Goal: Transaction & Acquisition: Purchase product/service

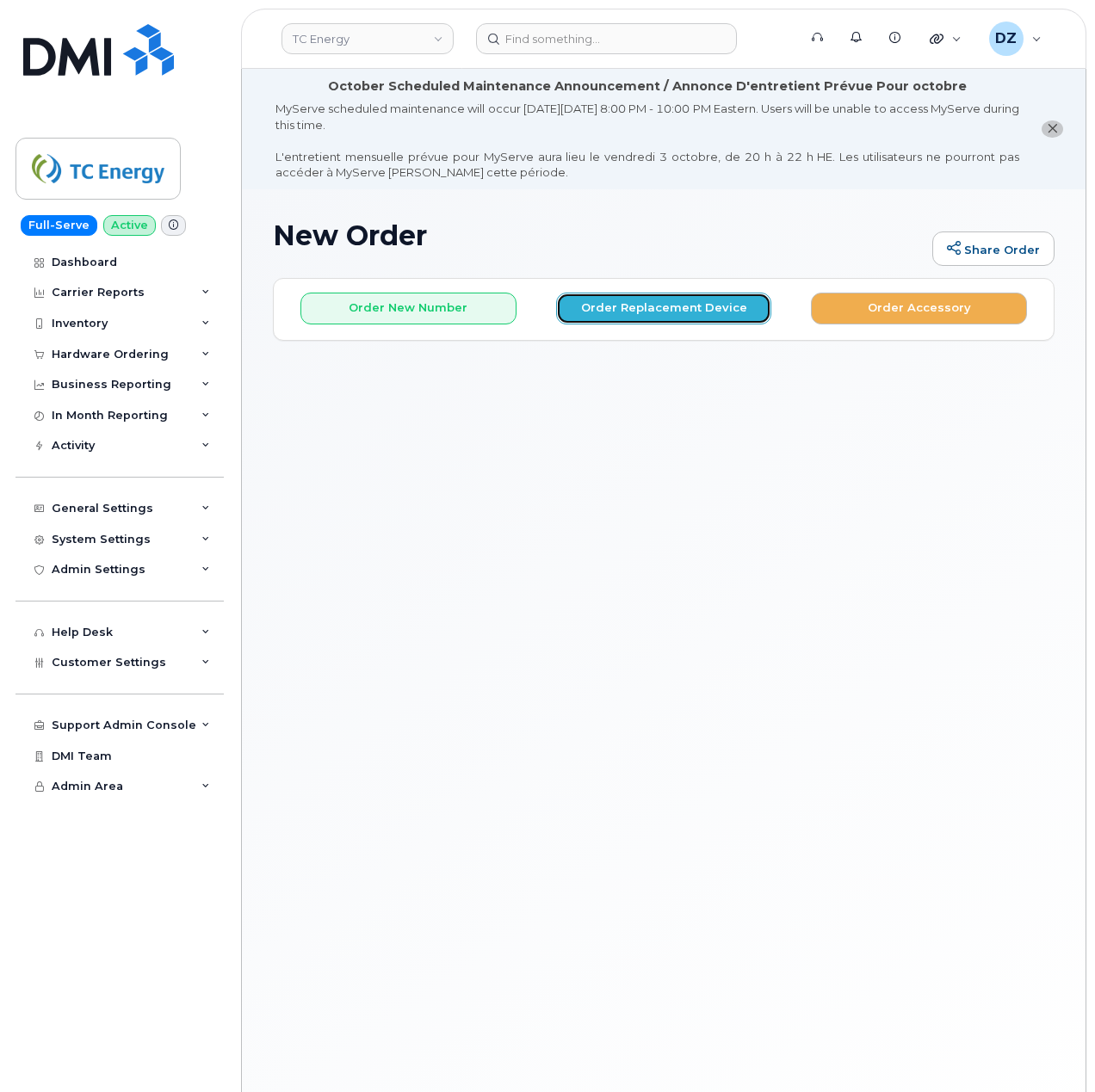
click at [656, 310] on button "Order Replacement Device" at bounding box center [664, 309] width 216 height 32
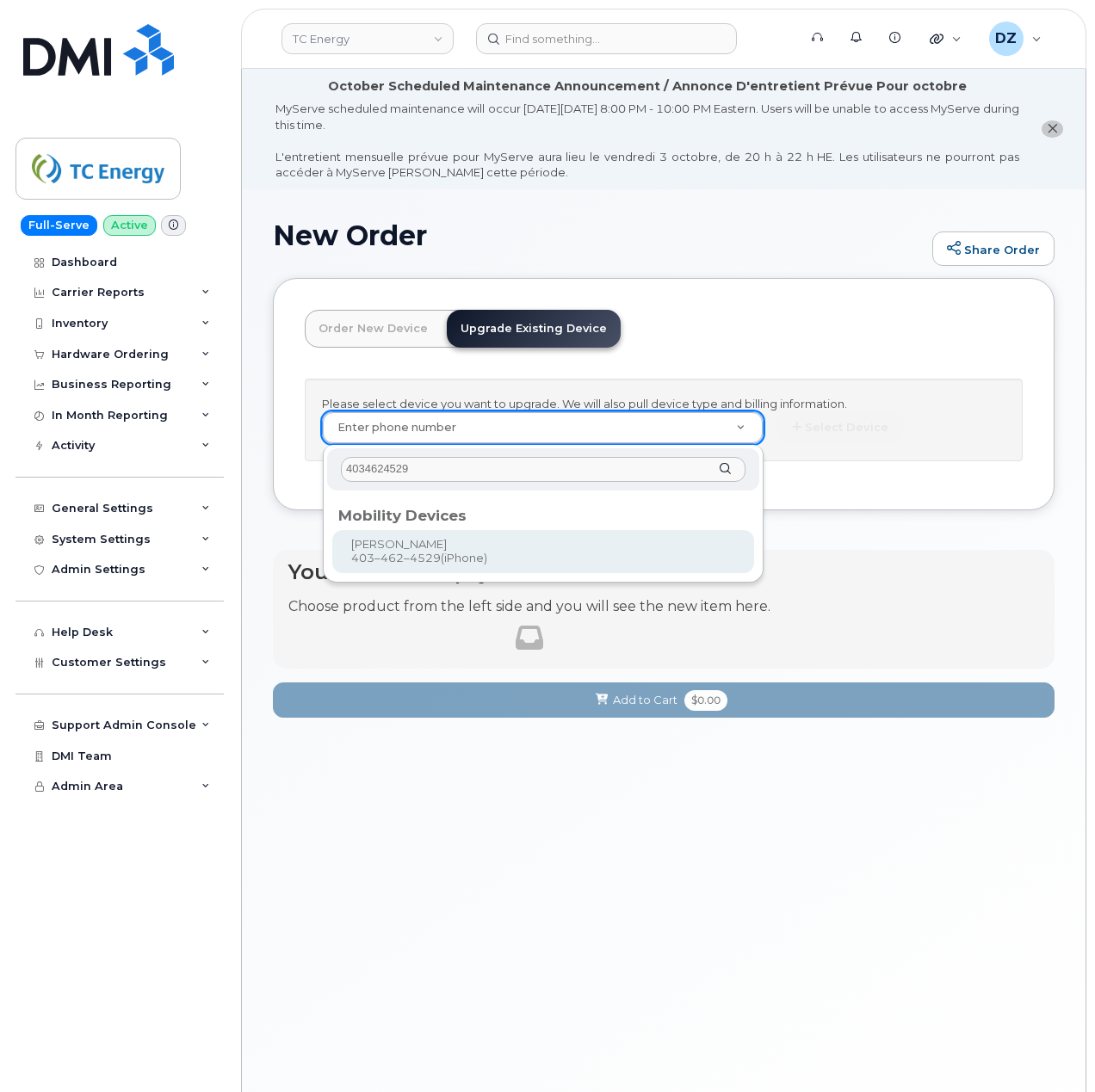
type input "4034624529"
type input "559094"
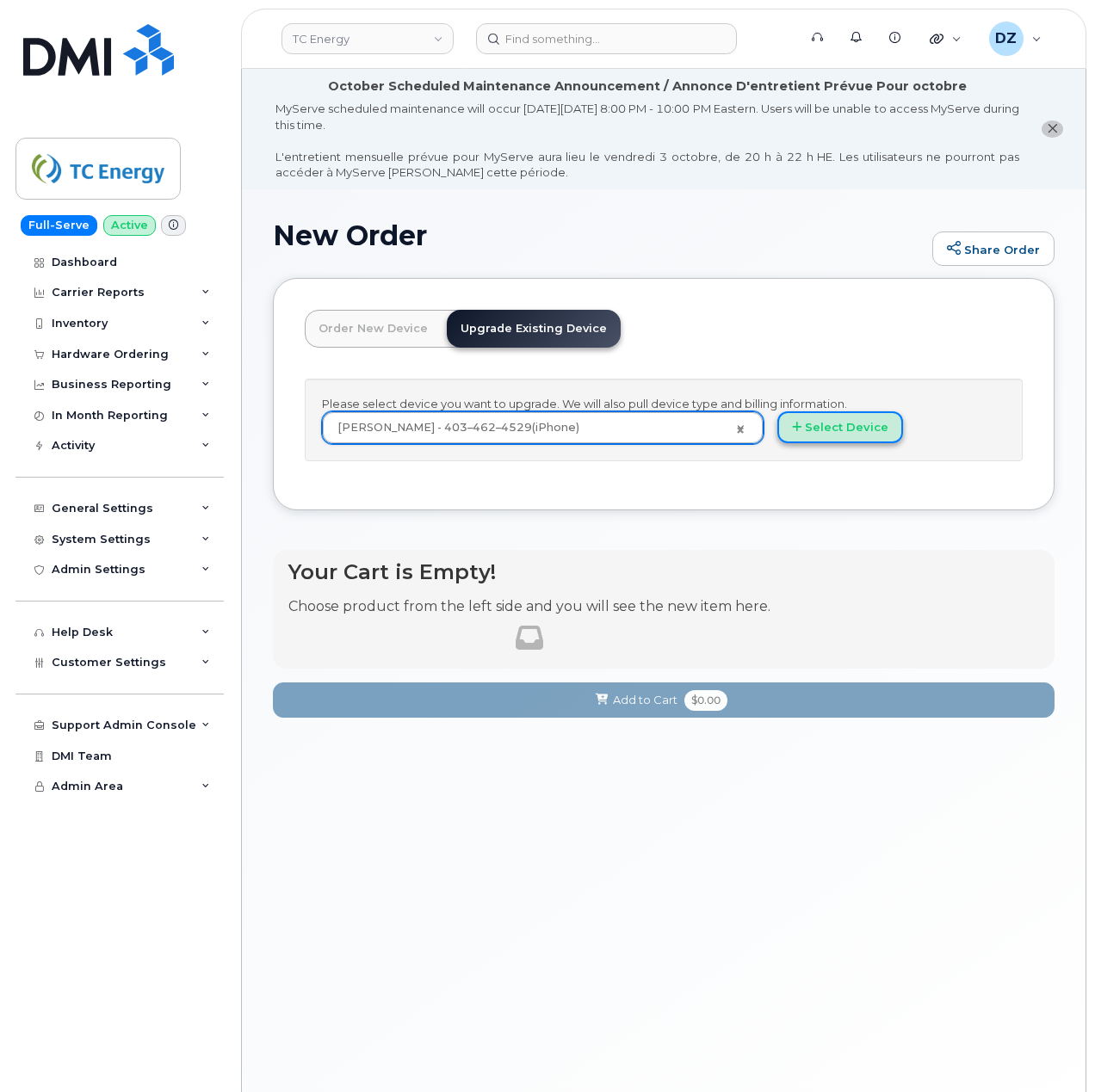
click at [831, 434] on button "Select Device" at bounding box center [839, 428] width 125 height 32
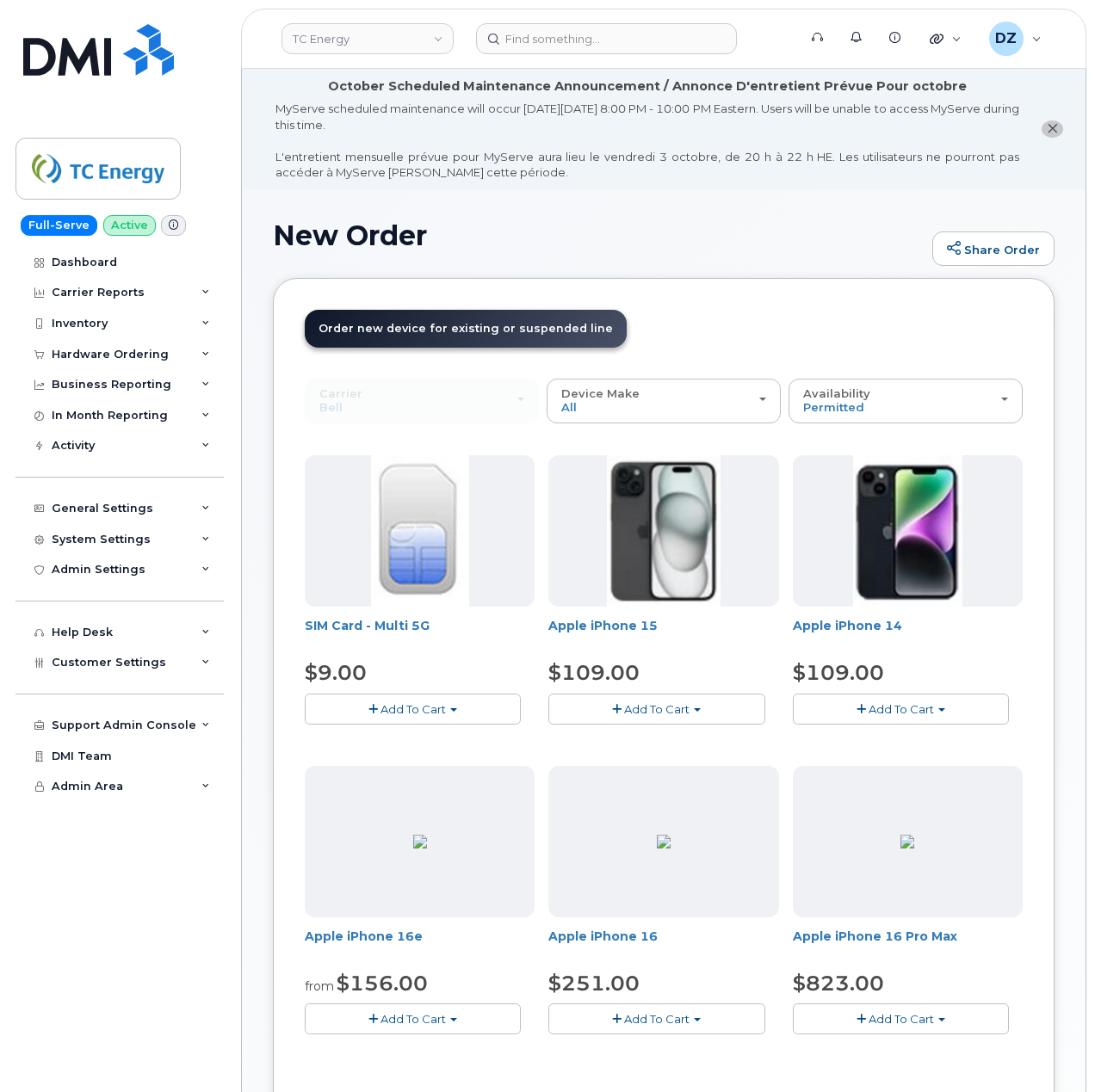
click at [653, 717] on button "Add To Cart" at bounding box center [656, 709] width 216 height 30
click at [670, 704] on span "Add To Cart" at bounding box center [657, 709] width 65 height 14
click at [679, 1013] on span "Add To Cart" at bounding box center [657, 1019] width 65 height 14
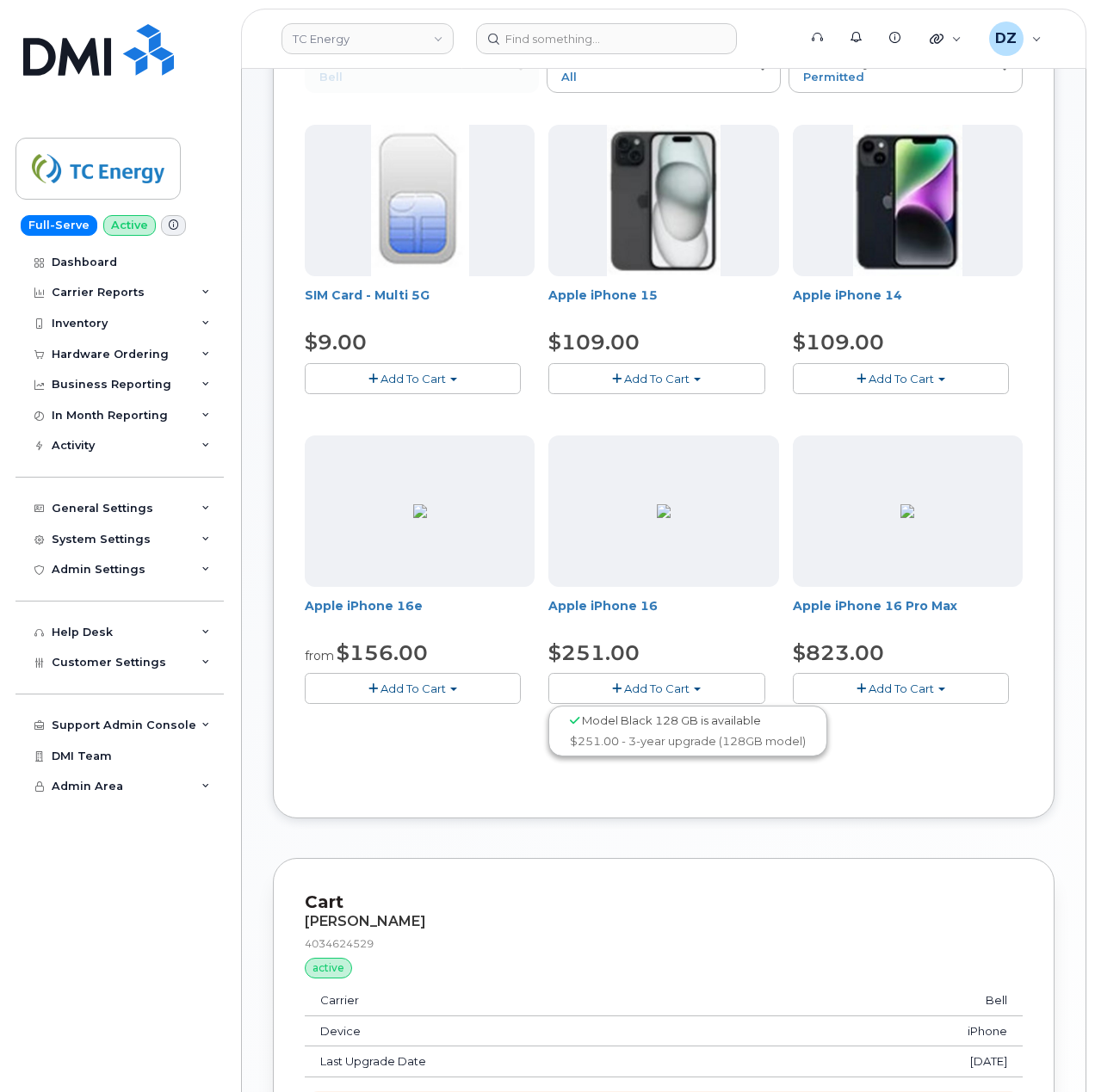
scroll to position [344, 0]
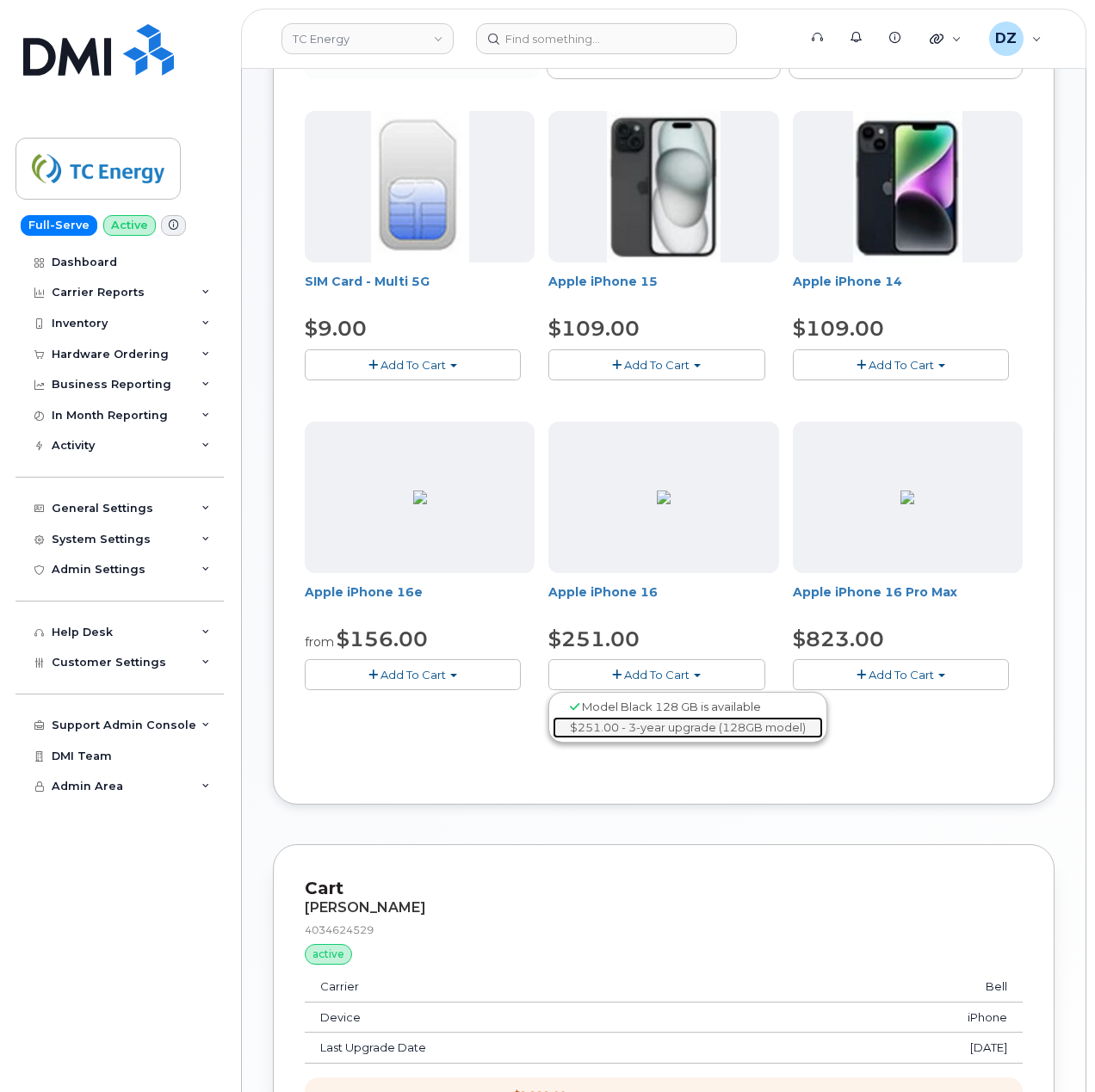
click at [706, 737] on link "$251.00 - 3-year upgrade (128GB model)" at bounding box center [688, 728] width 270 height 21
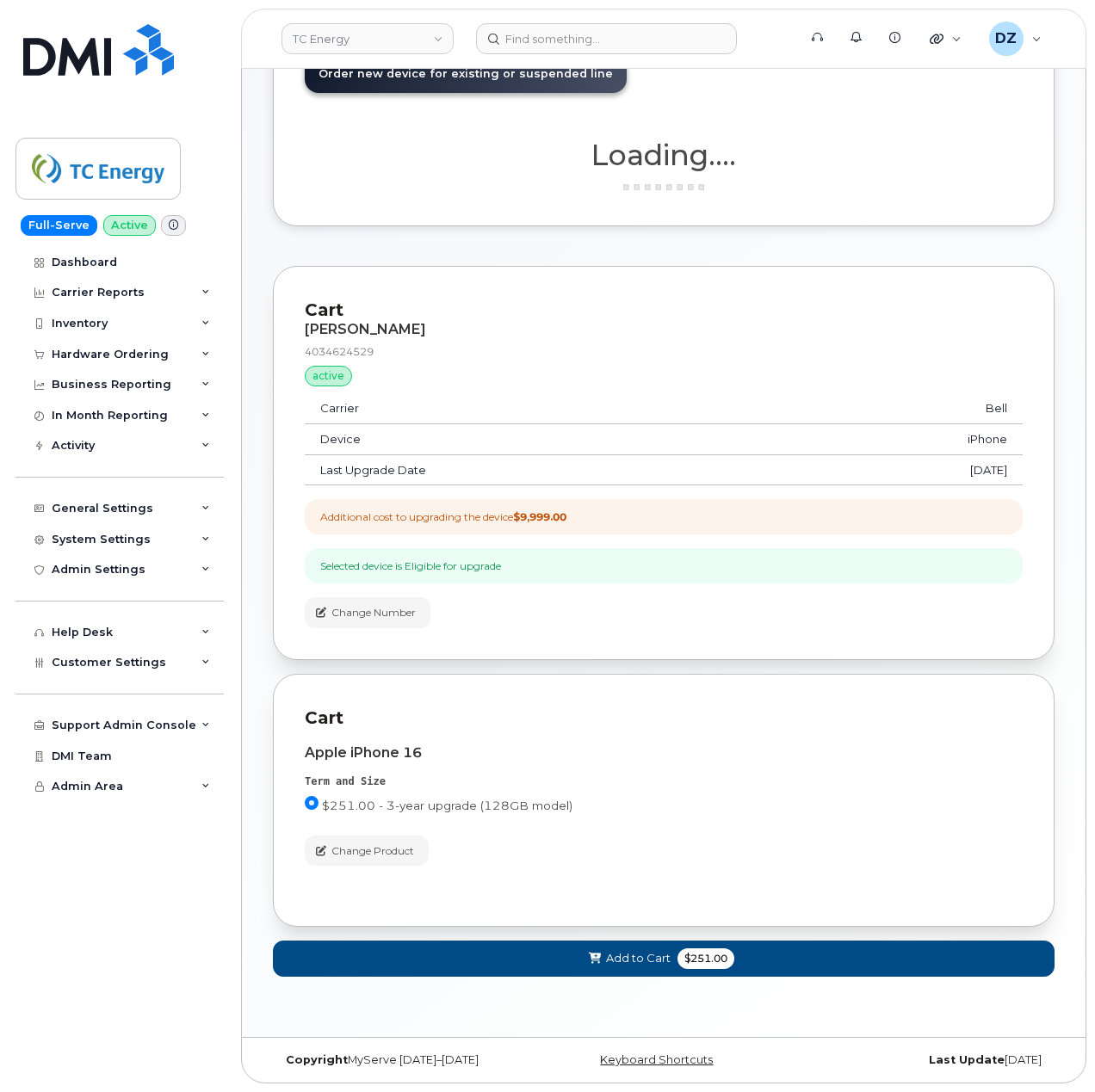
scroll to position [259, 0]
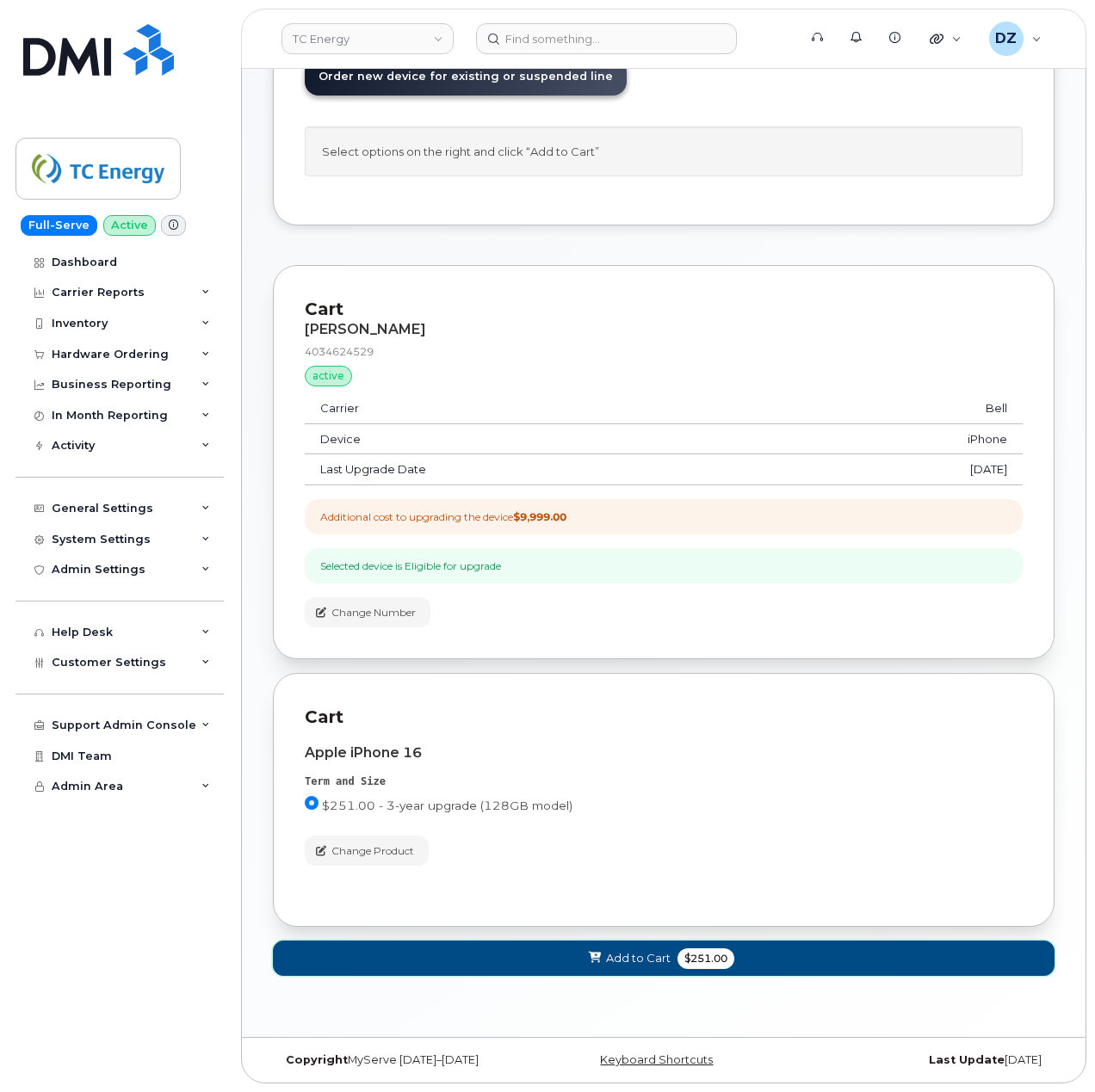
click at [635, 955] on span "Add to Cart" at bounding box center [638, 959] width 64 height 17
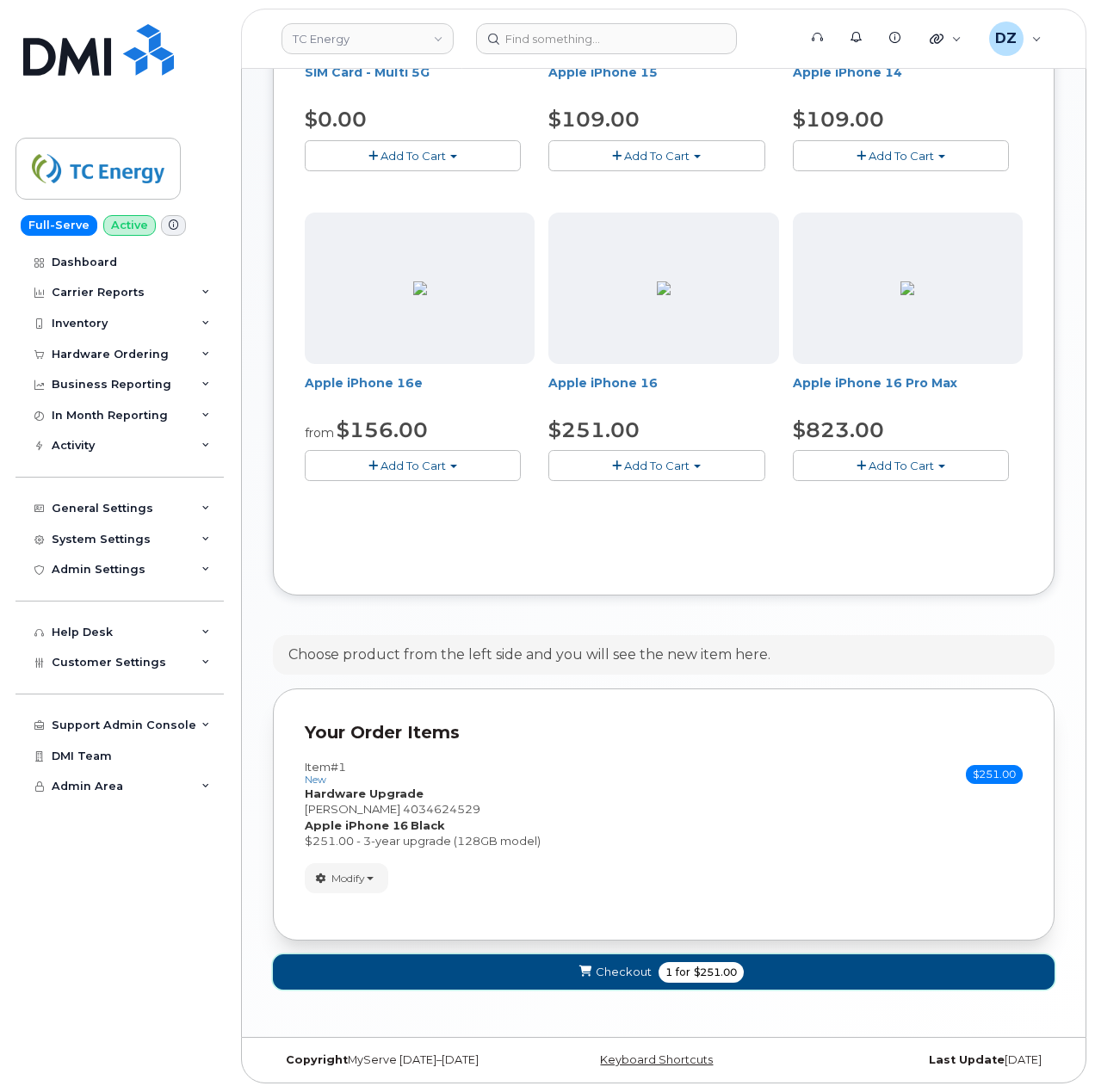
click at [653, 967] on button "Checkout 1 for $251.00" at bounding box center [664, 972] width 782 height 35
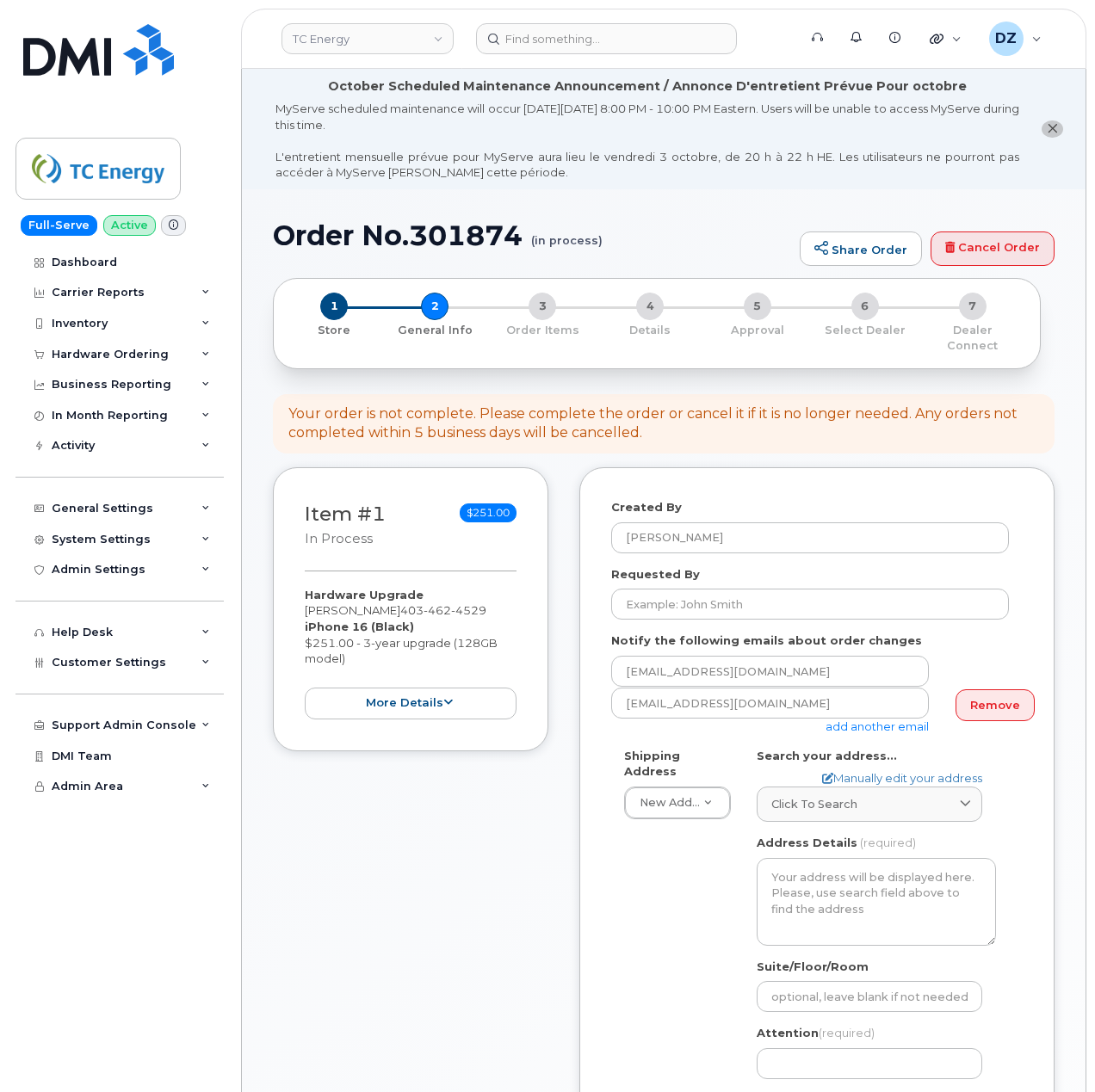
select select
drag, startPoint x: 709, startPoint y: 579, endPoint x: 720, endPoint y: 603, distance: 26.4
click at [709, 589] on input "Requested By" at bounding box center [811, 604] width 398 height 31
paste input "SCTASK0695799"
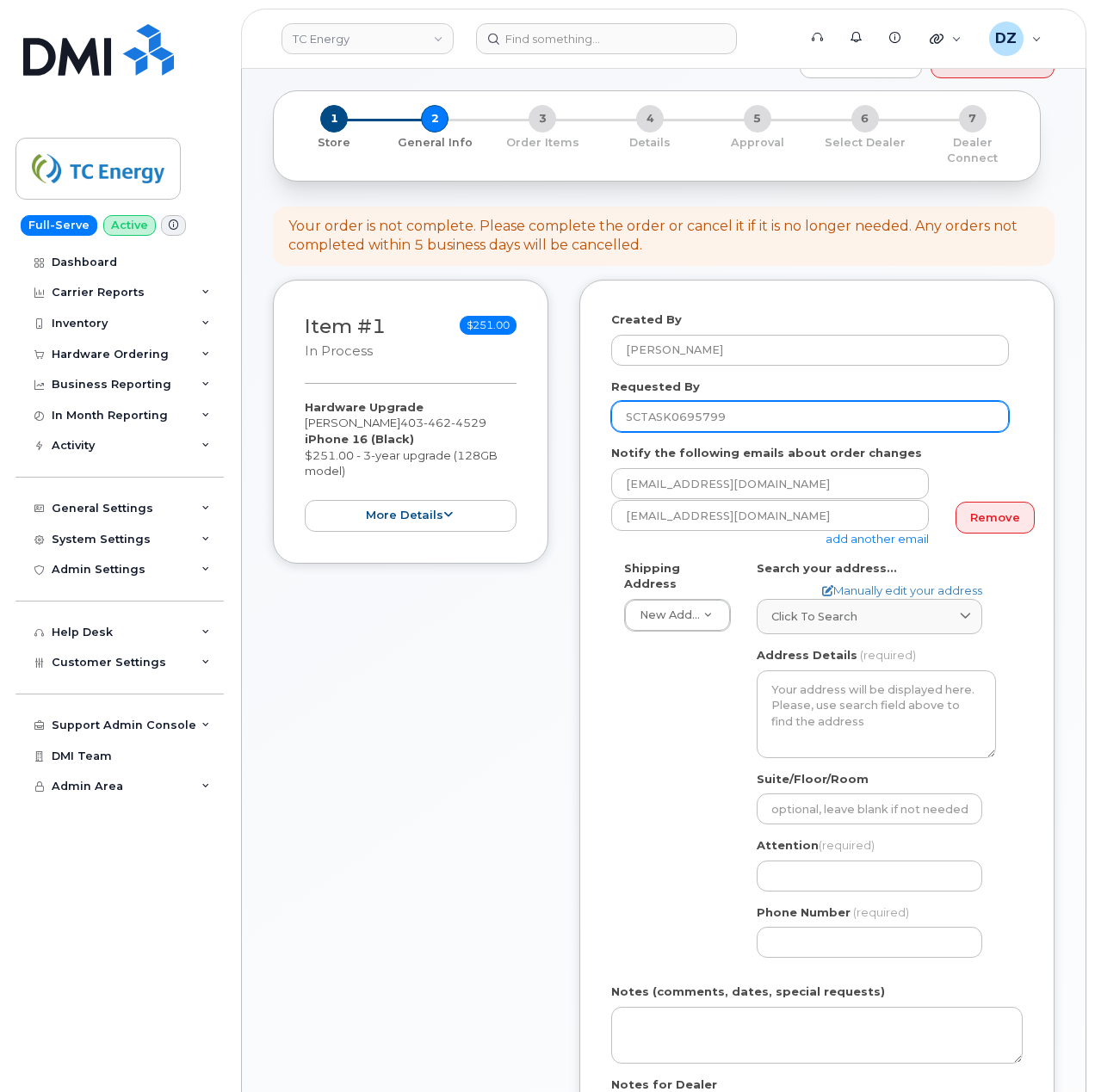
scroll to position [344, 0]
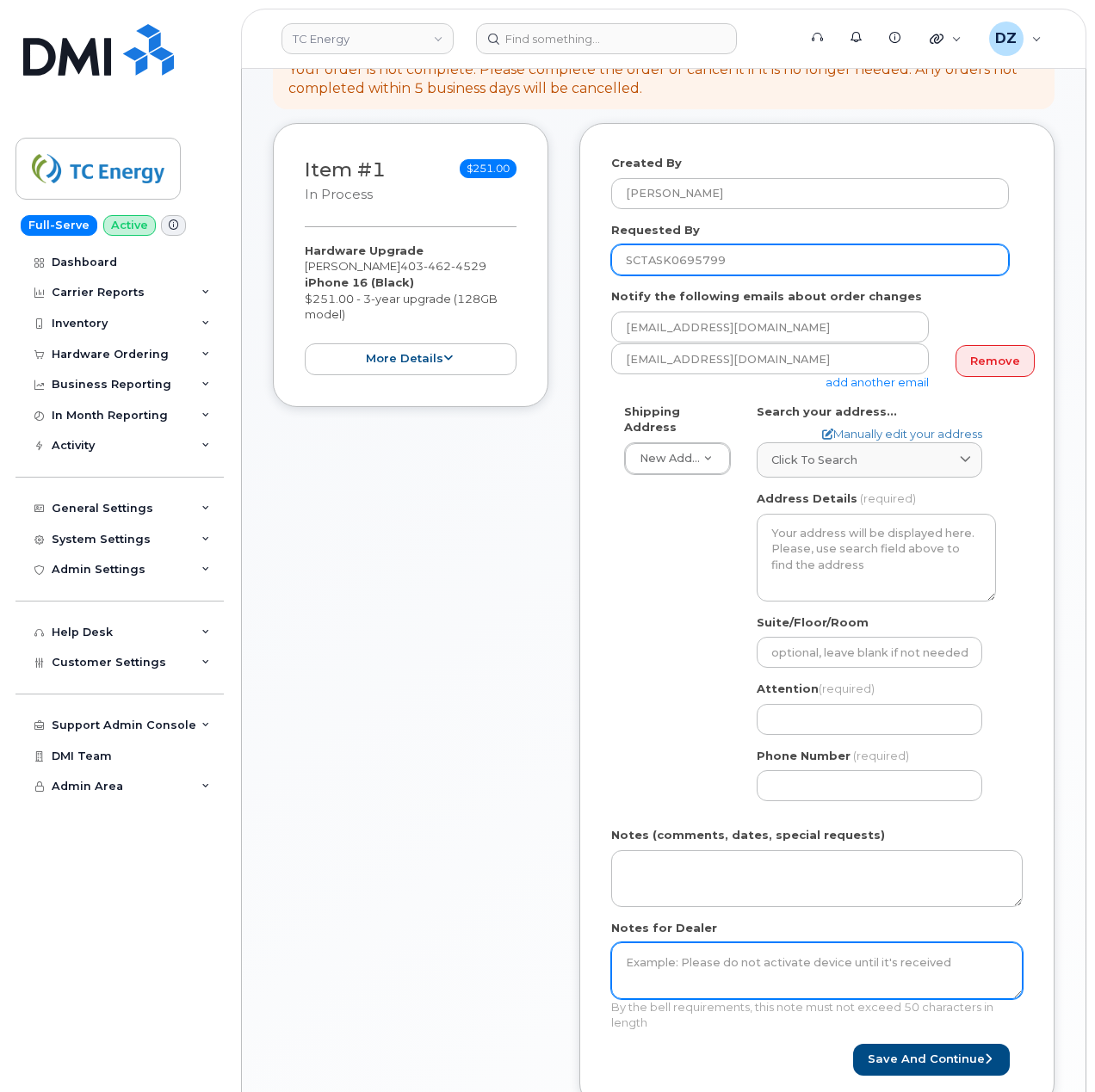
type input "SCTASK0695799"
click at [689, 978] on textarea "Notes for Dealer" at bounding box center [817, 970] width 412 height 57
paste textarea "SCTASK0695799"
type textarea "SCTASK0695799"
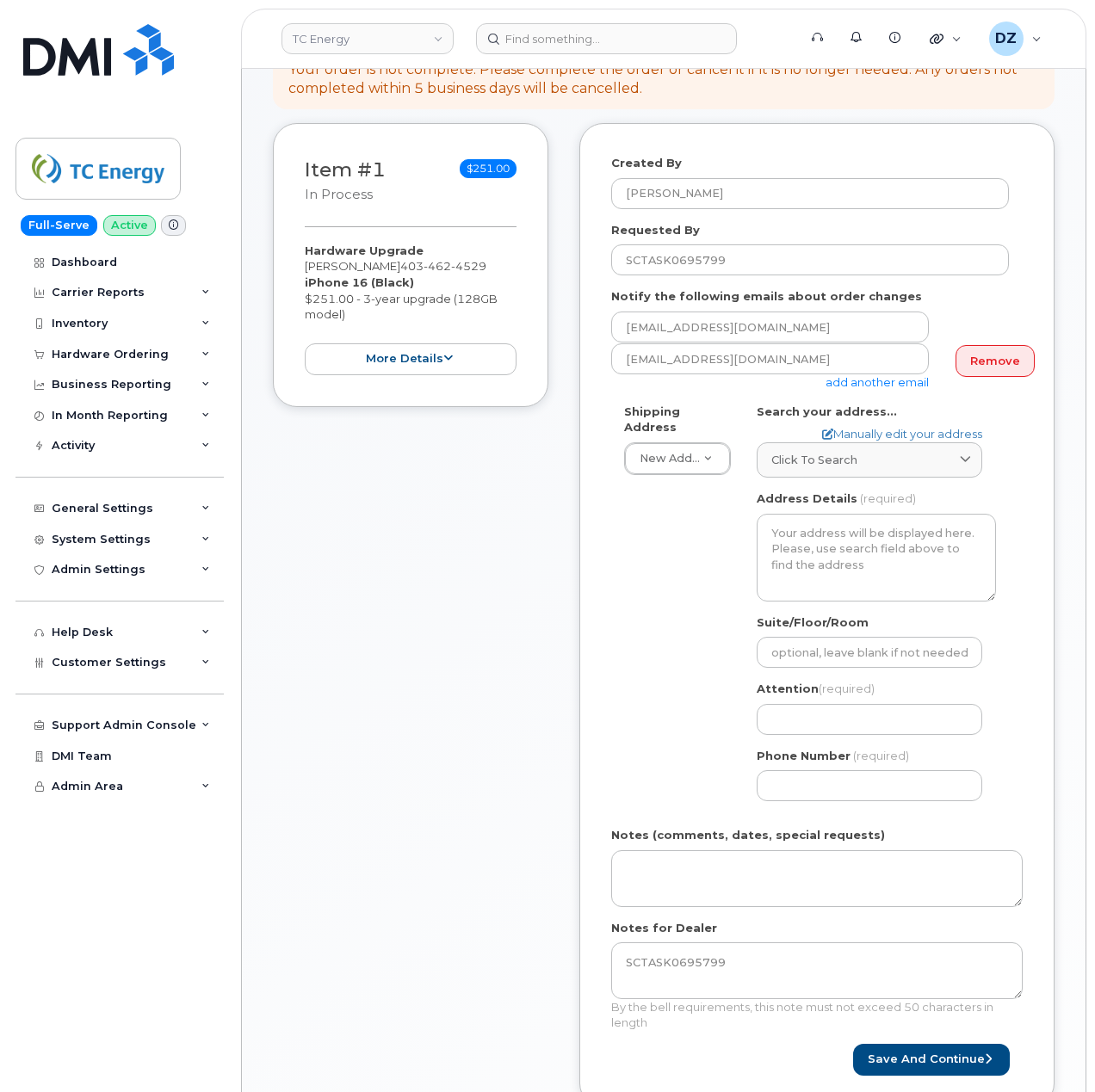
click at [869, 465] on div "AB Search your address... Manually edit your address Click to search No availab…" at bounding box center [876, 609] width 265 height 412
click at [869, 452] on div "Click to search" at bounding box center [869, 460] width 196 height 17
paste input "T2P 5H1"
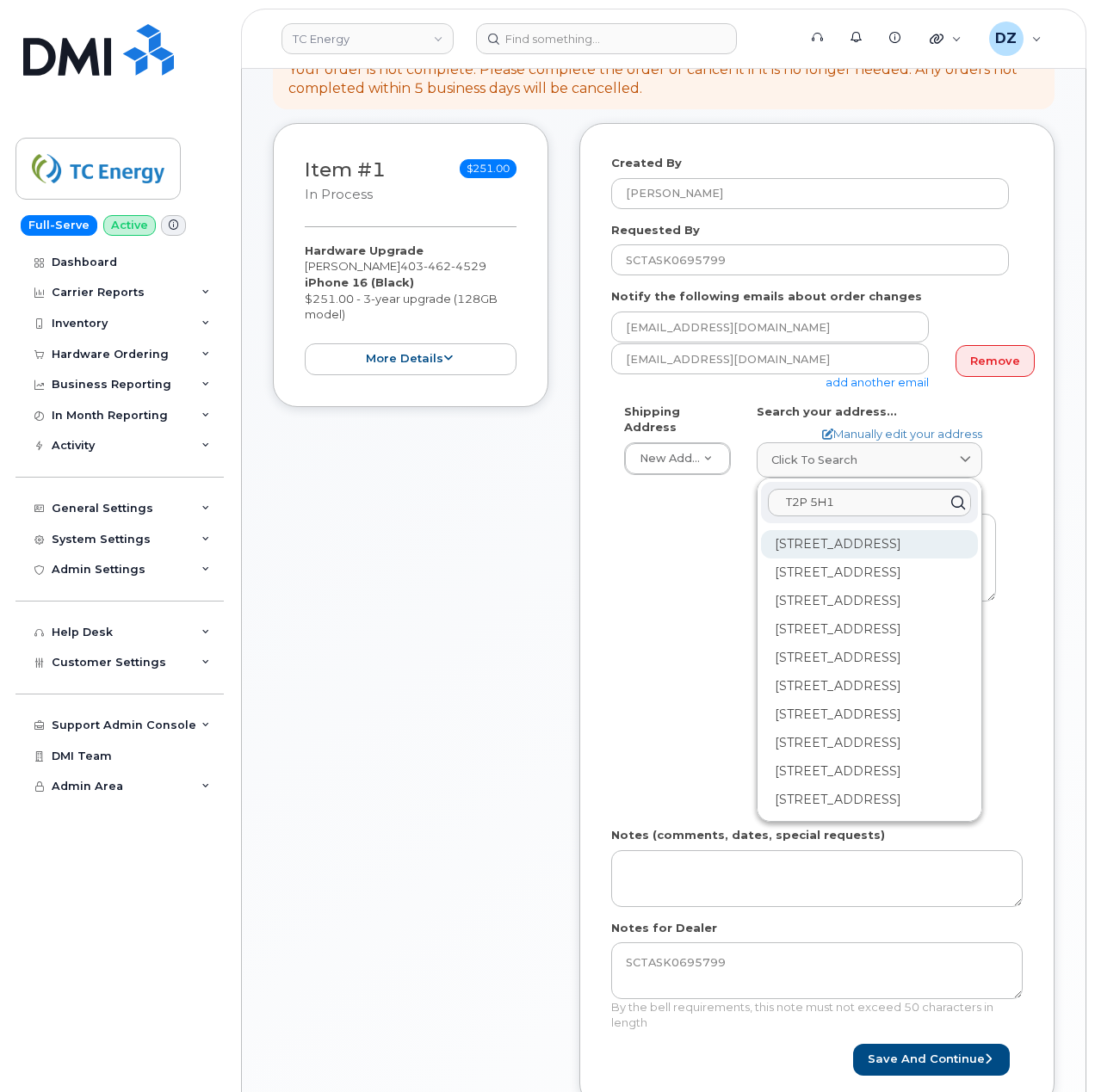
type input "T2P 5H1"
click at [847, 534] on div "450 1 St SW Calgary AB T2P 5H1" at bounding box center [869, 545] width 217 height 29
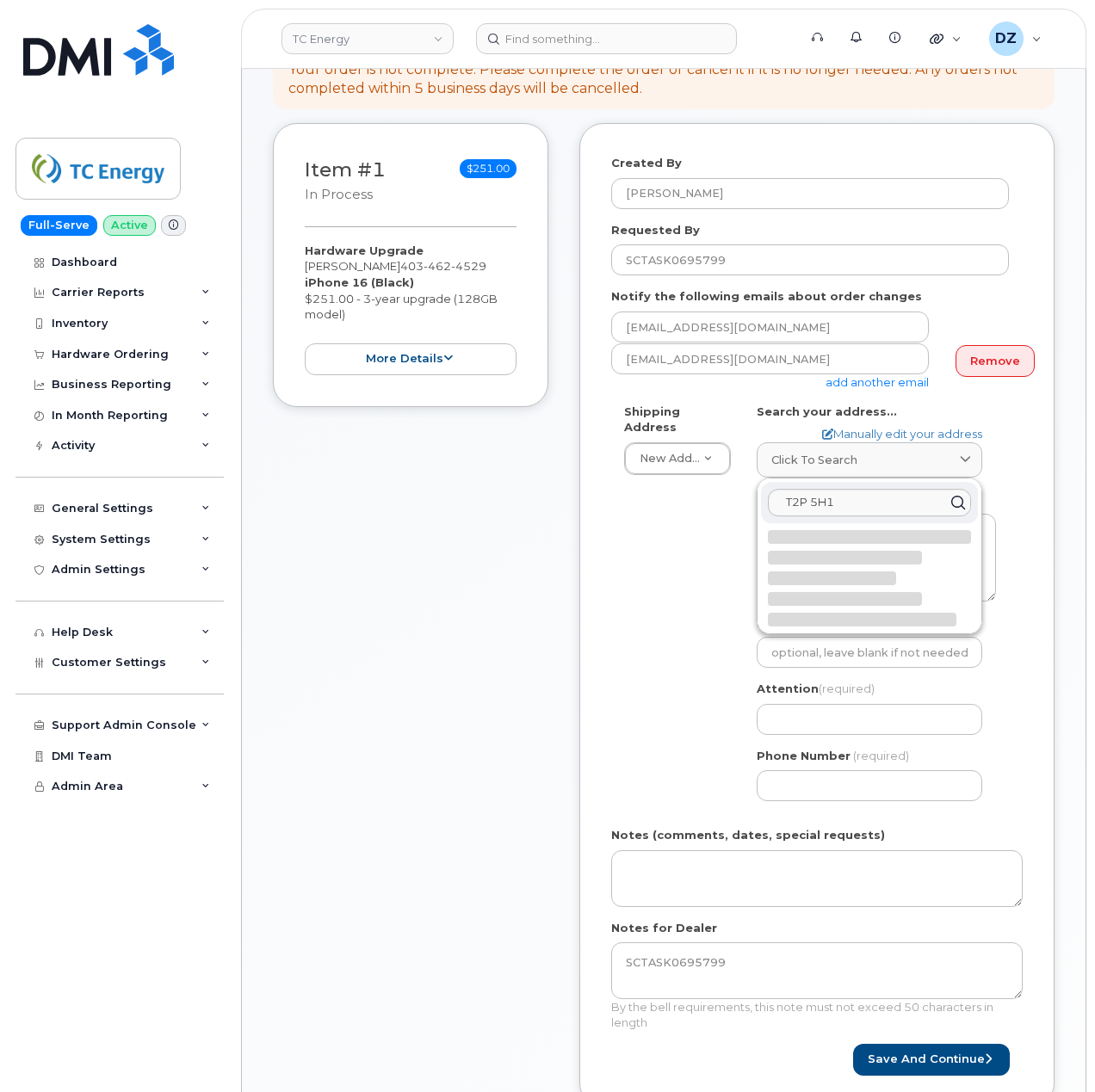
select select
type textarea "450 1 St SW CALGARY AB T2P 5H1 CANADA"
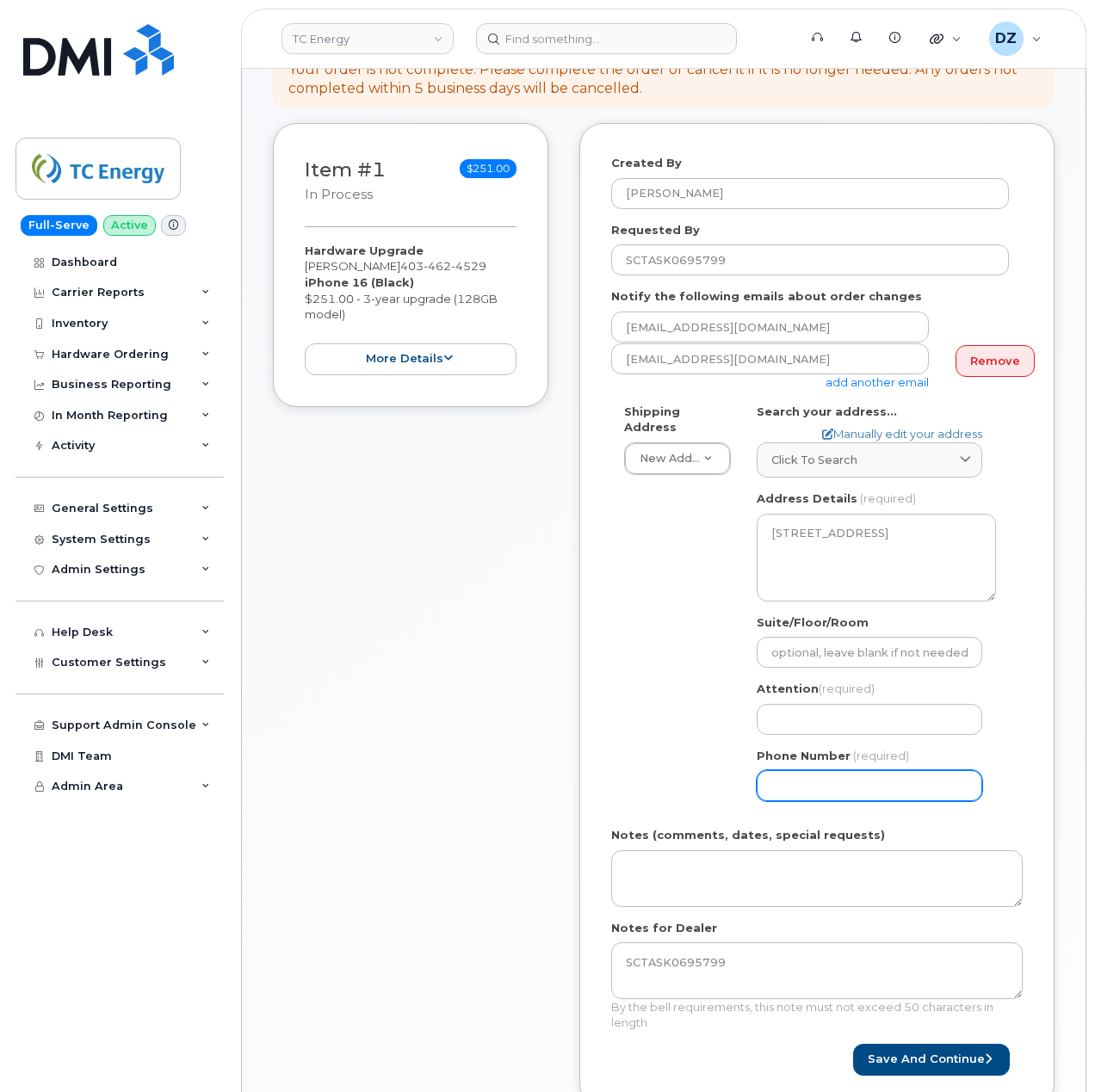
click at [838, 779] on input "Phone Number" at bounding box center [869, 785] width 226 height 31
paste input "4034624529"
select select
type input "4034624529"
click at [835, 707] on input "Attention (required)" at bounding box center [869, 719] width 226 height 31
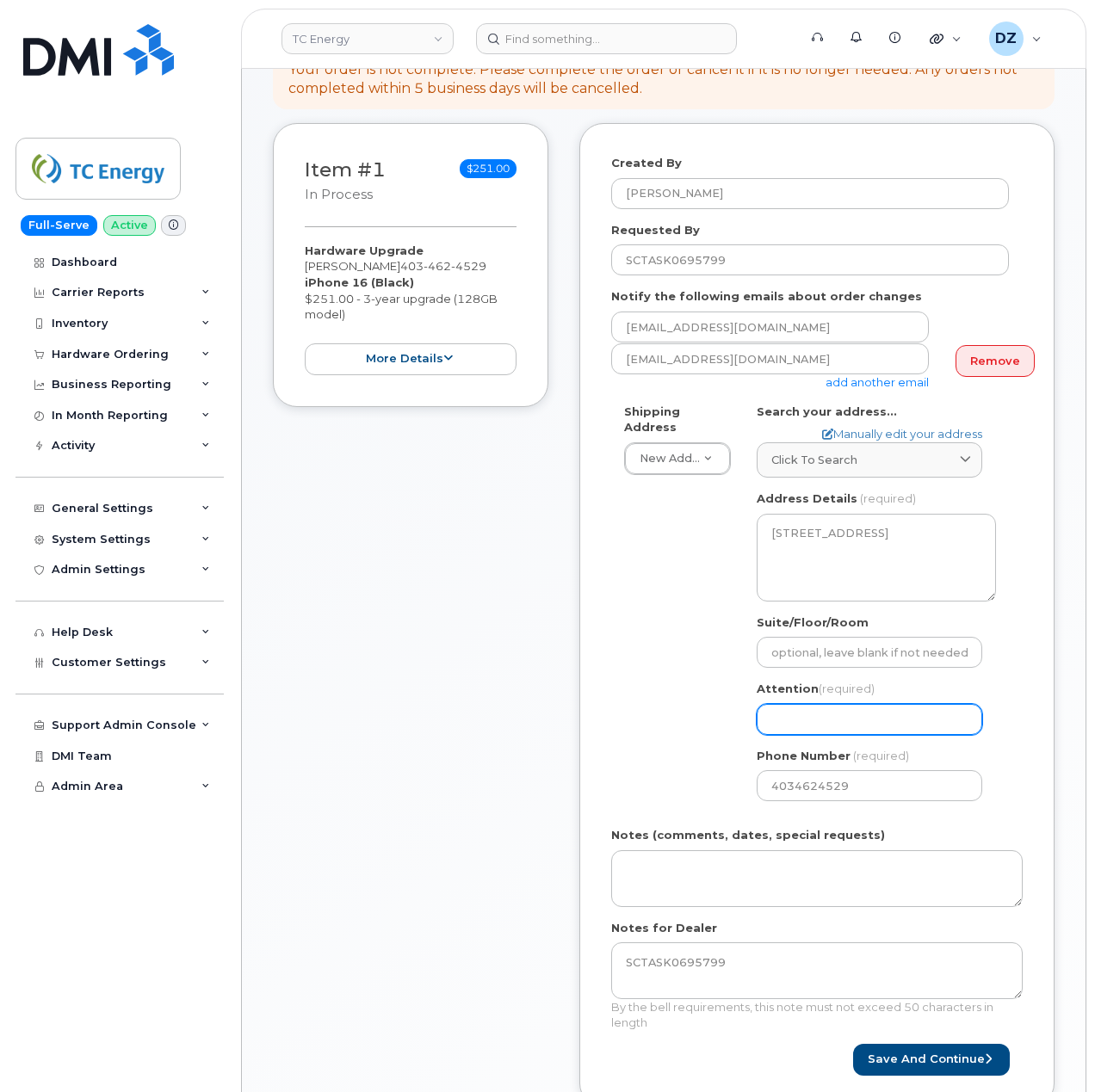
paste input "[PERSON_NAME]"
select select
type input "[PERSON_NAME]"
click at [560, 691] on div "Item #1 in process $251.00 Hardware Upgrade Louise Clayholt 403 462 4529 iPhone…" at bounding box center [664, 627] width 782 height 1009
click at [909, 1044] on button "Save and Continue" at bounding box center [931, 1059] width 157 height 32
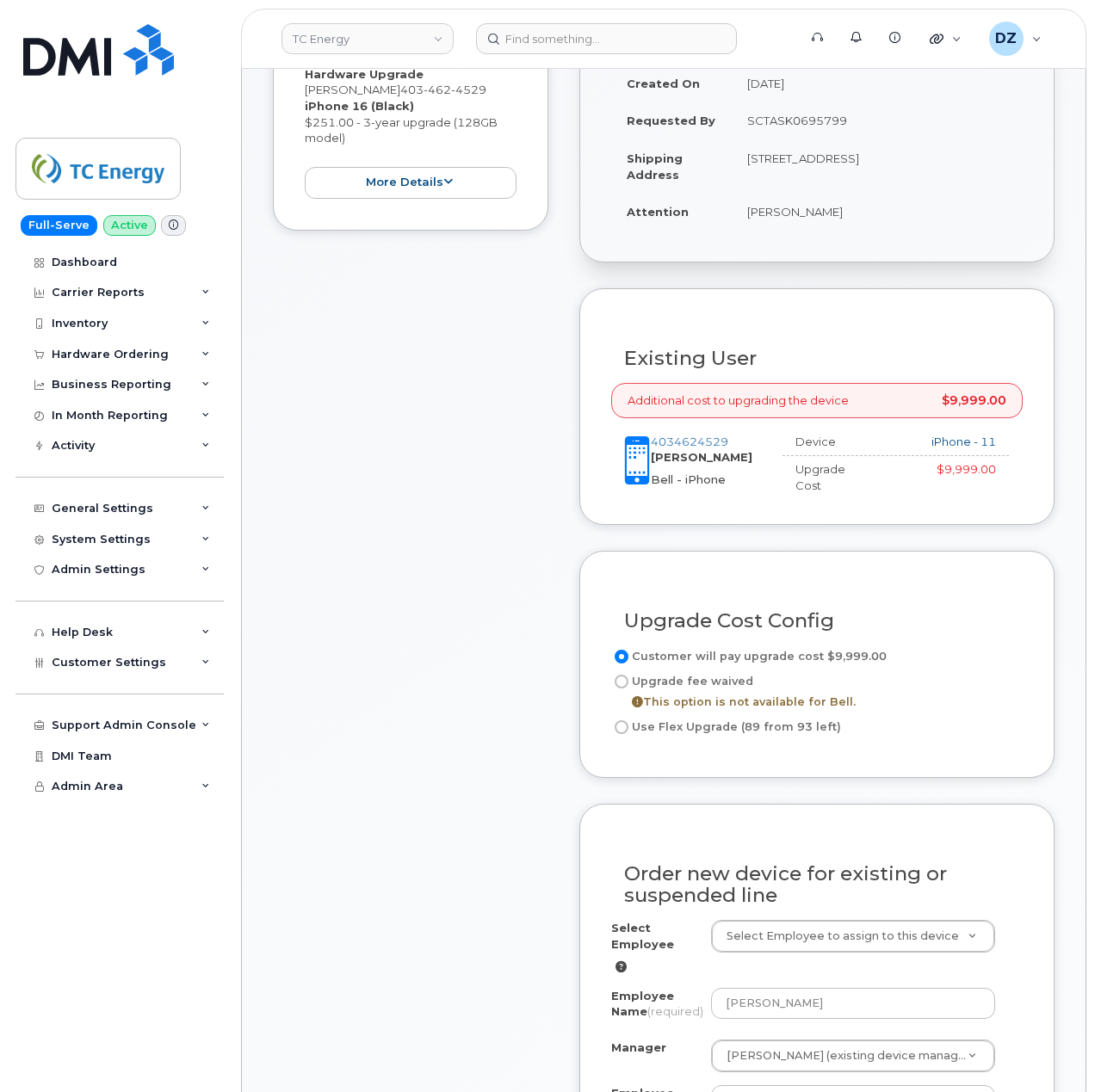
scroll to position [689, 0]
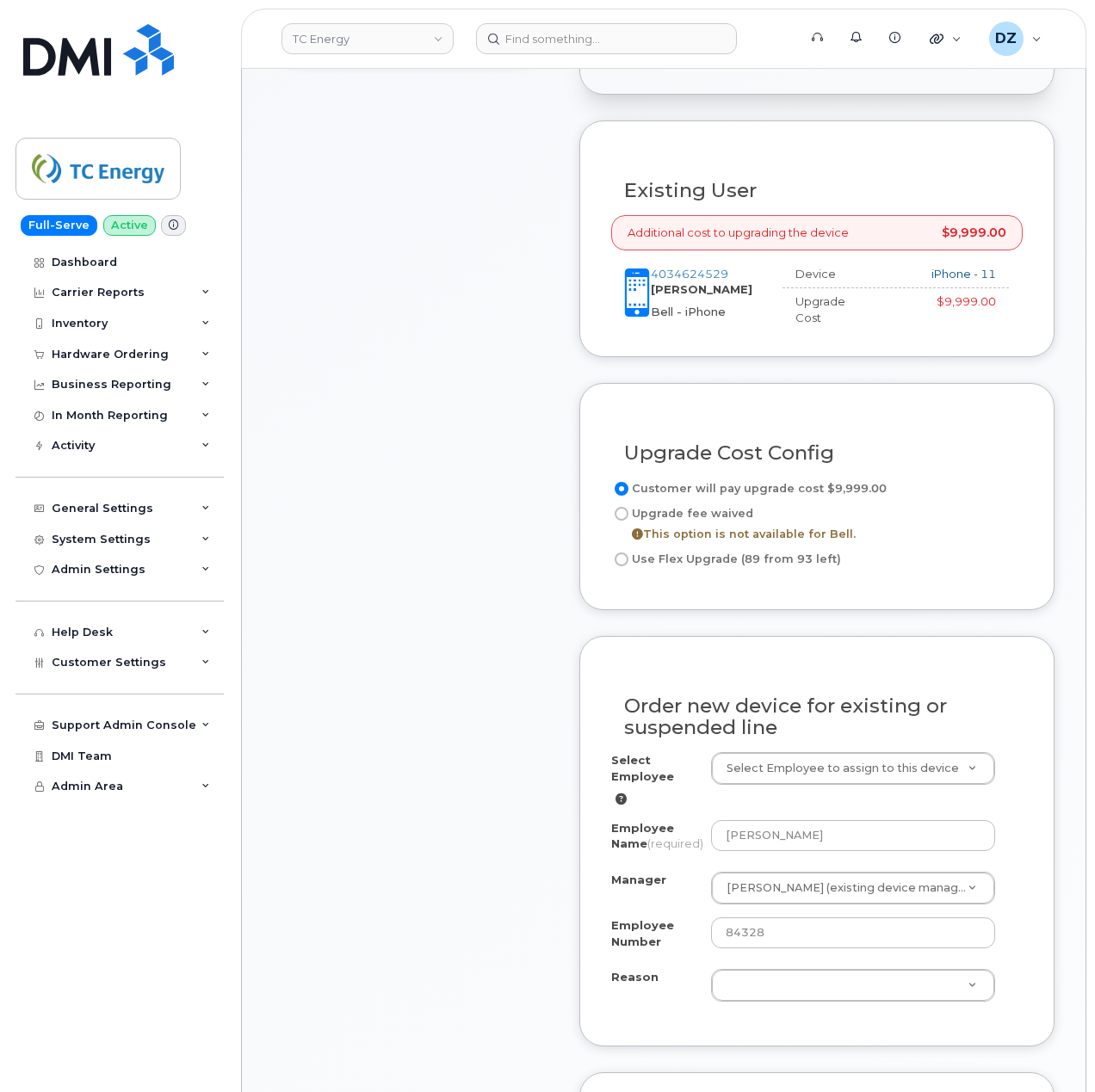
click at [625, 553] on input "Use Flex Upgrade (89 from 93 left)" at bounding box center [621, 559] width 14 height 14
radio input "true"
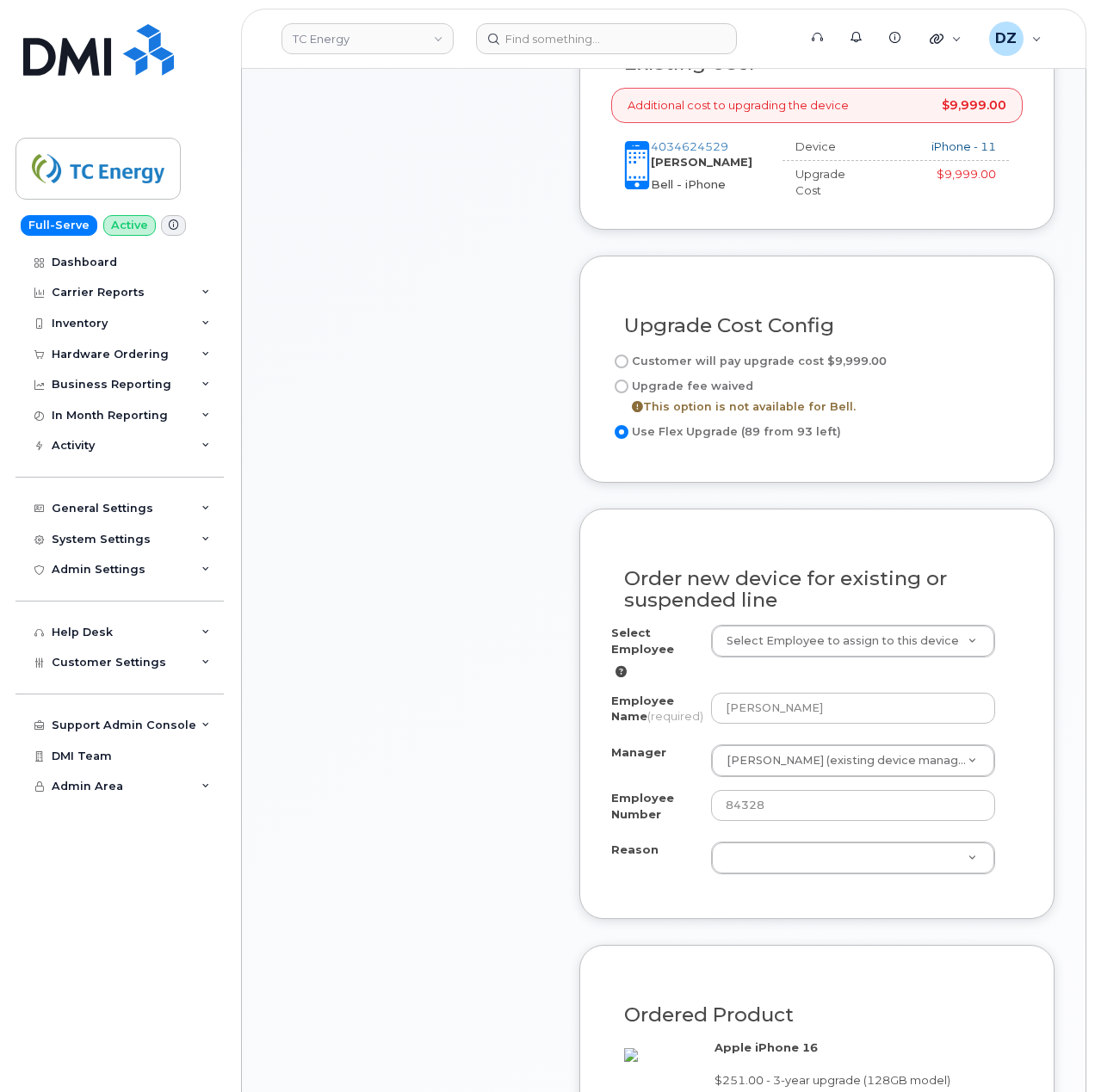
scroll to position [1033, 0]
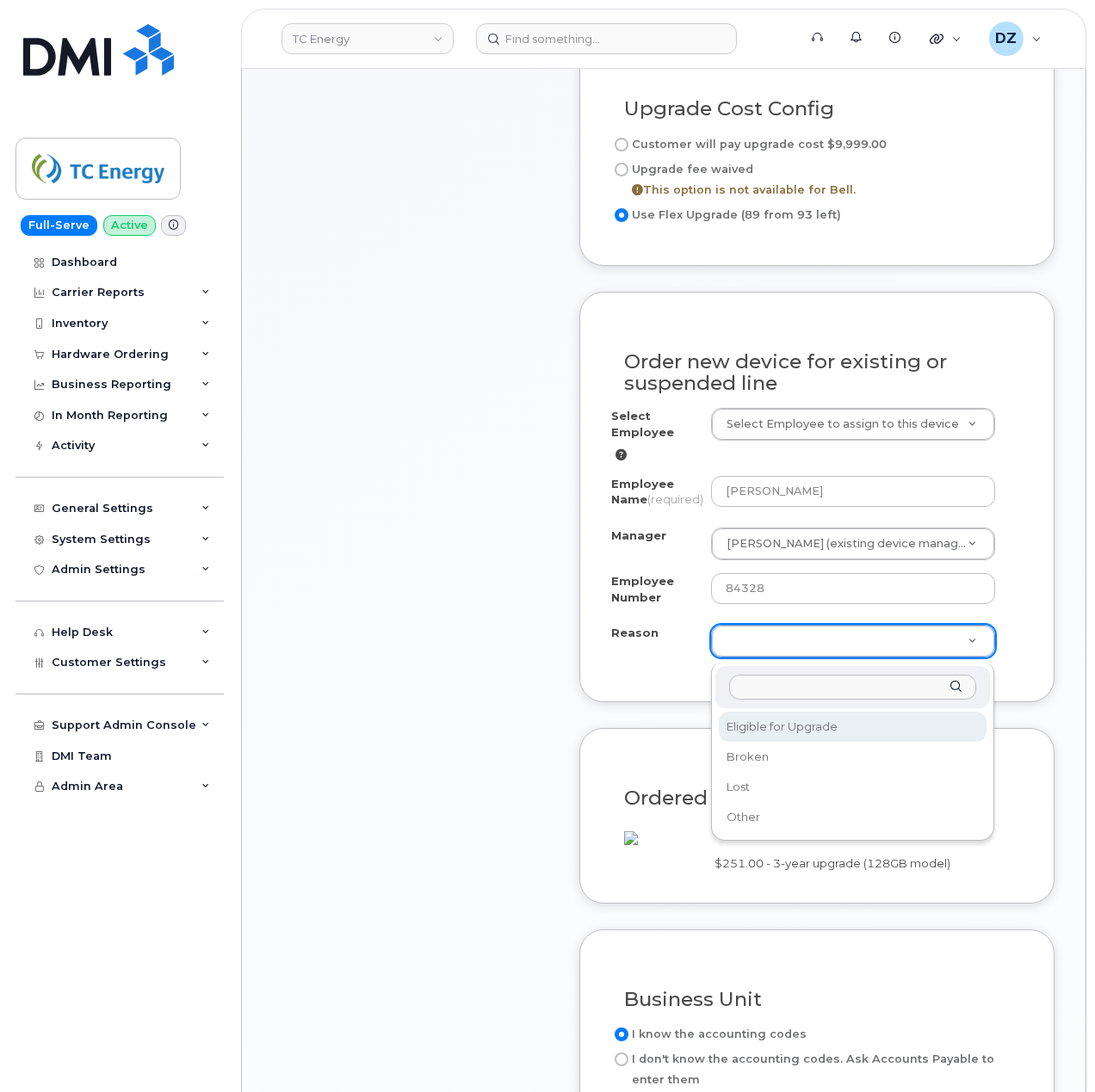
select select "eligible_for_upgrade"
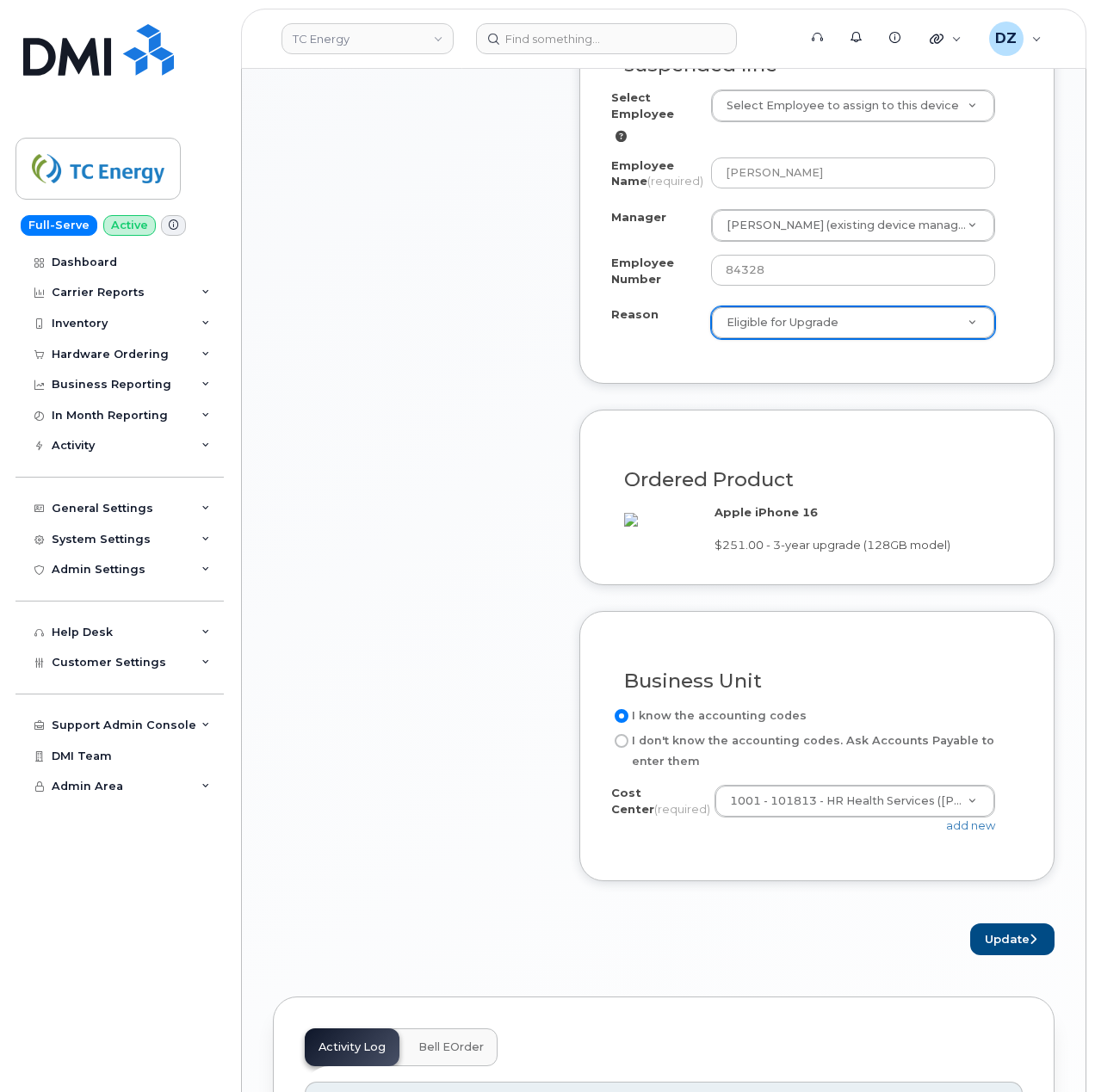
scroll to position [1606, 0]
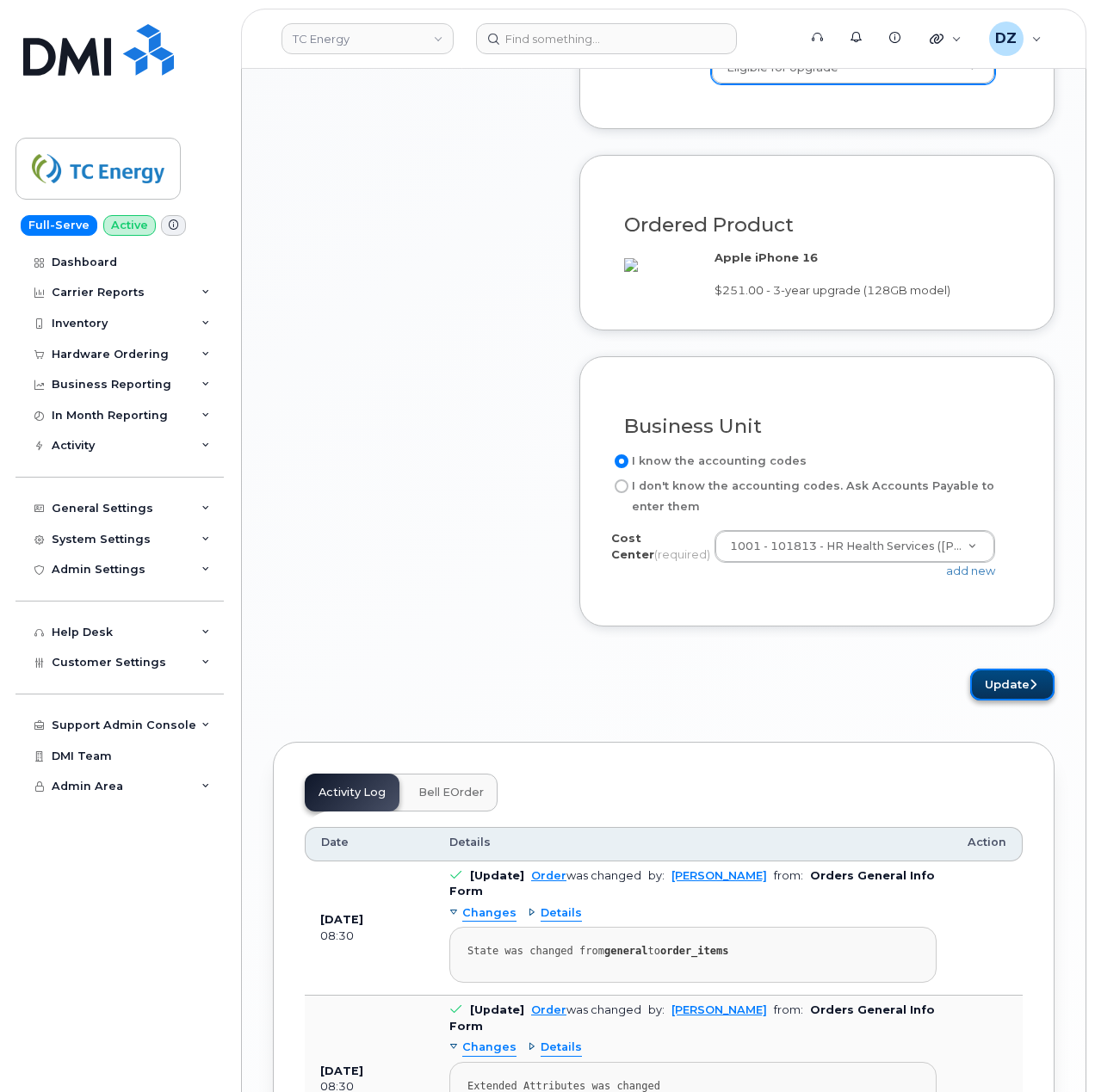
click at [1014, 701] on button "Update" at bounding box center [1012, 685] width 85 height 32
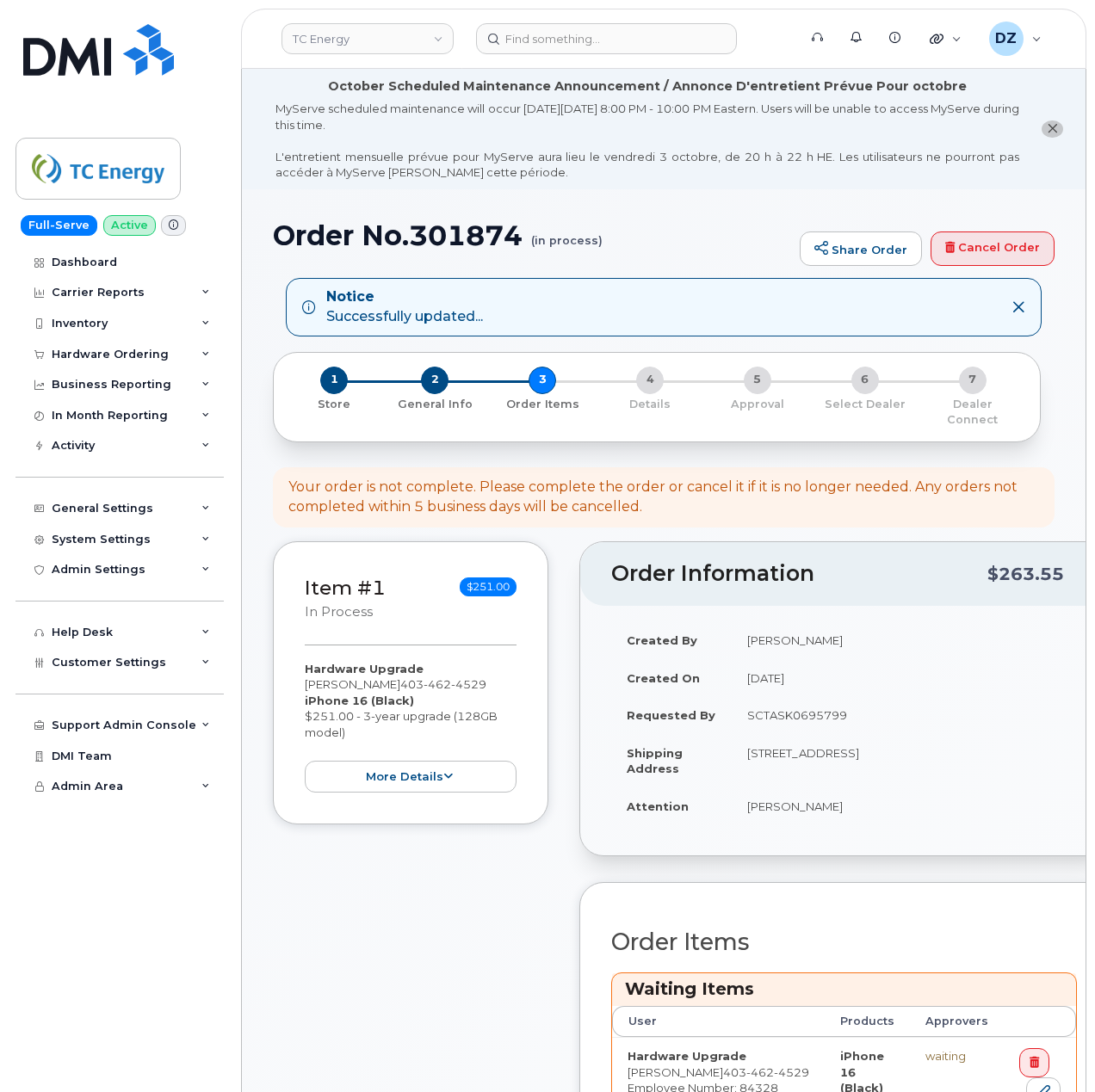
click at [317, 239] on h1 "Order No.301874 (in process)" at bounding box center [533, 235] width 519 height 30
click at [523, 228] on h1 "Order No.301874 (in process)" at bounding box center [533, 235] width 519 height 30
copy h1 "Order No.301874"
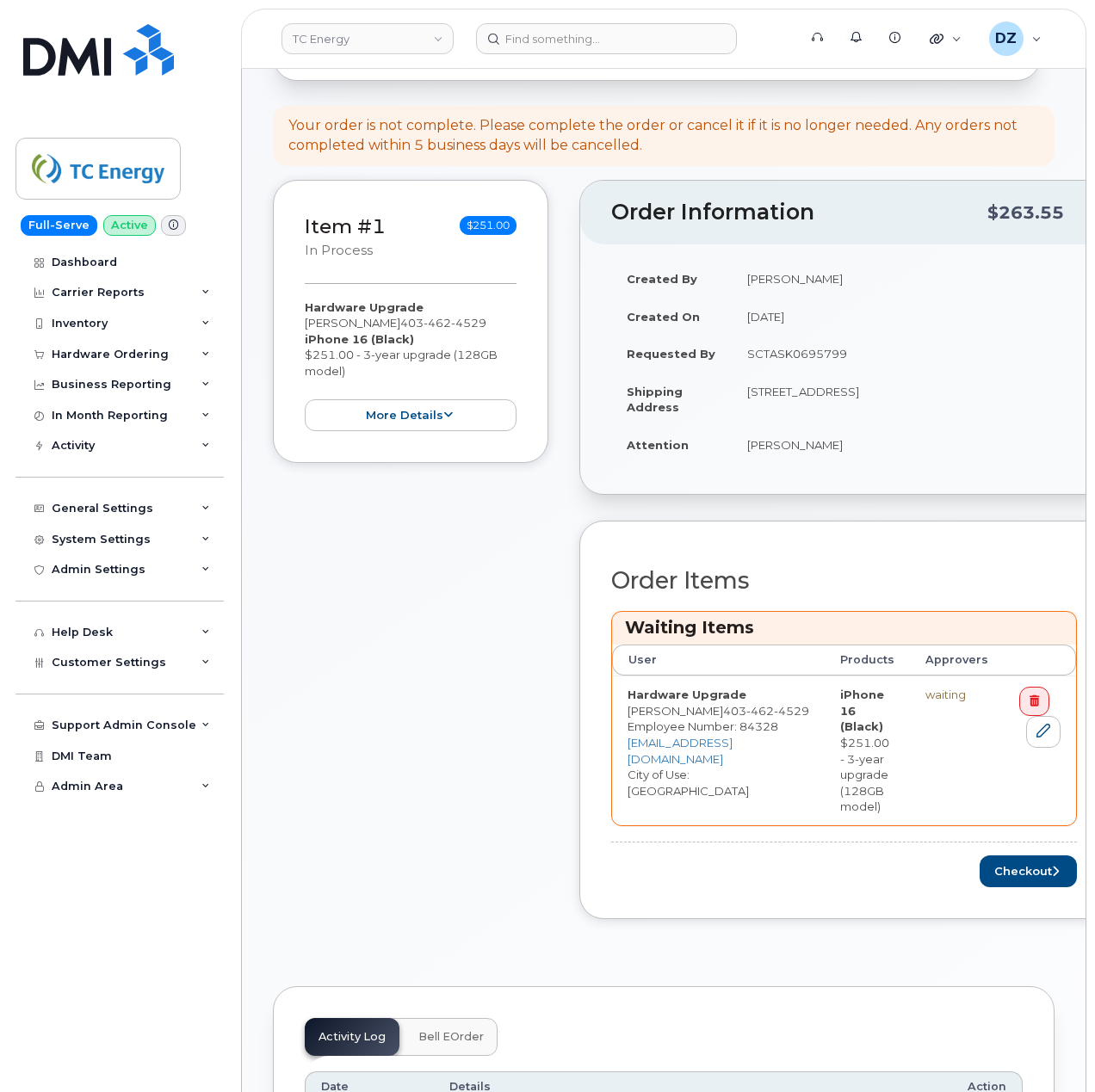
scroll to position [459, 0]
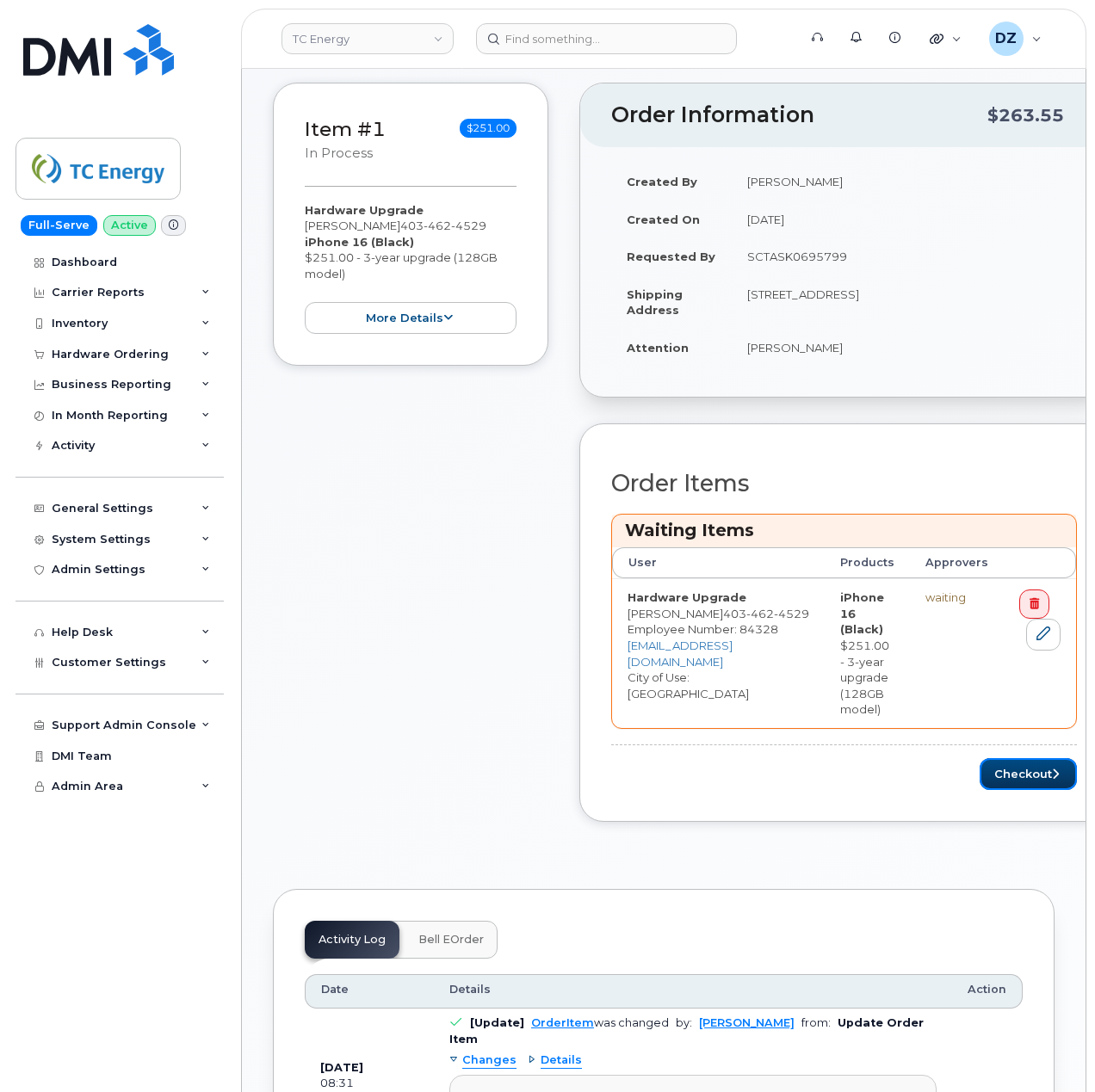
drag, startPoint x: 990, startPoint y: 764, endPoint x: 611, endPoint y: 720, distance: 381.5
click at [990, 764] on button "Checkout" at bounding box center [1028, 774] width 98 height 32
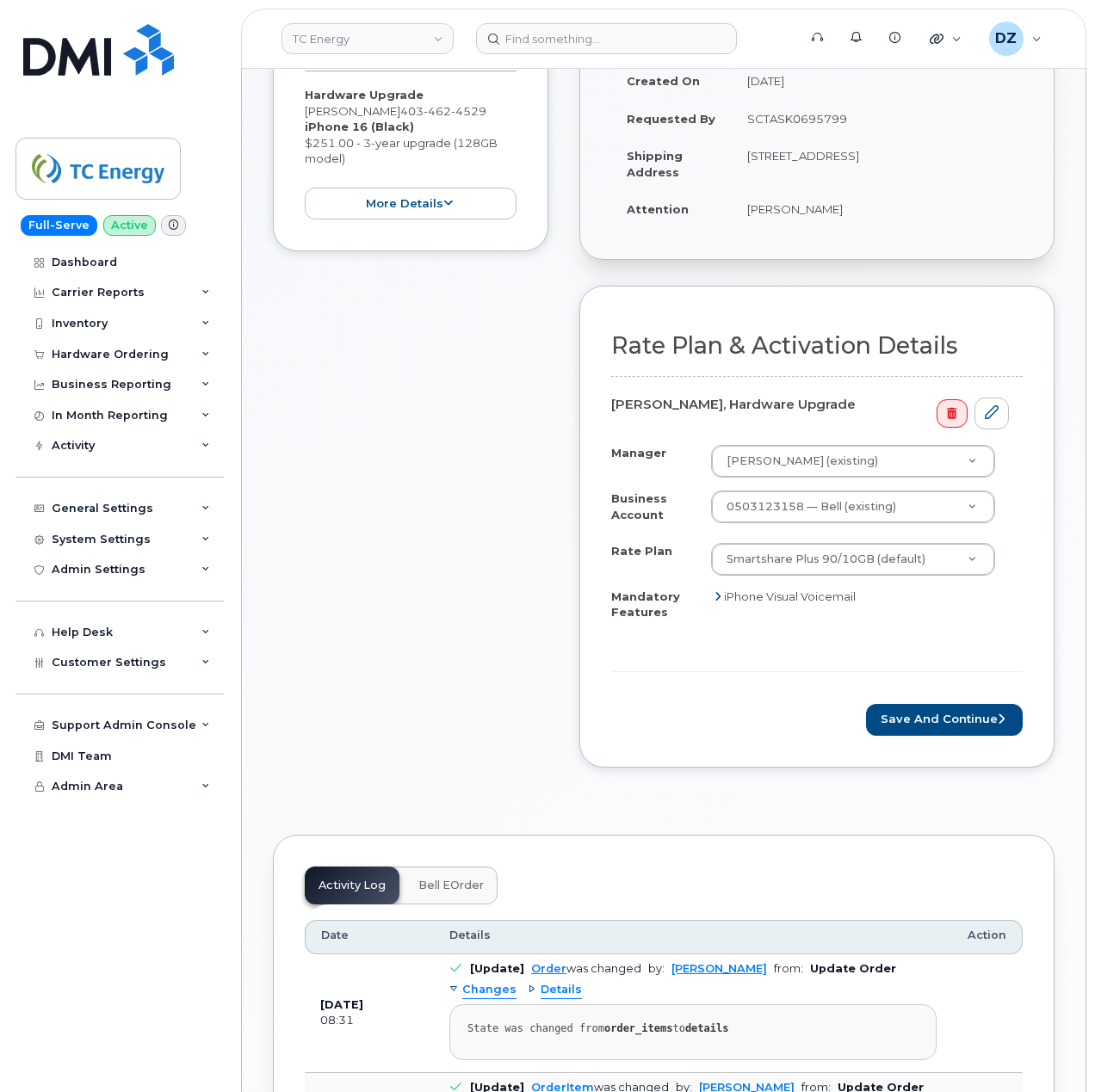
scroll to position [459, 0]
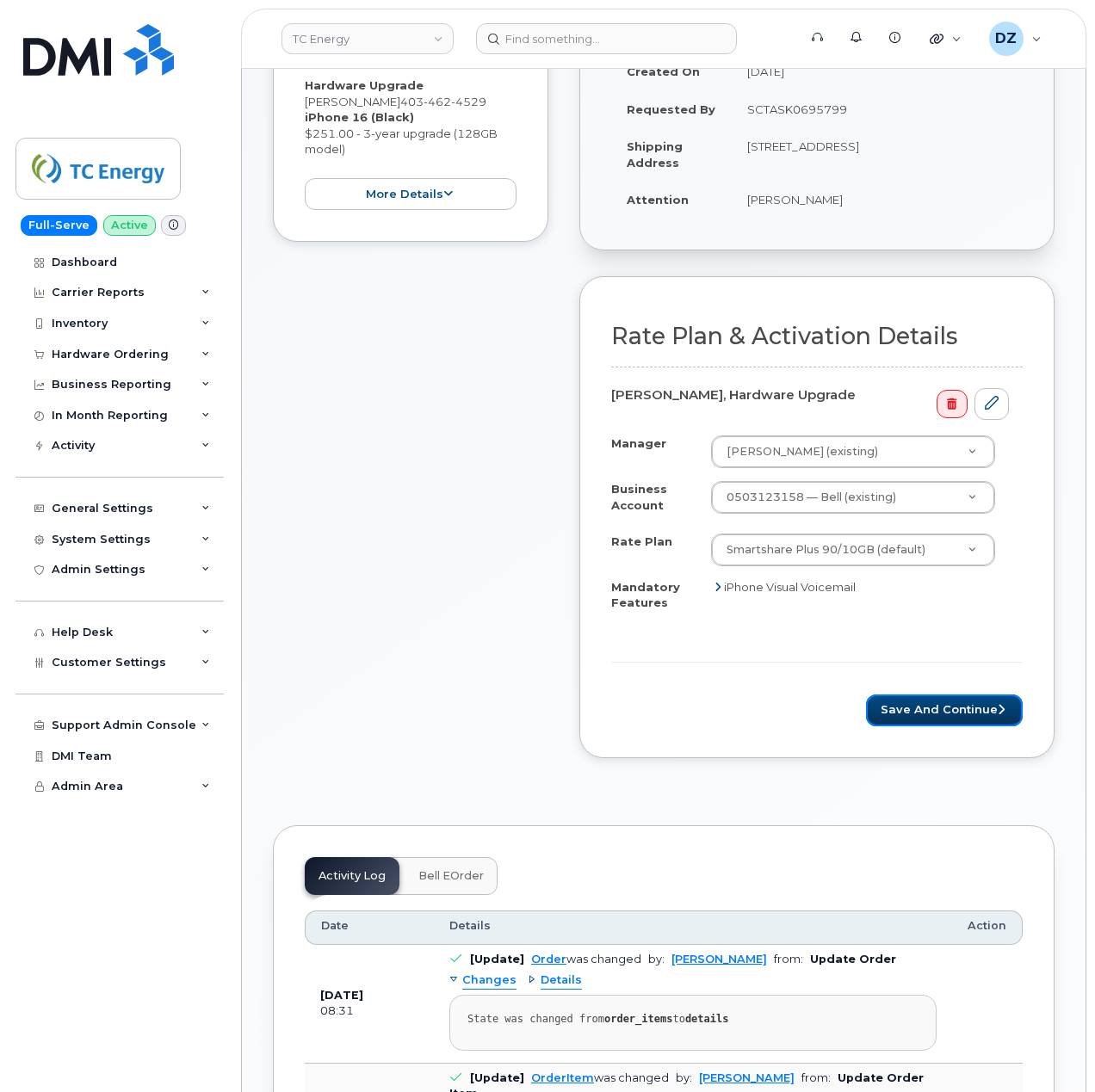
drag, startPoint x: 944, startPoint y: 686, endPoint x: 384, endPoint y: 658, distance: 560.7
click at [944, 694] on button "Save and Continue" at bounding box center [944, 710] width 157 height 32
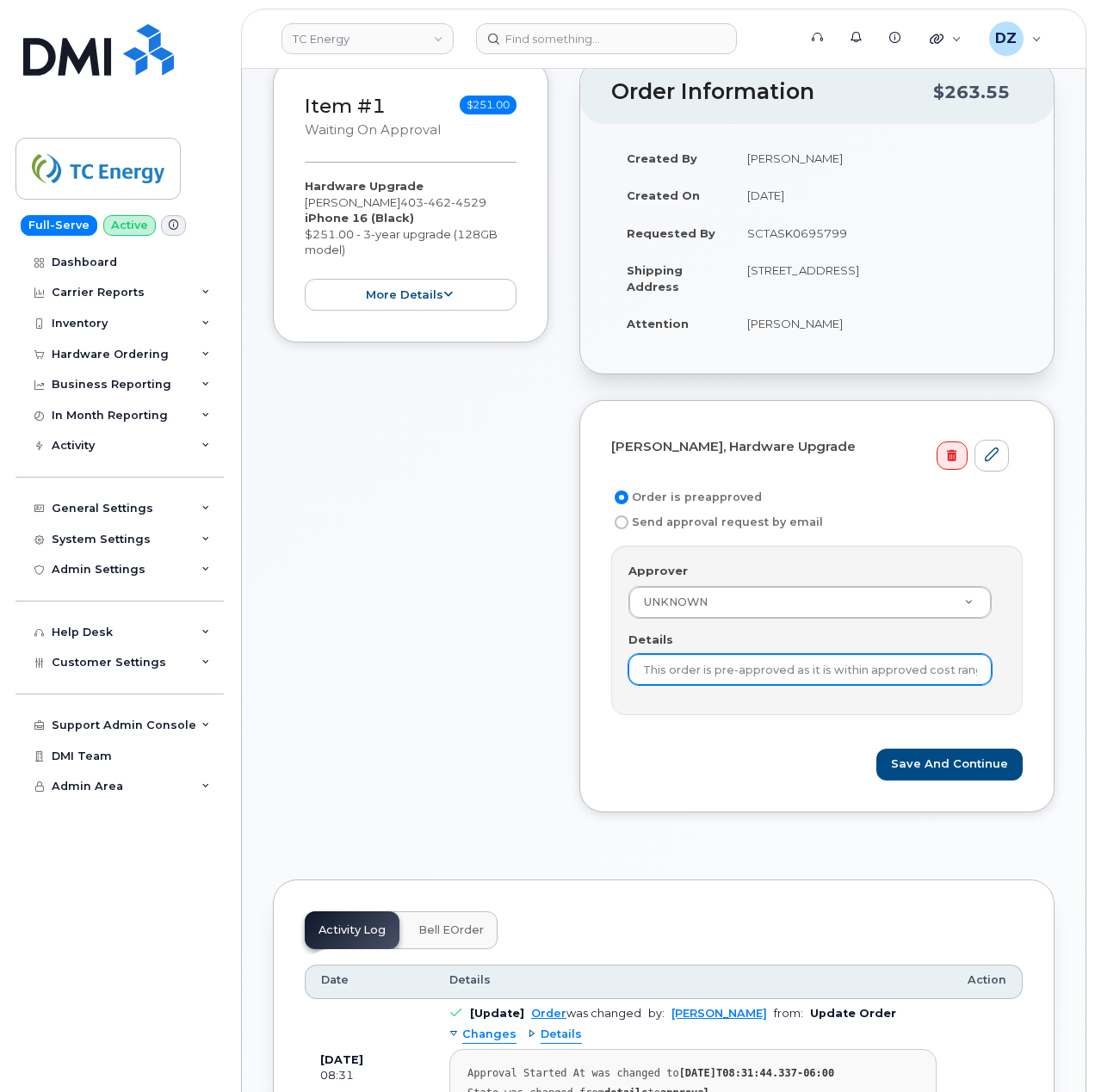
scroll to position [344, 0]
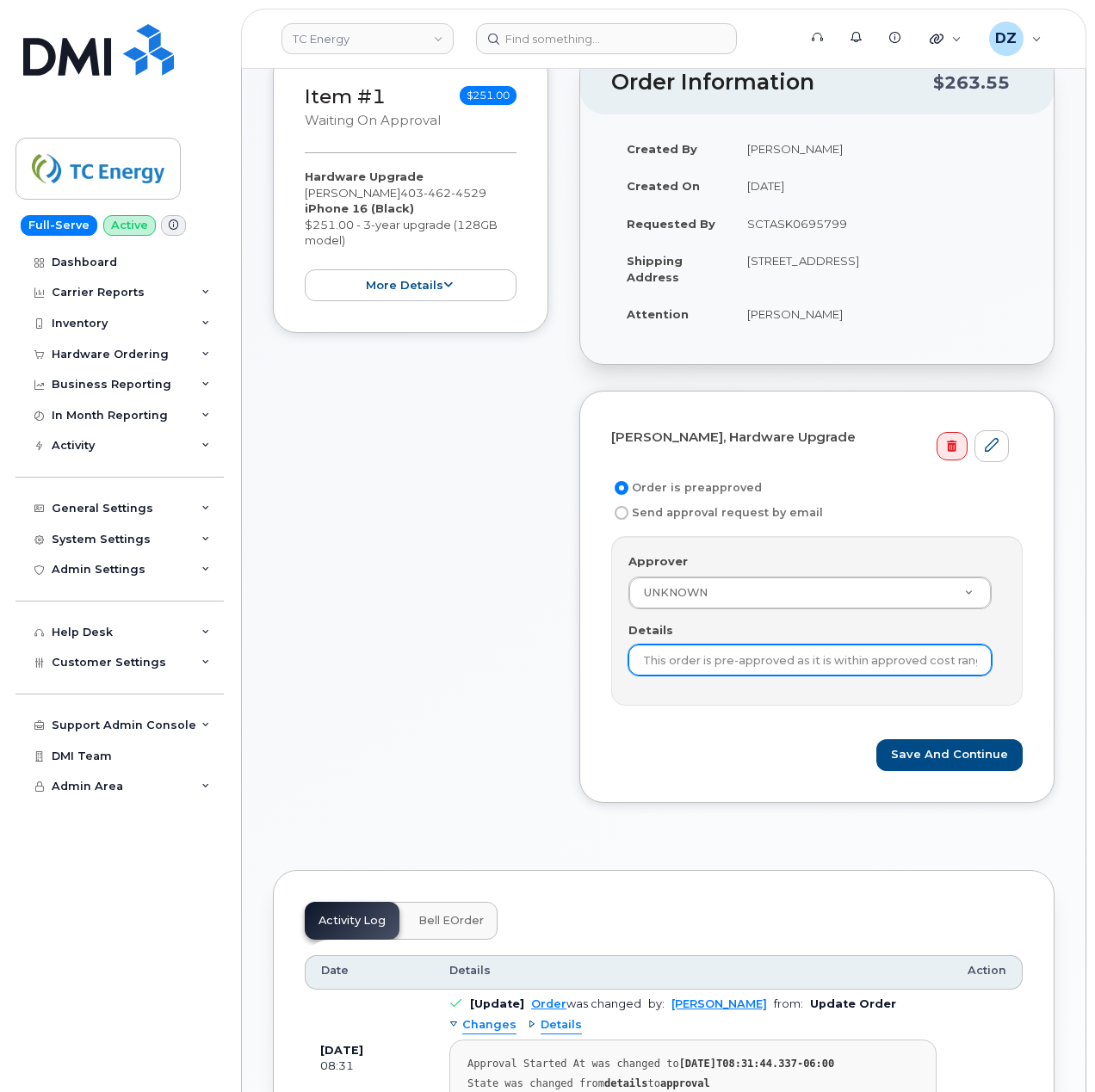
click at [759, 648] on input "This order is pre-approved as it is within approved cost range." at bounding box center [810, 660] width 363 height 31
paste input "SCTASK0695799"
type input "SCTASK0695799"
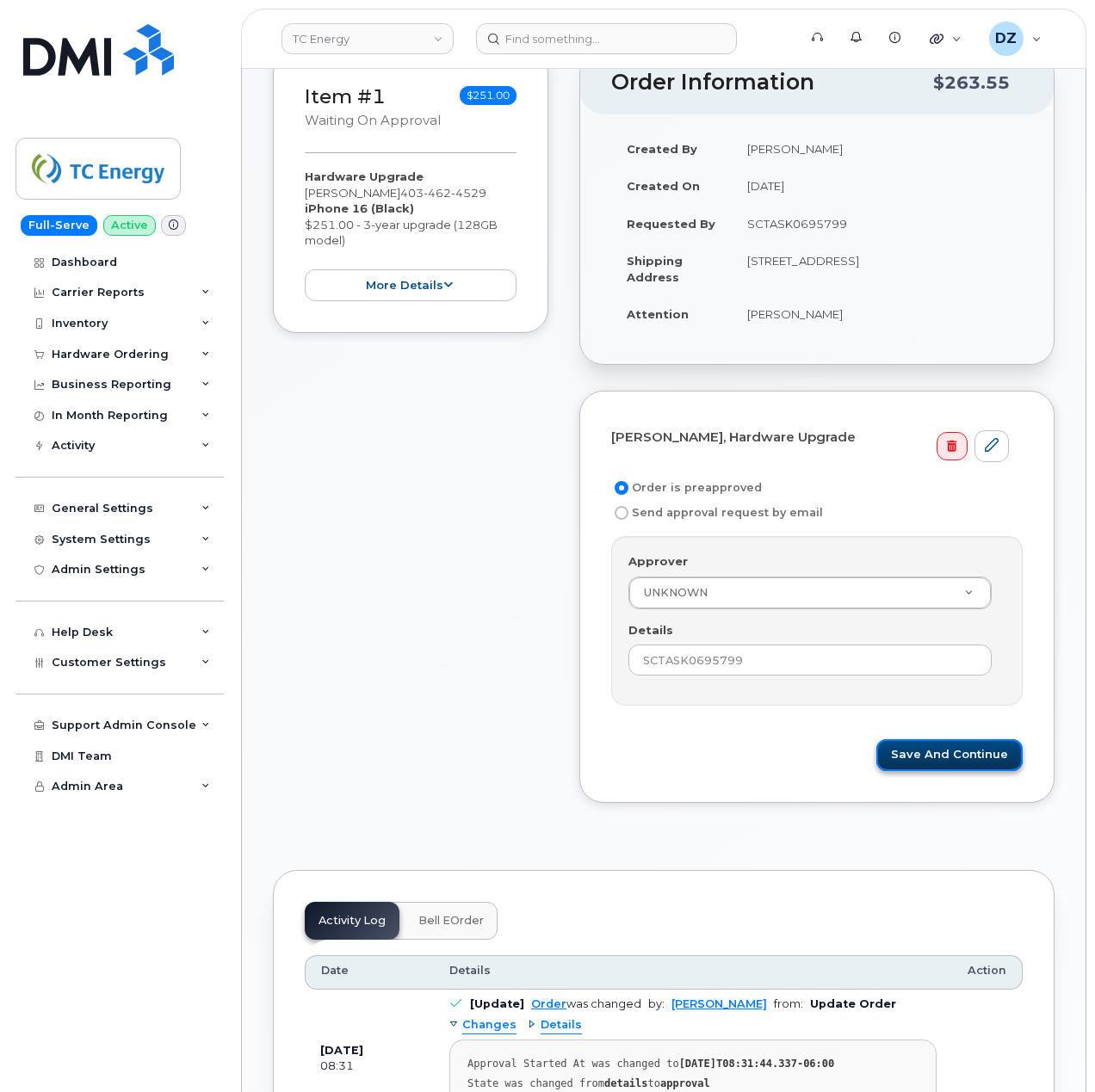
click at [988, 740] on button "Save and Continue" at bounding box center [949, 756] width 146 height 32
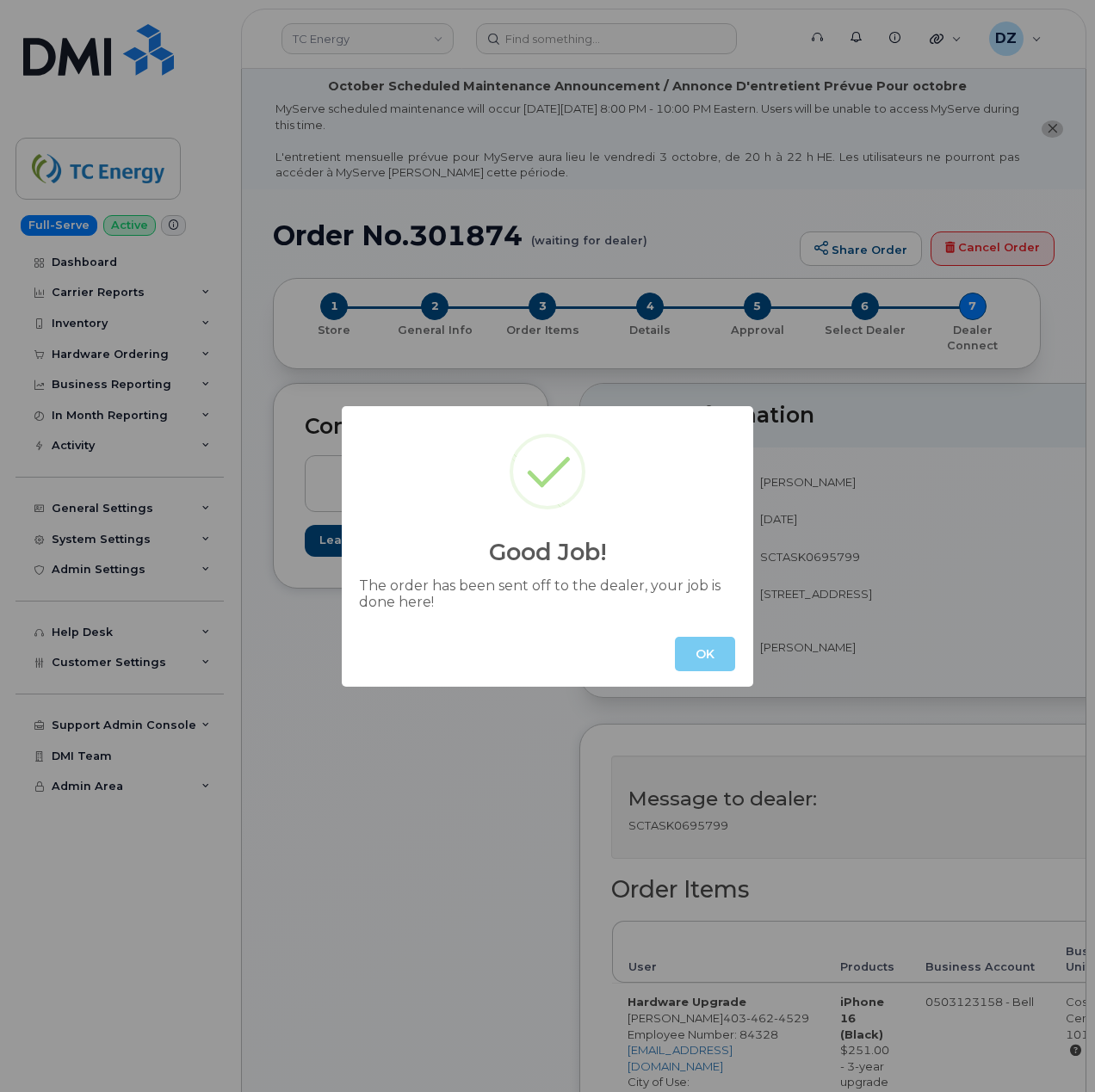
click at [699, 658] on button "OK" at bounding box center [705, 653] width 60 height 34
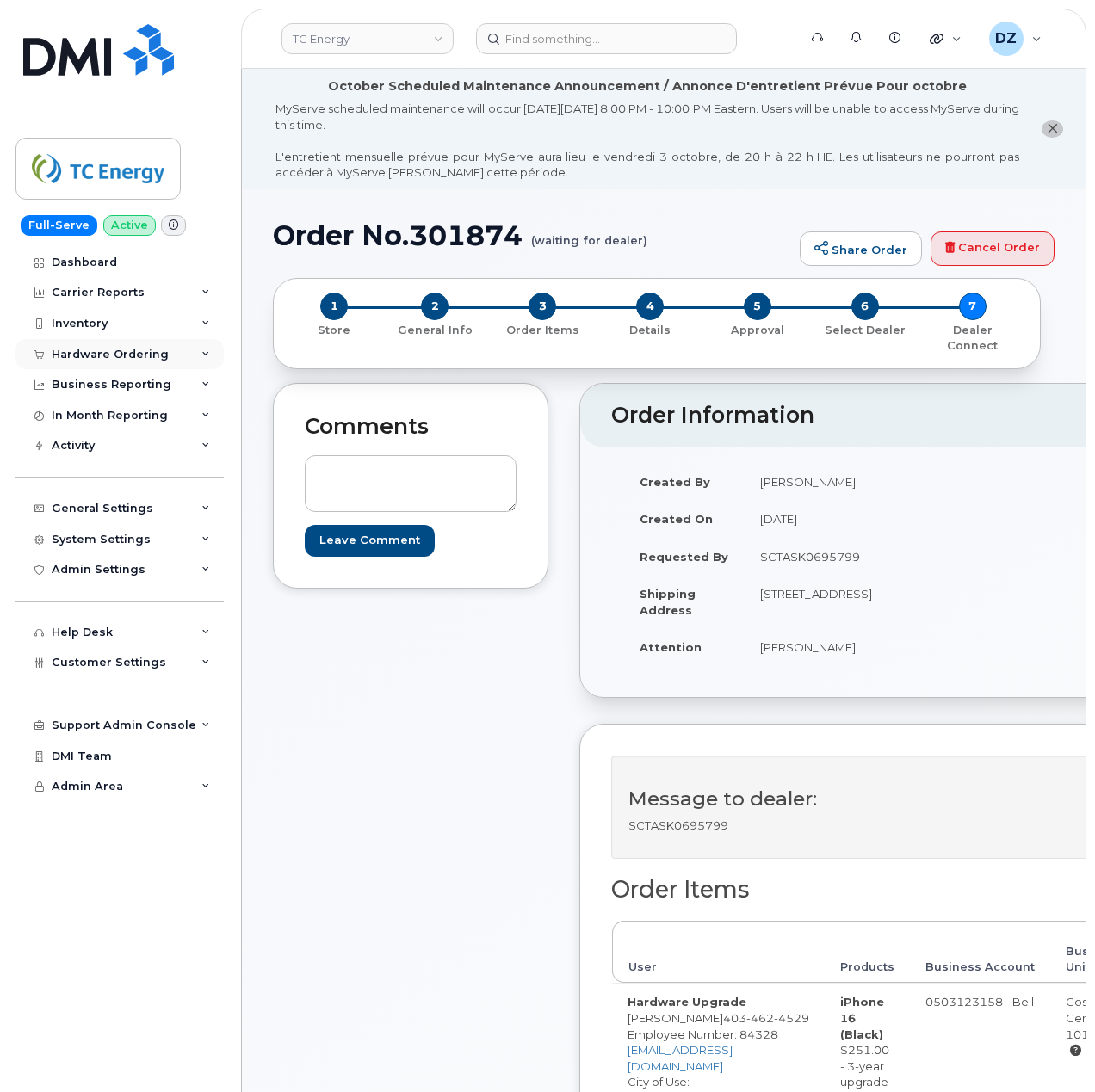
click at [191, 360] on div "Hardware Ordering" at bounding box center [120, 354] width 208 height 31
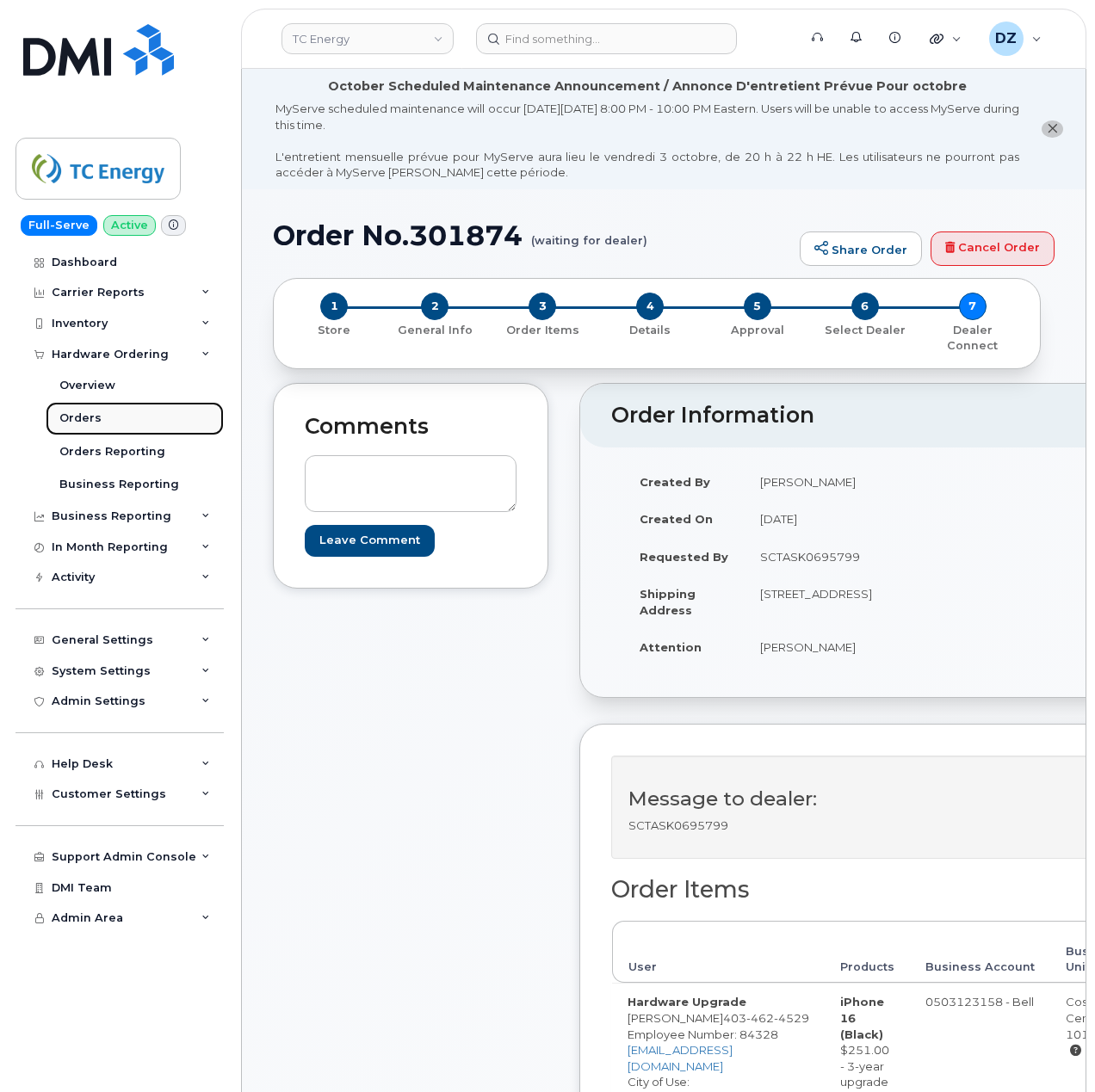
click at [121, 420] on link "Orders" at bounding box center [135, 418] width 178 height 33
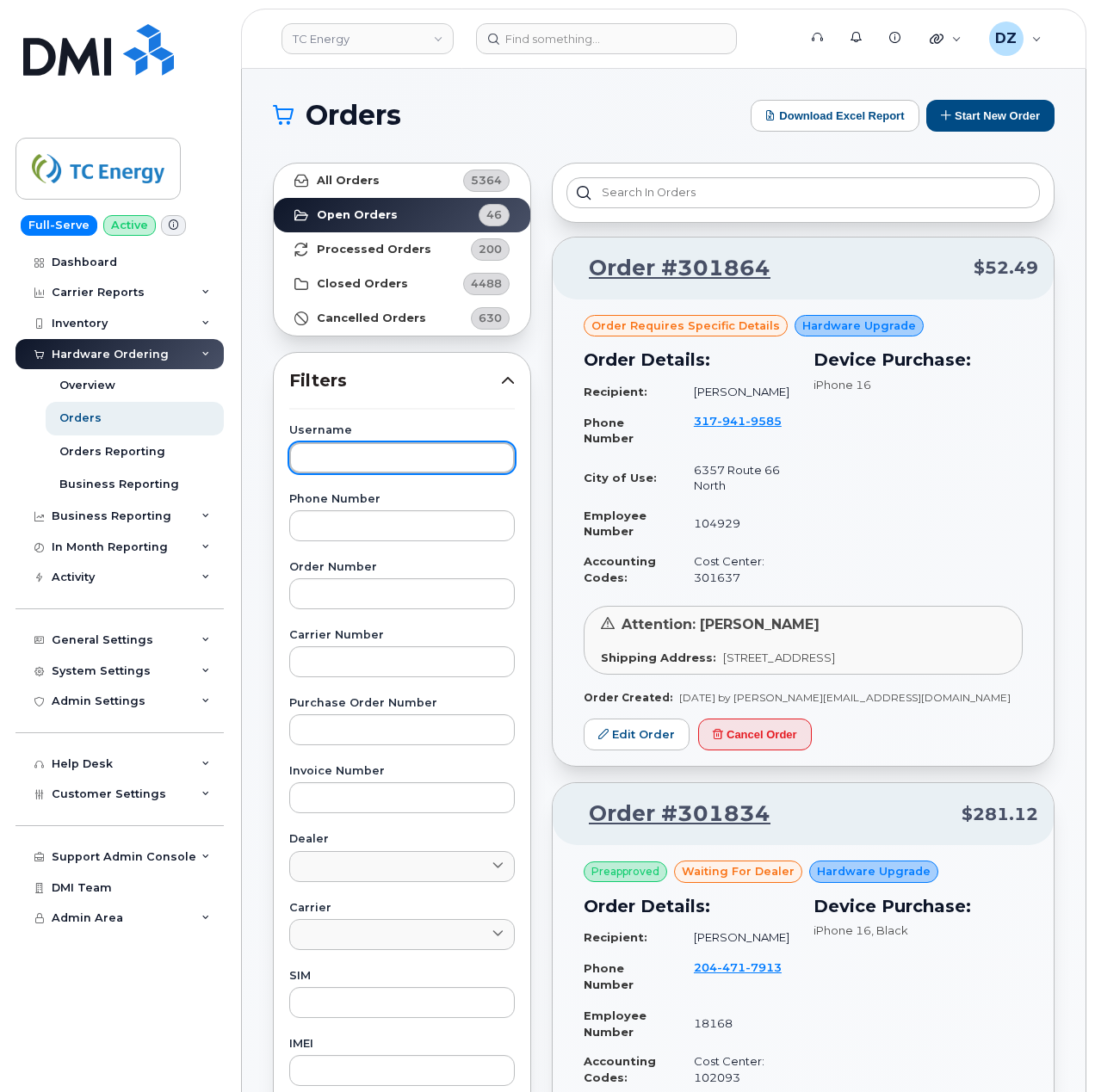
click at [332, 468] on input "text" at bounding box center [402, 457] width 226 height 31
paste input "Jimmy Johannsen"
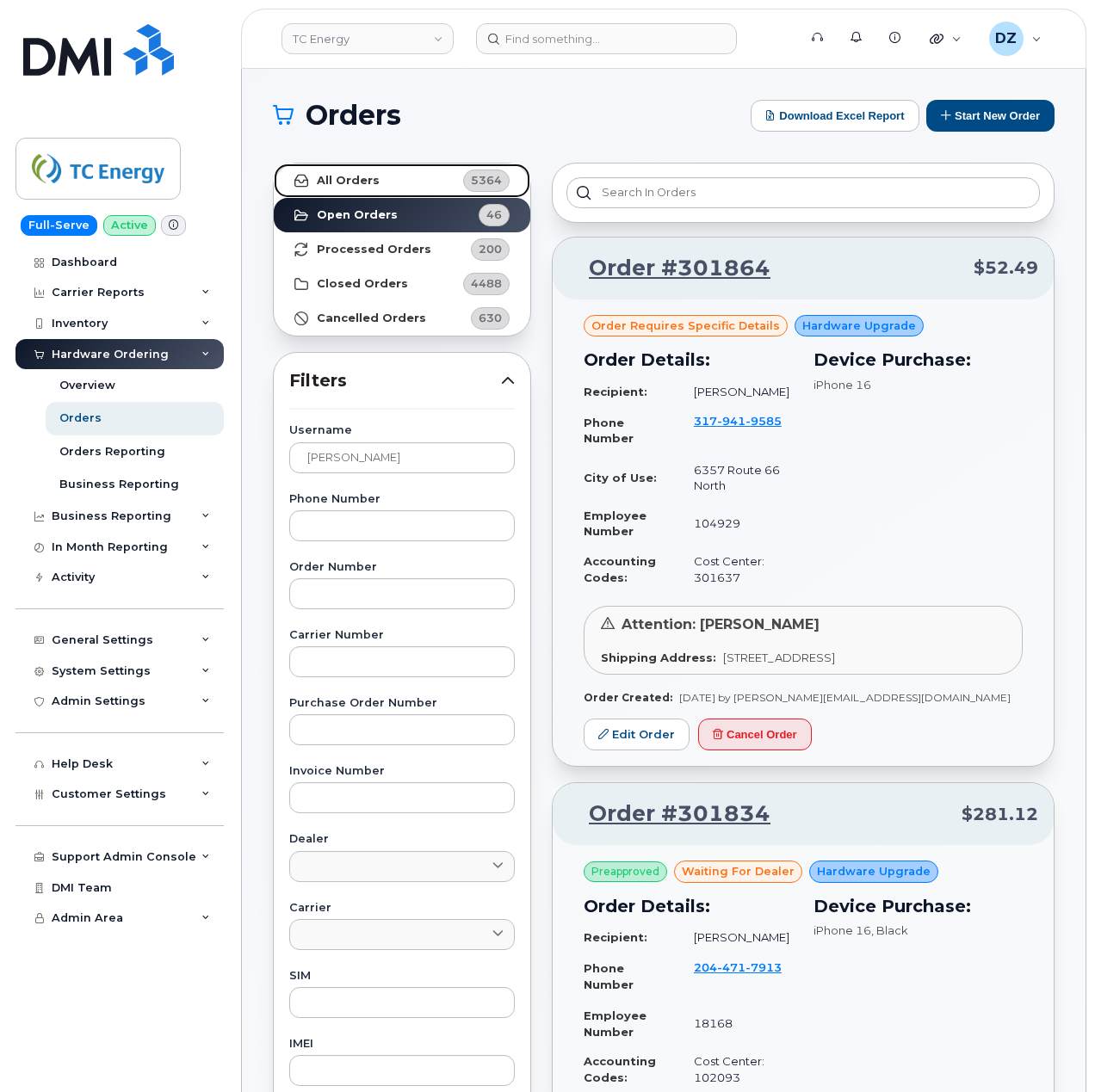
click at [394, 177] on link "All Orders 5364" at bounding box center [402, 180] width 257 height 34
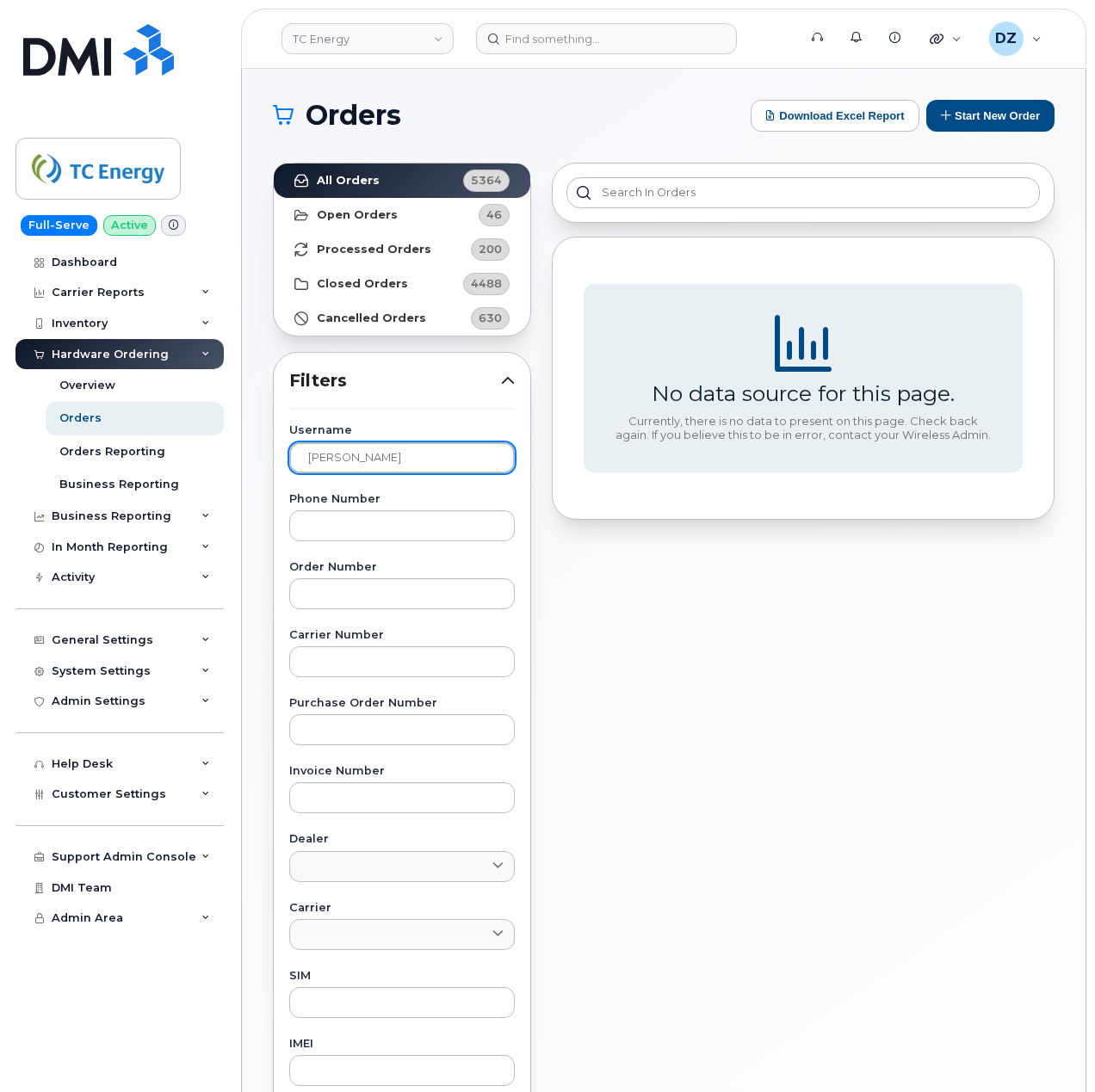
drag, startPoint x: 343, startPoint y: 460, endPoint x: 290, endPoint y: 460, distance: 53.0
click at [290, 460] on input "Jimmy Johannsen" at bounding box center [402, 457] width 226 height 31
type input "Johannsen"
click at [415, 181] on link "All Orders 5364" at bounding box center [402, 180] width 257 height 34
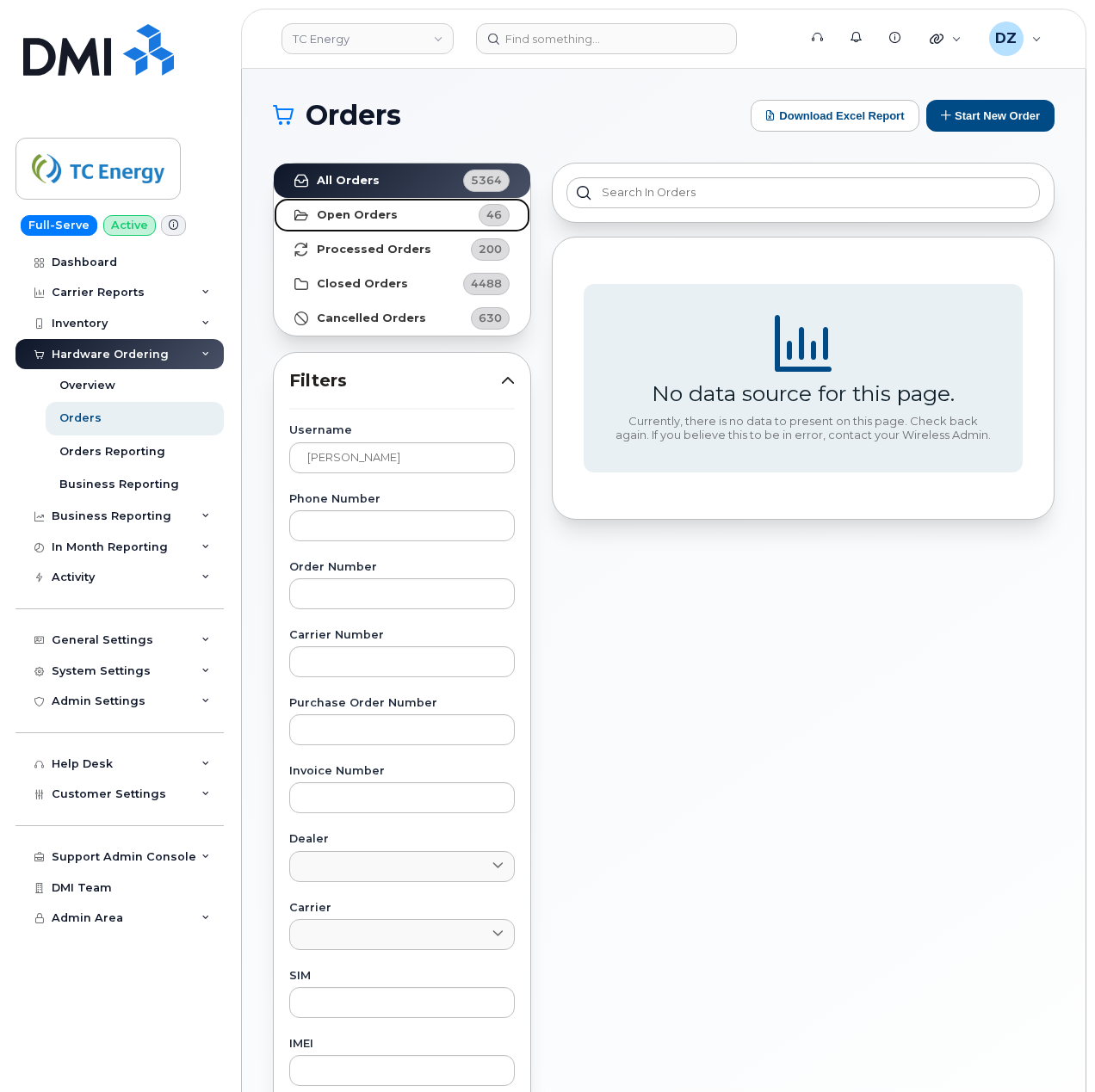
click at [441, 211] on link "Open Orders 46" at bounding box center [402, 215] width 257 height 34
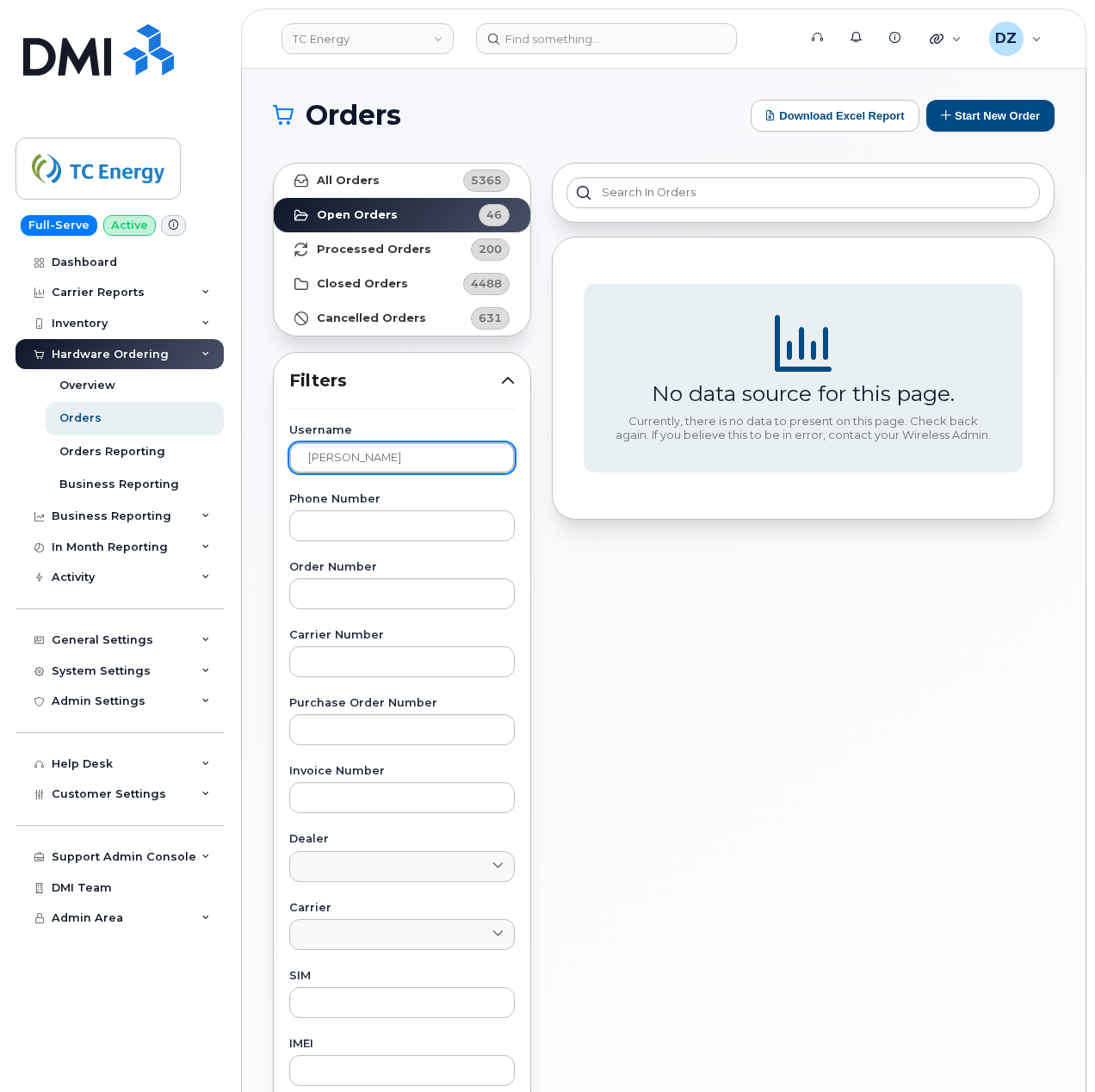
click at [393, 451] on input "Johannsen" at bounding box center [402, 457] width 226 height 31
click at [397, 217] on link "Open Orders 46" at bounding box center [402, 215] width 257 height 34
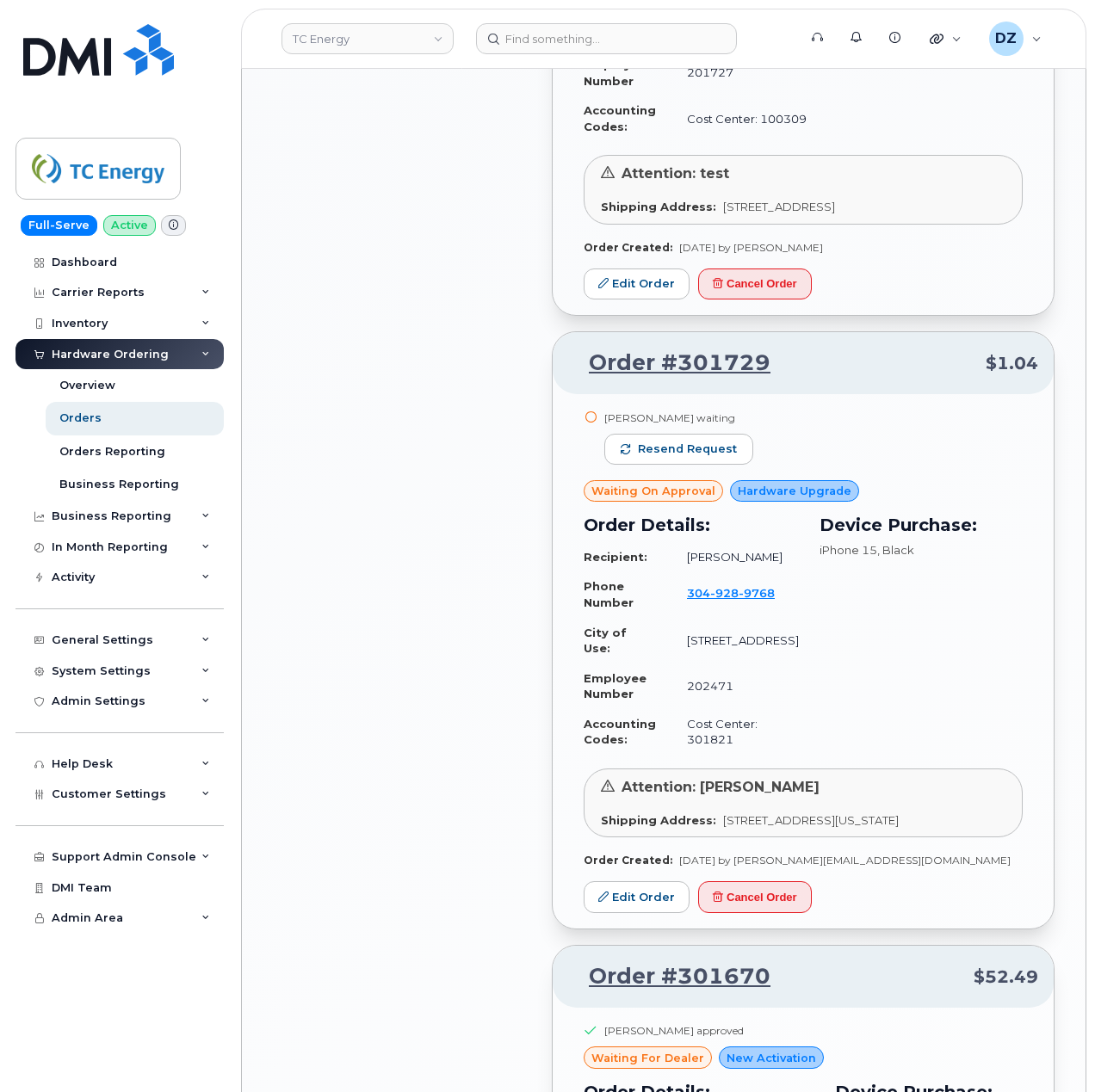
scroll to position [2066, 0]
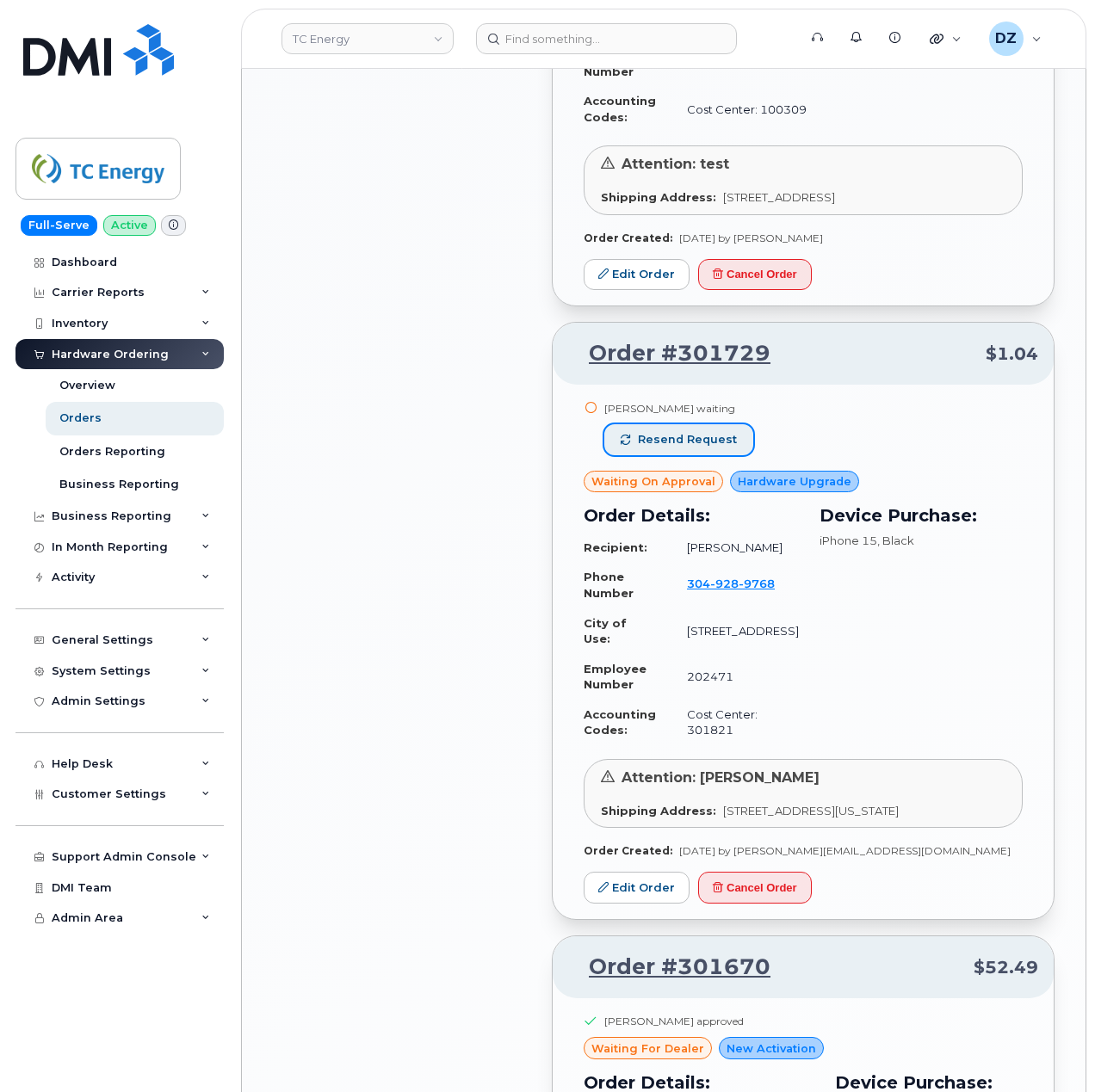
click at [700, 448] on span "Resend request" at bounding box center [687, 440] width 99 height 16
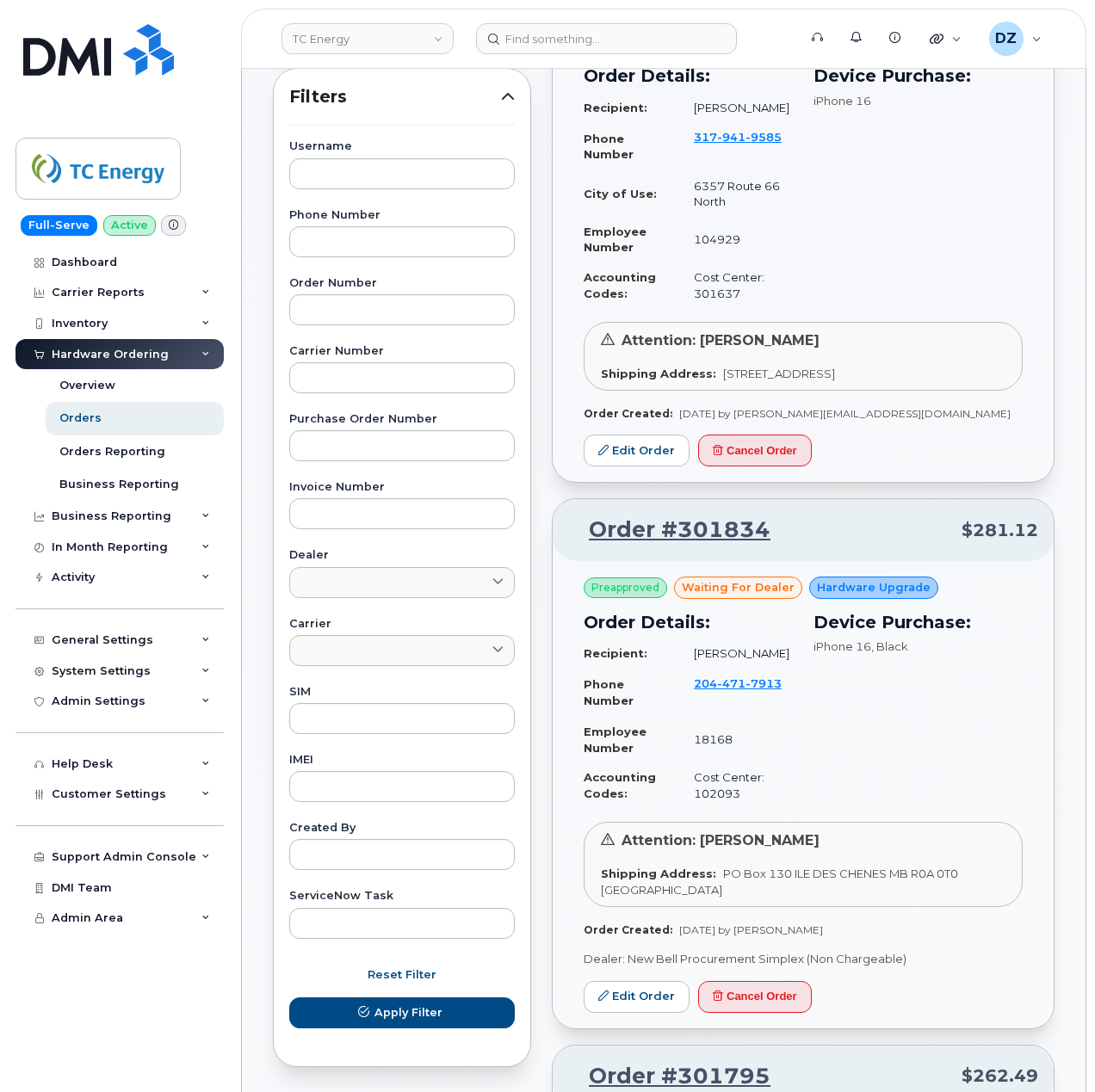
scroll to position [0, 0]
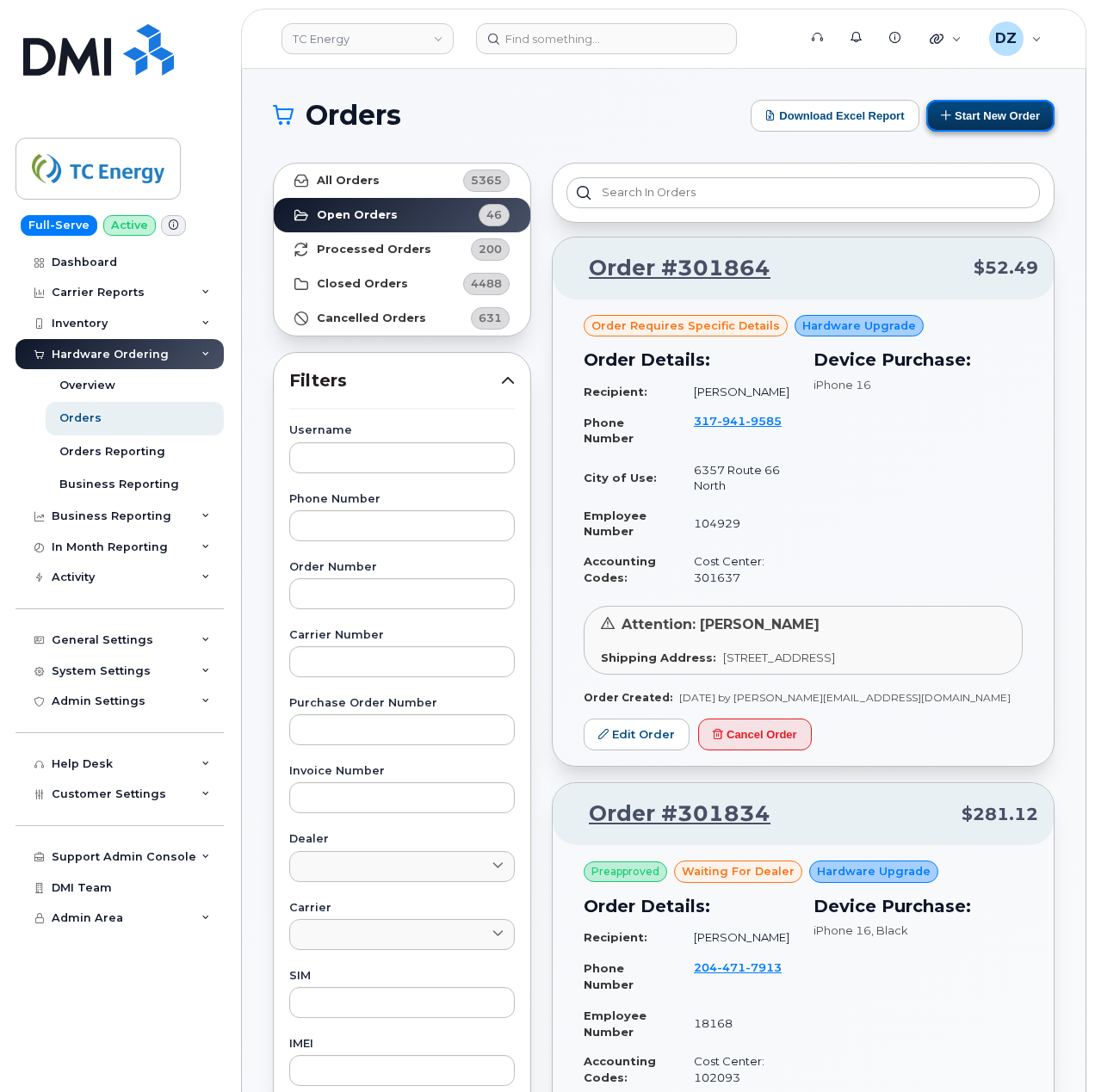
click at [983, 109] on button "Start New Order" at bounding box center [991, 115] width 128 height 32
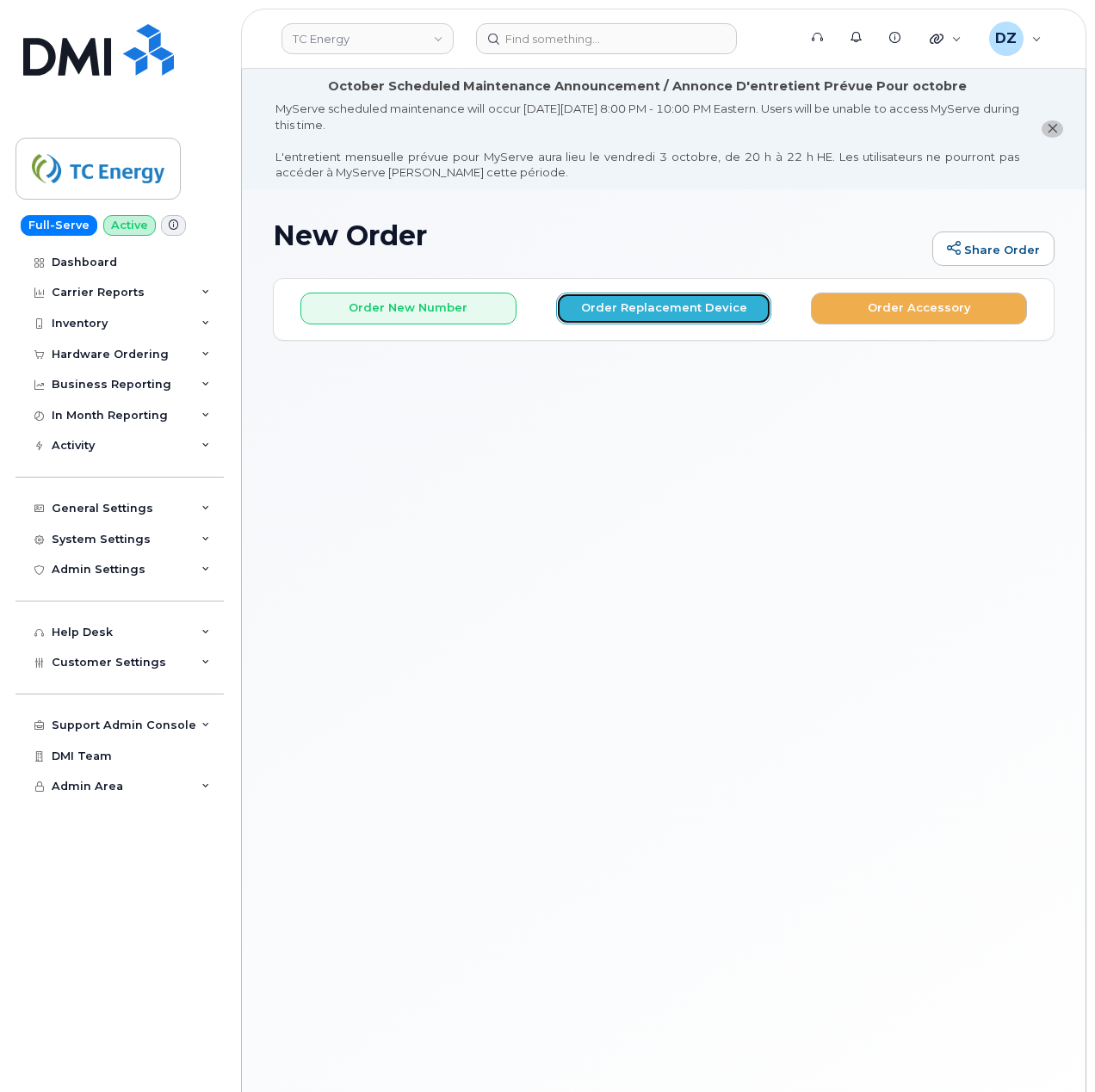
click at [669, 310] on button "Order Replacement Device" at bounding box center [664, 309] width 216 height 32
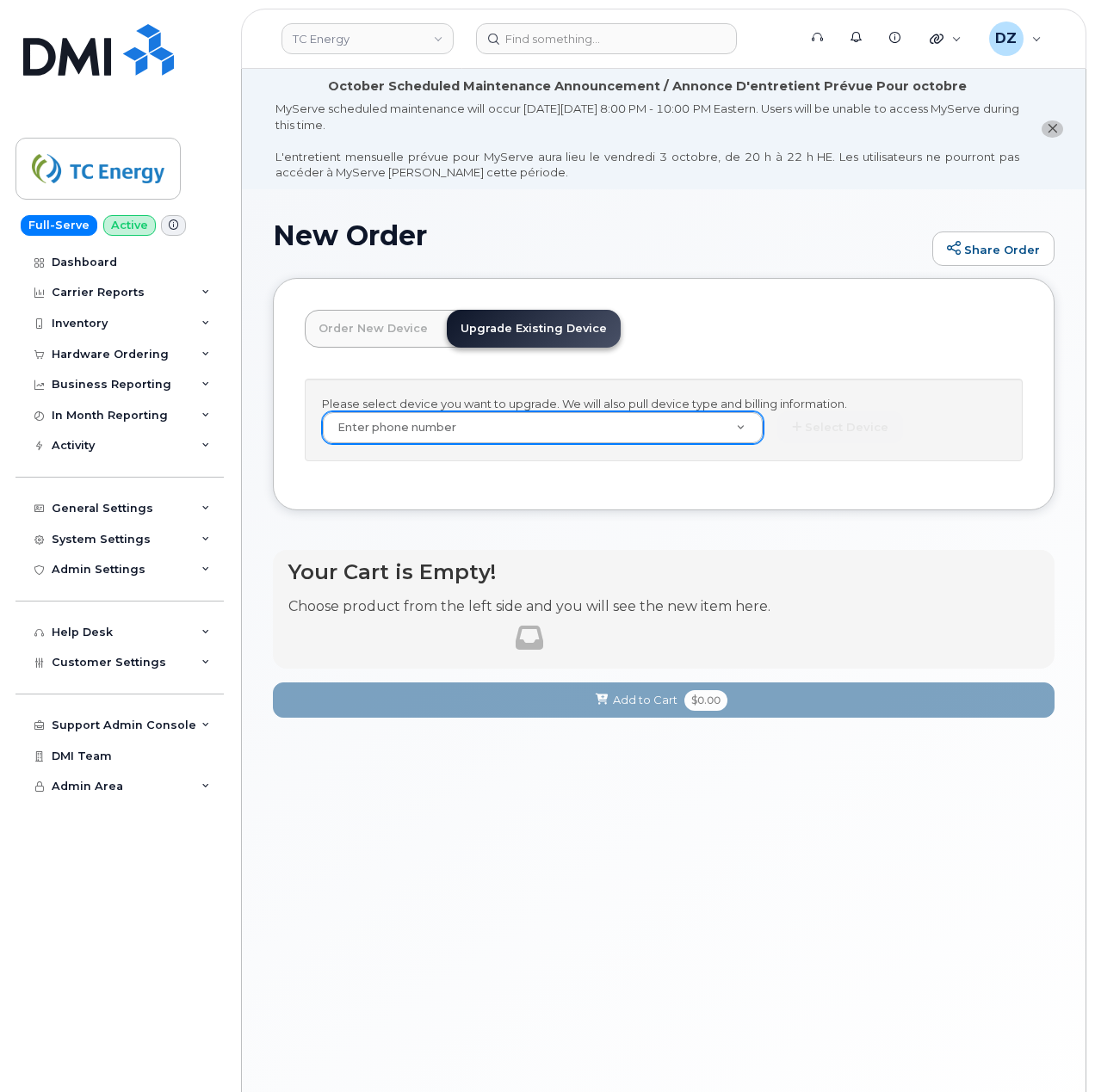
paste input "[PHONE_NUMBER]"
type input "[PHONE_NUMBER]"
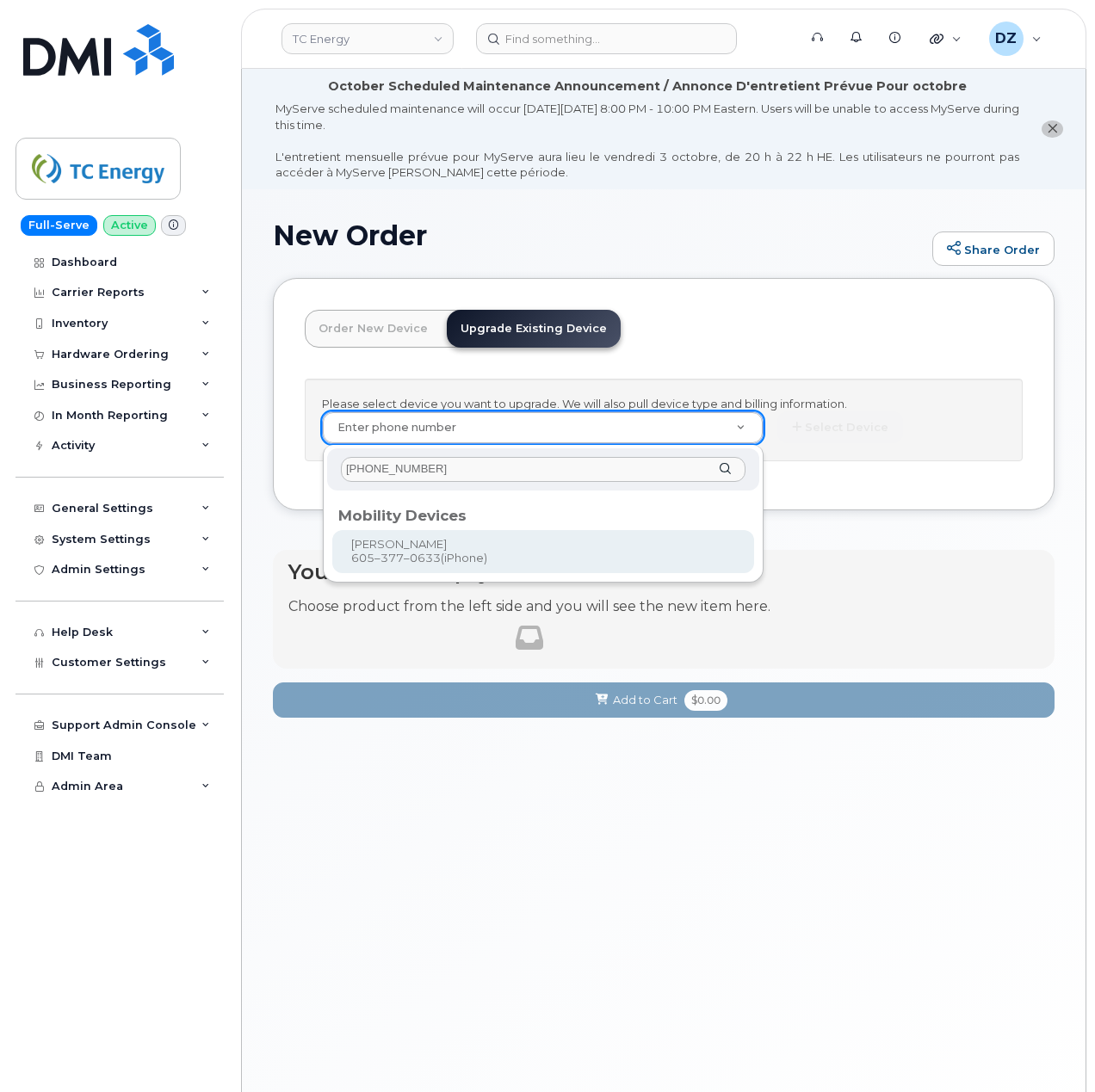
type input "[PHONE_NUMBER]"
type input "562340"
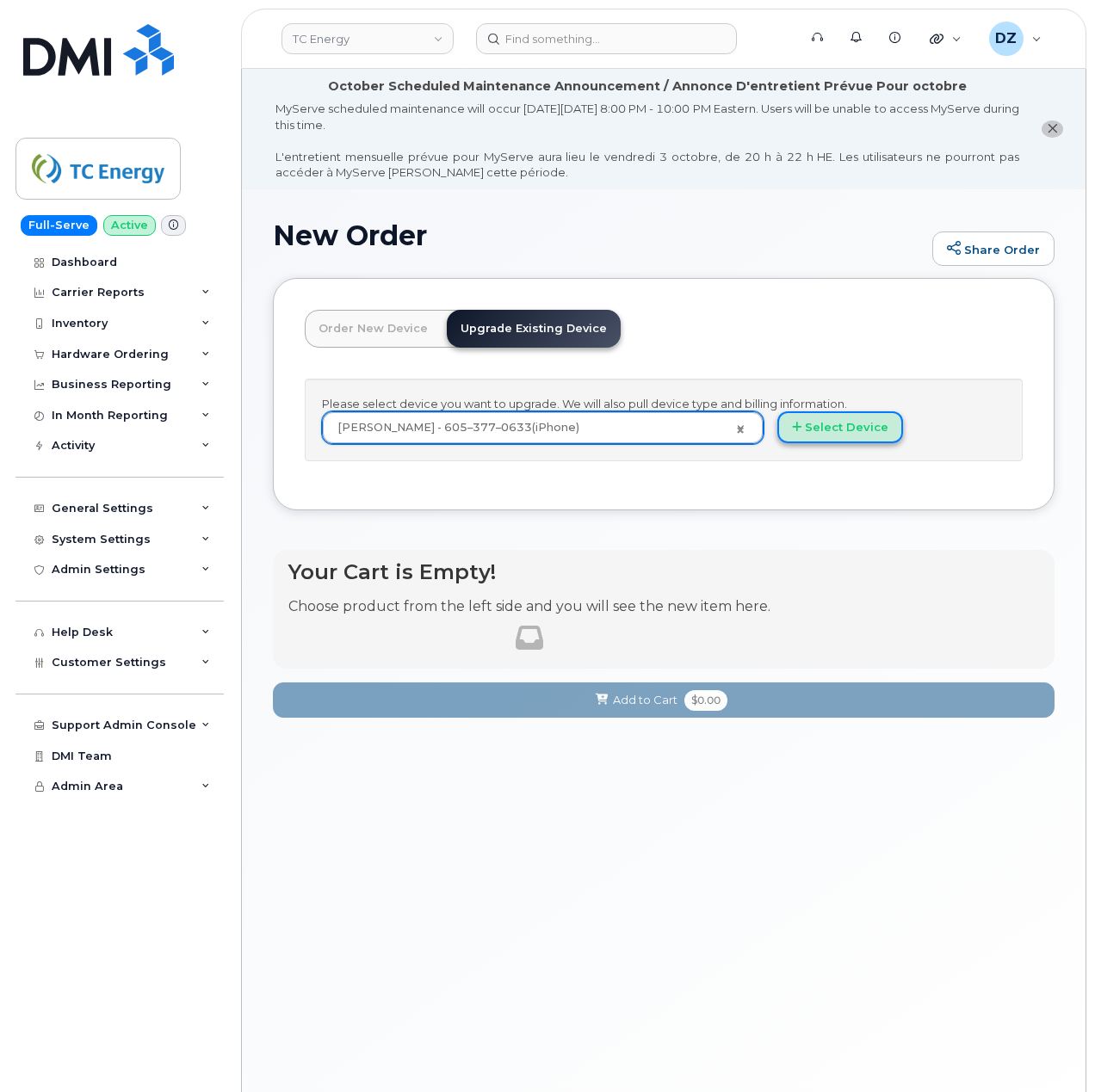
click at [851, 431] on button "Select Device" at bounding box center [839, 428] width 125 height 32
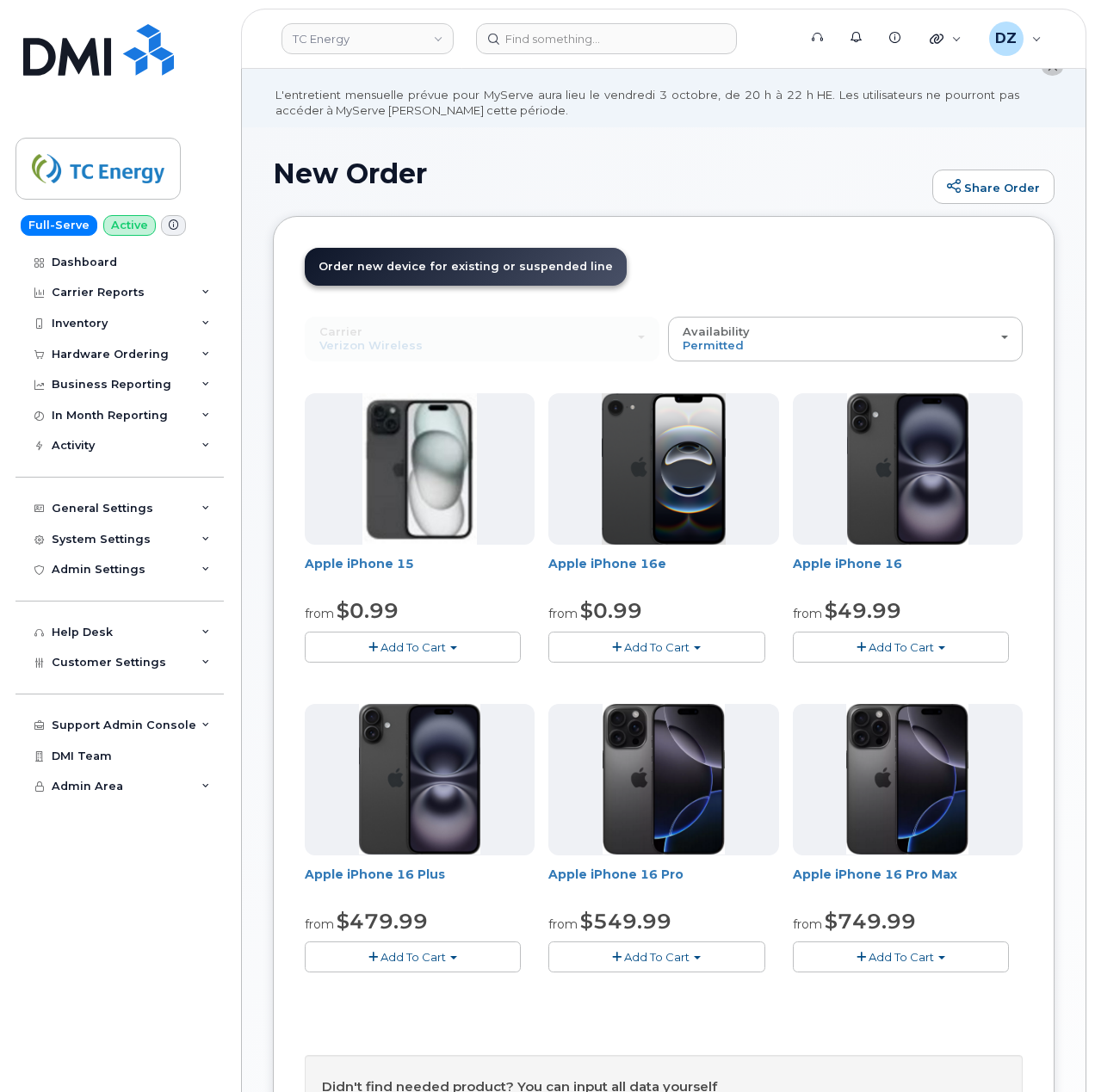
scroll to position [114, 0]
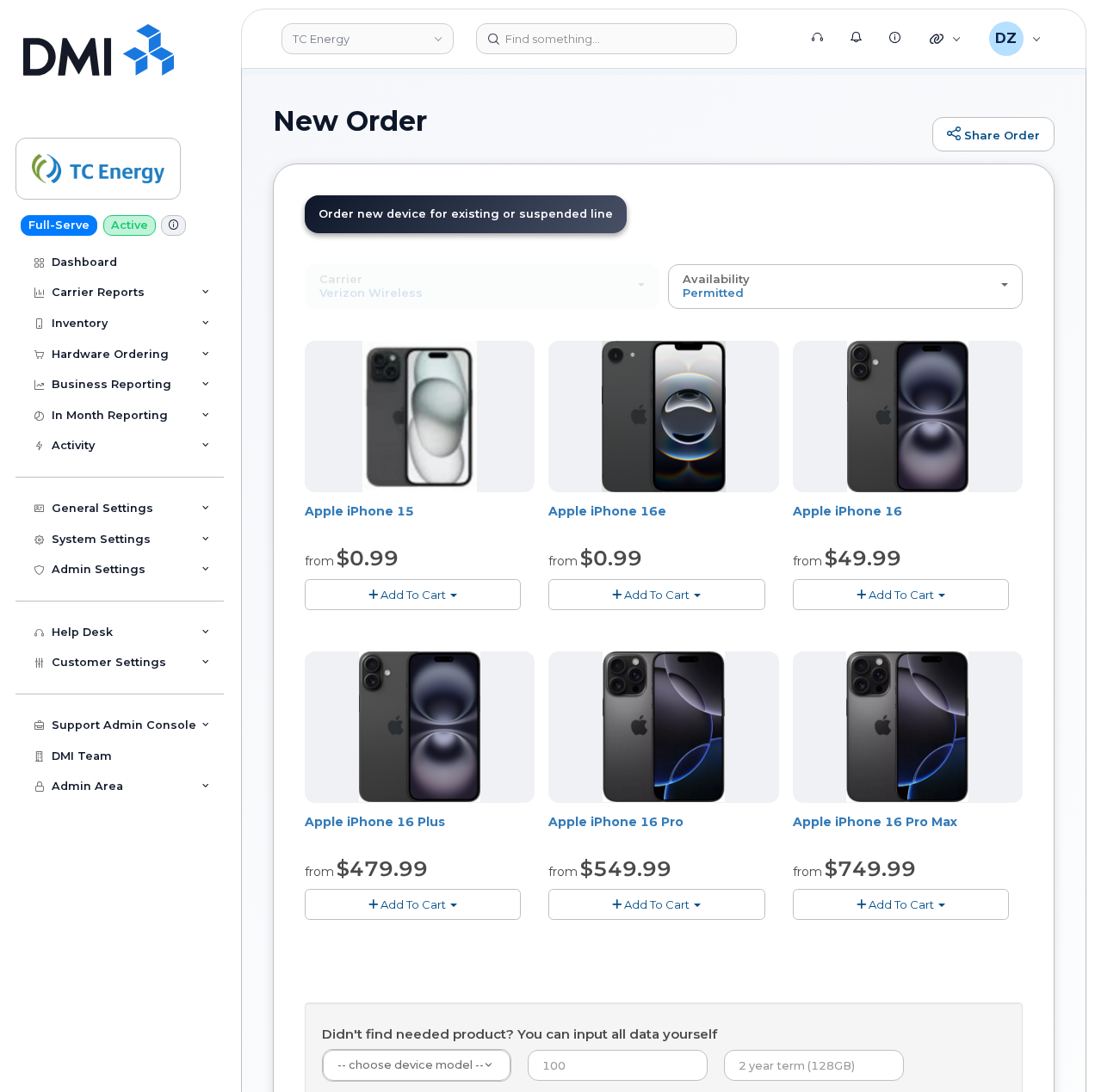
click at [920, 592] on span "Add To Cart" at bounding box center [902, 595] width 65 height 14
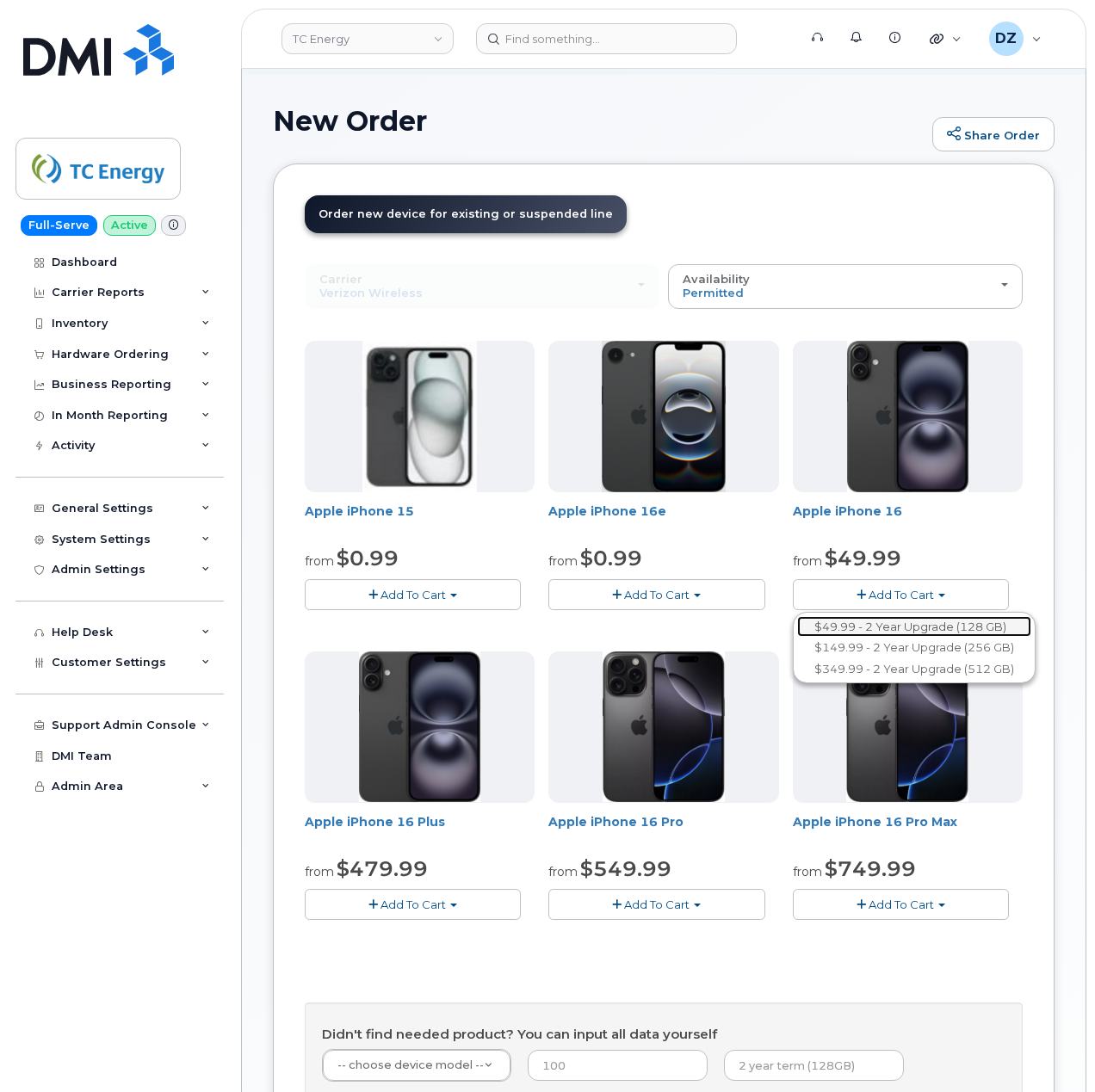
click at [891, 625] on link "$49.99 - 2 Year Upgrade (128 GB)" at bounding box center [915, 626] width 234 height 21
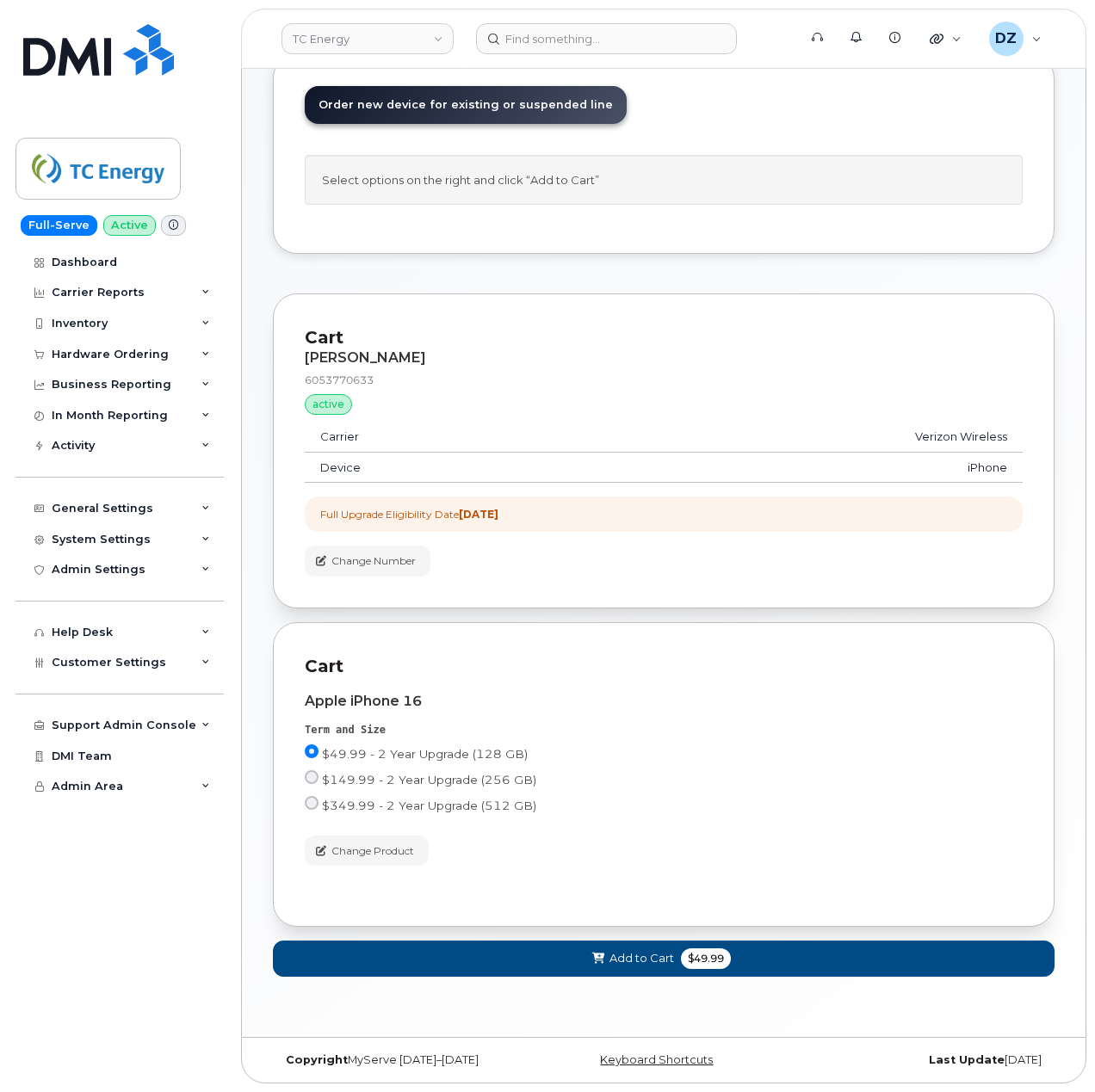
scroll to position [235, 0]
click at [662, 954] on span "Add to Cart" at bounding box center [641, 959] width 64 height 17
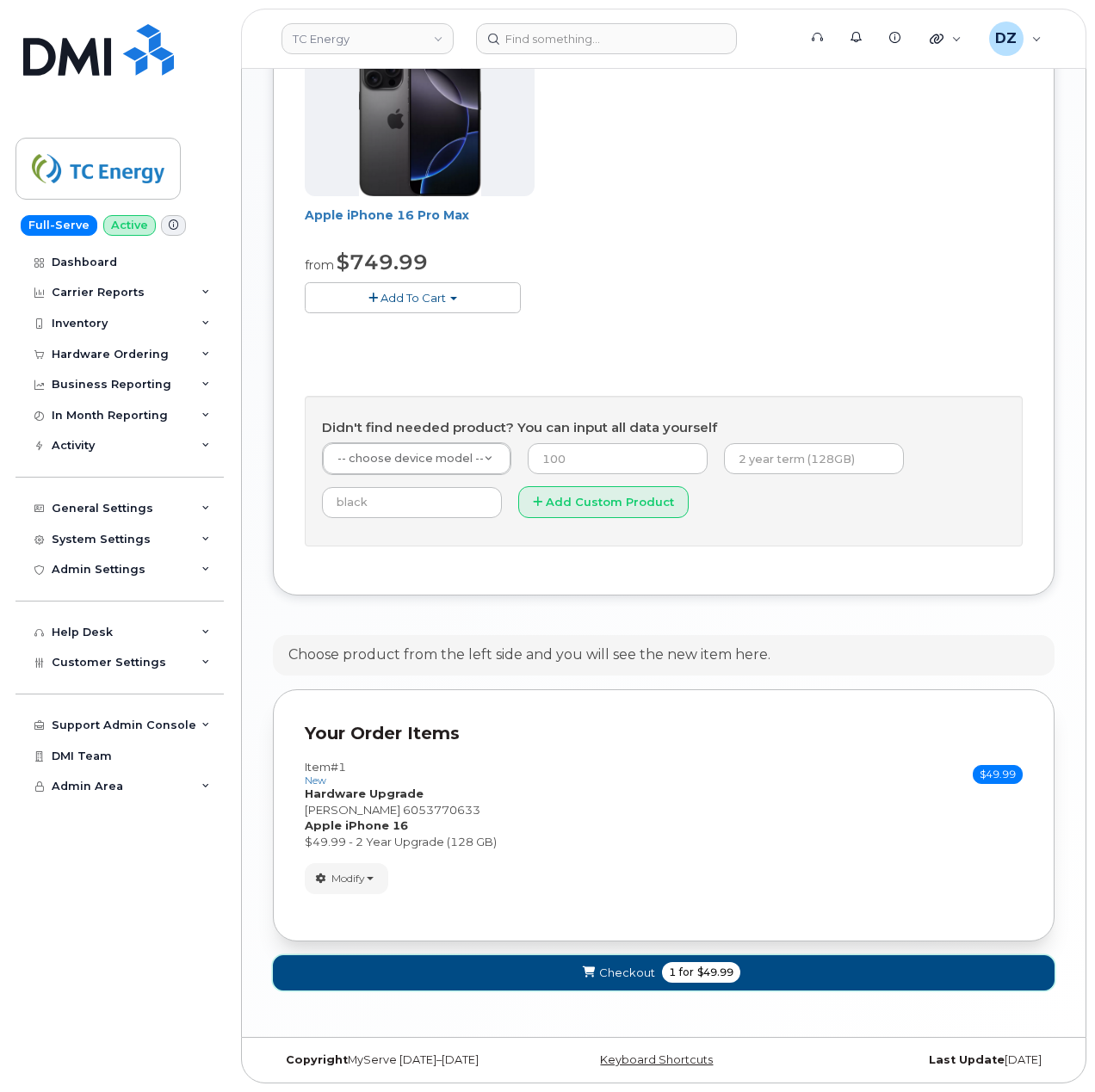
click at [682, 969] on span "for" at bounding box center [686, 972] width 21 height 16
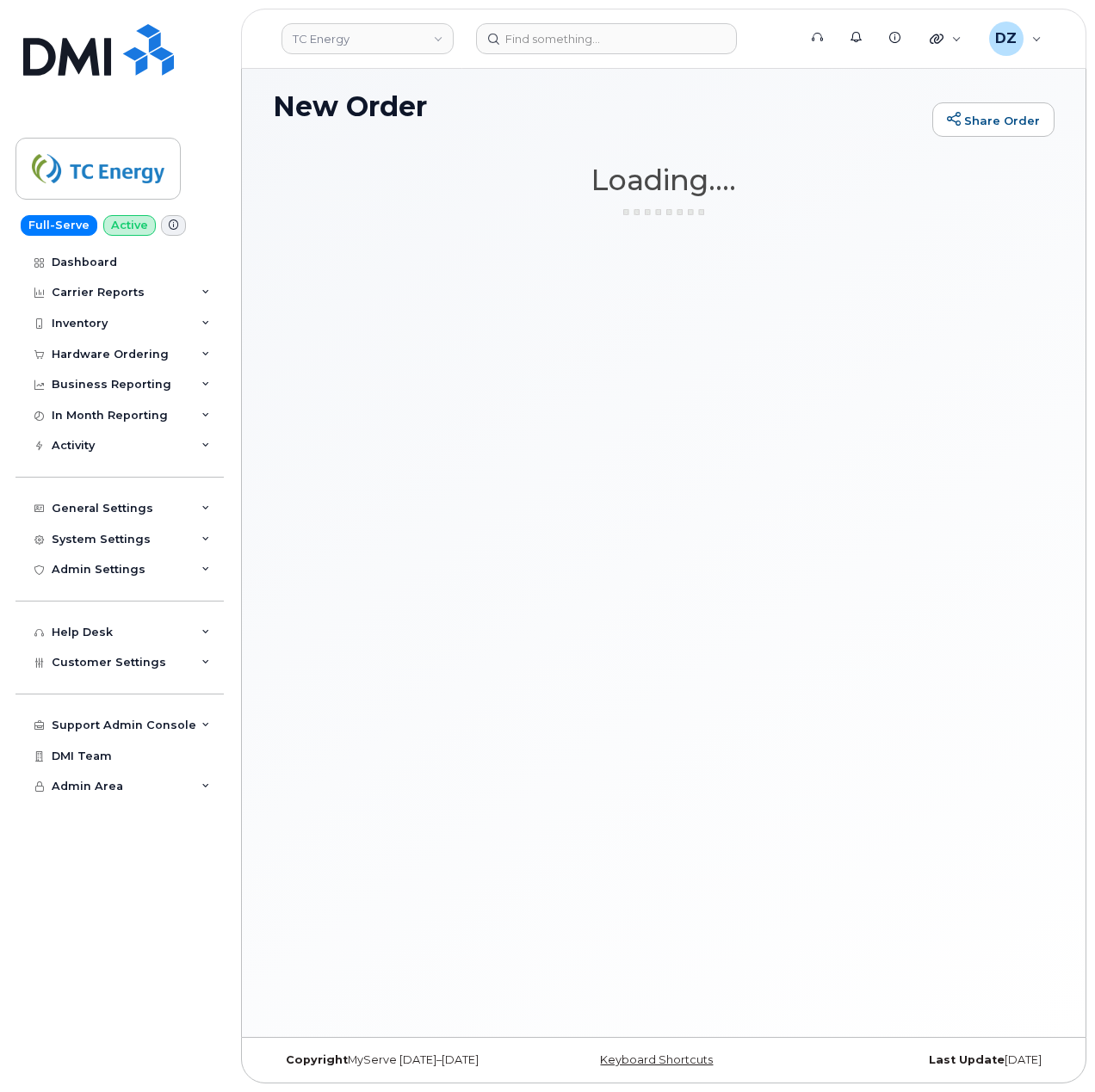
scroll to position [129, 0]
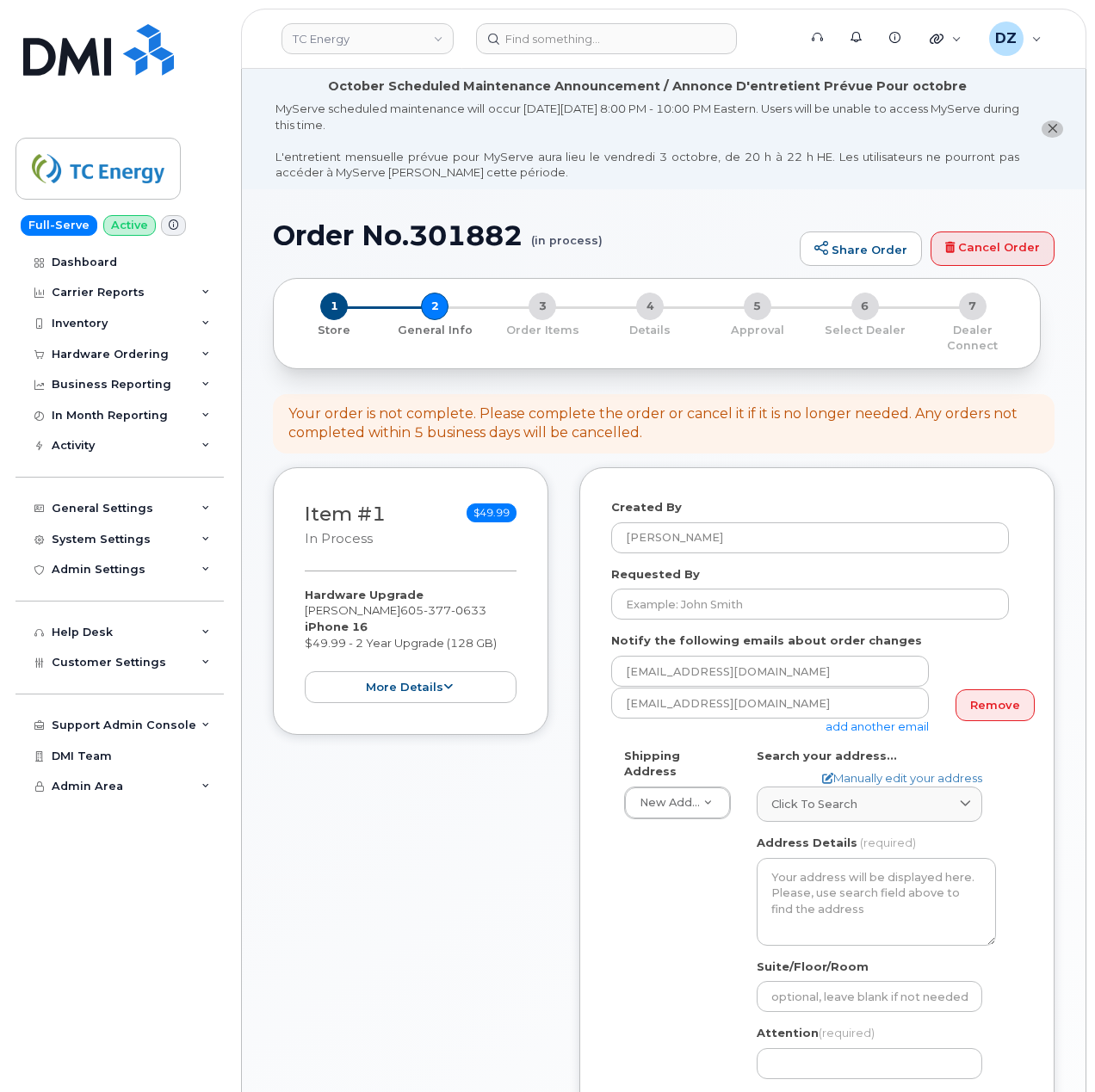
select select
click at [773, 590] on input "Requested By" at bounding box center [811, 604] width 398 height 31
paste input "INC3045314"
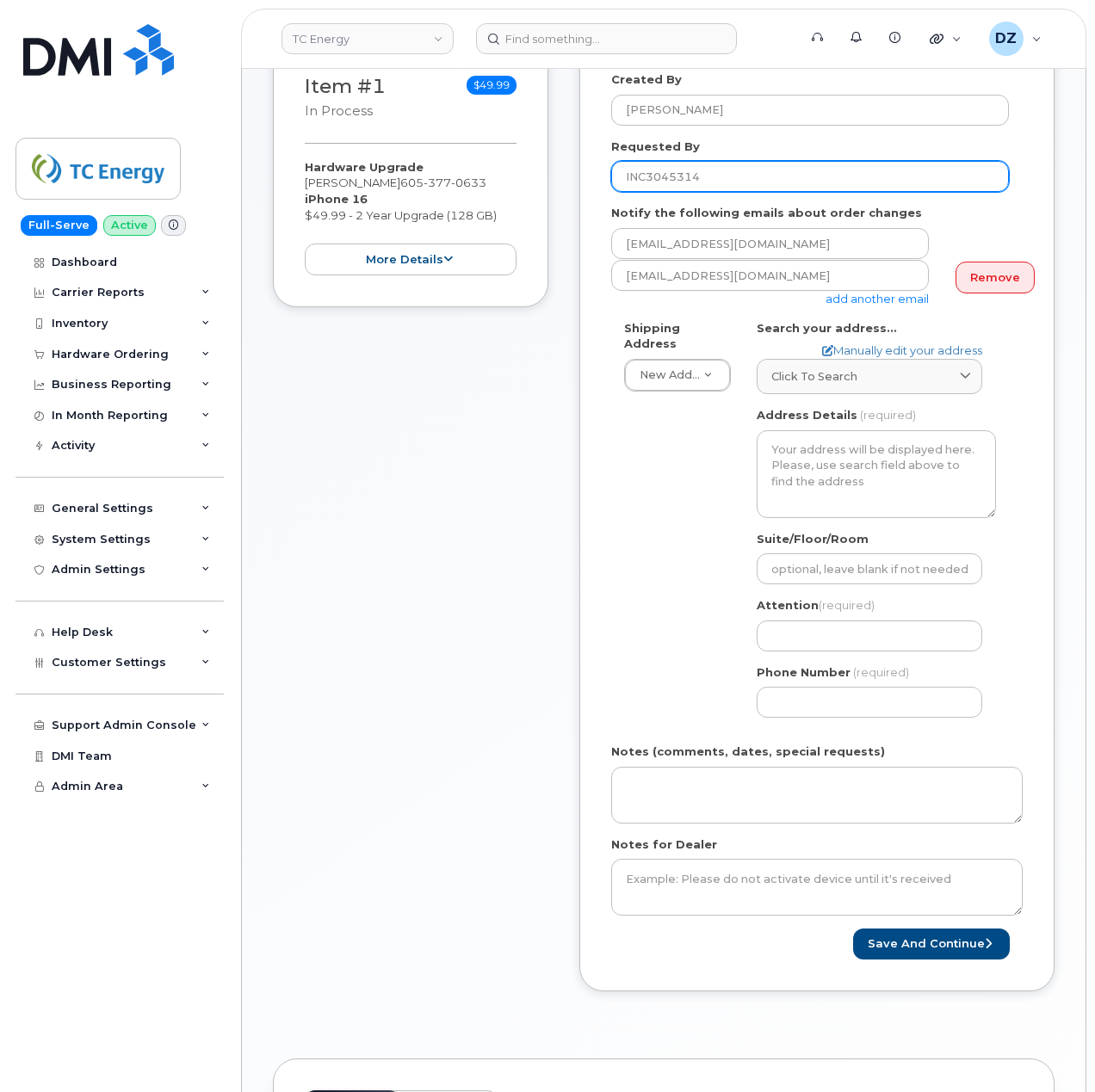
scroll to position [459, 0]
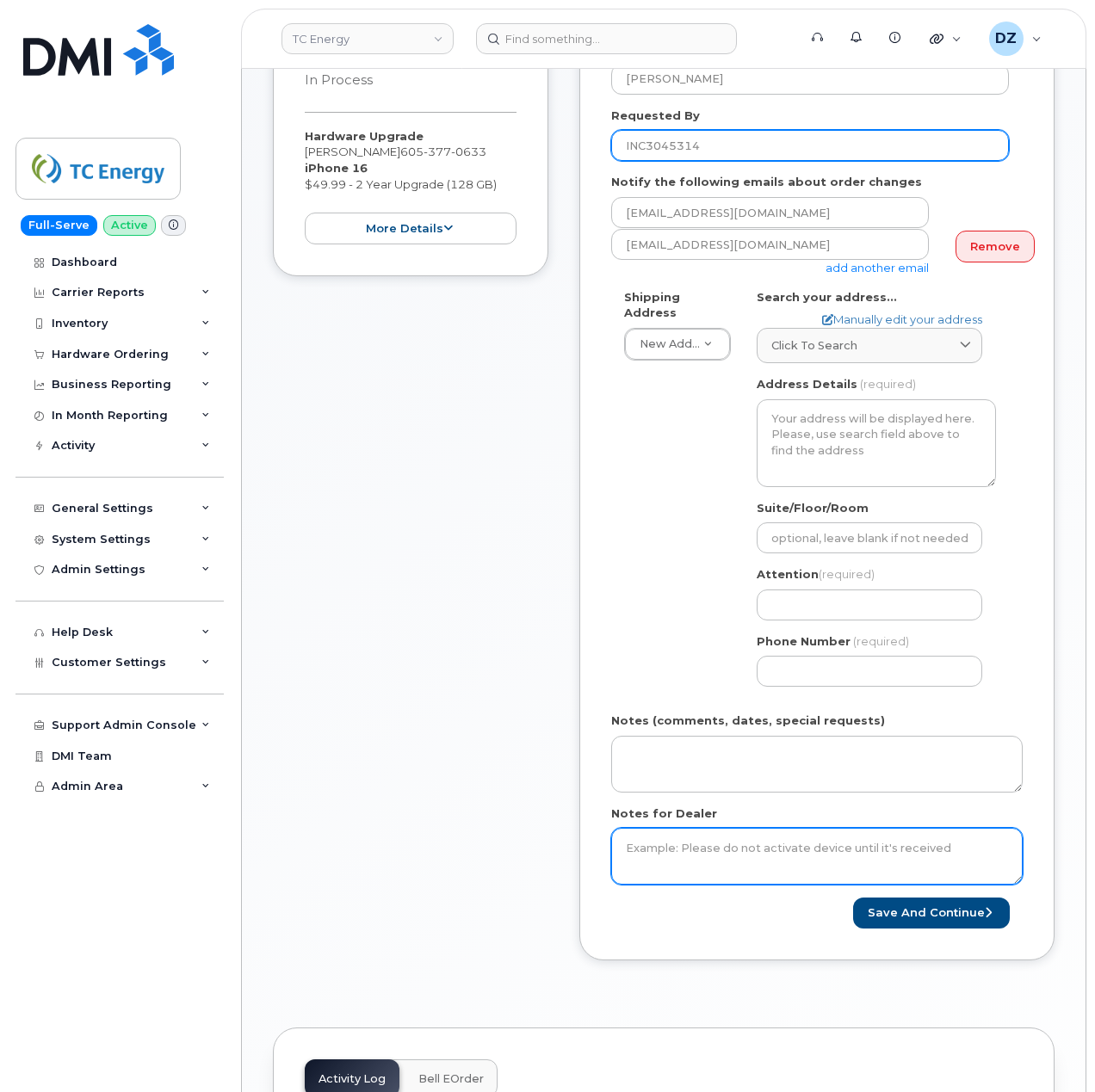
type input "INC3045314"
click at [720, 835] on textarea "Notes for Dealer" at bounding box center [817, 856] width 412 height 57
paste textarea "INC3045314"
type textarea "INC3045314"
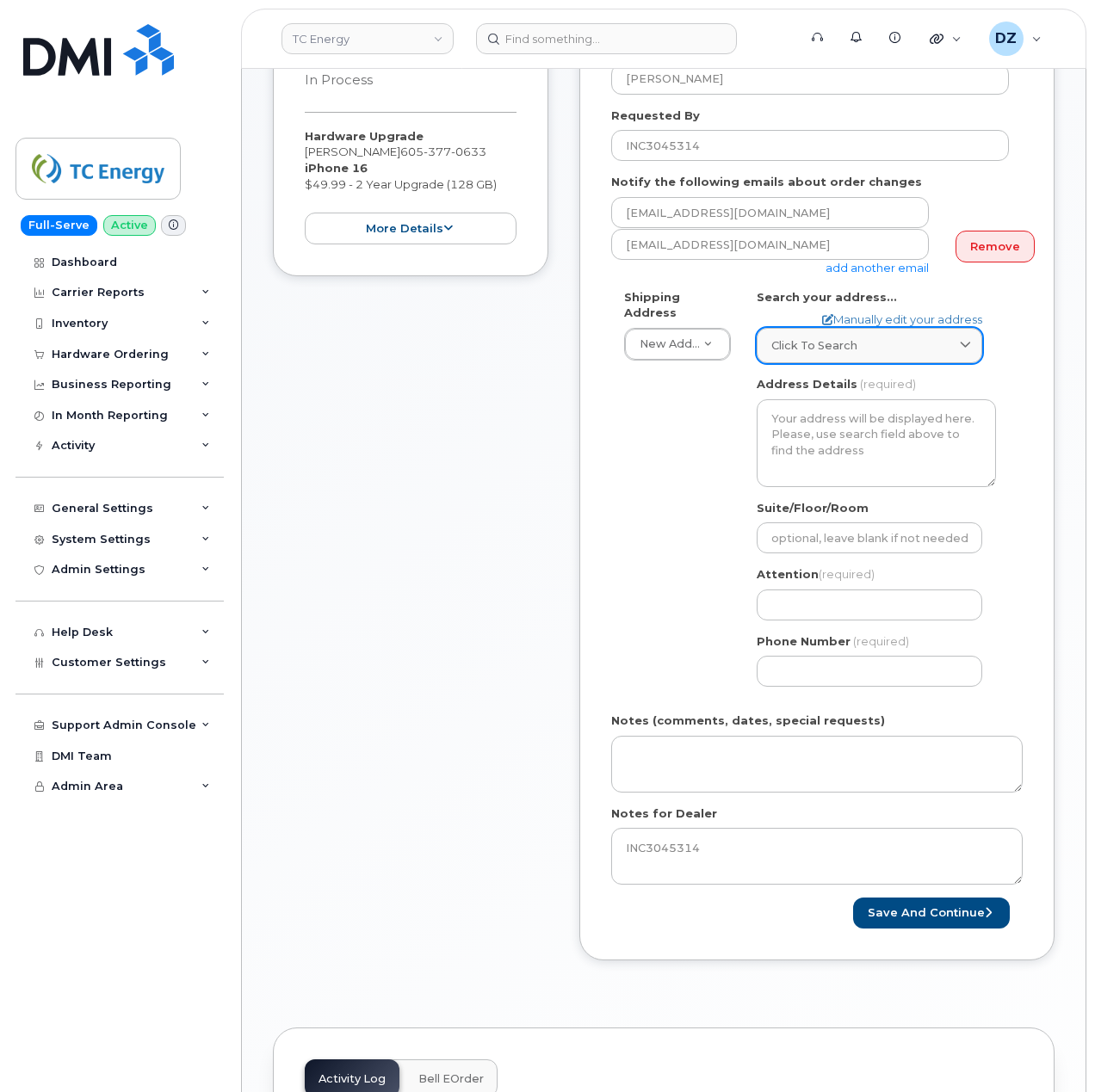
click at [876, 337] on div "Click to search" at bounding box center [869, 346] width 196 height 17
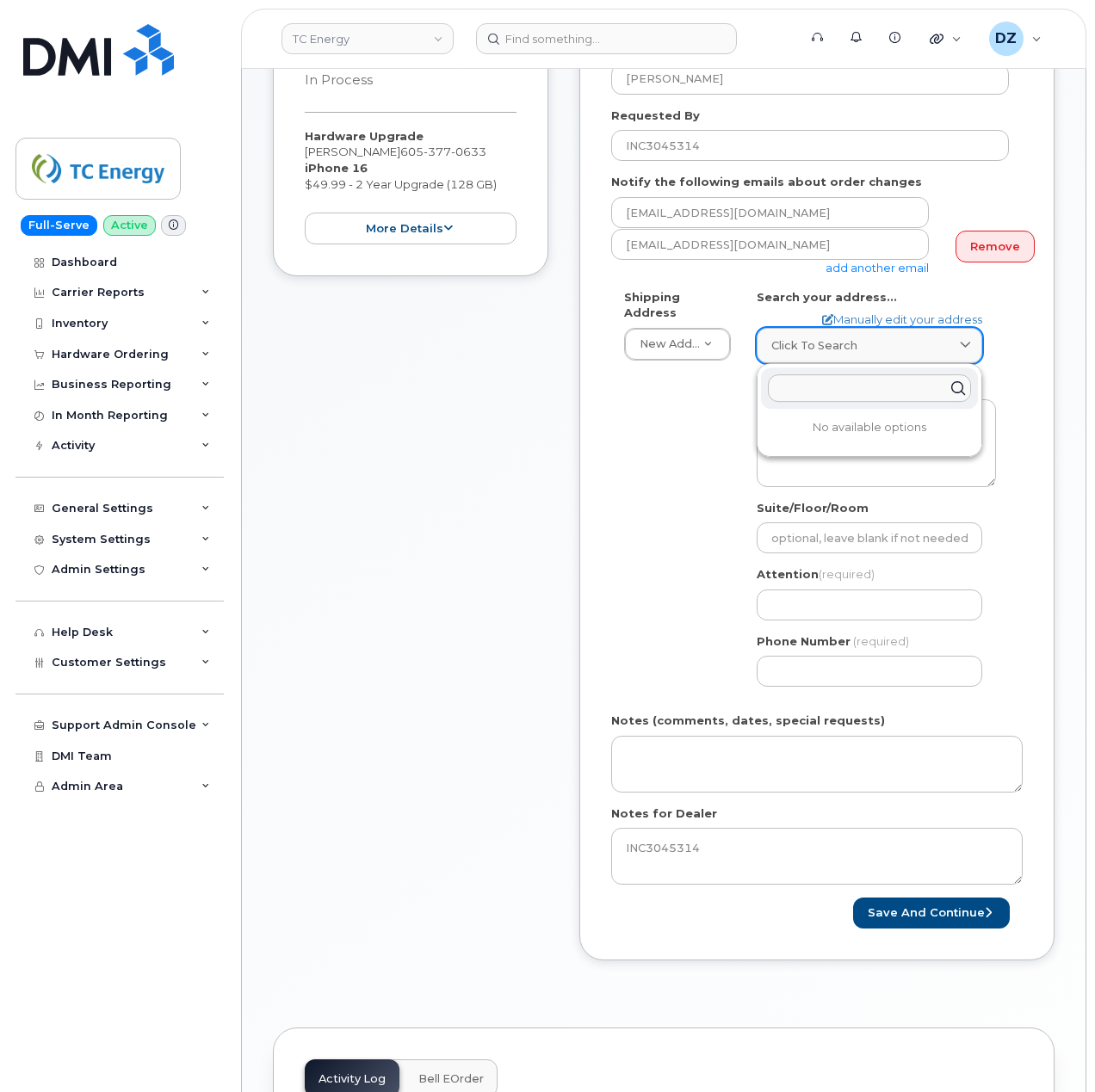
paste input "36997 128th street Wetonka, SD 57481"
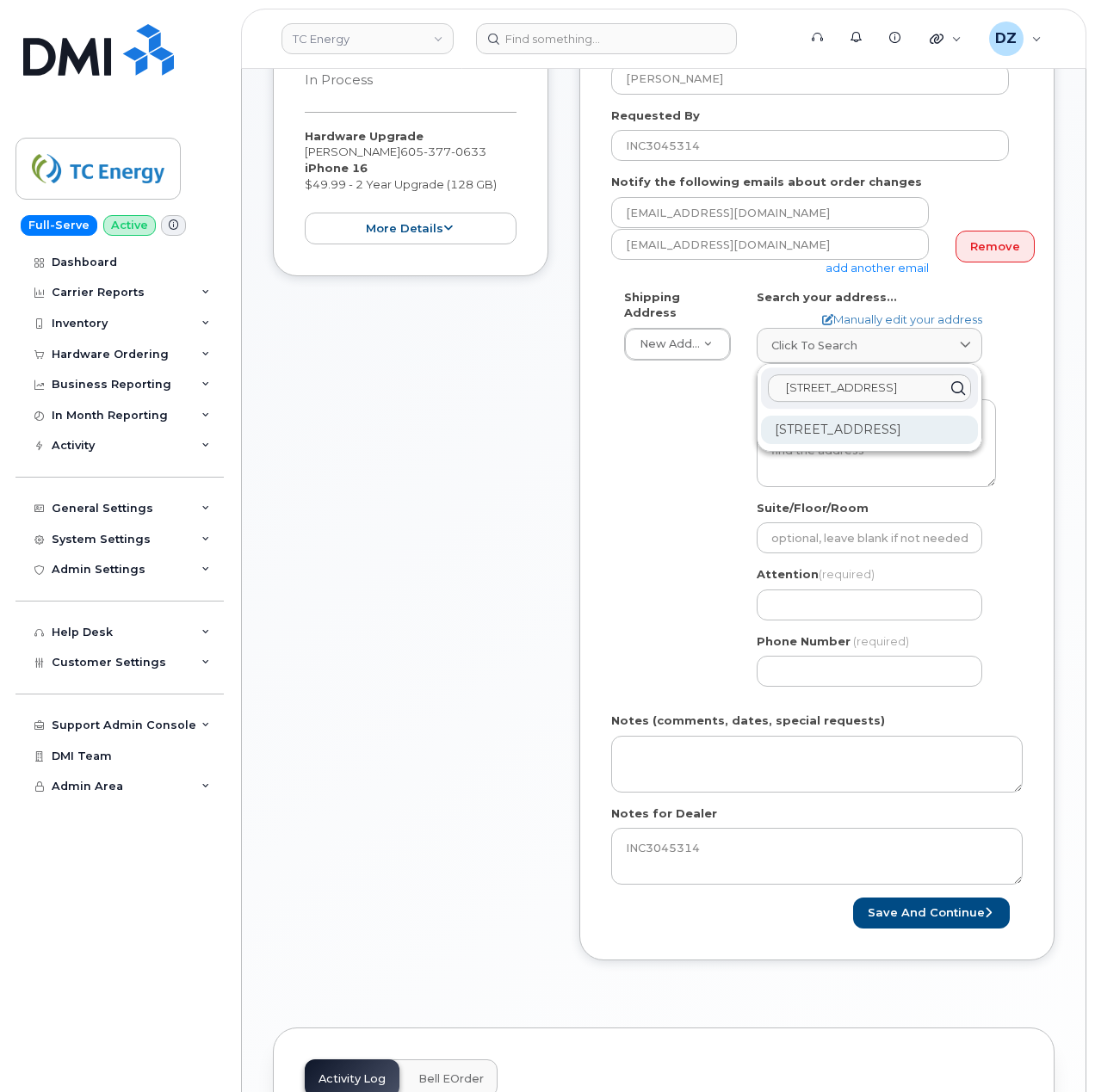
type input "36997 128th street Wetonka, SD 57481"
click at [851, 428] on div "36997 128th St Wetonka SD 57481-5705" at bounding box center [869, 429] width 217 height 29
select select
type textarea "36997 128th St WETONKA SD 57481-5705 UNITED STATES"
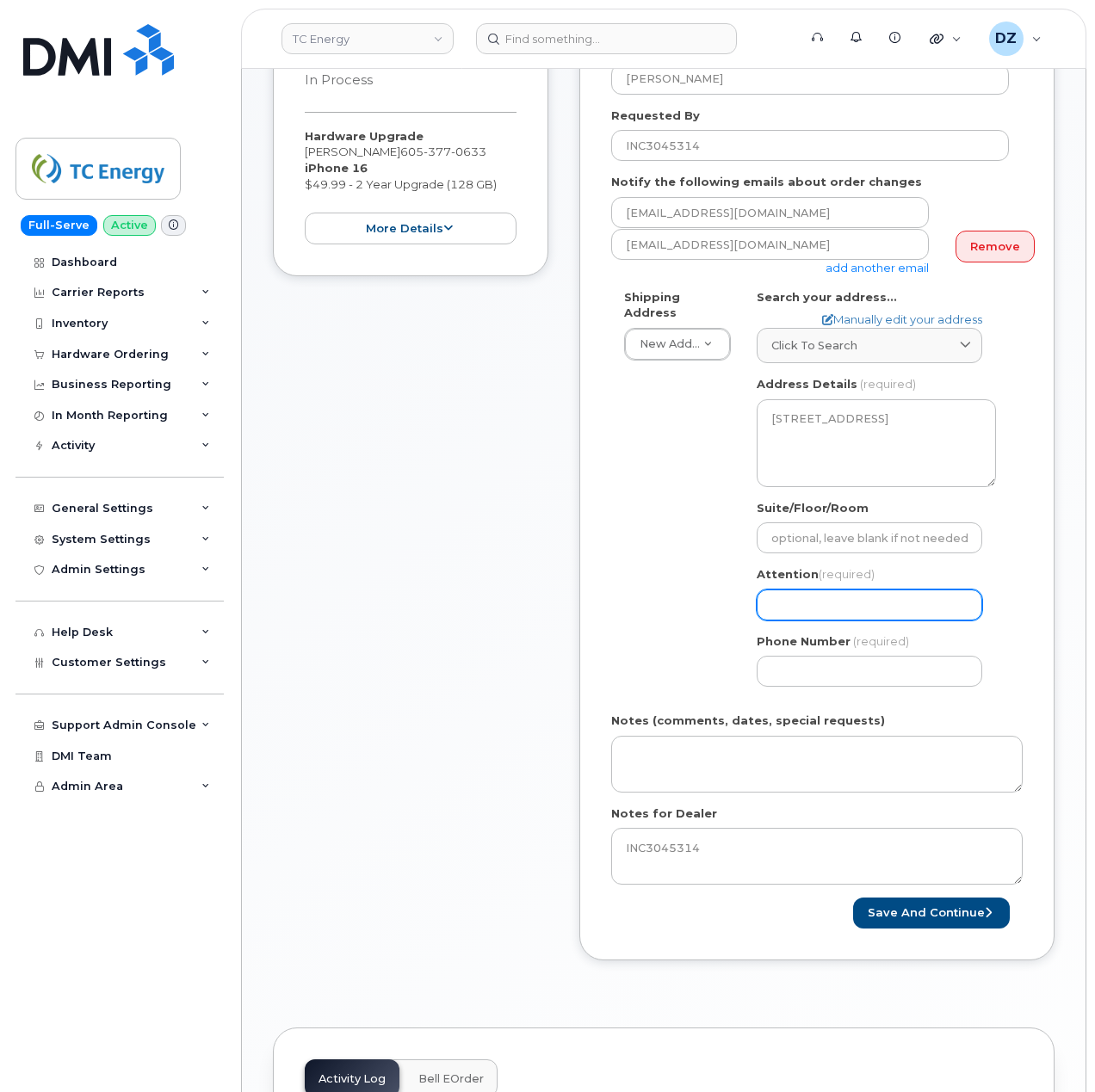
click at [817, 597] on input "Attention (required)" at bounding box center [869, 604] width 226 height 31
paste input "William Jones"
select select
type input "William Jones"
click at [793, 656] on input "Phone Number" at bounding box center [869, 671] width 226 height 31
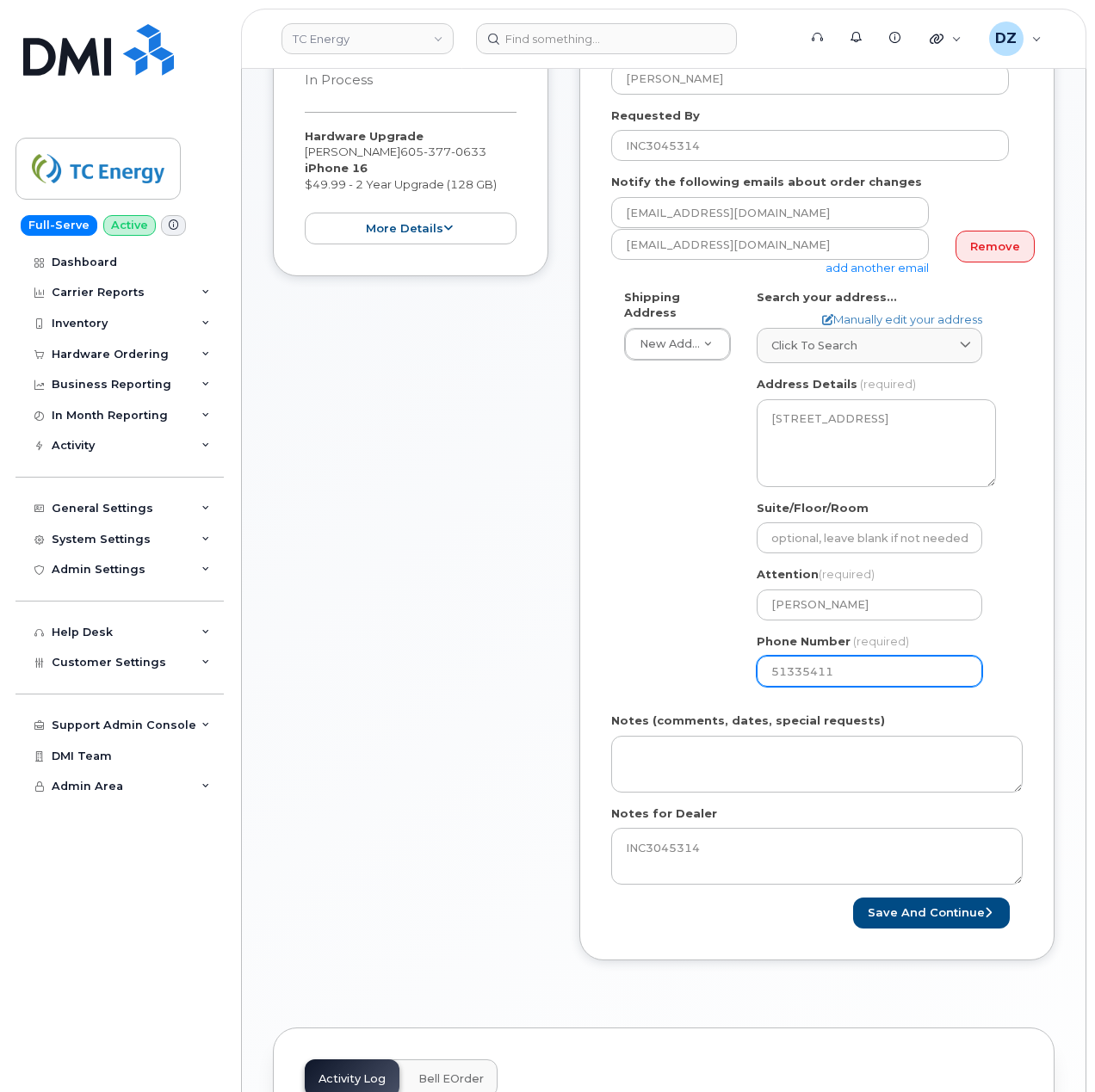
type input "513354115"
select select
type input "5133541153"
click at [675, 648] on div "Shipping Address New Address New Address 10255 S Washington Ave 117 Kohen Dr 18…" at bounding box center [811, 494] width 398 height 412
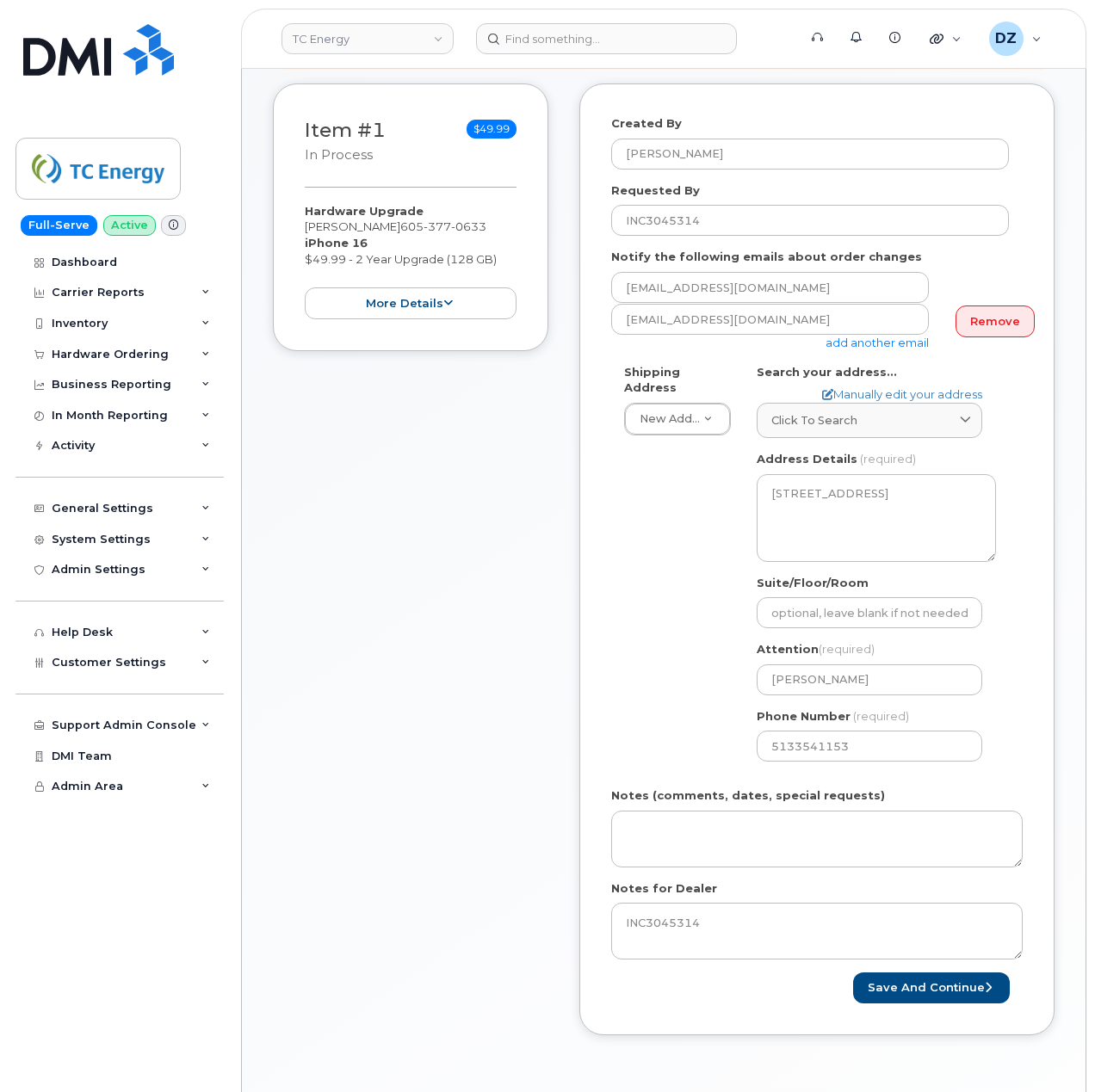
scroll to position [344, 0]
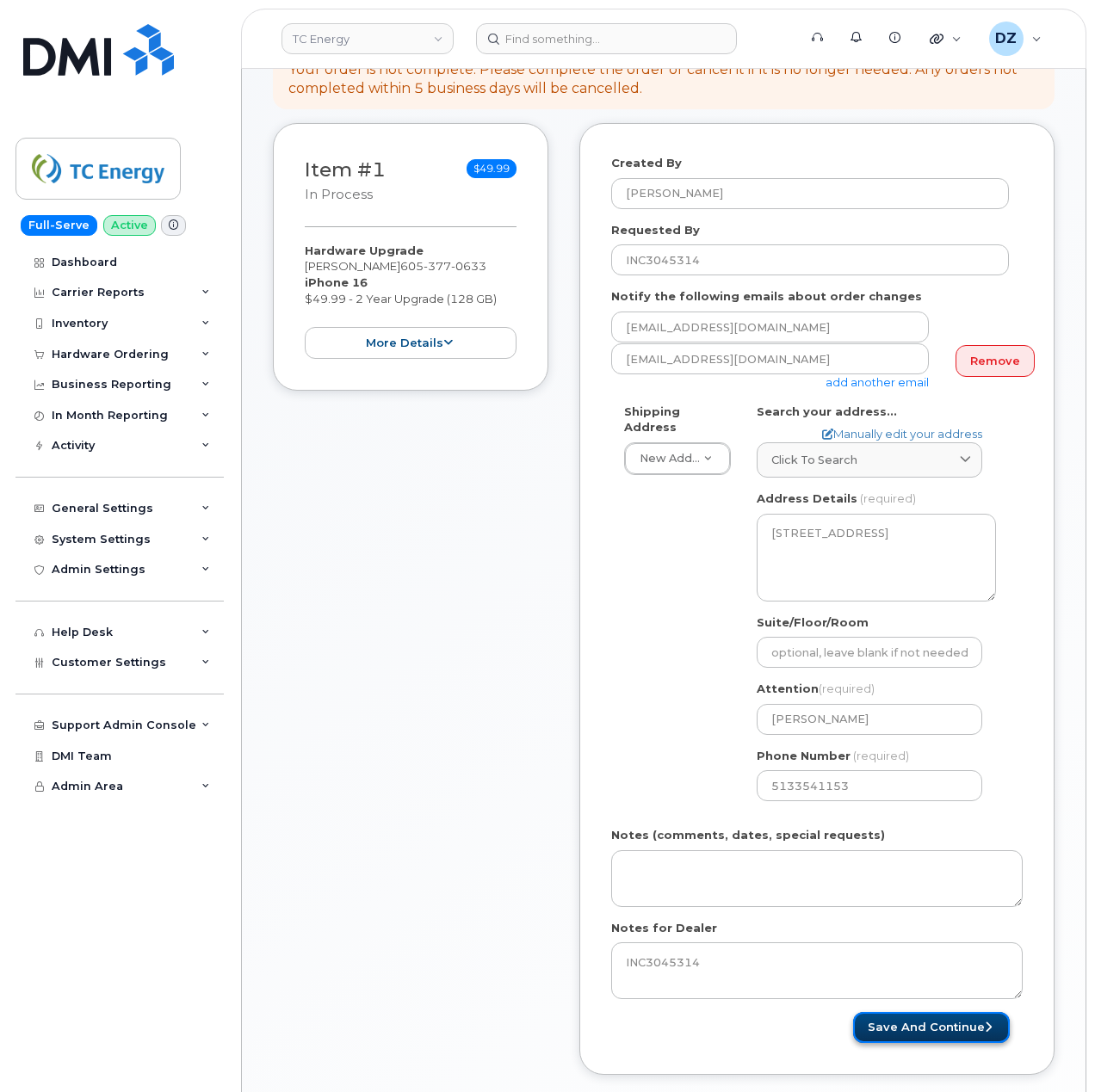
click at [917, 1012] on button "Save and Continue" at bounding box center [931, 1028] width 157 height 32
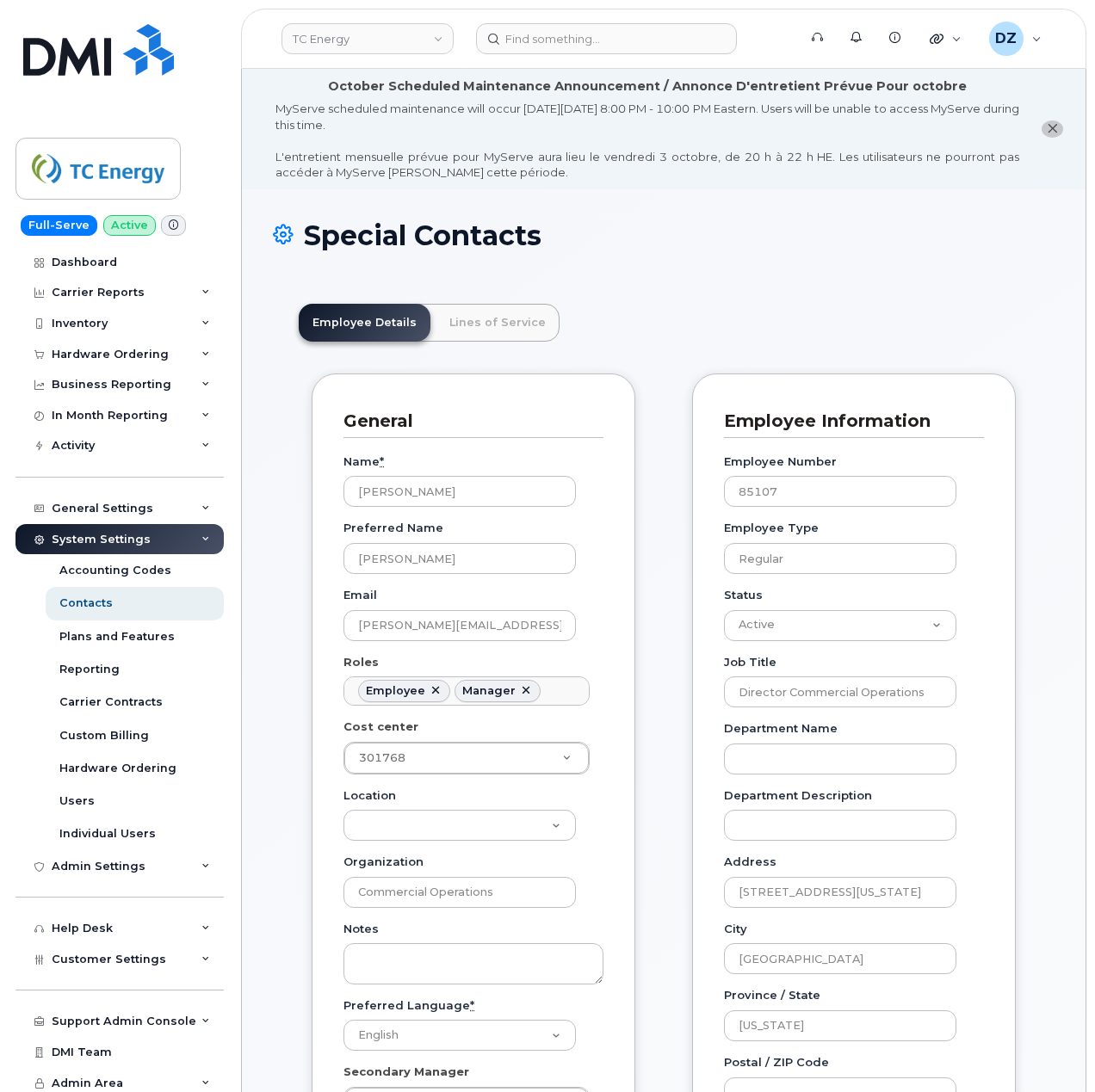
scroll to position [50, 0]
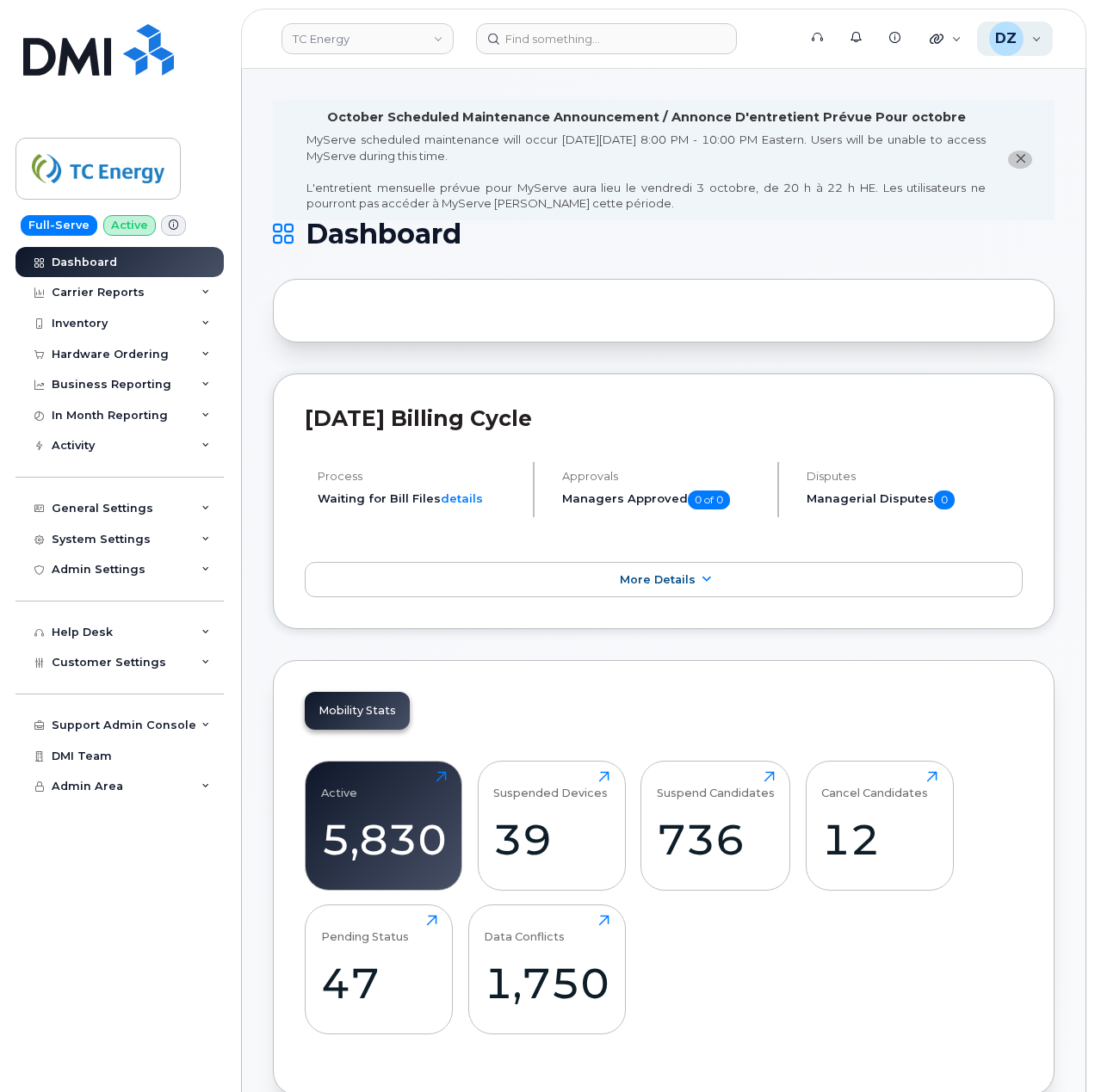
click at [1024, 39] on div "DZ Devon Zellars Super Admin" at bounding box center [1015, 38] width 76 height 34
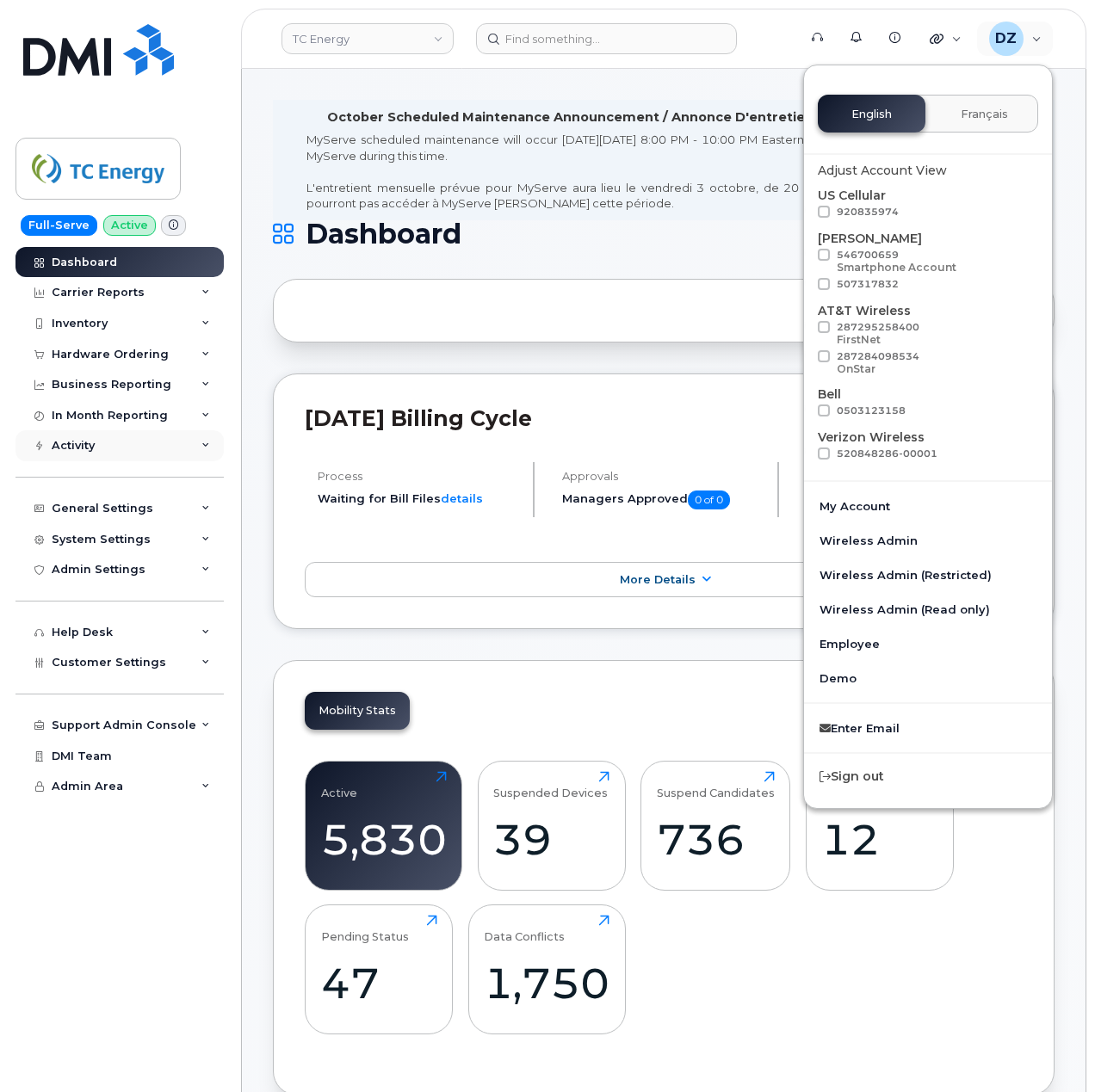
click at [169, 452] on div "Activity" at bounding box center [120, 445] width 208 height 31
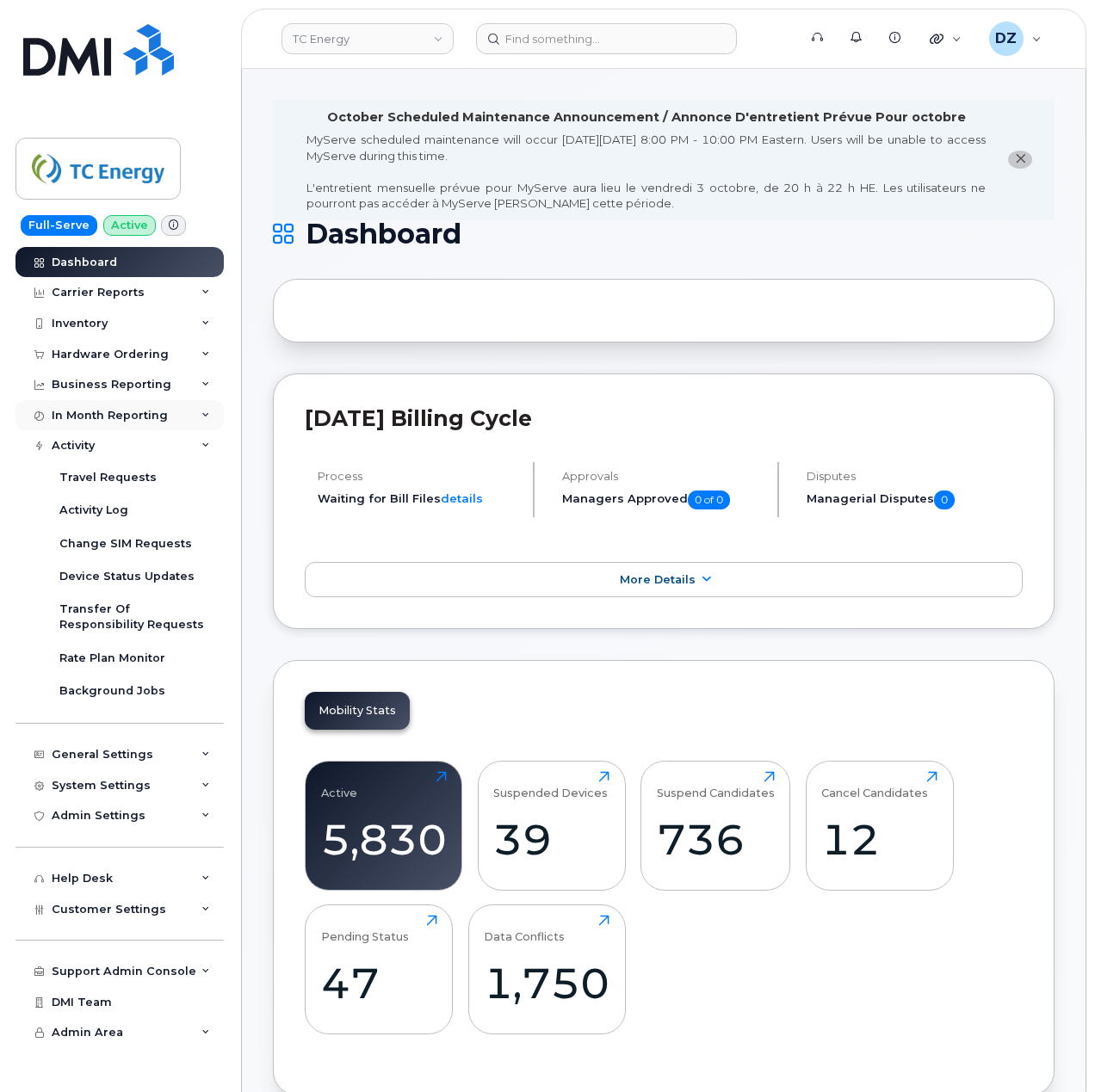
click at [181, 414] on div "In Month Reporting" at bounding box center [120, 415] width 208 height 31
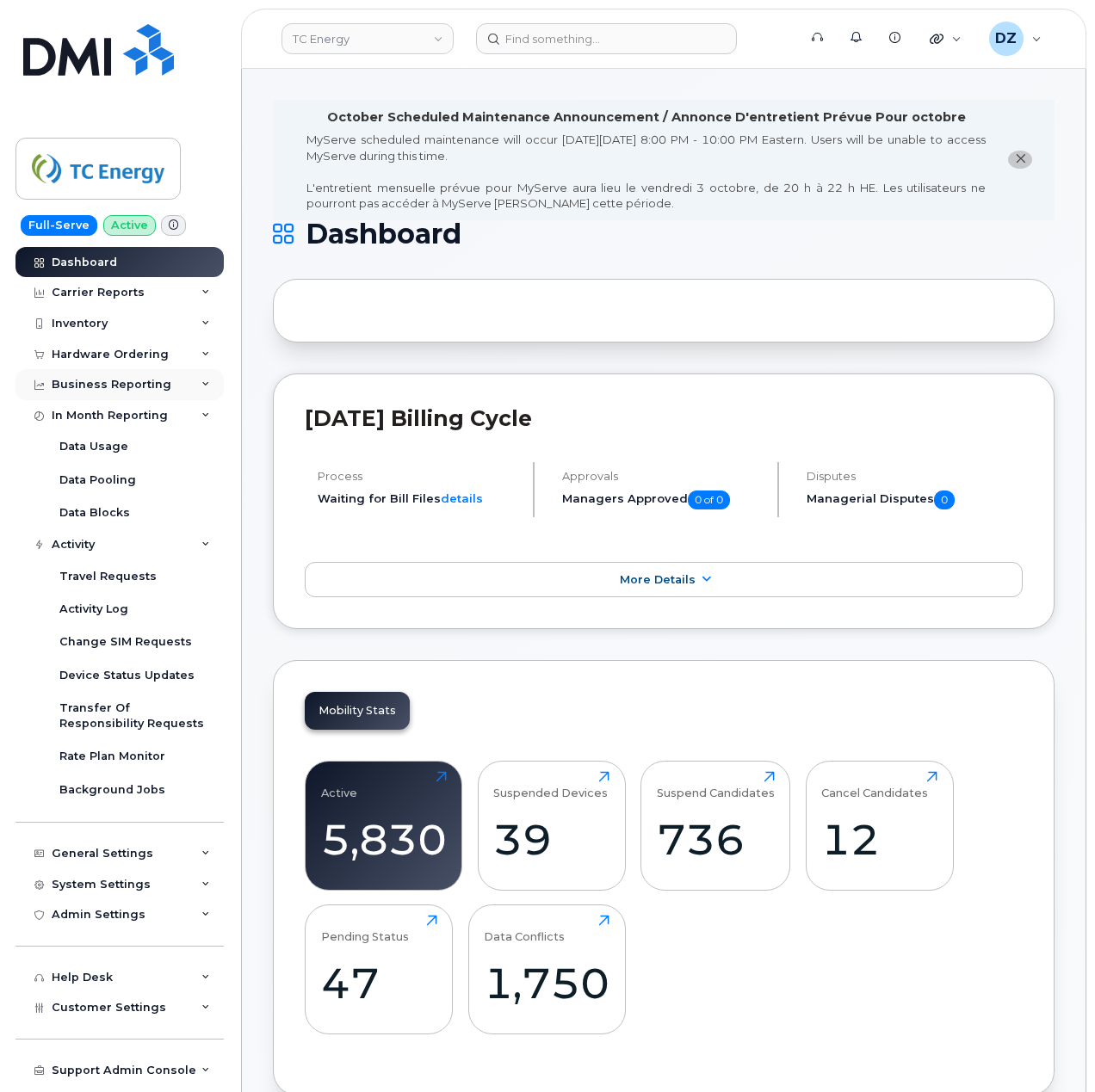
click at [183, 389] on div "Business Reporting" at bounding box center [120, 384] width 208 height 31
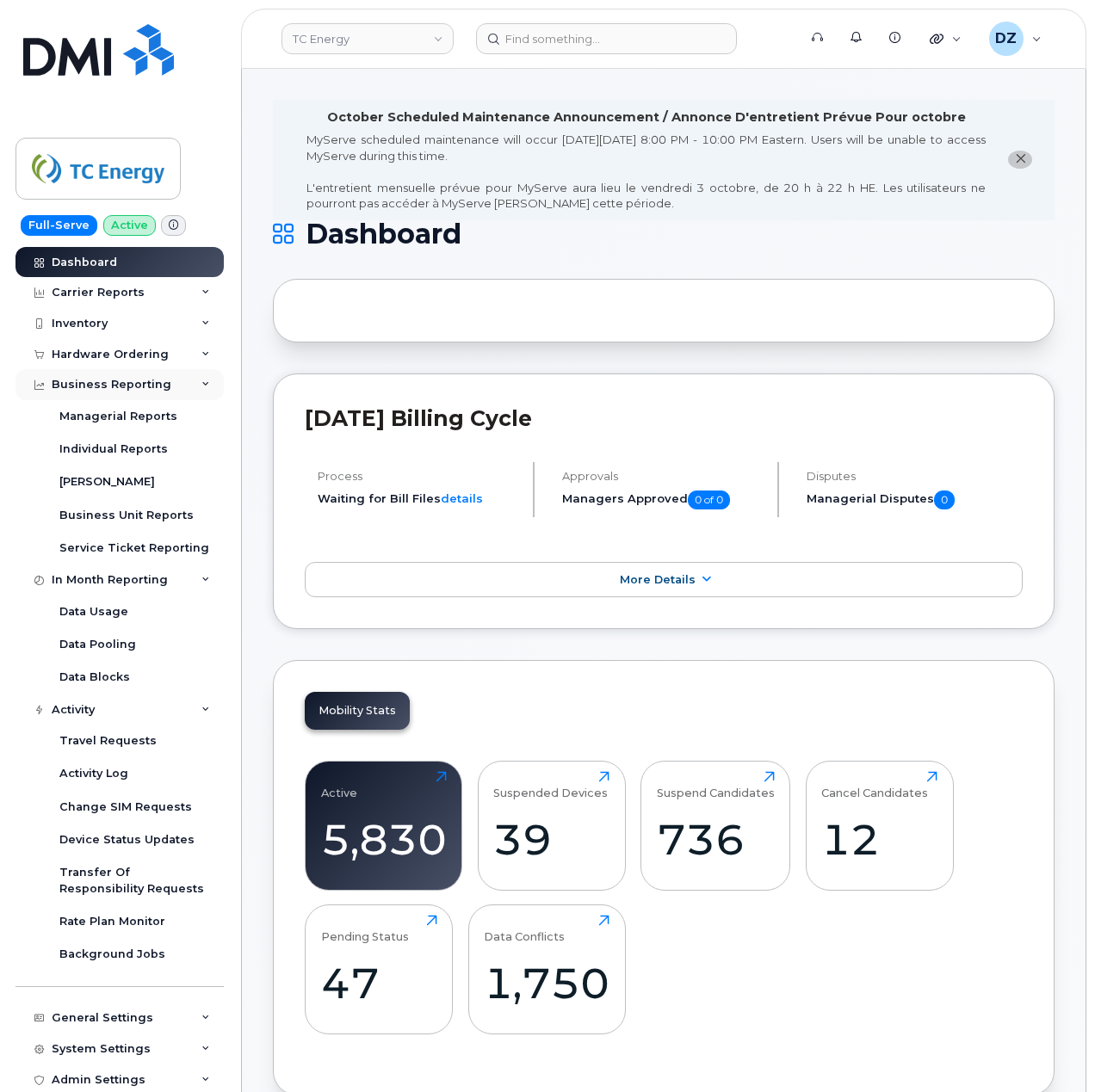
click at [183, 389] on div "Business Reporting" at bounding box center [120, 384] width 208 height 31
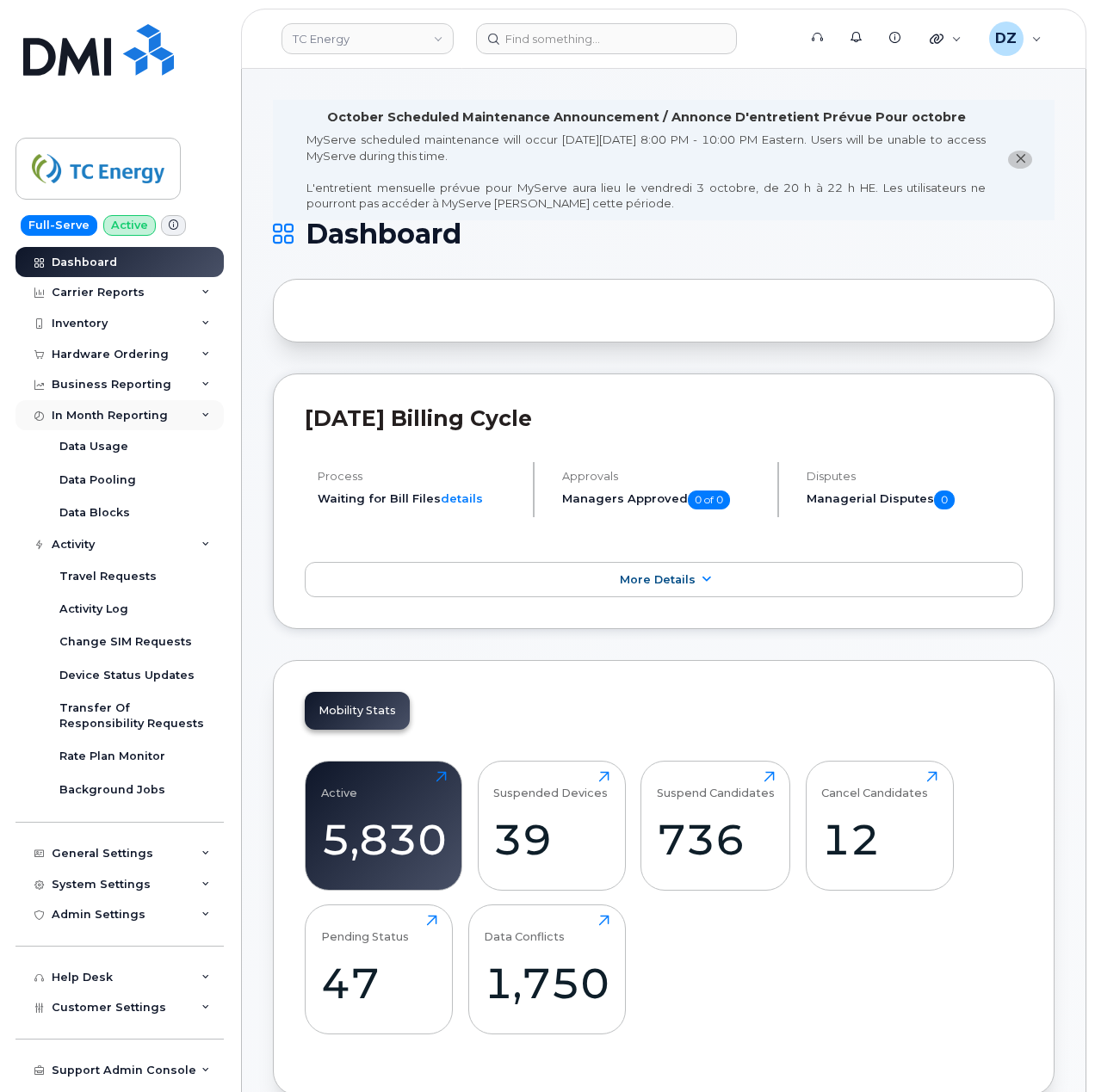
click at [182, 420] on div "In Month Reporting" at bounding box center [120, 415] width 208 height 31
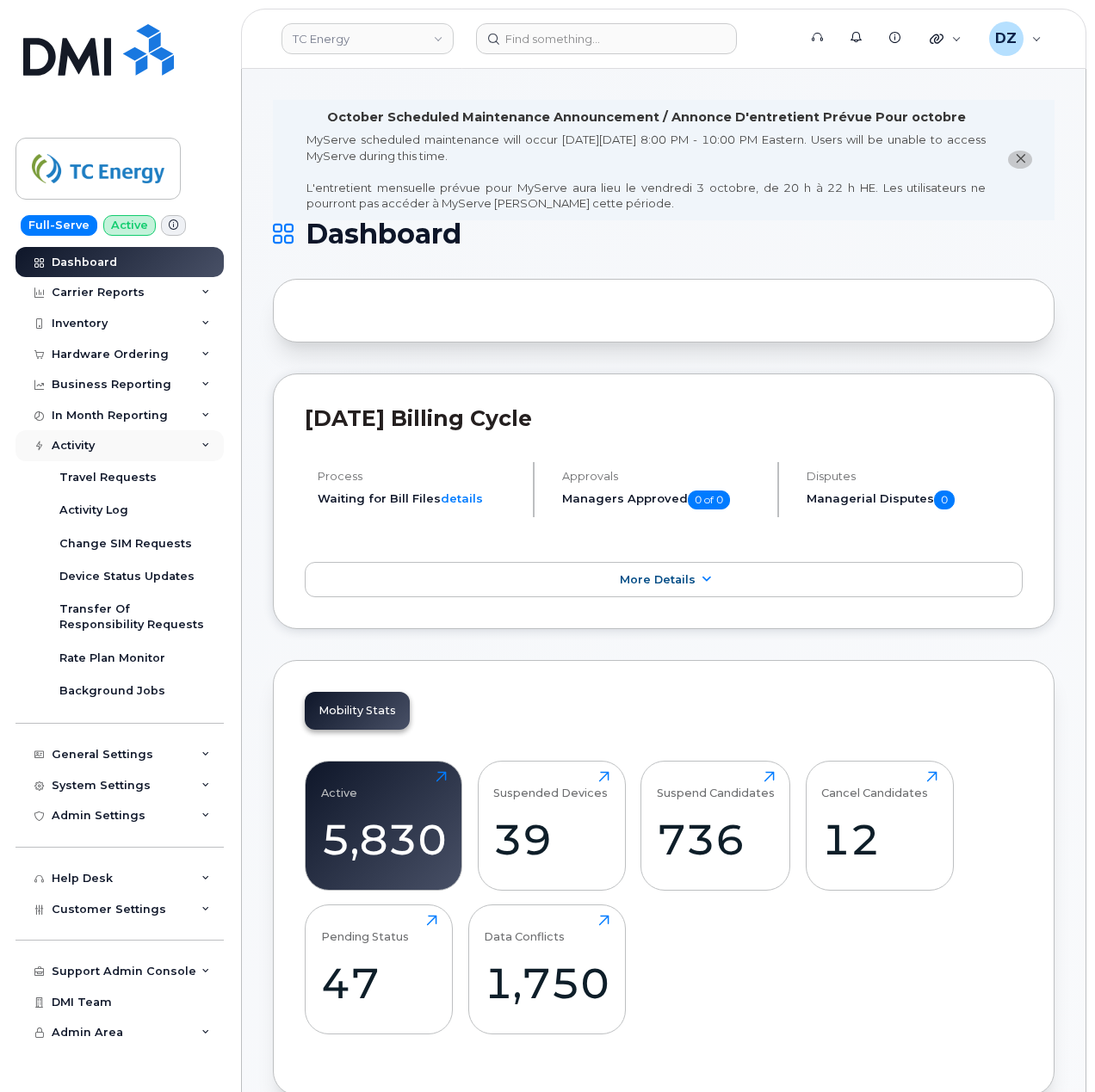
click at [179, 444] on div "Activity" at bounding box center [120, 445] width 208 height 31
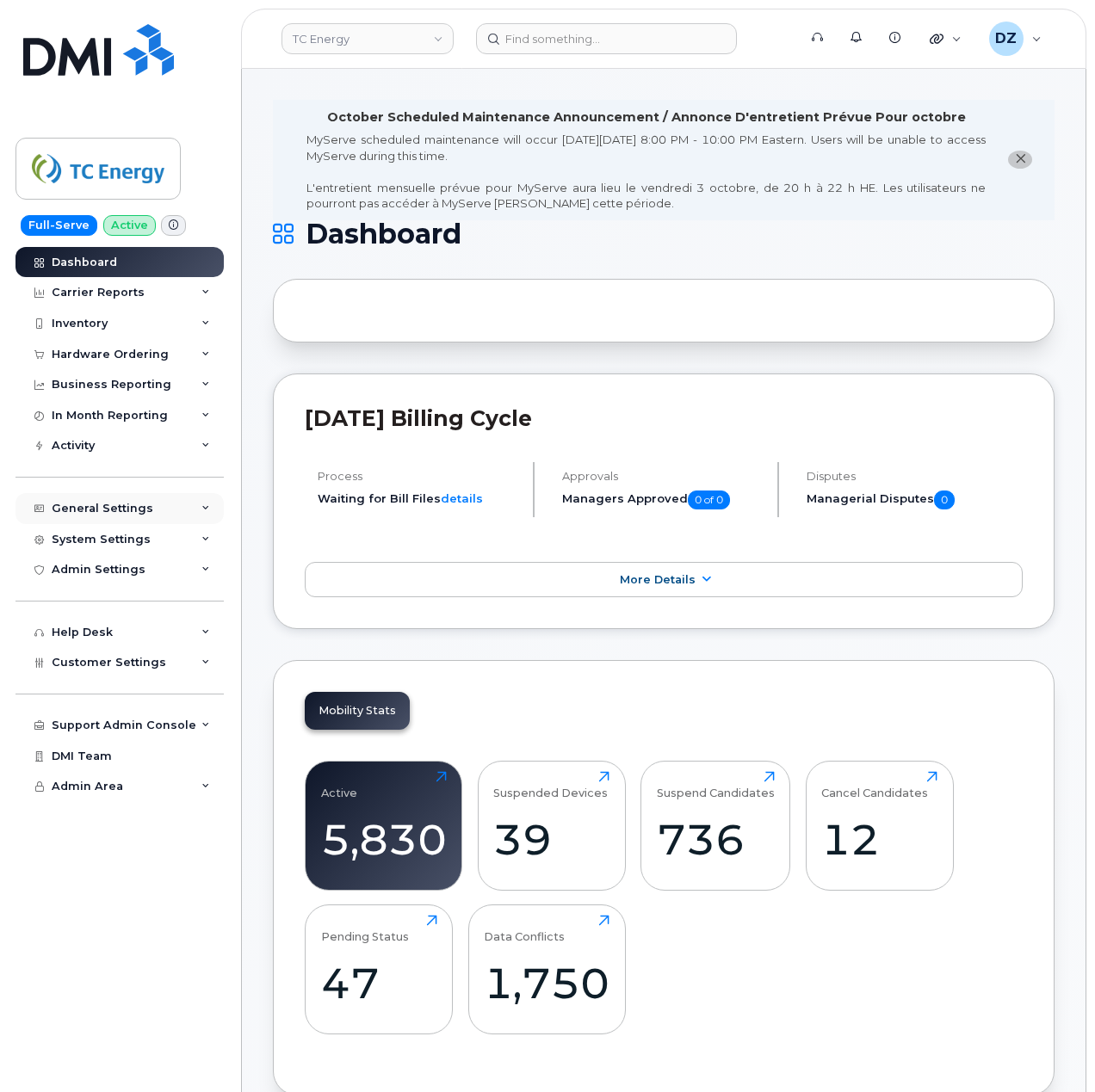
click at [188, 507] on div "General Settings" at bounding box center [120, 508] width 208 height 31
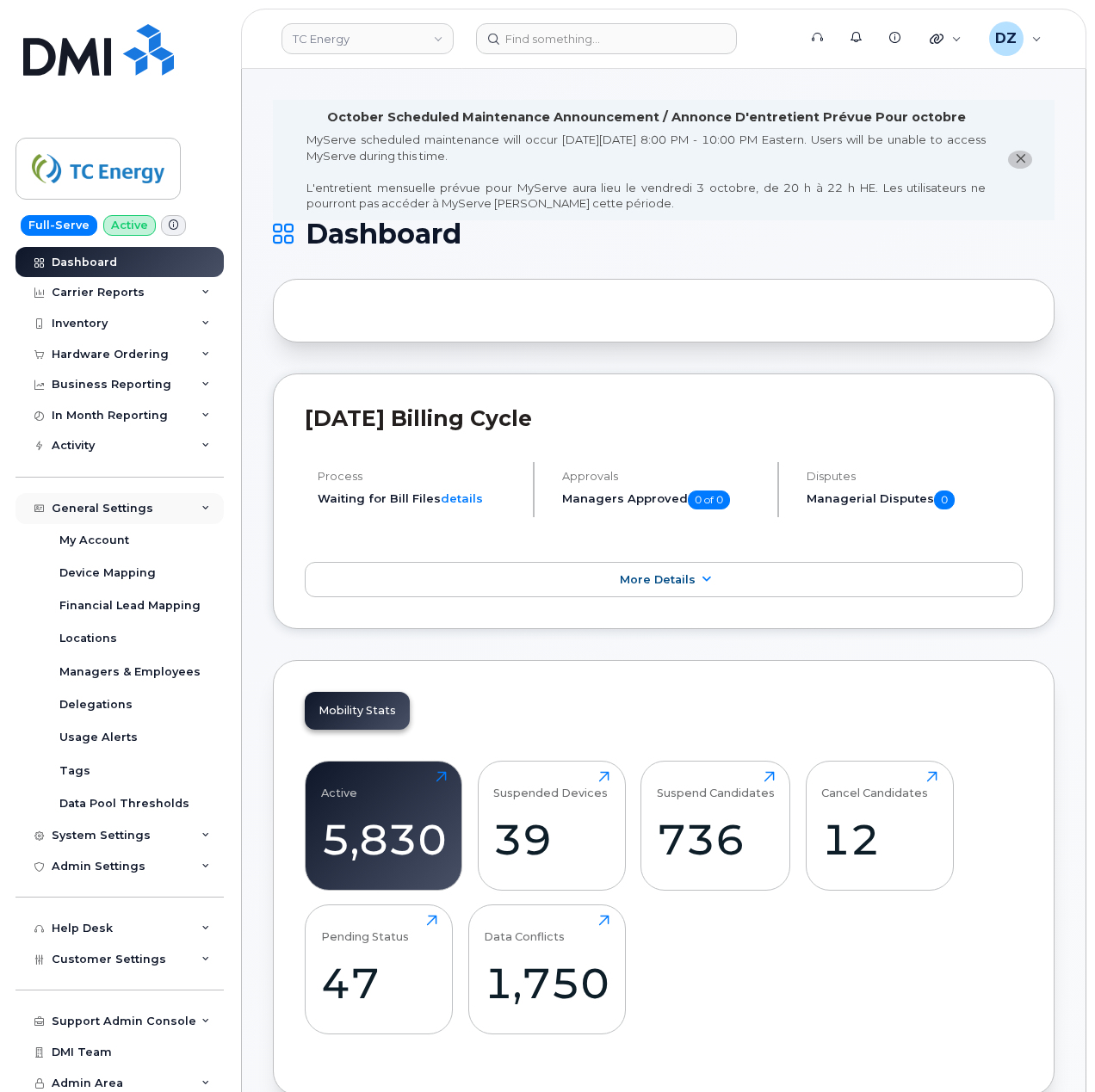
click at [148, 510] on div "General Settings" at bounding box center [120, 508] width 208 height 31
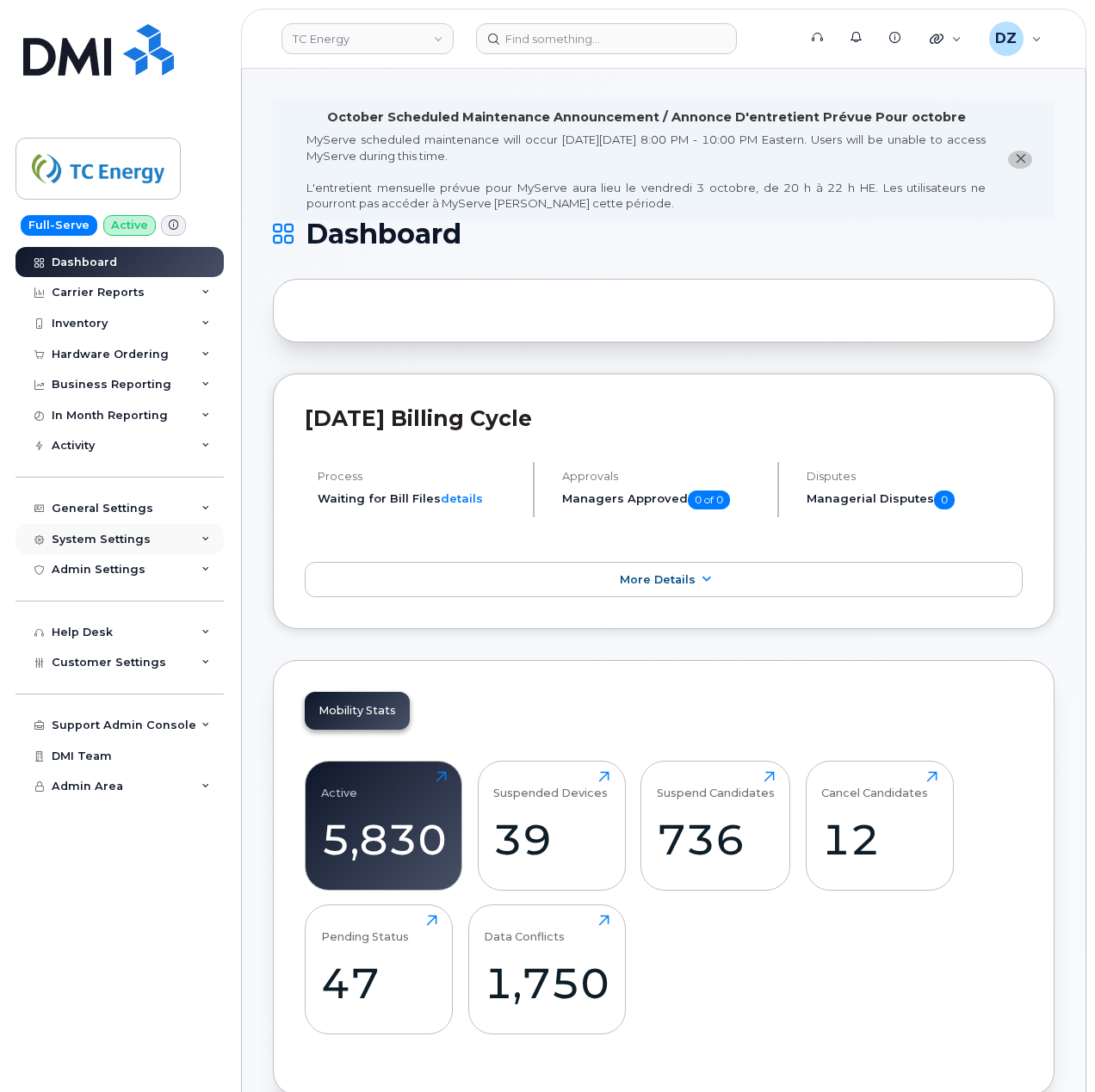
click at [155, 544] on div "System Settings" at bounding box center [120, 539] width 208 height 31
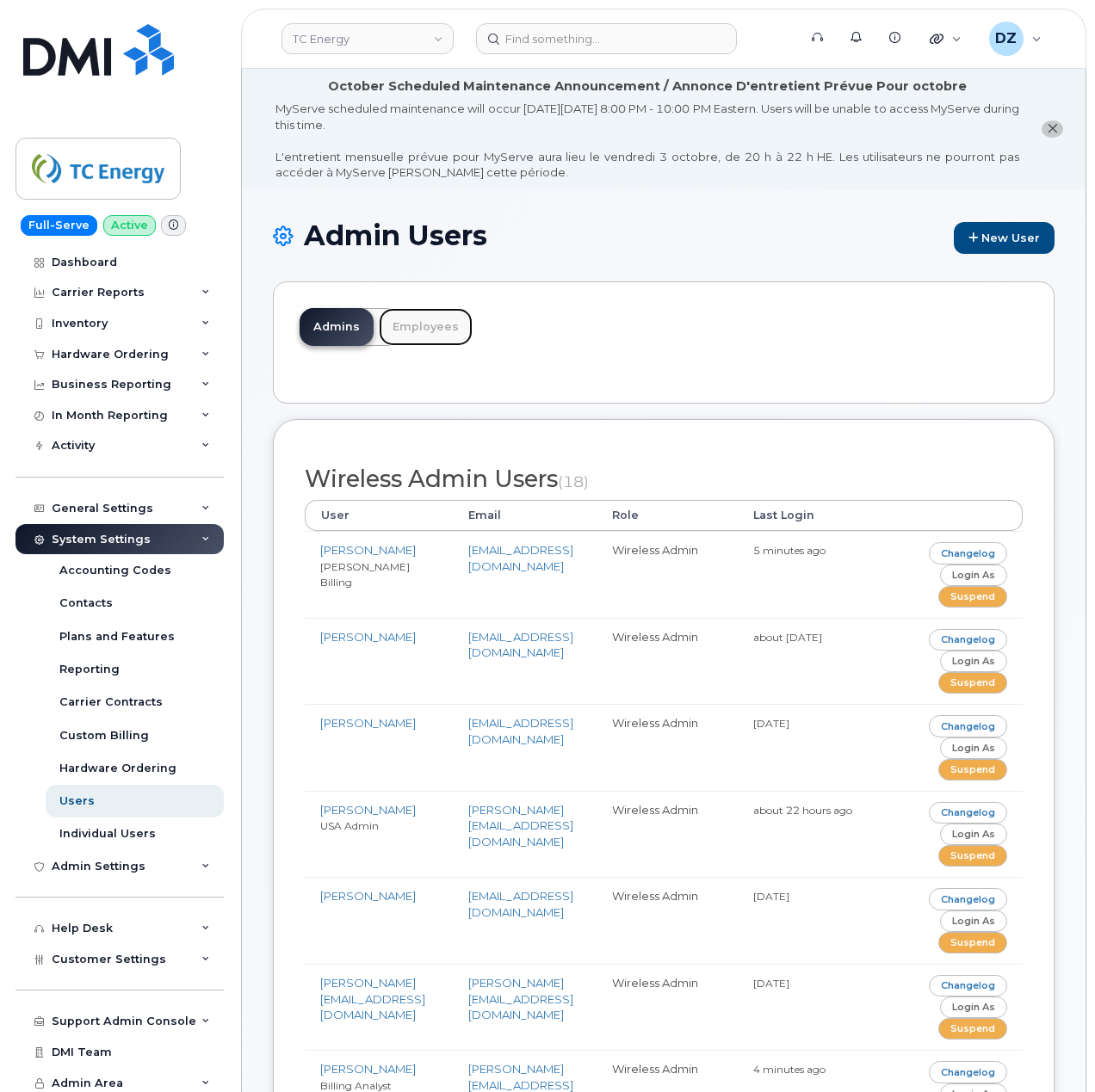
click at [432, 329] on link "Employees" at bounding box center [426, 327] width 94 height 38
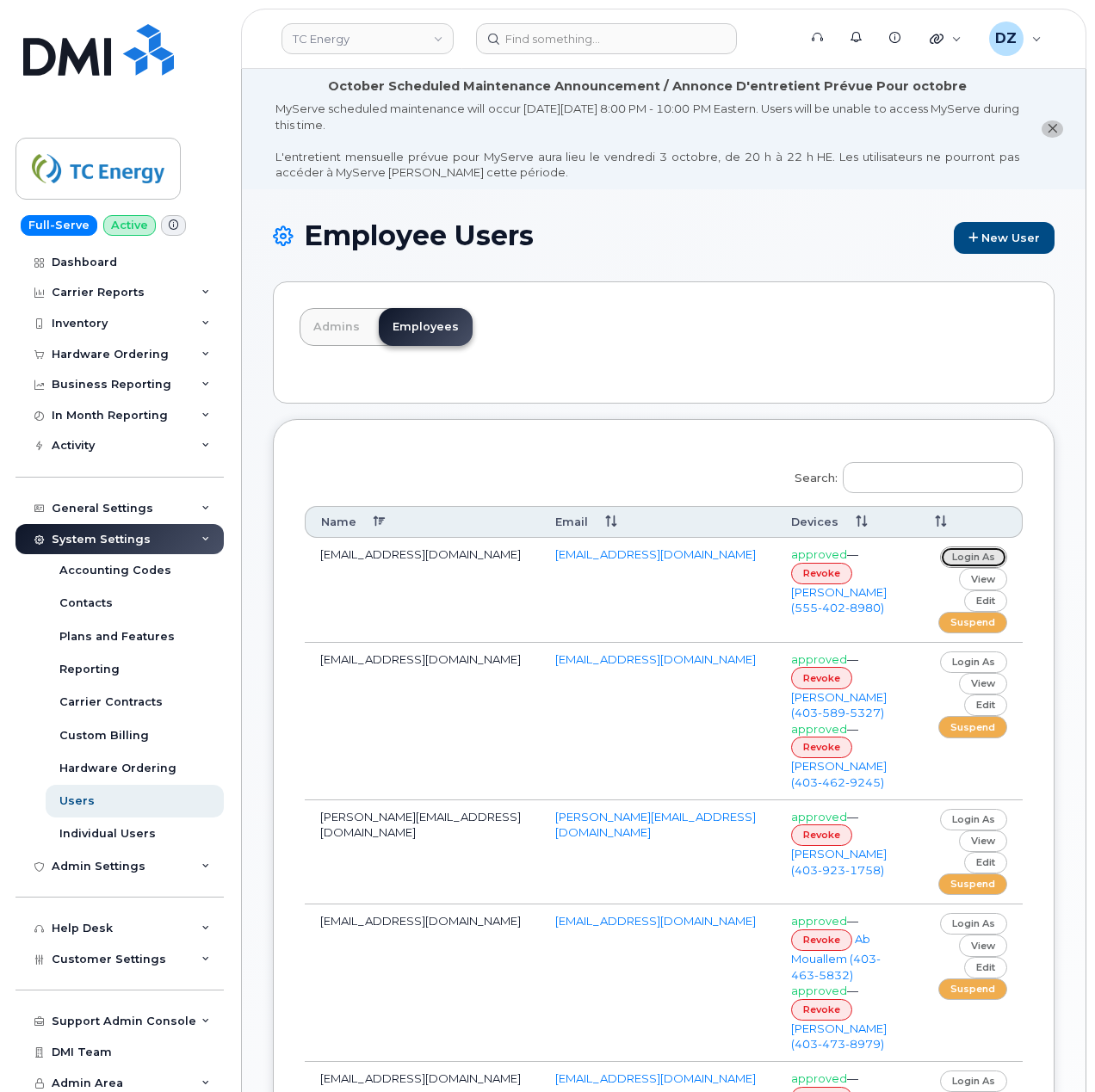
click at [986, 555] on link "login as" at bounding box center [973, 557] width 67 height 21
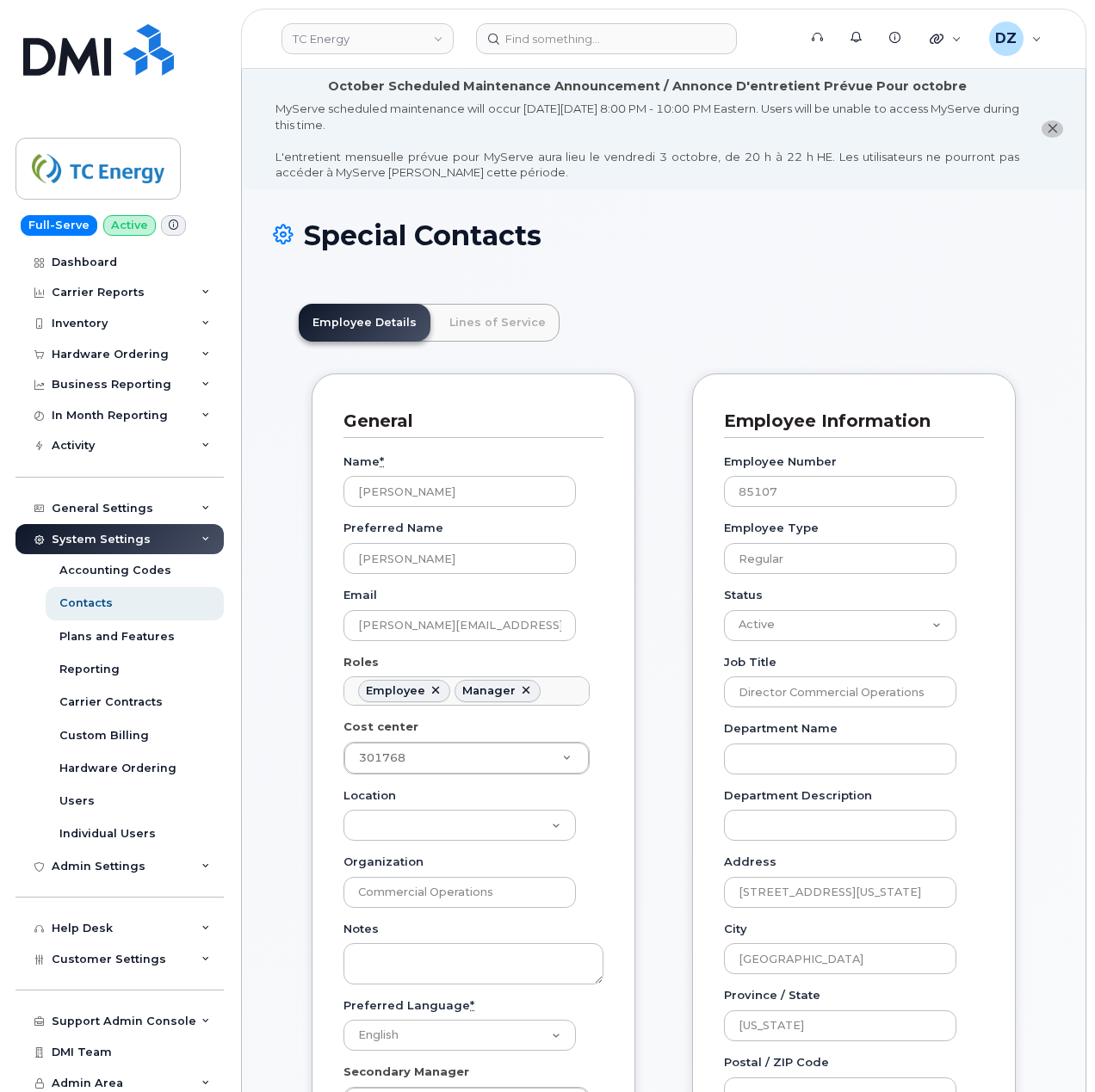
scroll to position [50, 0]
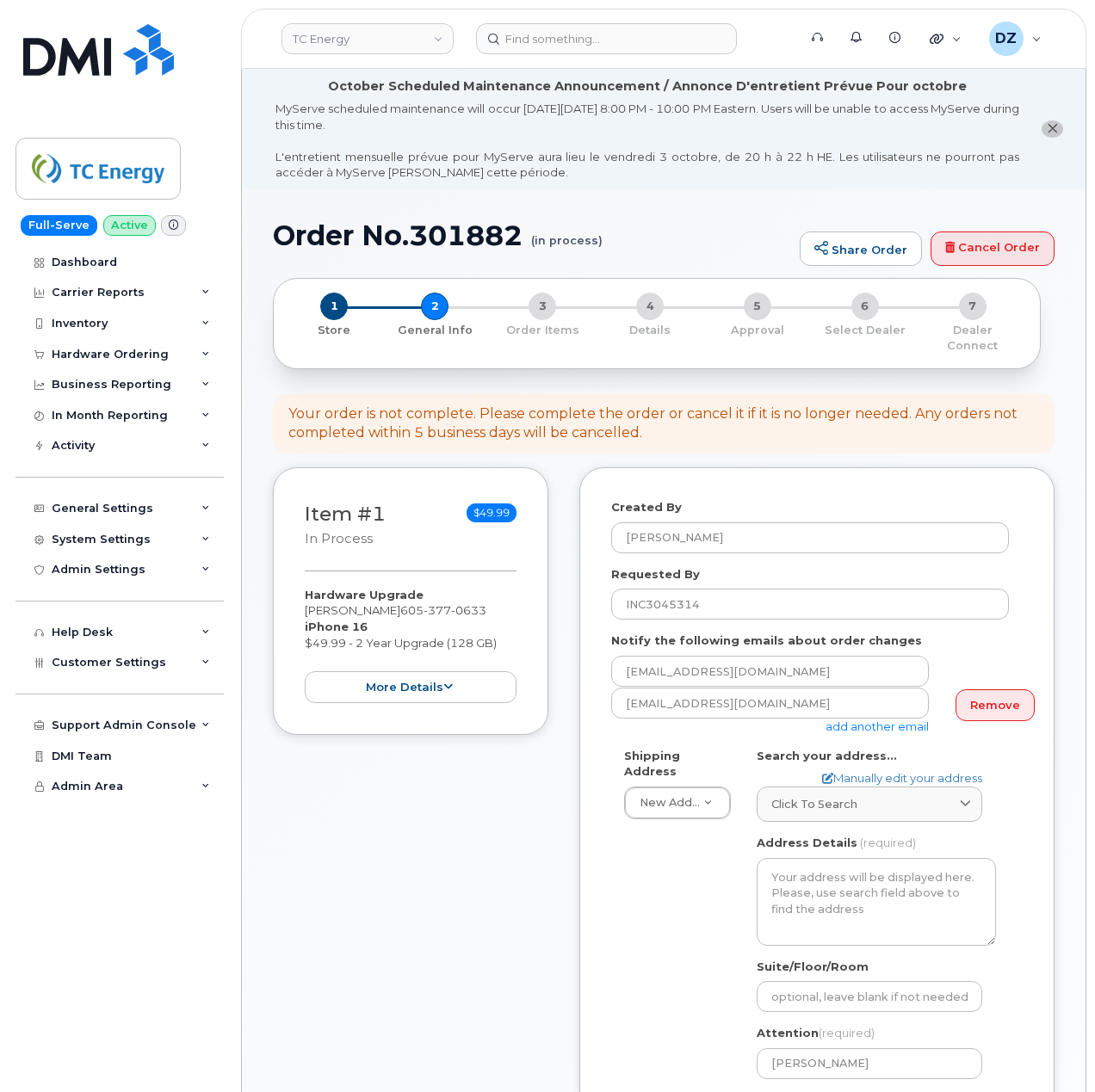
select select
click at [109, 339] on div "Hardware Ordering" at bounding box center [120, 354] width 208 height 31
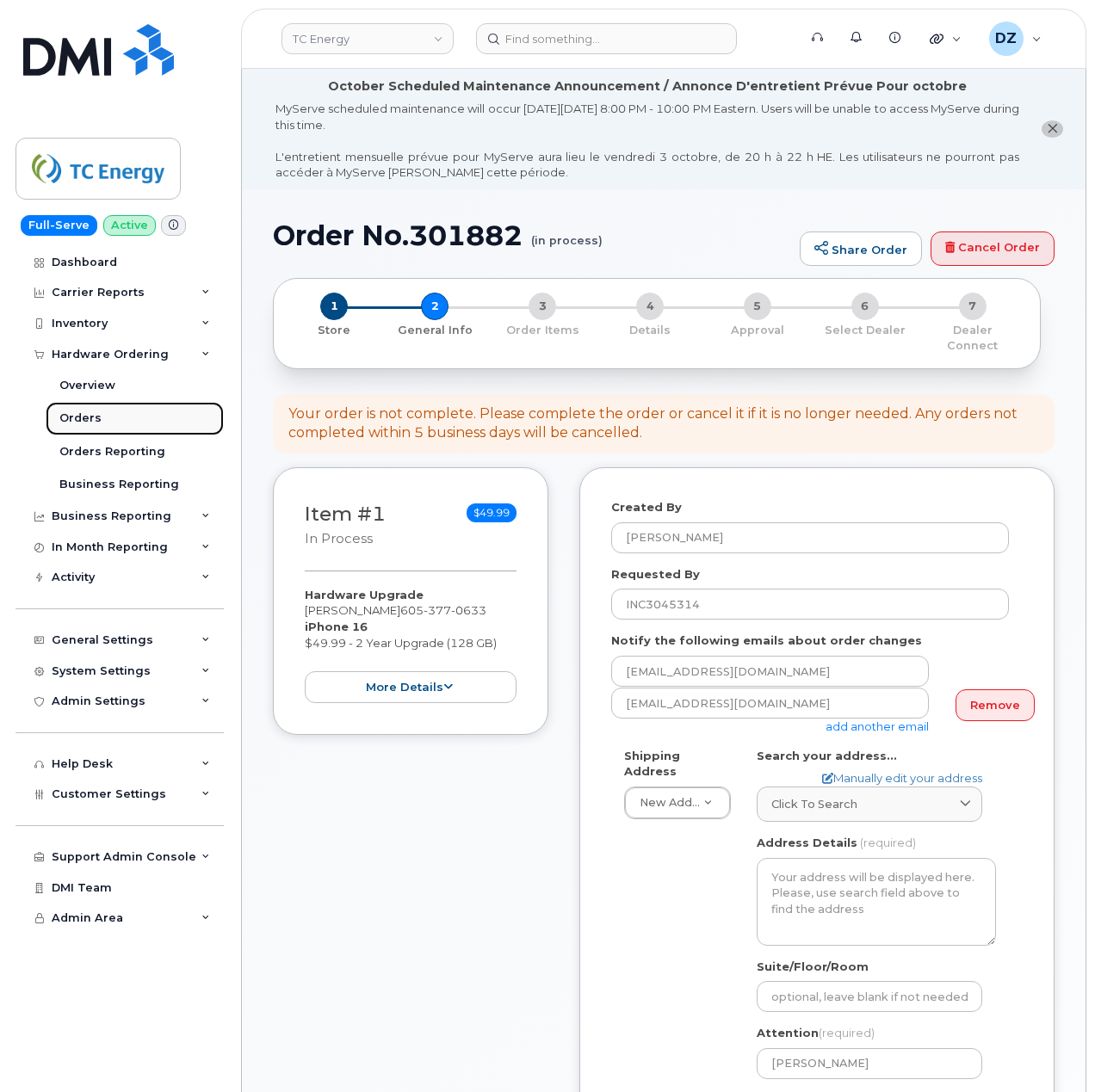
click at [146, 420] on link "Orders" at bounding box center [135, 418] width 178 height 33
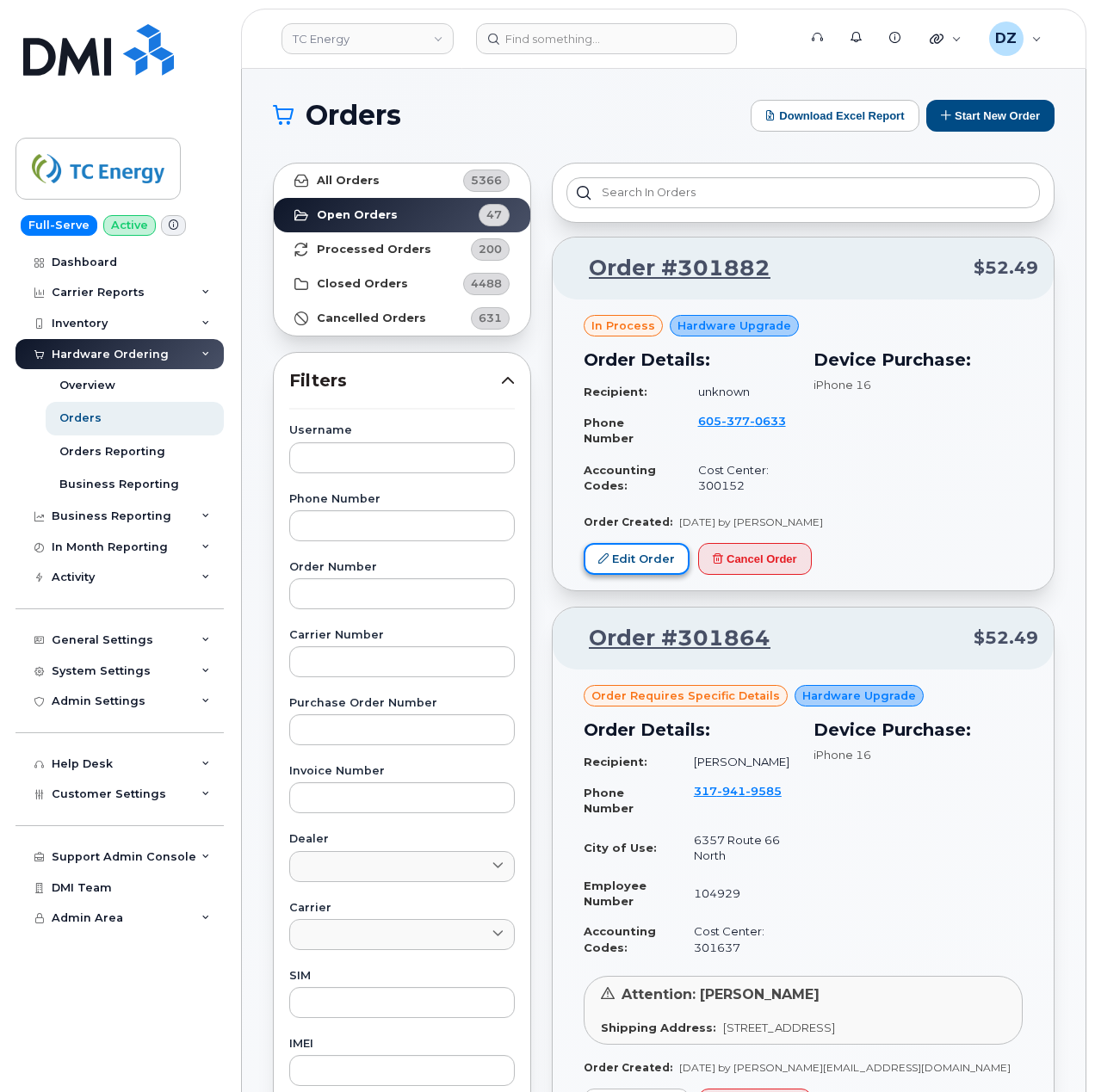
click at [645, 565] on link "Edit Order" at bounding box center [637, 559] width 106 height 32
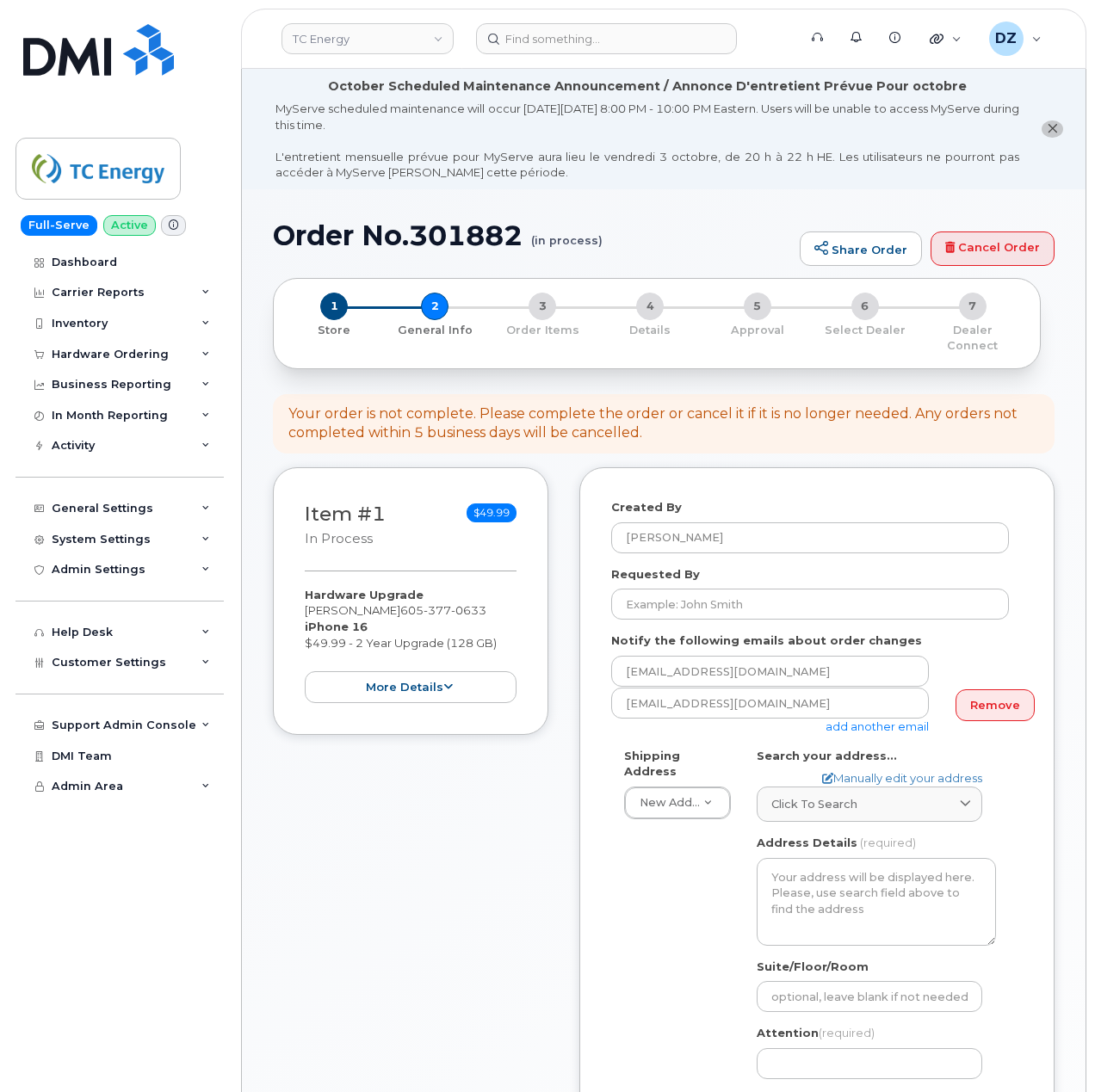
select select
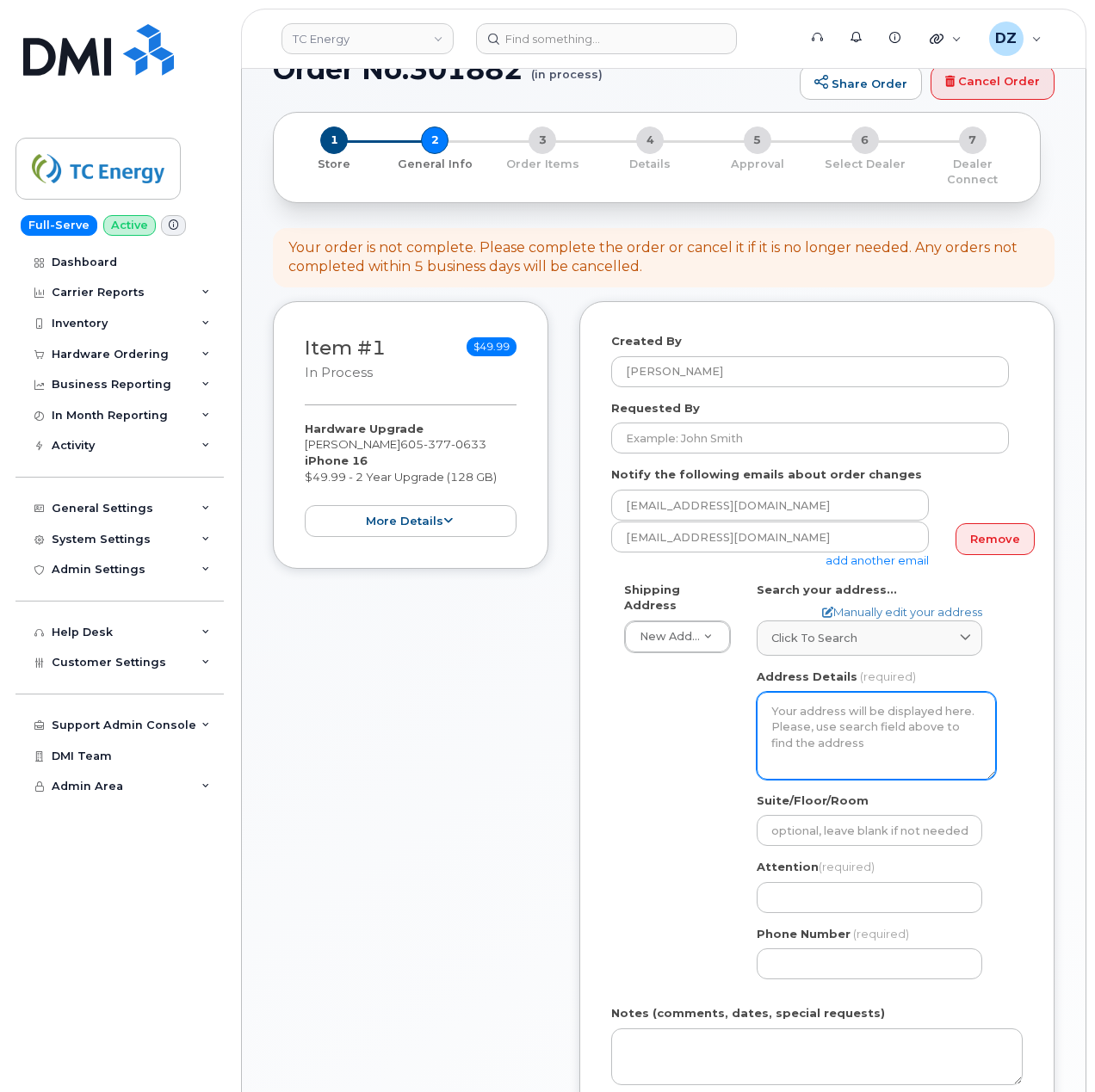
scroll to position [344, 0]
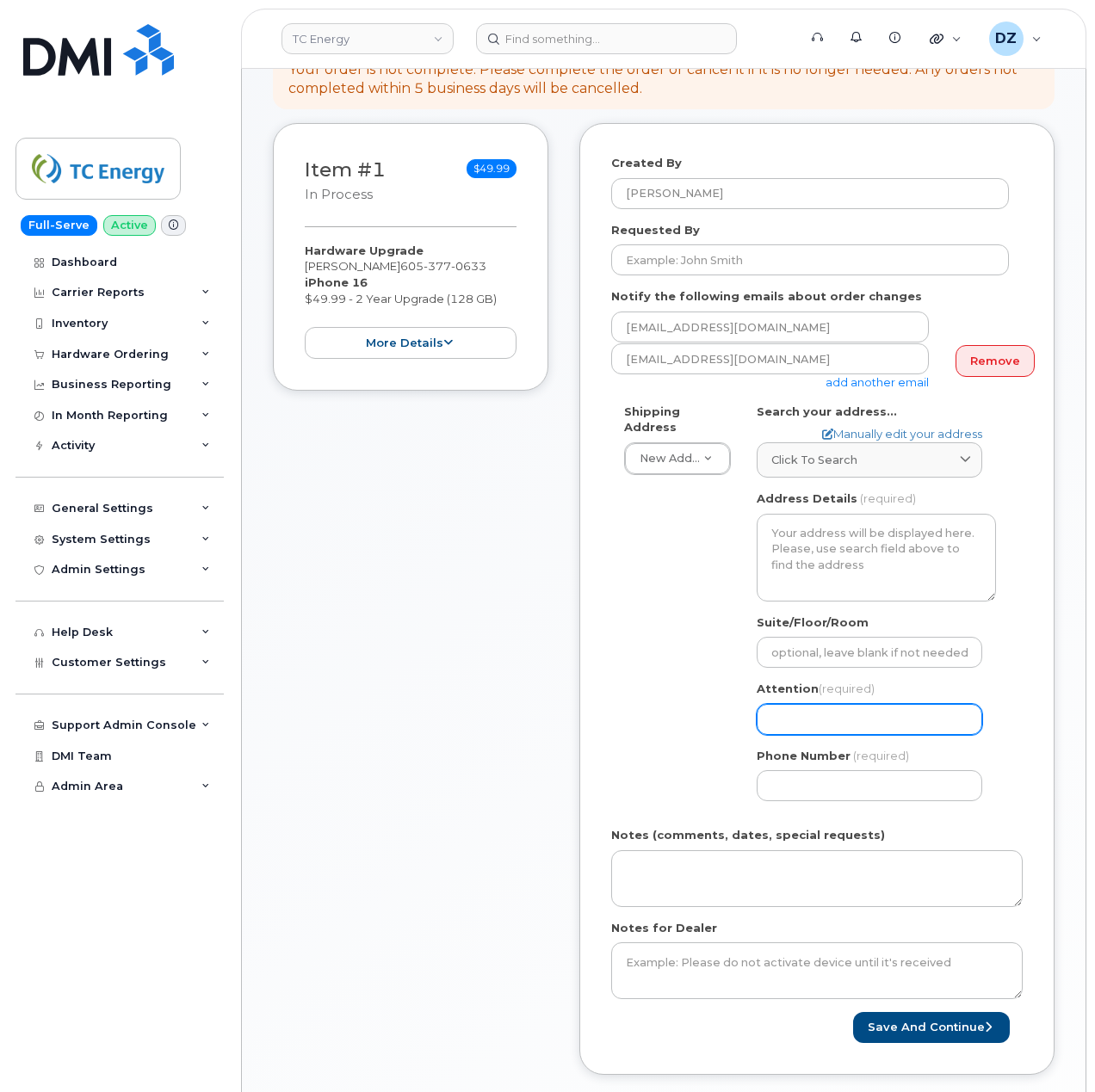
click at [827, 715] on input "Attention (required)" at bounding box center [869, 719] width 226 height 31
paste input "[PERSON_NAME]"
type input "[PERSON_NAME]"
select select
type input "William Jones"
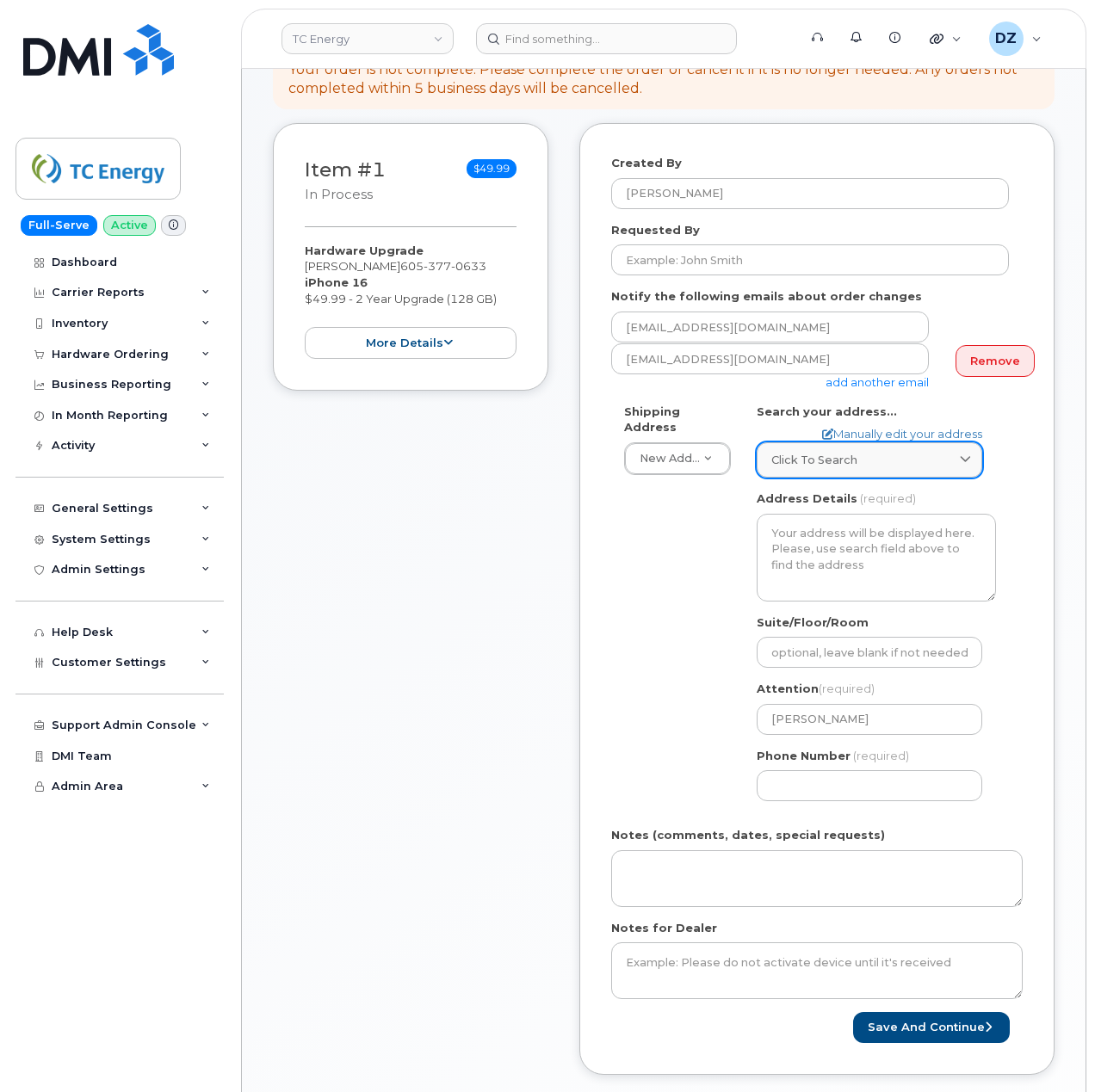
click at [817, 455] on link "Click to search" at bounding box center [869, 460] width 226 height 35
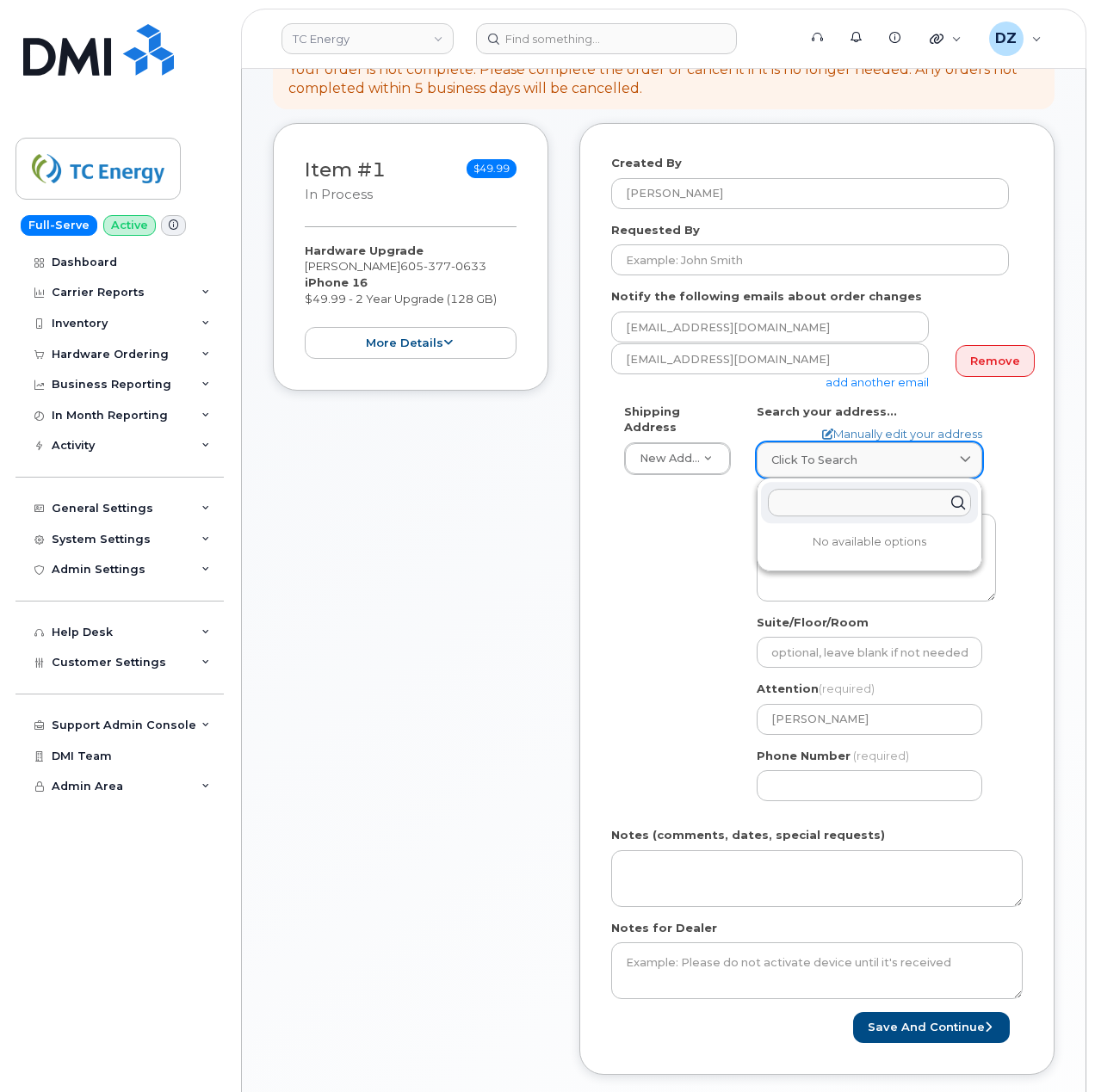
paste input "36997 128th street Wetonka, SD 57481"
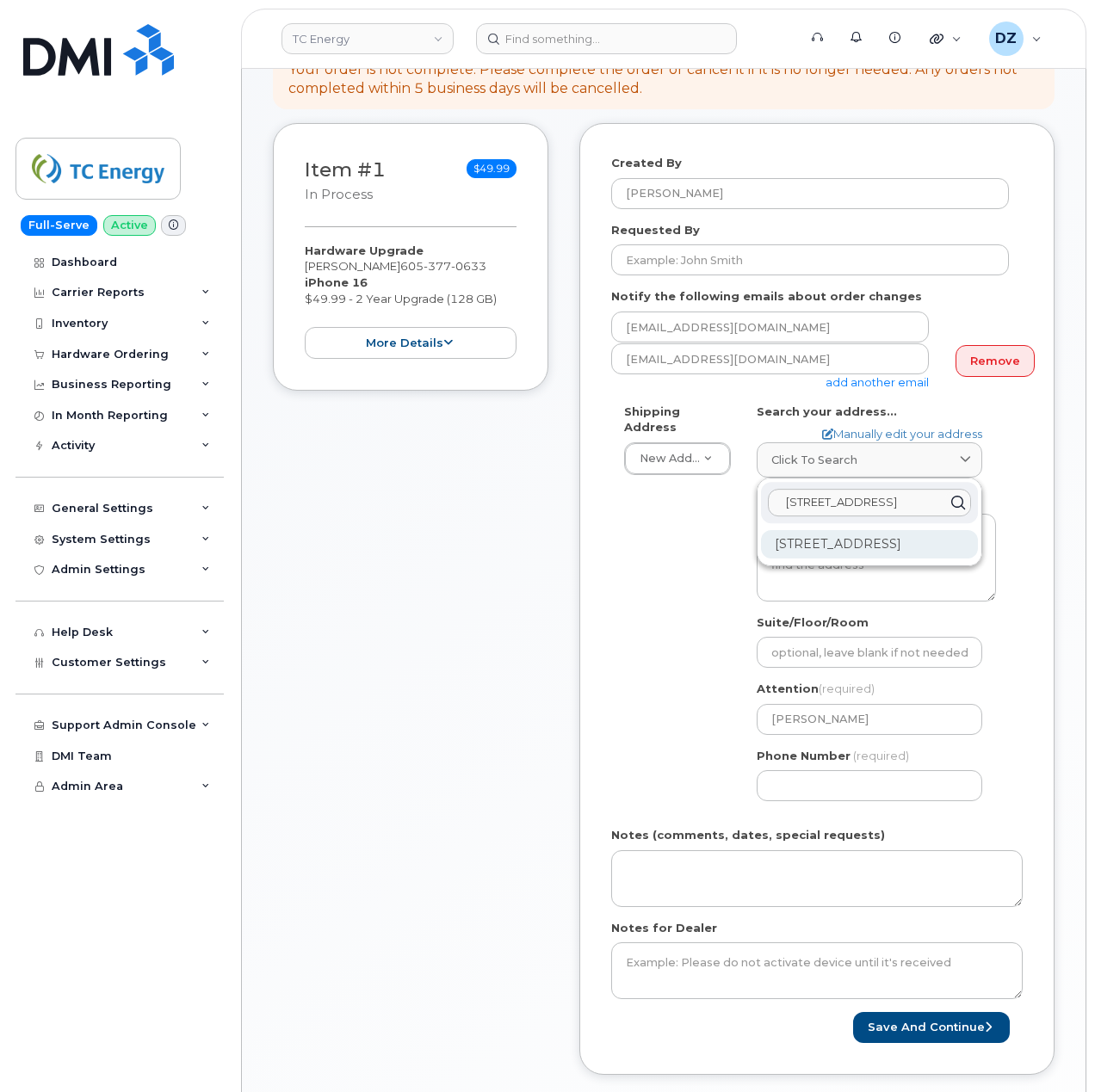
type input "36997 128th street Wetonka, SD 57481"
click at [851, 539] on div "36997 128th St Wetonka SD 57481-5705" at bounding box center [869, 545] width 217 height 29
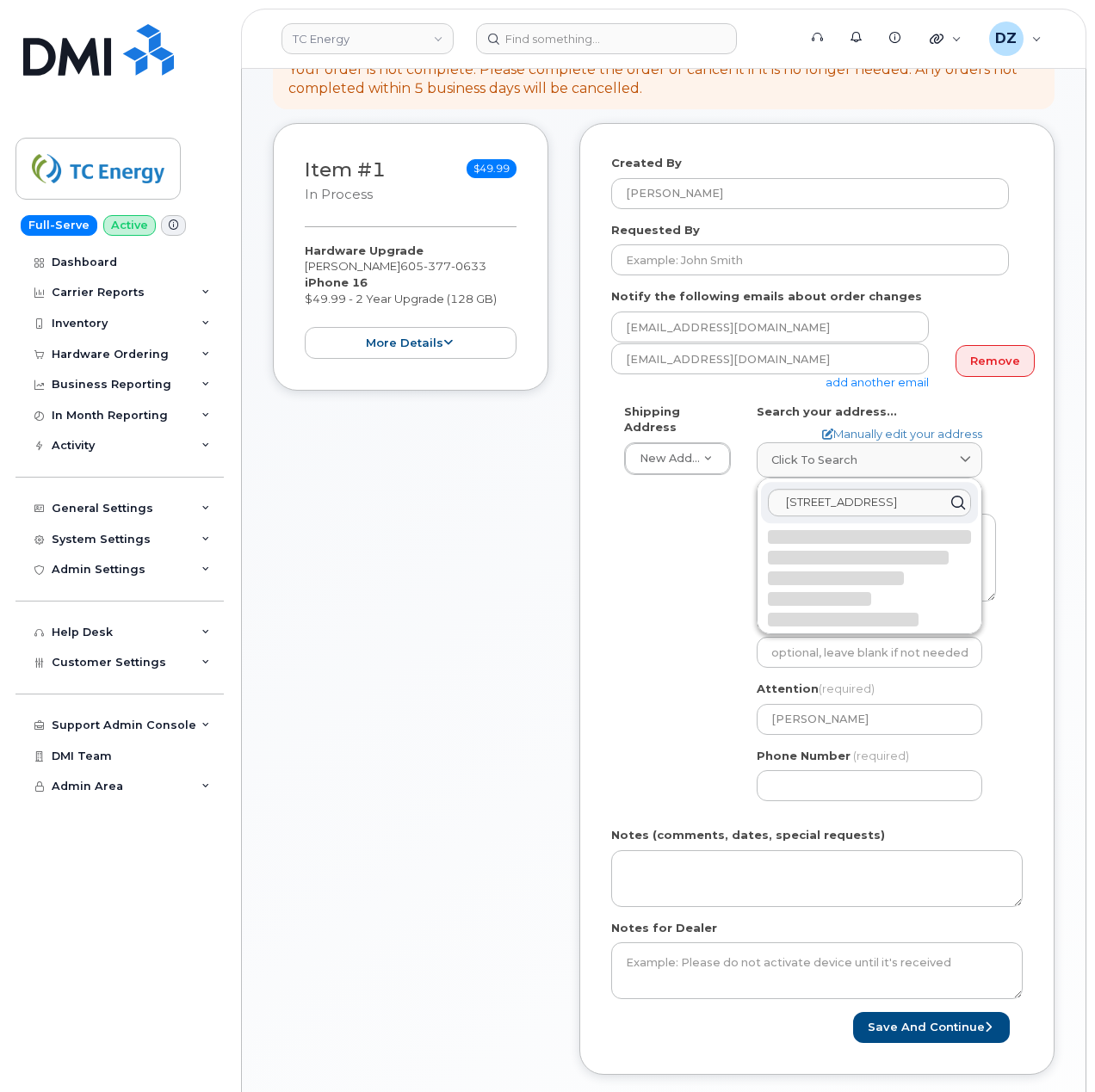
select select
type textarea "36997 128th St WETONKA SD 57481-5705 UNITED STATES"
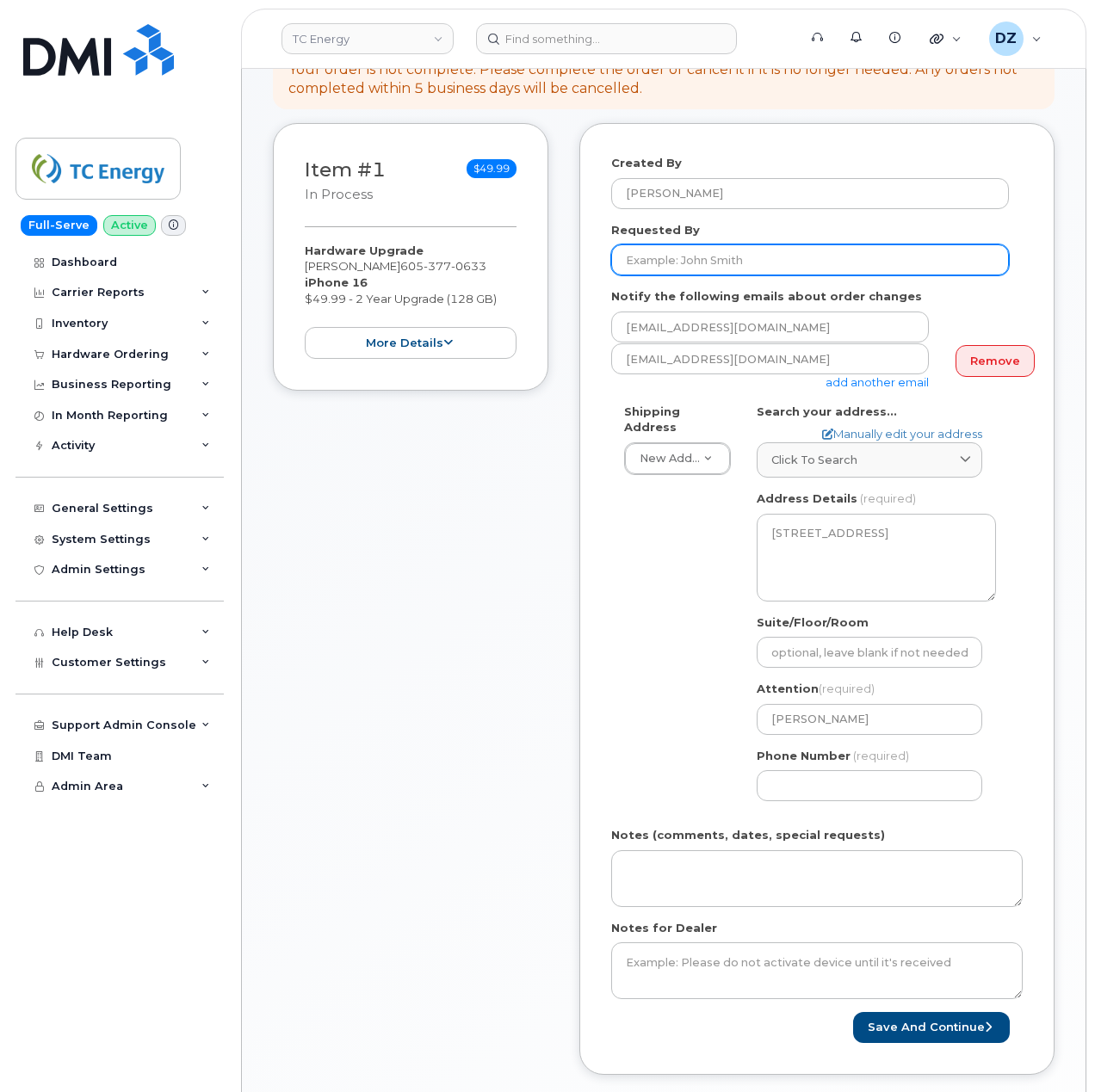
click at [799, 244] on input "Requested By" at bounding box center [811, 259] width 398 height 31
paste input "INC3045314"
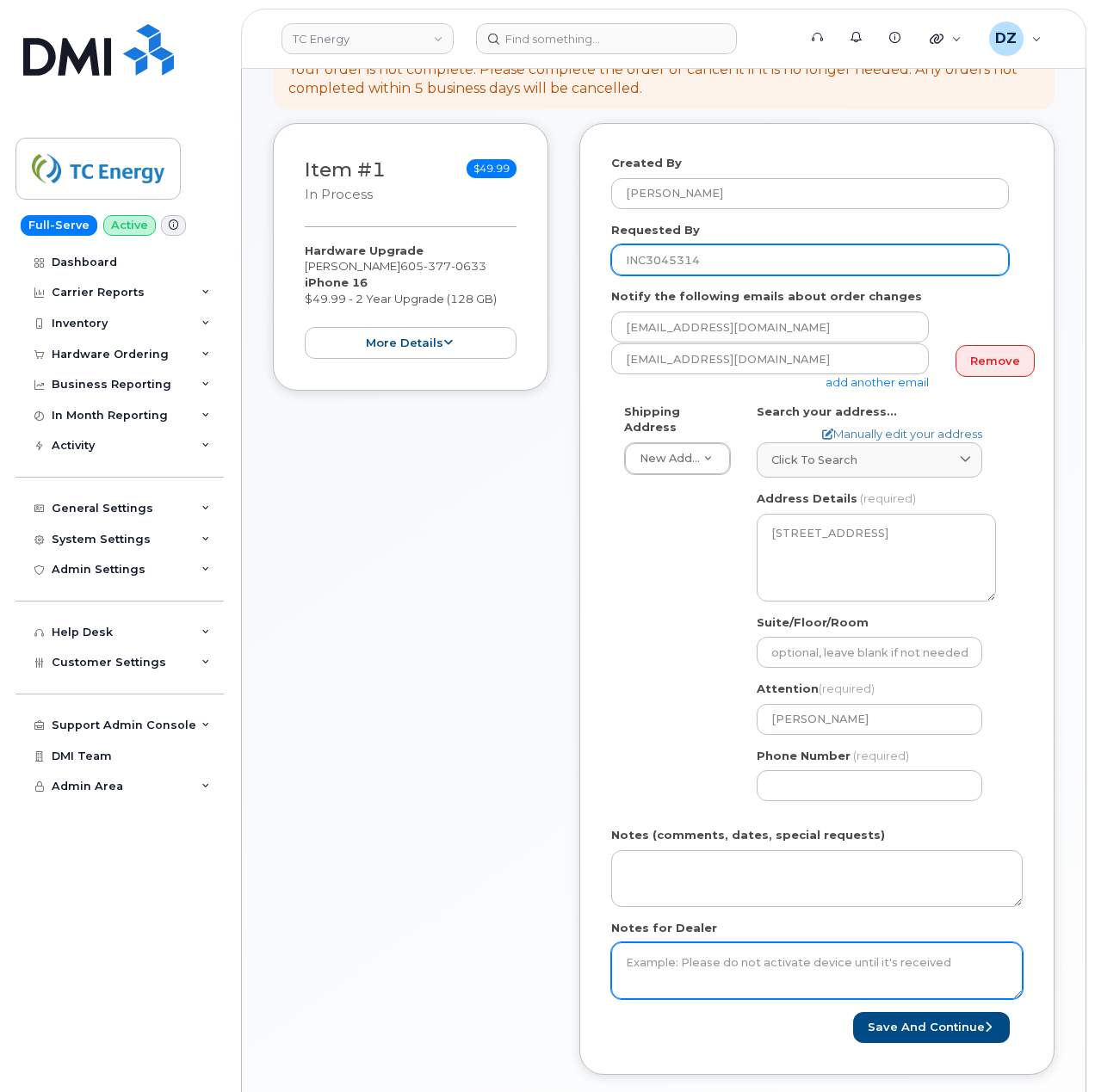
type input "INC3045314"
click at [738, 961] on textarea "Notes for Dealer" at bounding box center [817, 970] width 412 height 57
paste textarea "INC3045314"
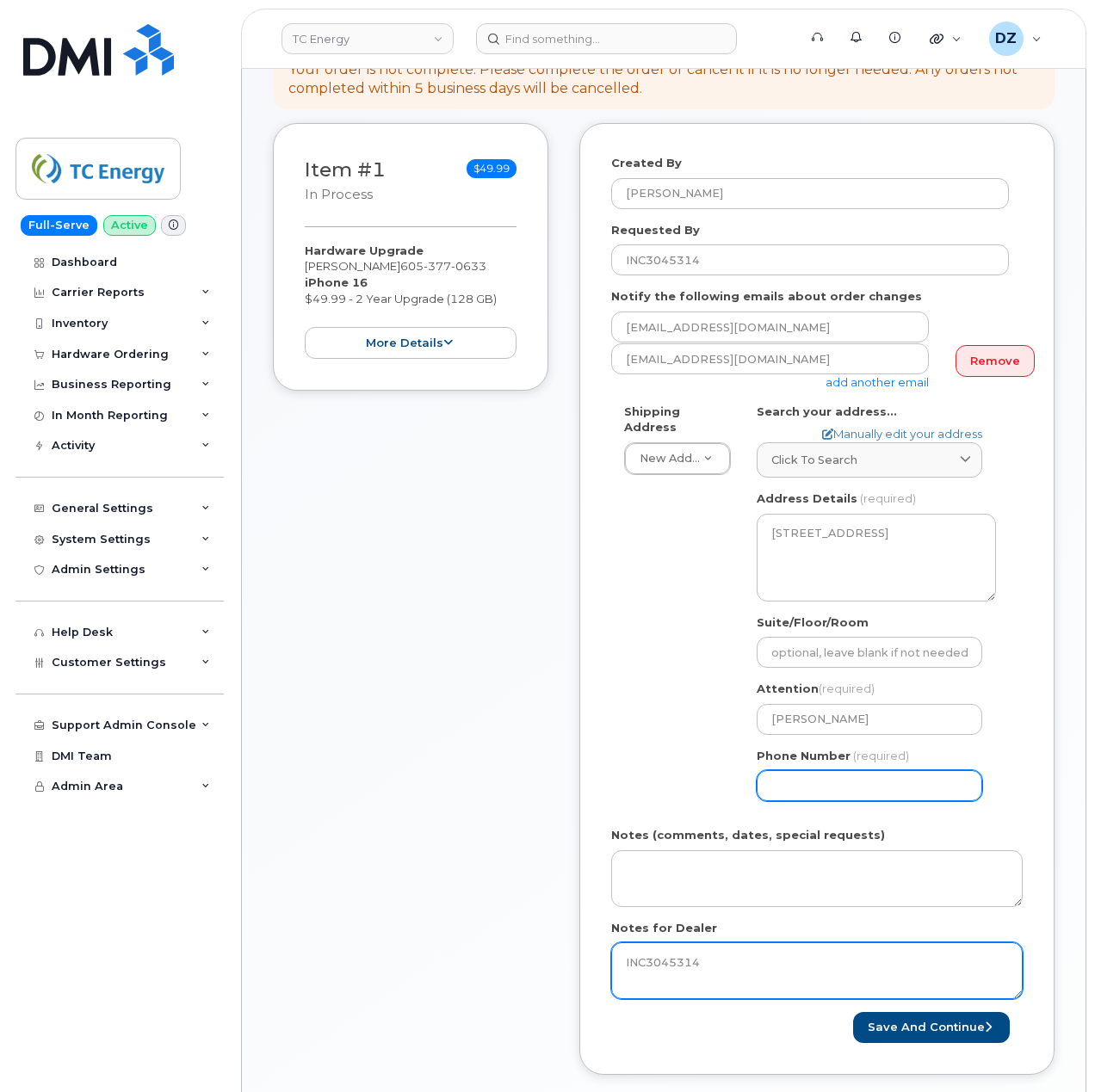
type textarea "INC3045314"
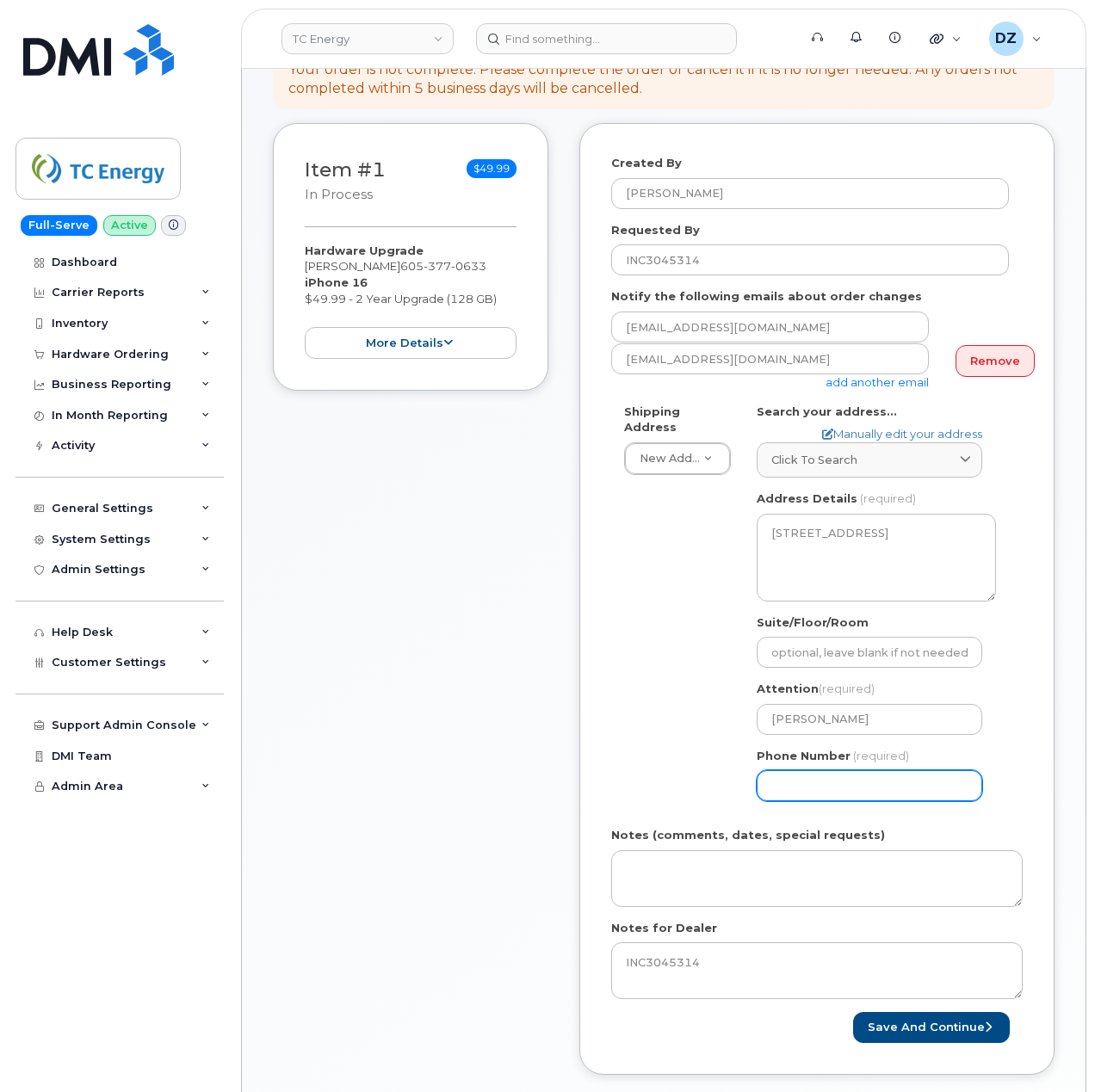
click at [820, 770] on input "Phone Number" at bounding box center [869, 785] width 226 height 31
type input "5133541153"
select select
type input "5133541153"
click at [600, 631] on div "Created By Devon Zellars Requested By INC3045314 Notify the following emails ab…" at bounding box center [816, 599] width 475 height 952
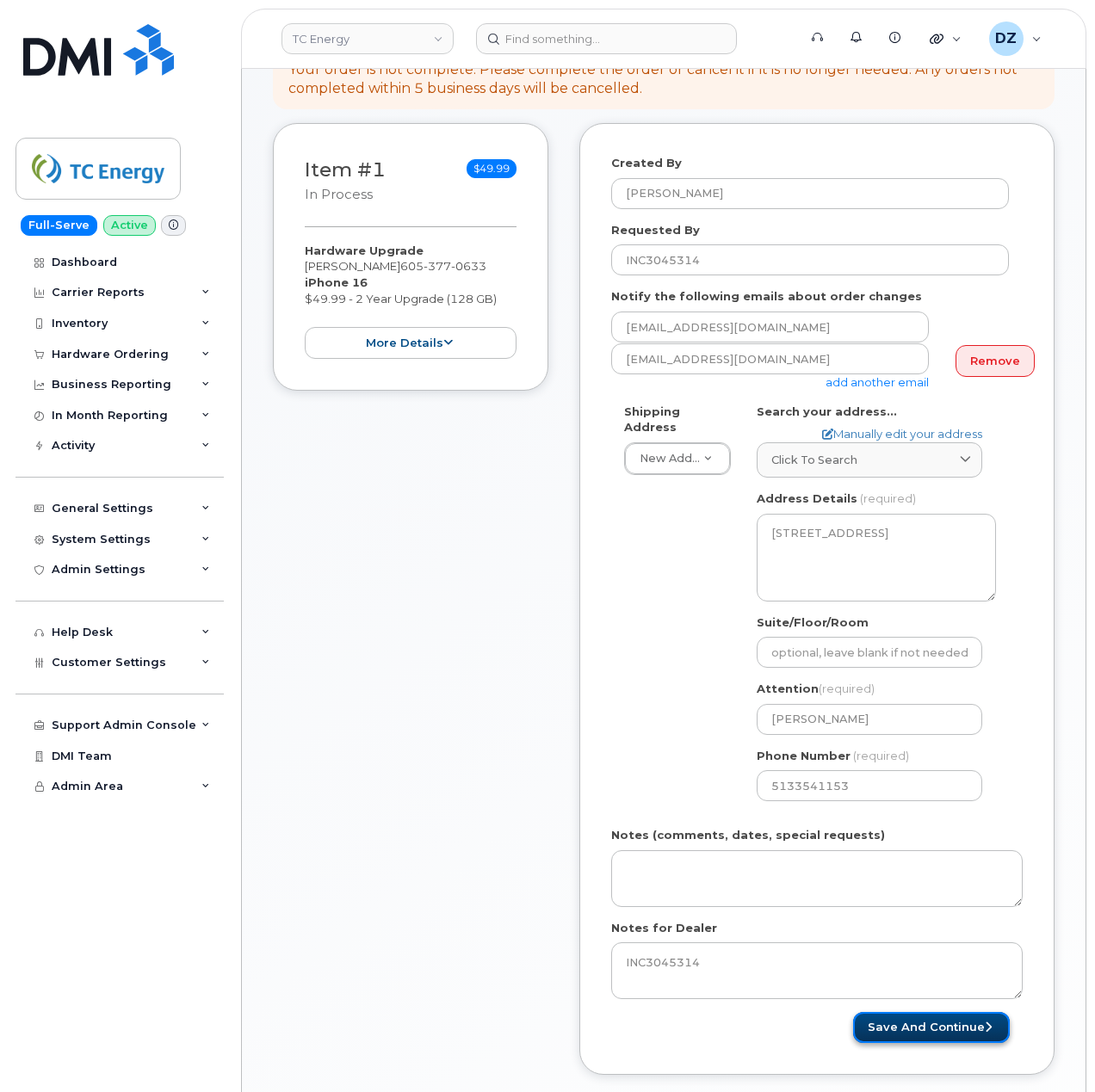
click at [904, 1012] on button "Save and Continue" at bounding box center [931, 1028] width 157 height 32
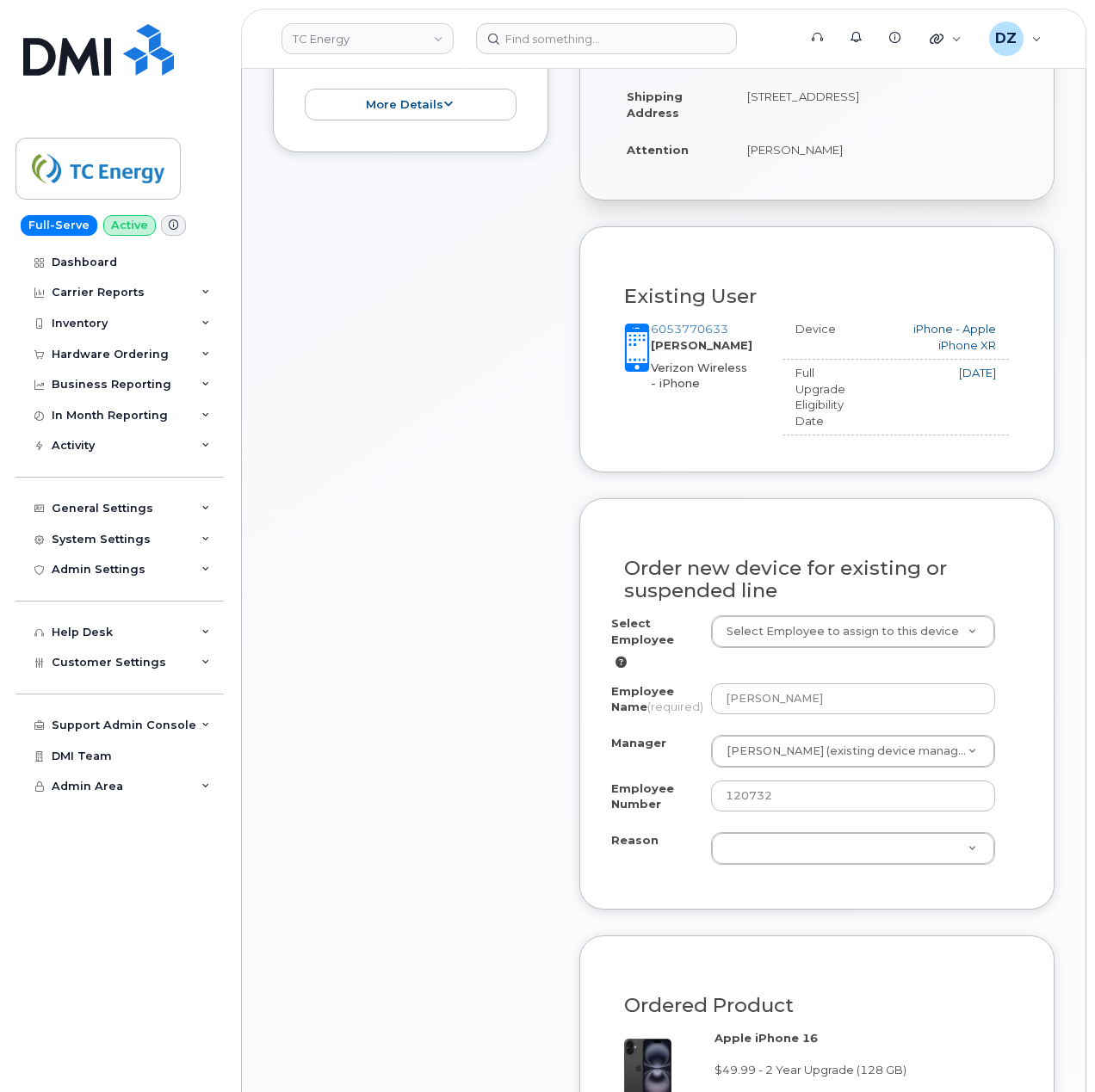
scroll to position [689, 0]
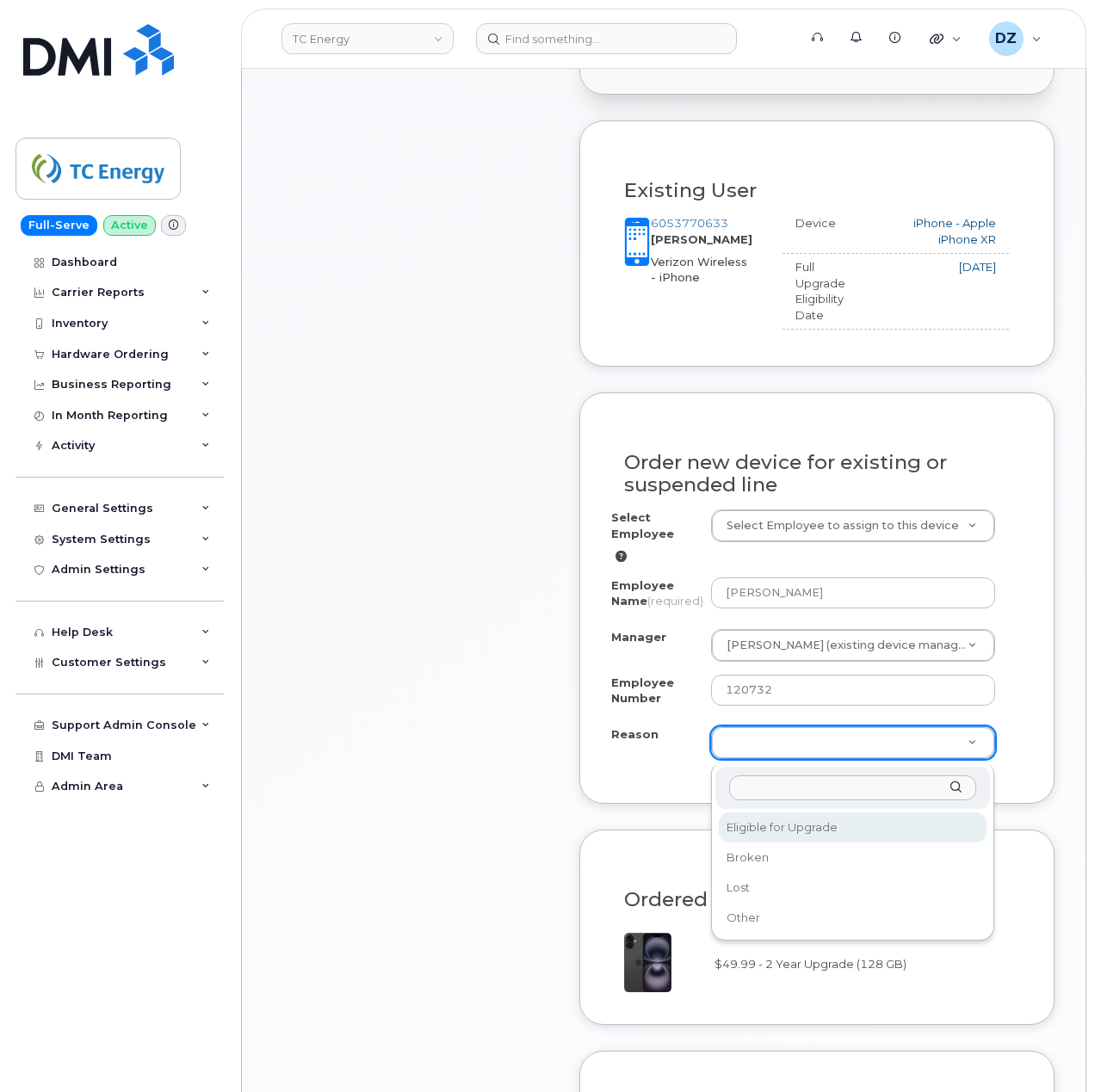
select select "eligible_for_upgrade"
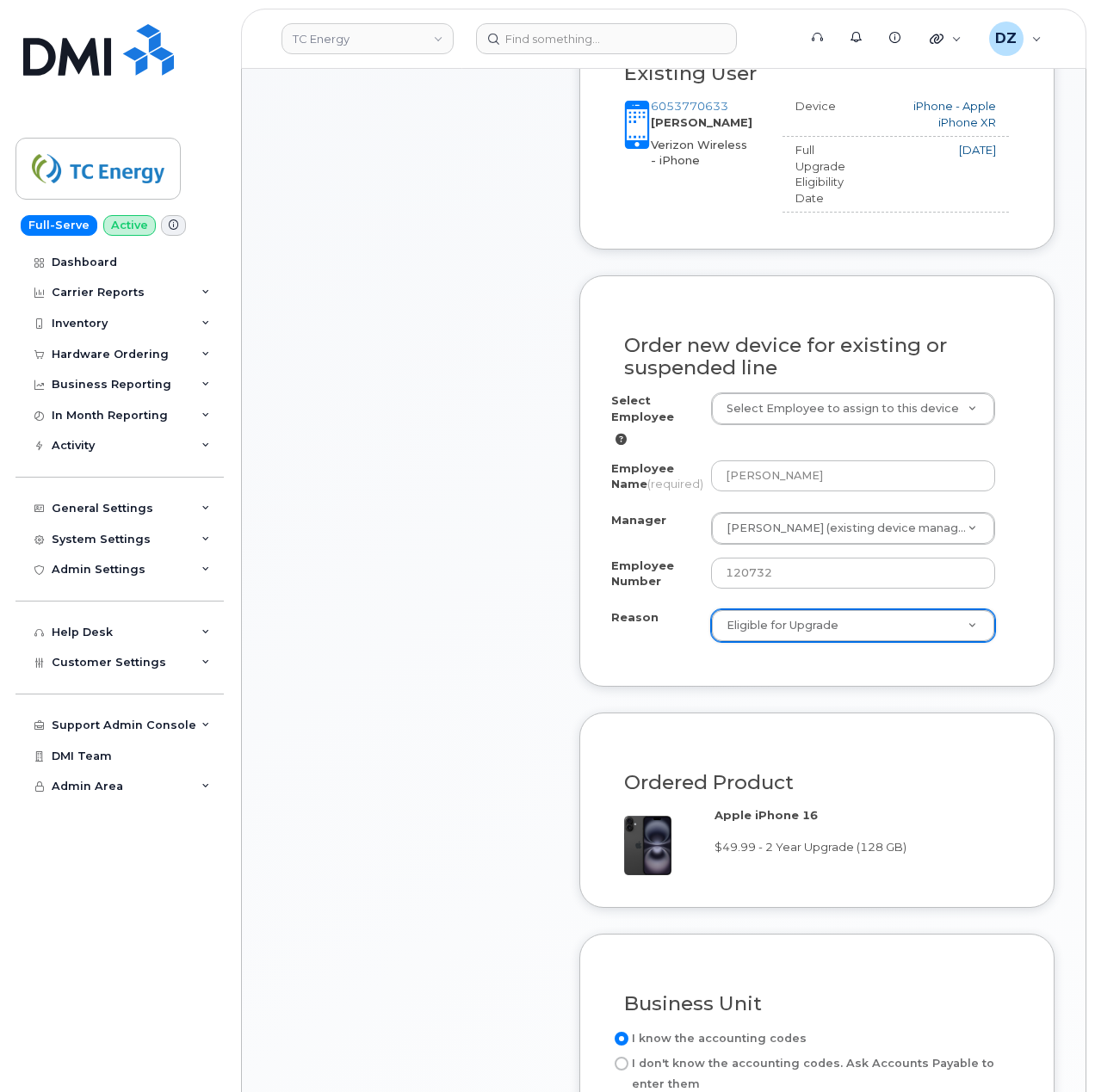
scroll to position [1148, 0]
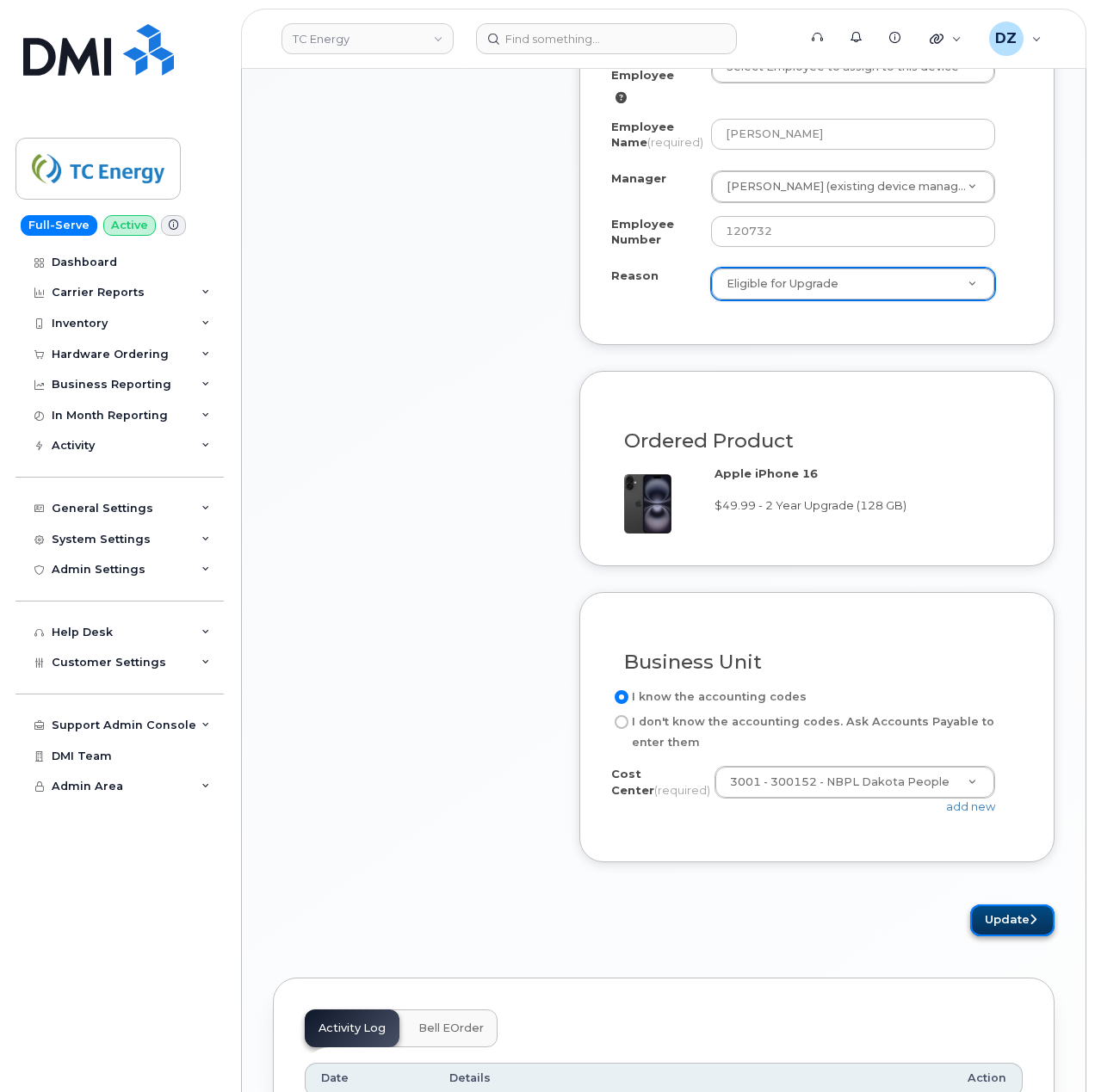
click at [1021, 919] on button "Update" at bounding box center [1012, 920] width 85 height 32
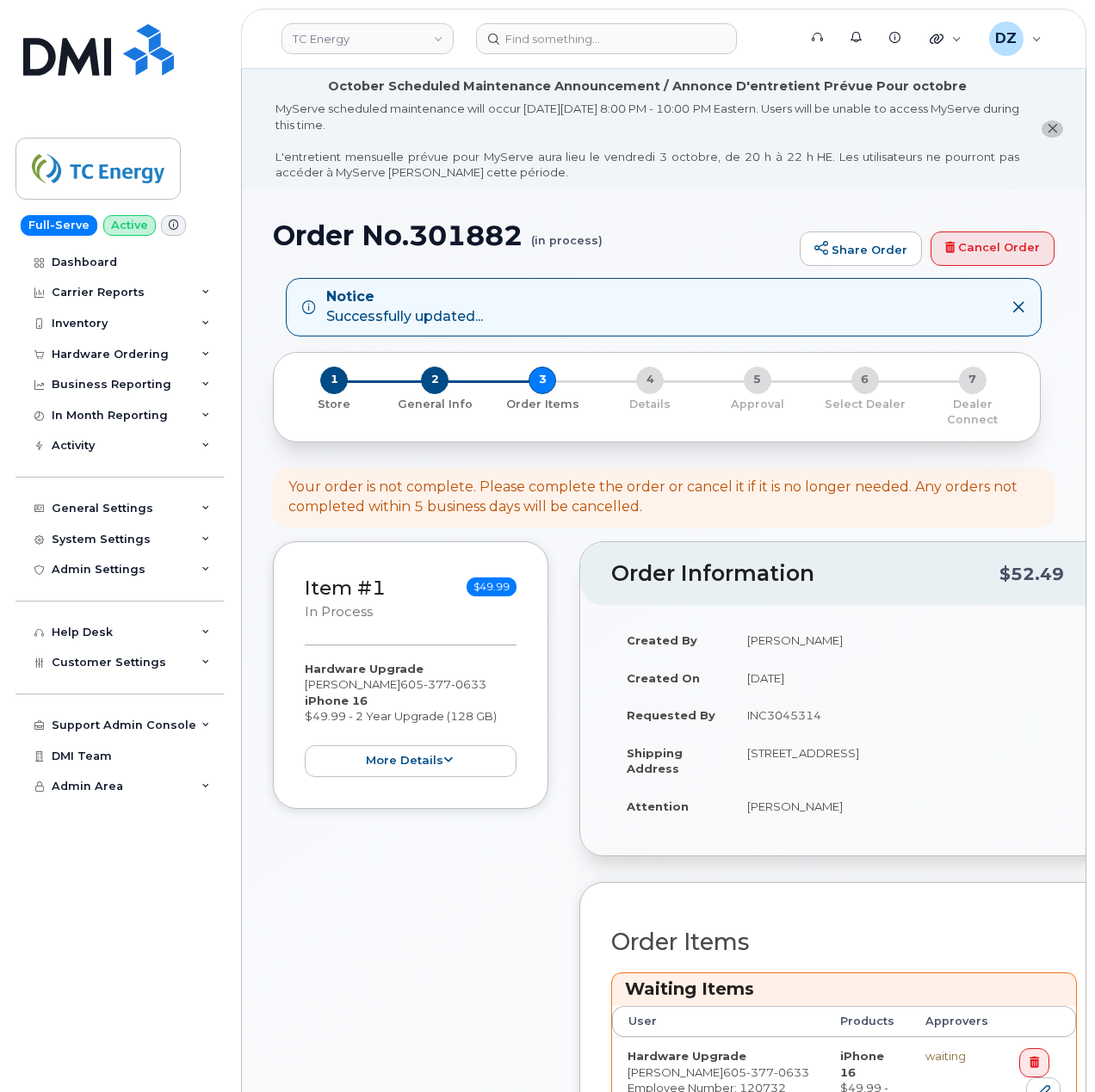
click at [862, 741] on td "[STREET_ADDRESS]" at bounding box center [904, 760] width 345 height 53
copy td "WETONKA"
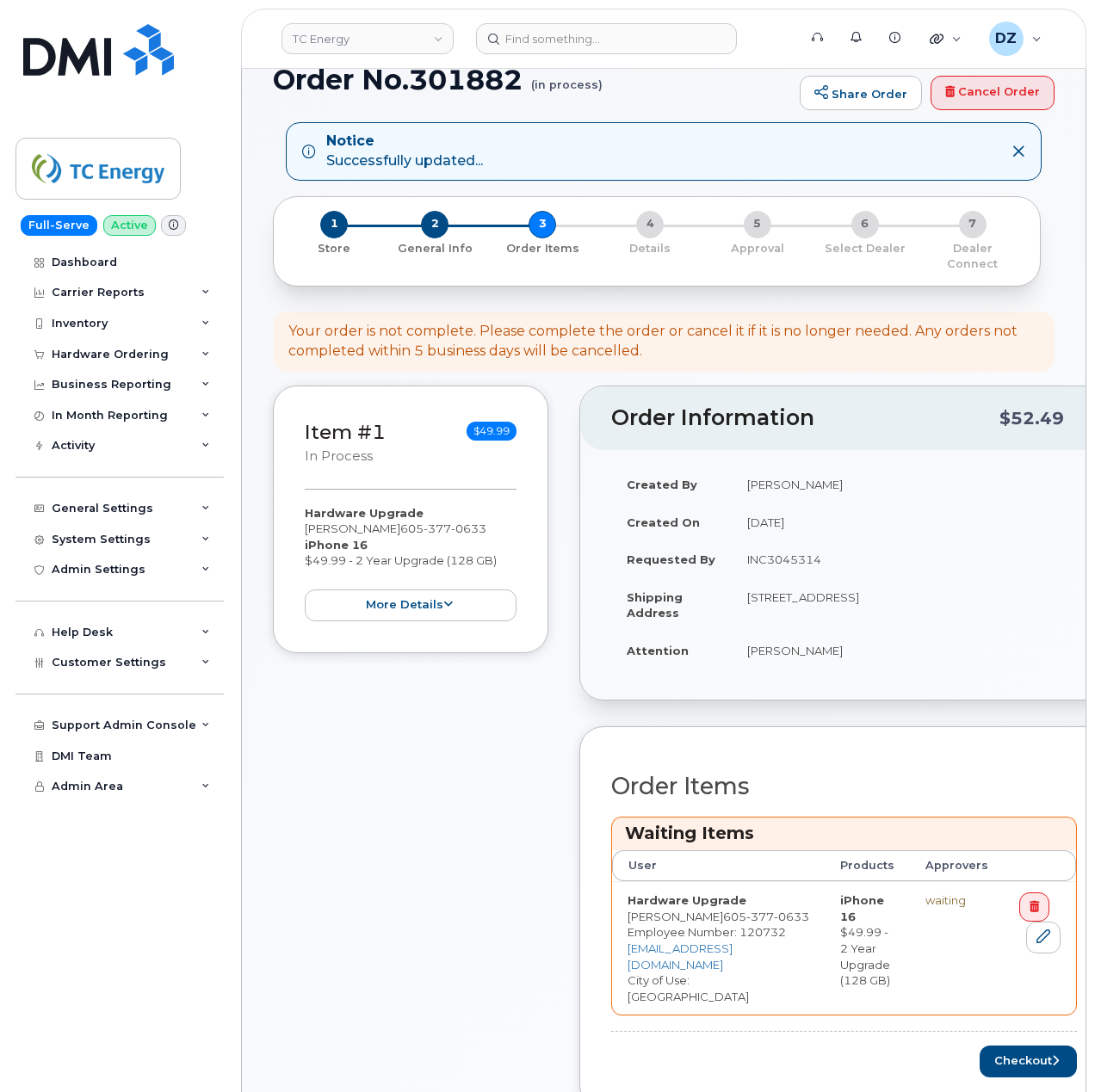
scroll to position [459, 0]
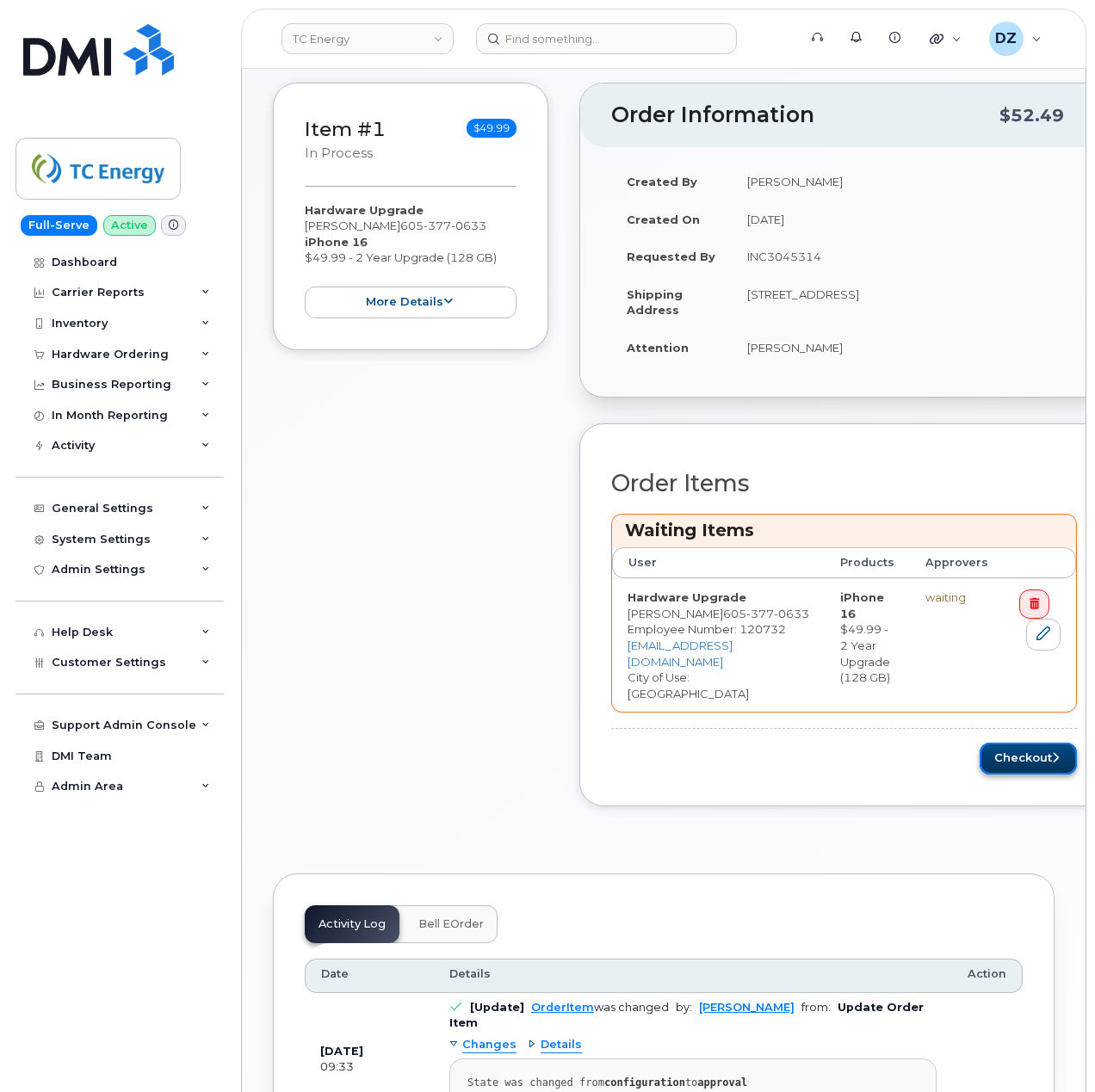
click at [1004, 743] on button "Checkout" at bounding box center [1028, 758] width 98 height 32
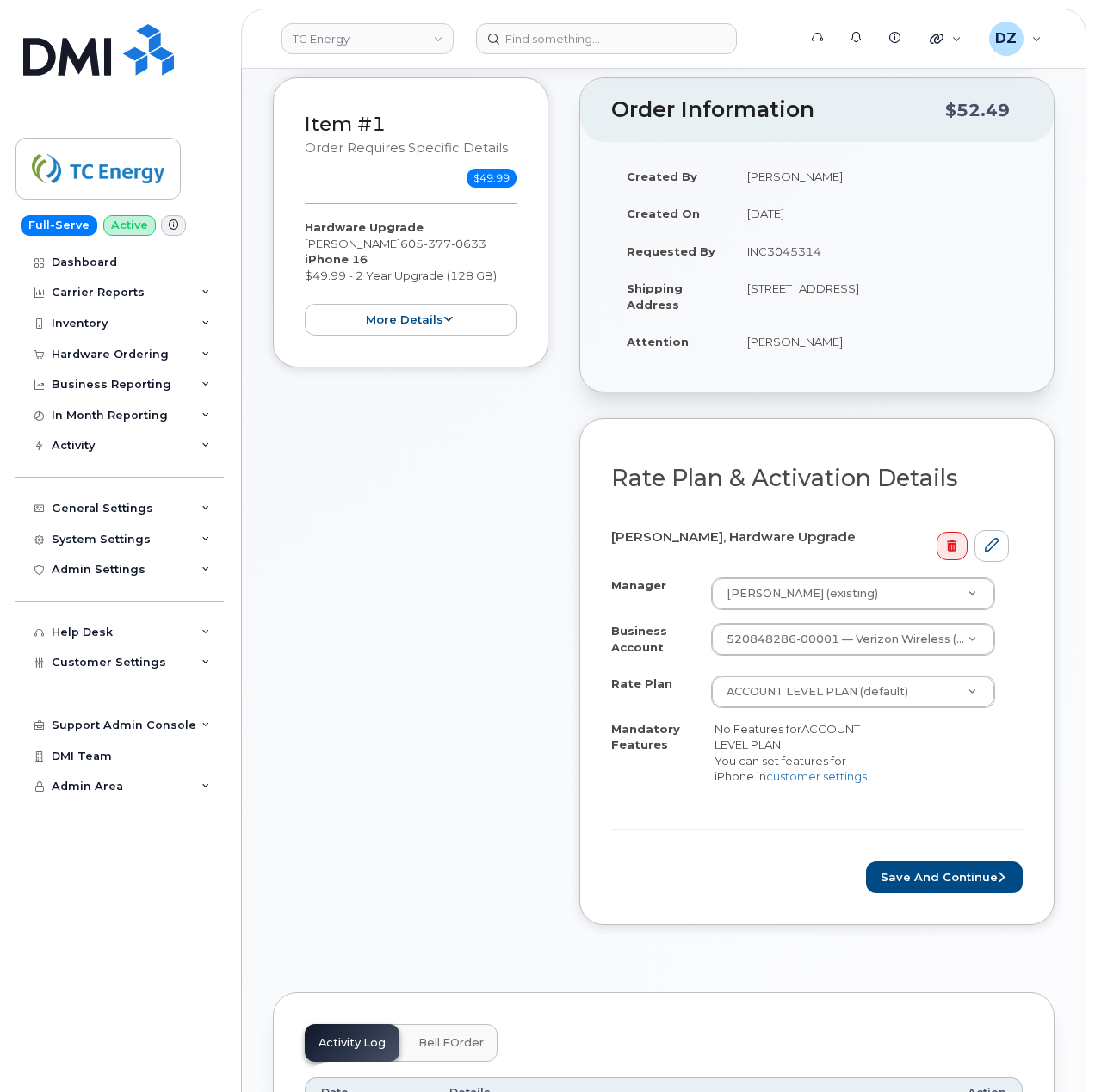
scroll to position [459, 0]
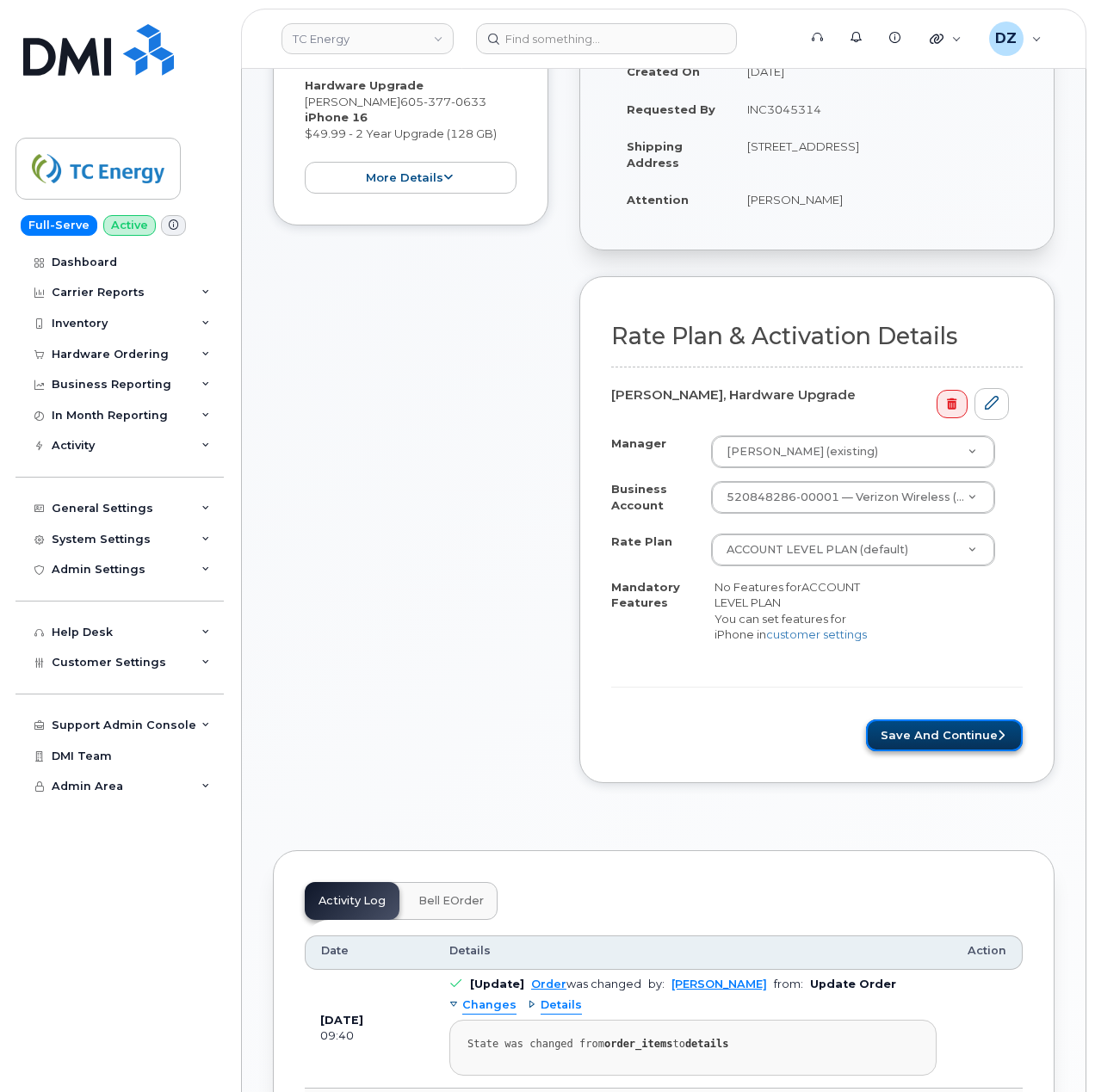
click at [939, 735] on button "Save and Continue" at bounding box center [944, 735] width 157 height 32
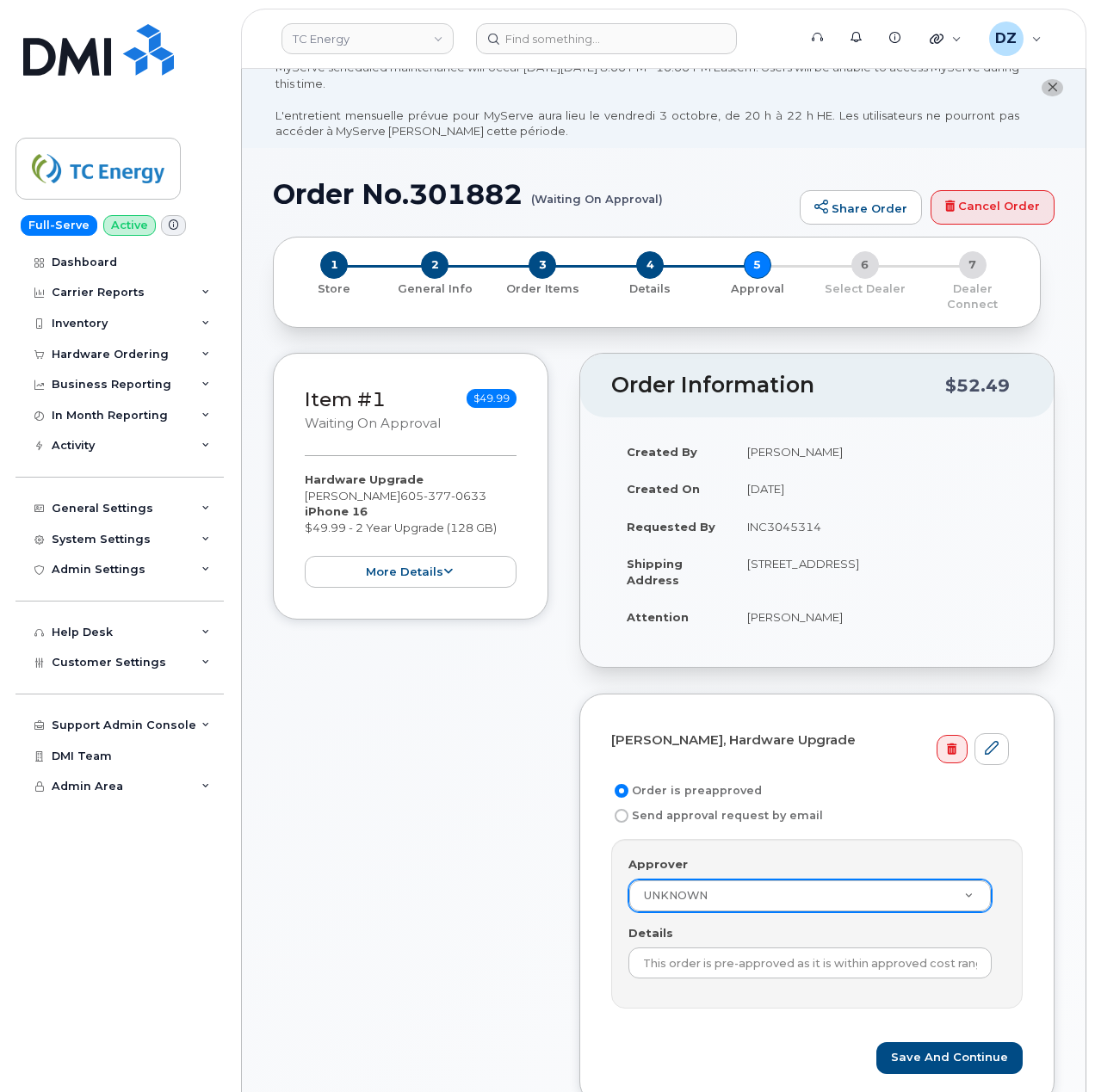
scroll to position [114, 0]
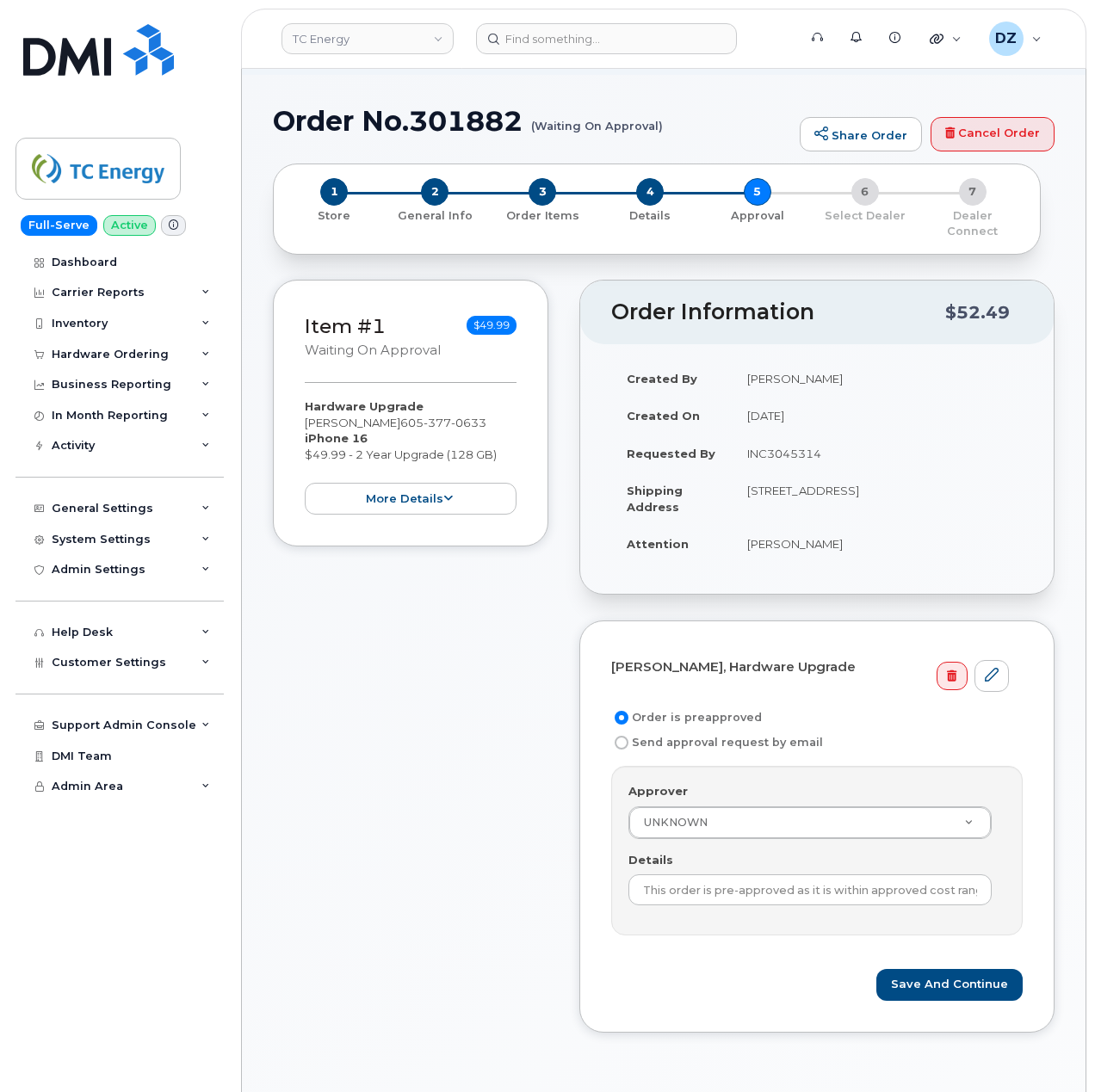
click at [788, 435] on td "INC3045314" at bounding box center [877, 454] width 291 height 38
click at [787, 435] on td "INC3045314" at bounding box center [877, 454] width 291 height 38
copy td "INC3045314"
click at [759, 881] on input "This order is pre-approved as it is within approved cost range." at bounding box center [810, 889] width 363 height 31
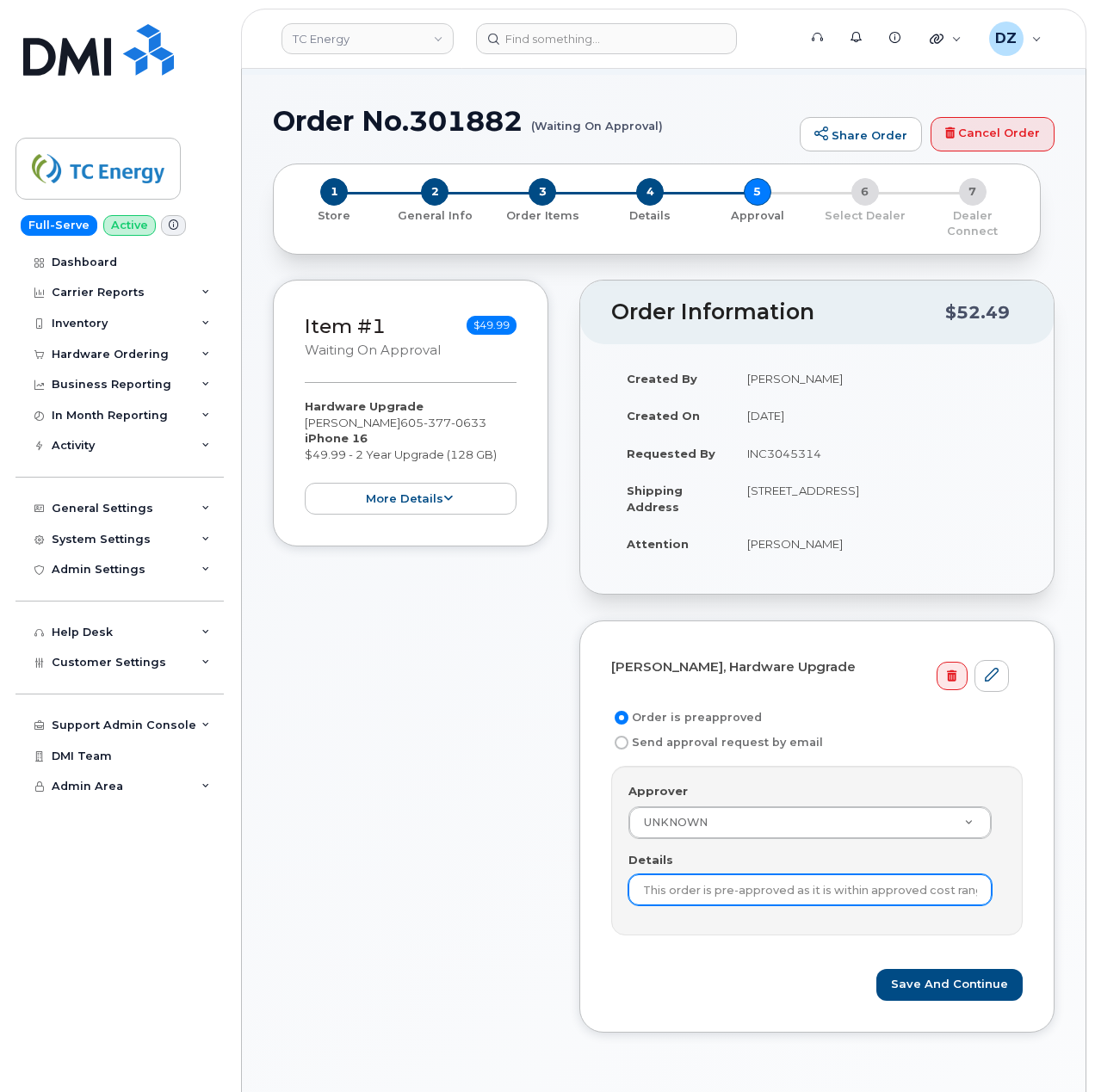
click at [759, 881] on input "This order is pre-approved as it is within approved cost range." at bounding box center [810, 889] width 363 height 31
paste input "INC3045314"
type input "INC3045314"
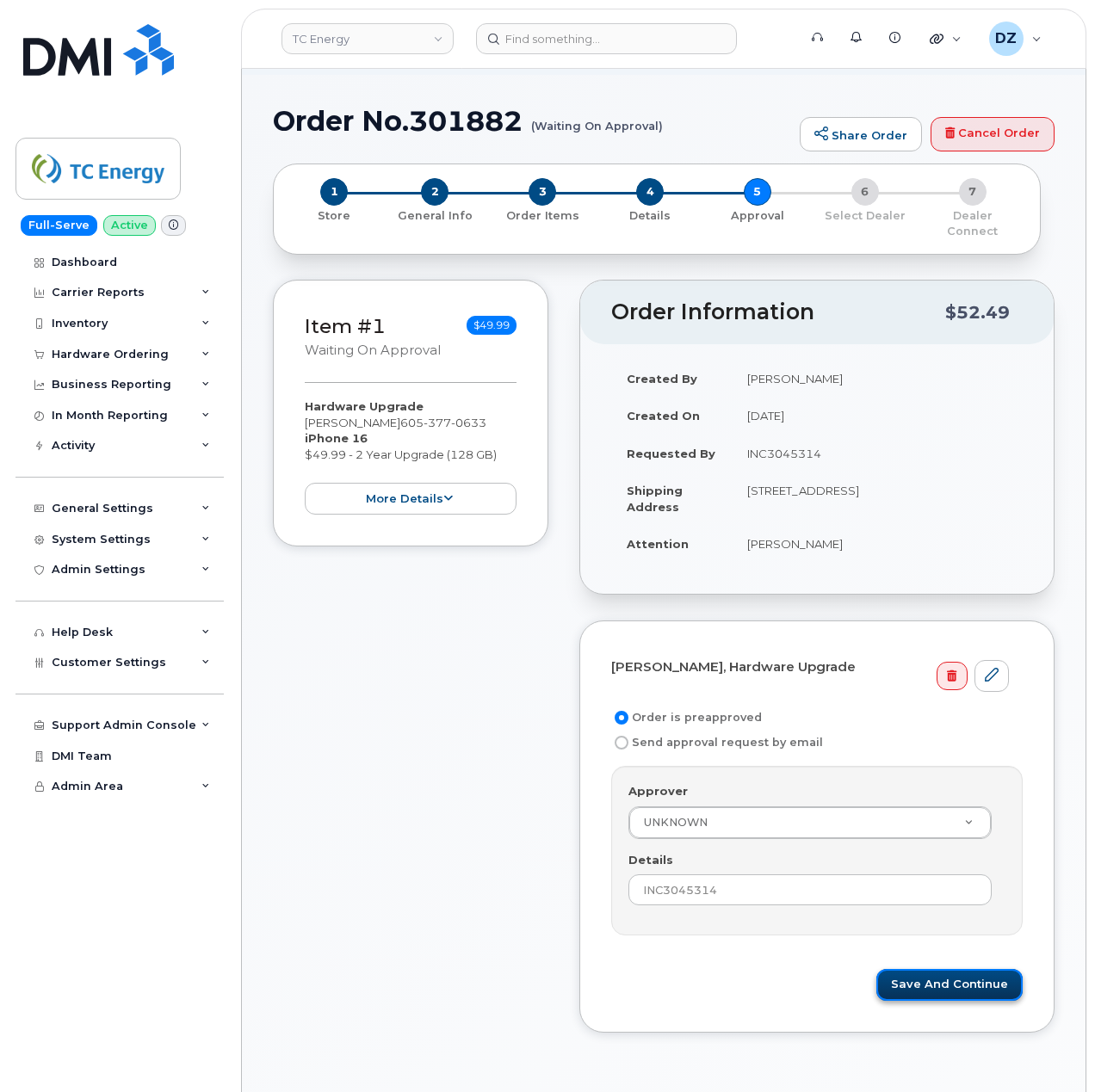
click at [937, 969] on button "Save and Continue" at bounding box center [949, 985] width 146 height 32
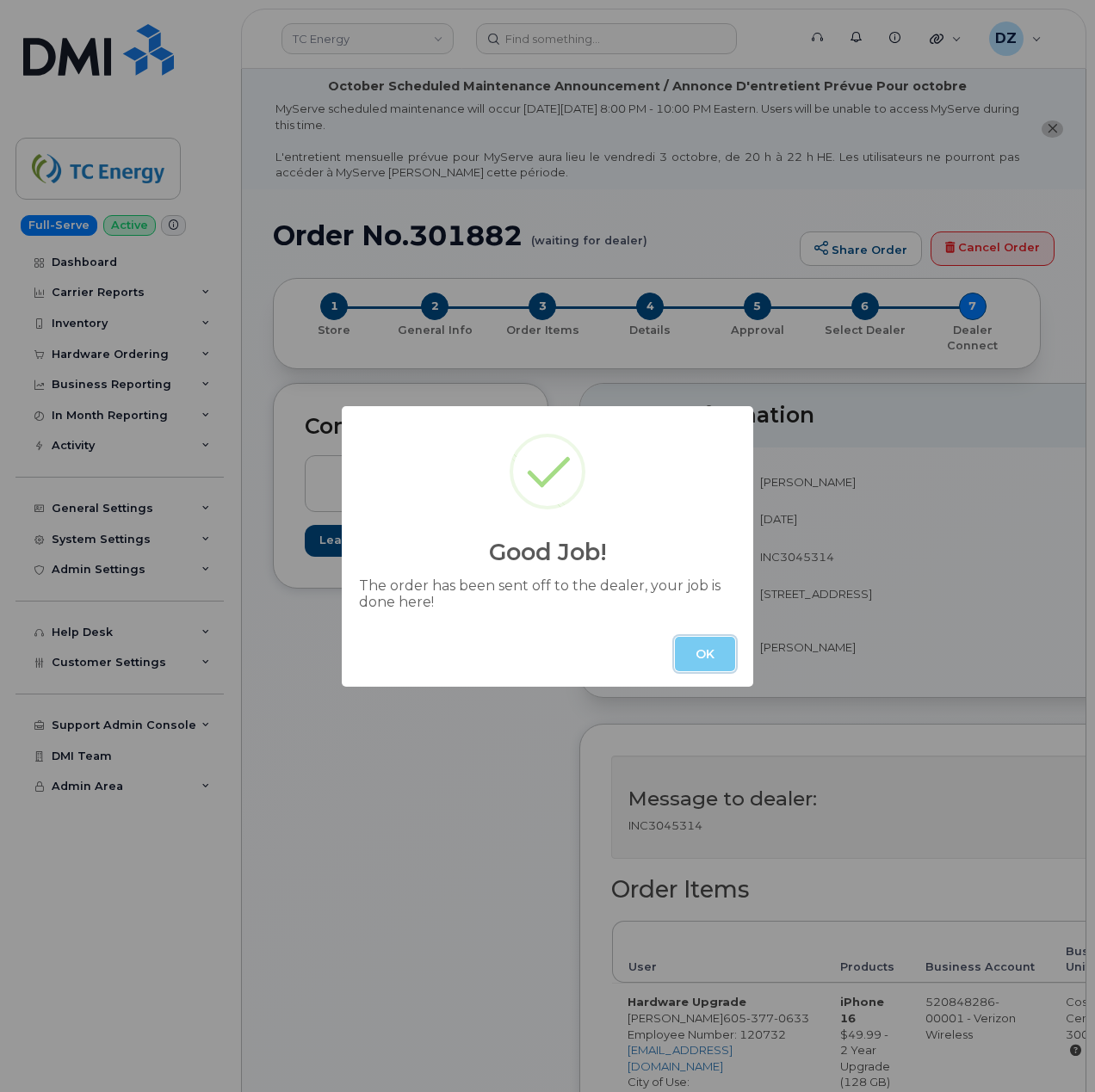
click at [715, 655] on button "OK" at bounding box center [705, 653] width 60 height 34
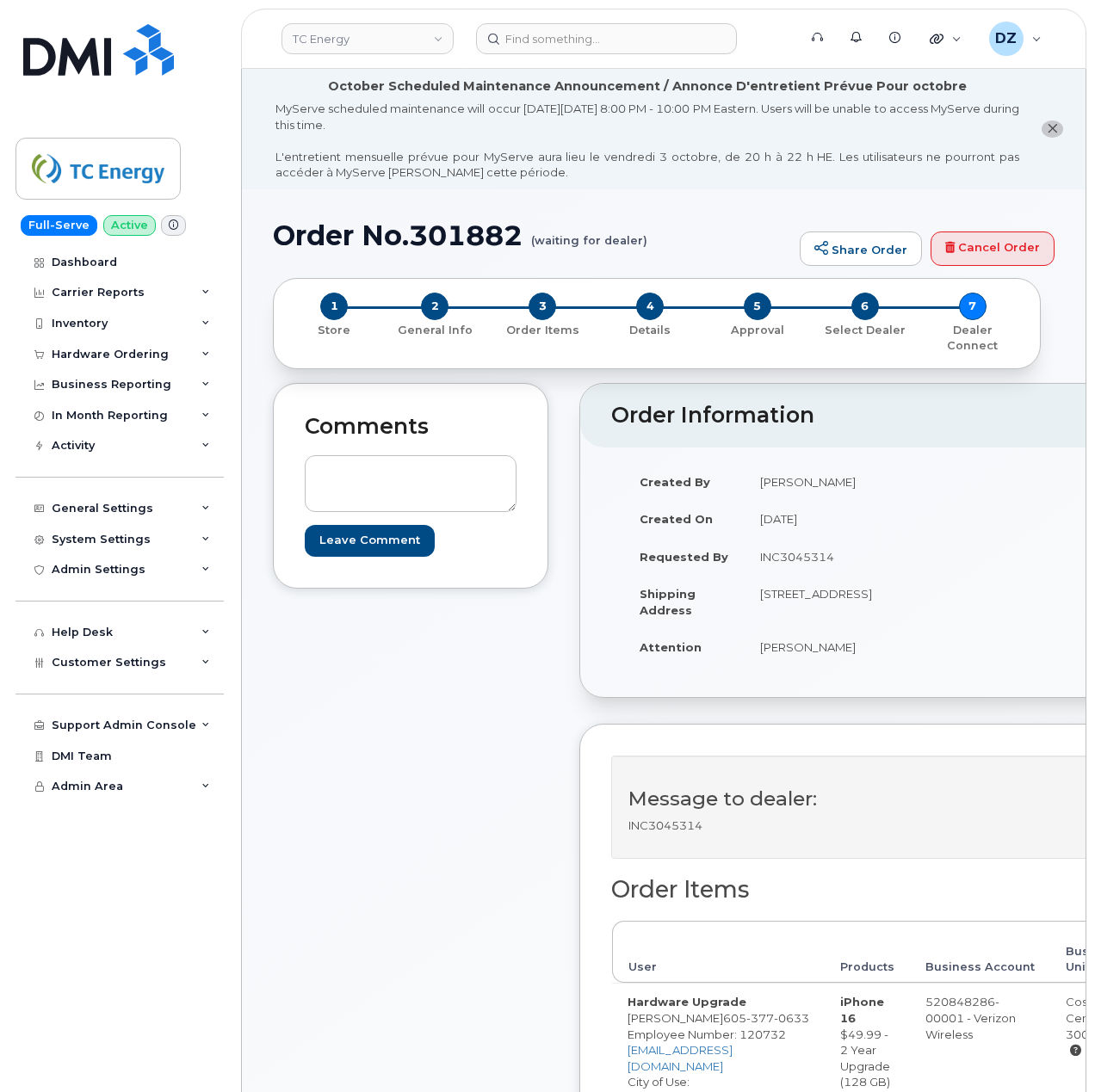
click at [307, 252] on div "Order No.301882 (waiting for dealer) Share Order Cancel Order" at bounding box center [664, 249] width 782 height 58
click at [315, 239] on h1 "Order No.301882 (waiting for dealer)" at bounding box center [533, 235] width 519 height 30
click at [481, 236] on h1 "Order No.301882 (waiting for dealer)" at bounding box center [533, 235] width 519 height 30
copy h1 "Order No.301882"
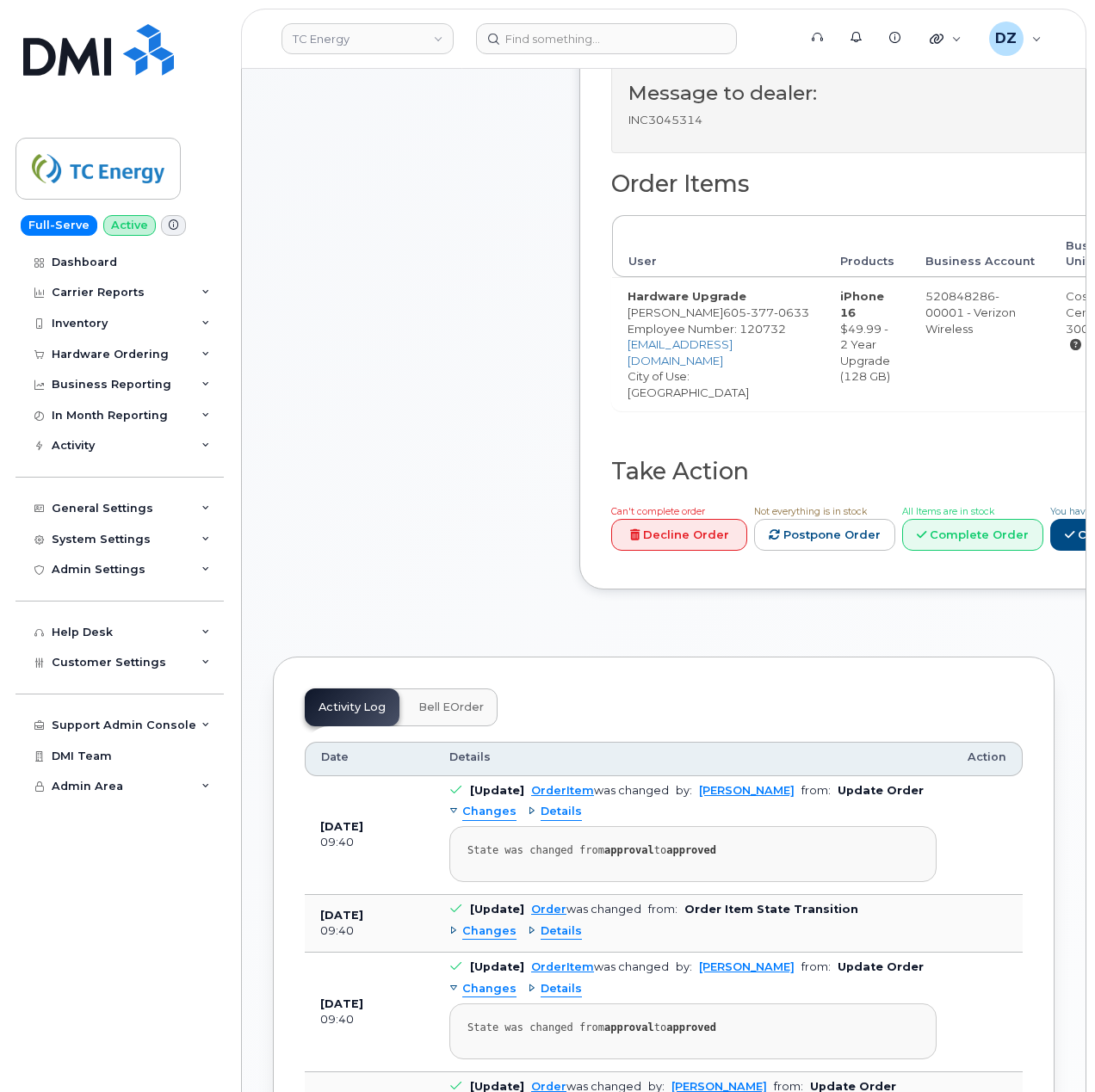
scroll to position [573, 0]
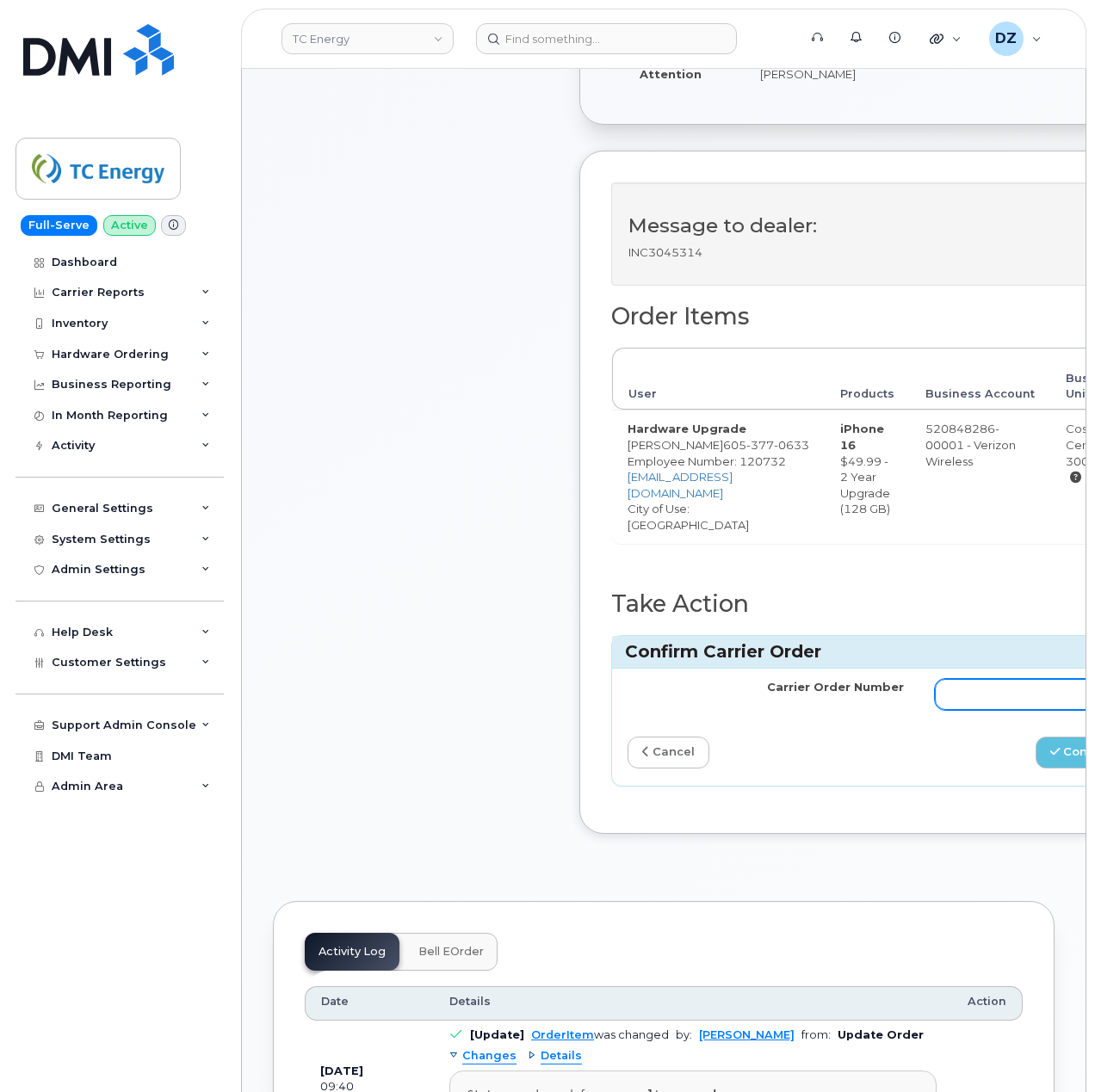
click at [948, 706] on input "Carrier Order Number" at bounding box center [1073, 694] width 276 height 31
paste input "MB3000596982712"
type input "MB3000596982712"
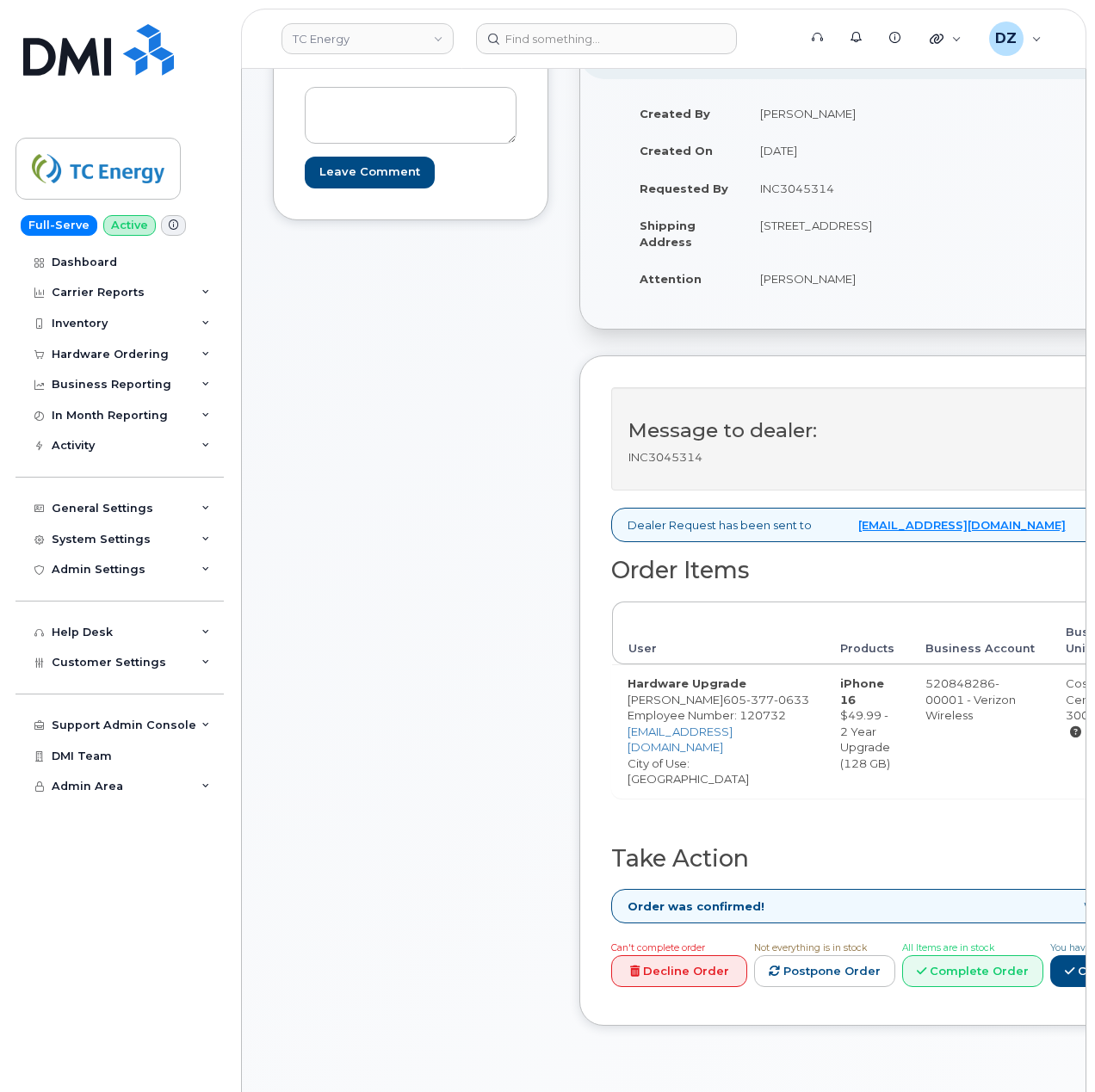
scroll to position [459, 0]
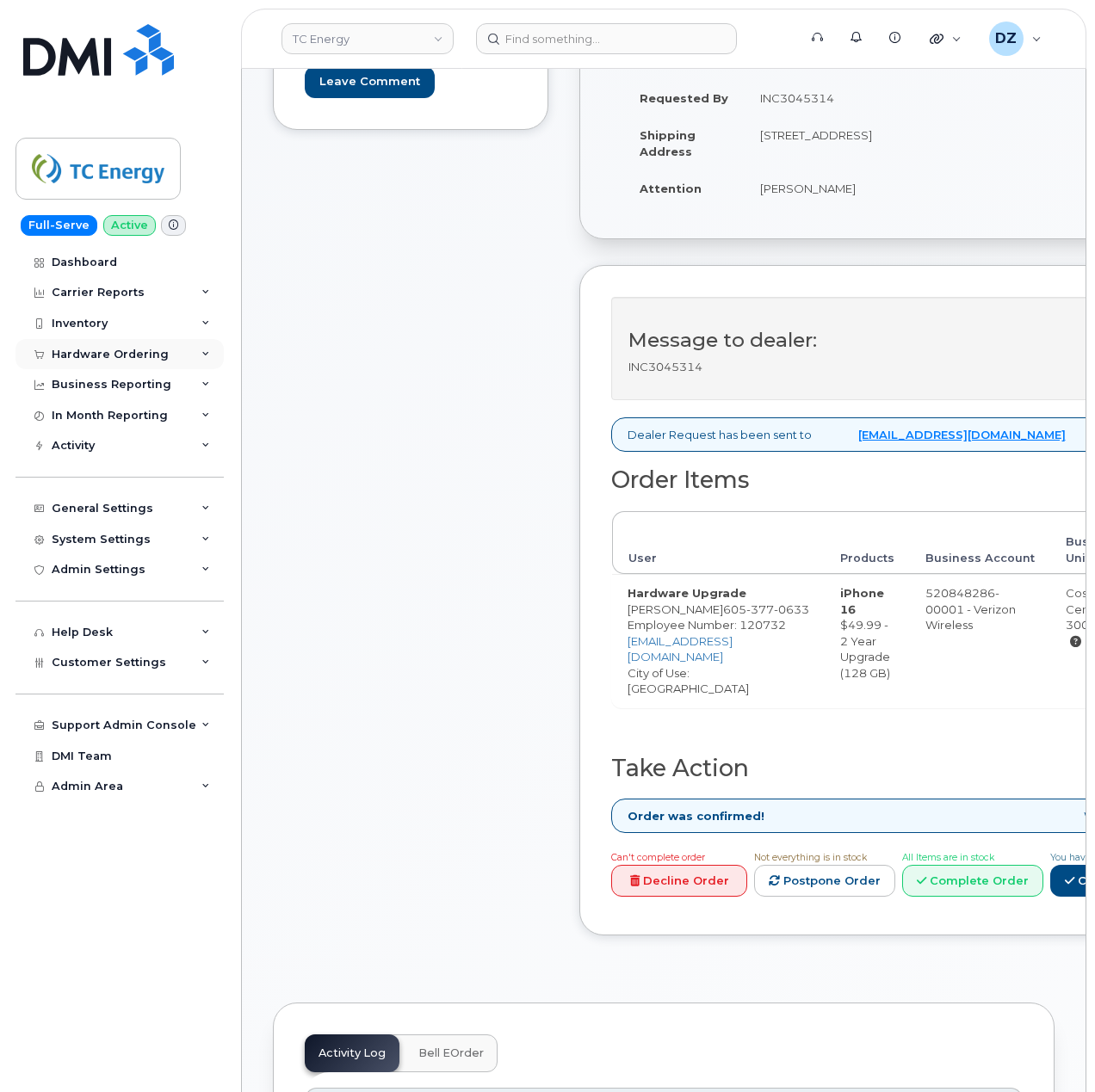
click at [148, 353] on div "Hardware Ordering" at bounding box center [111, 354] width 117 height 14
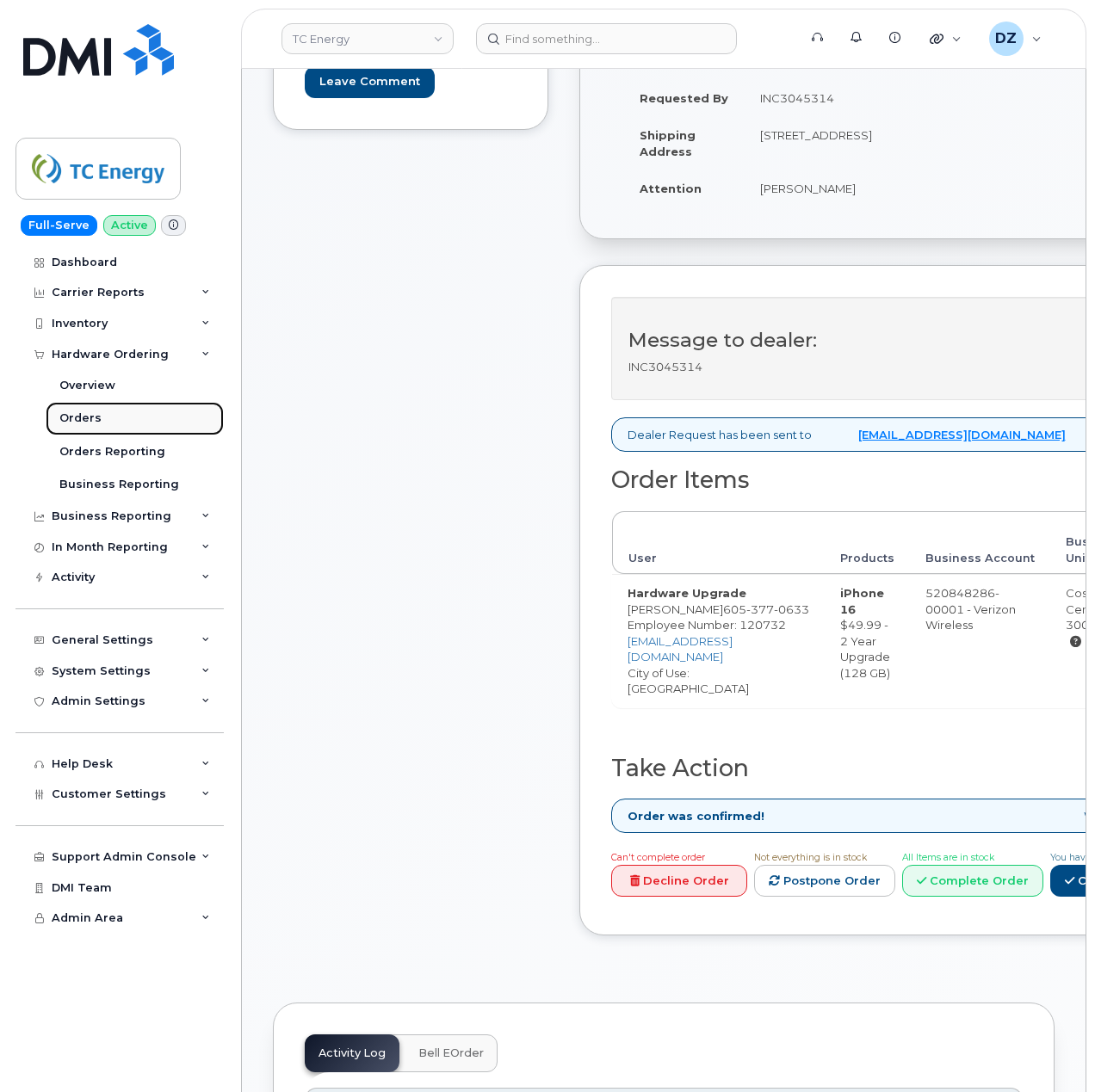
click at [114, 420] on link "Orders" at bounding box center [135, 418] width 178 height 33
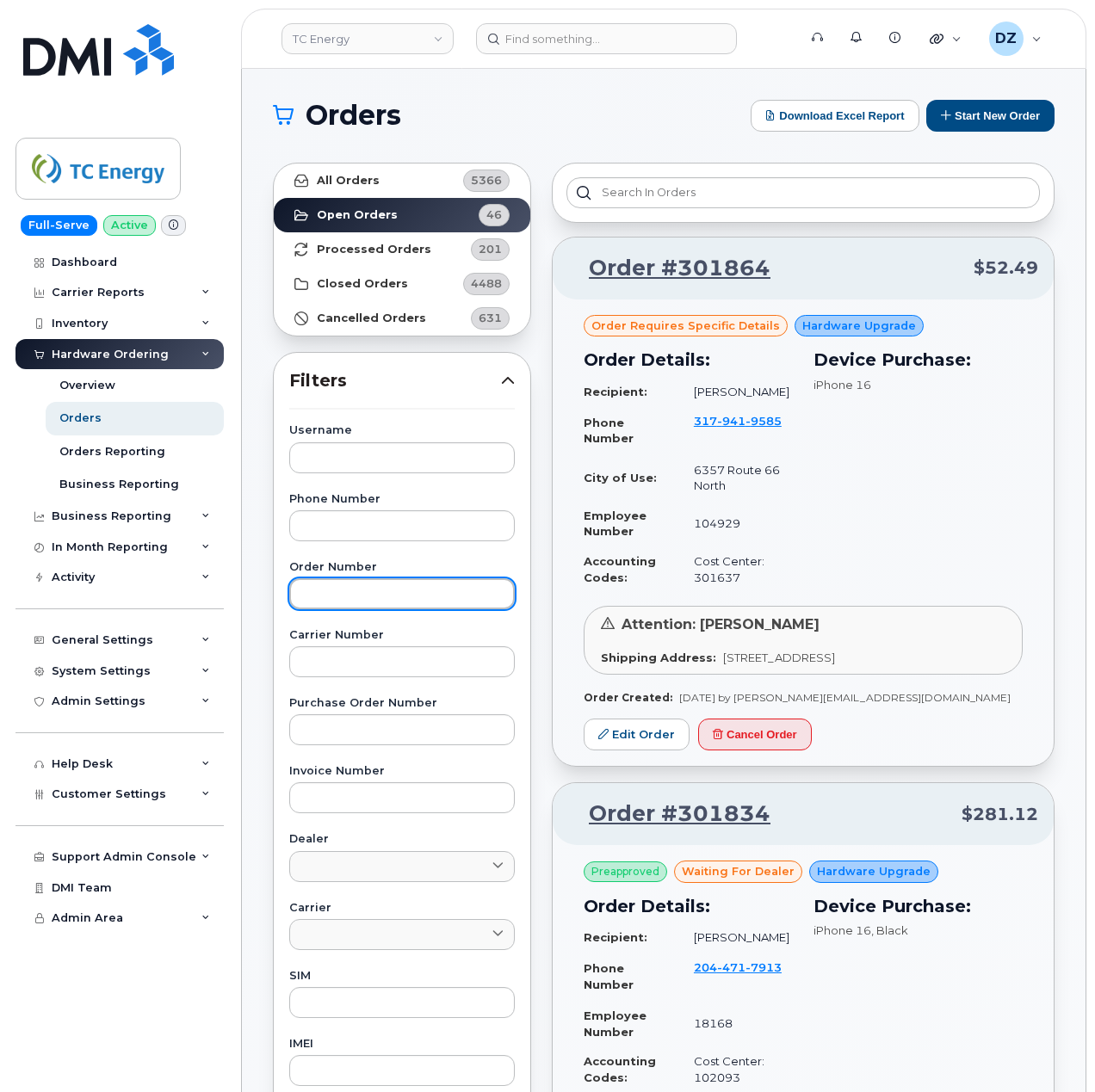
click at [360, 602] on input "text" at bounding box center [402, 593] width 226 height 31
paste input "301834"
type input "301834"
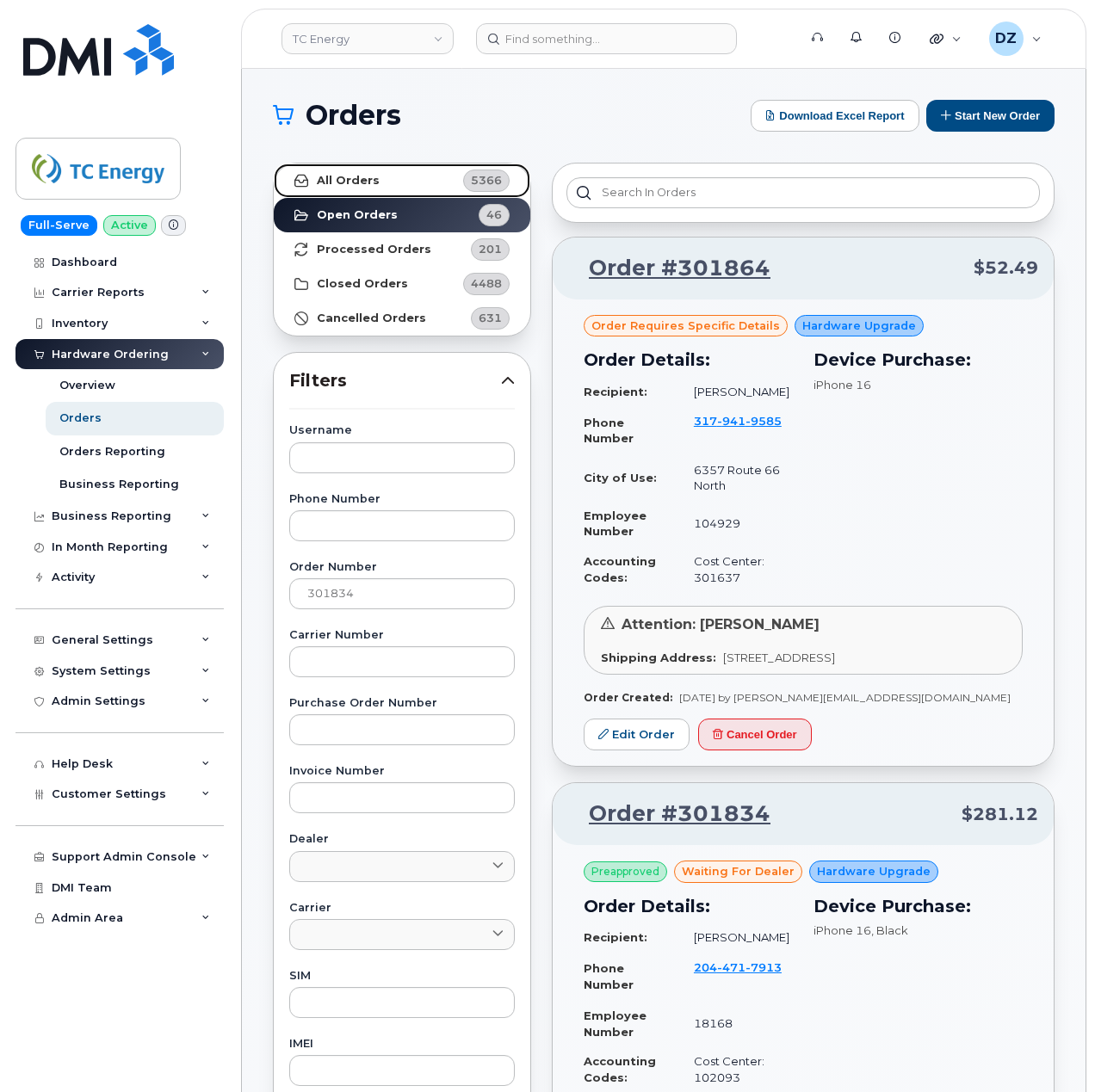
click at [417, 180] on link "All Orders 5366" at bounding box center [402, 180] width 257 height 34
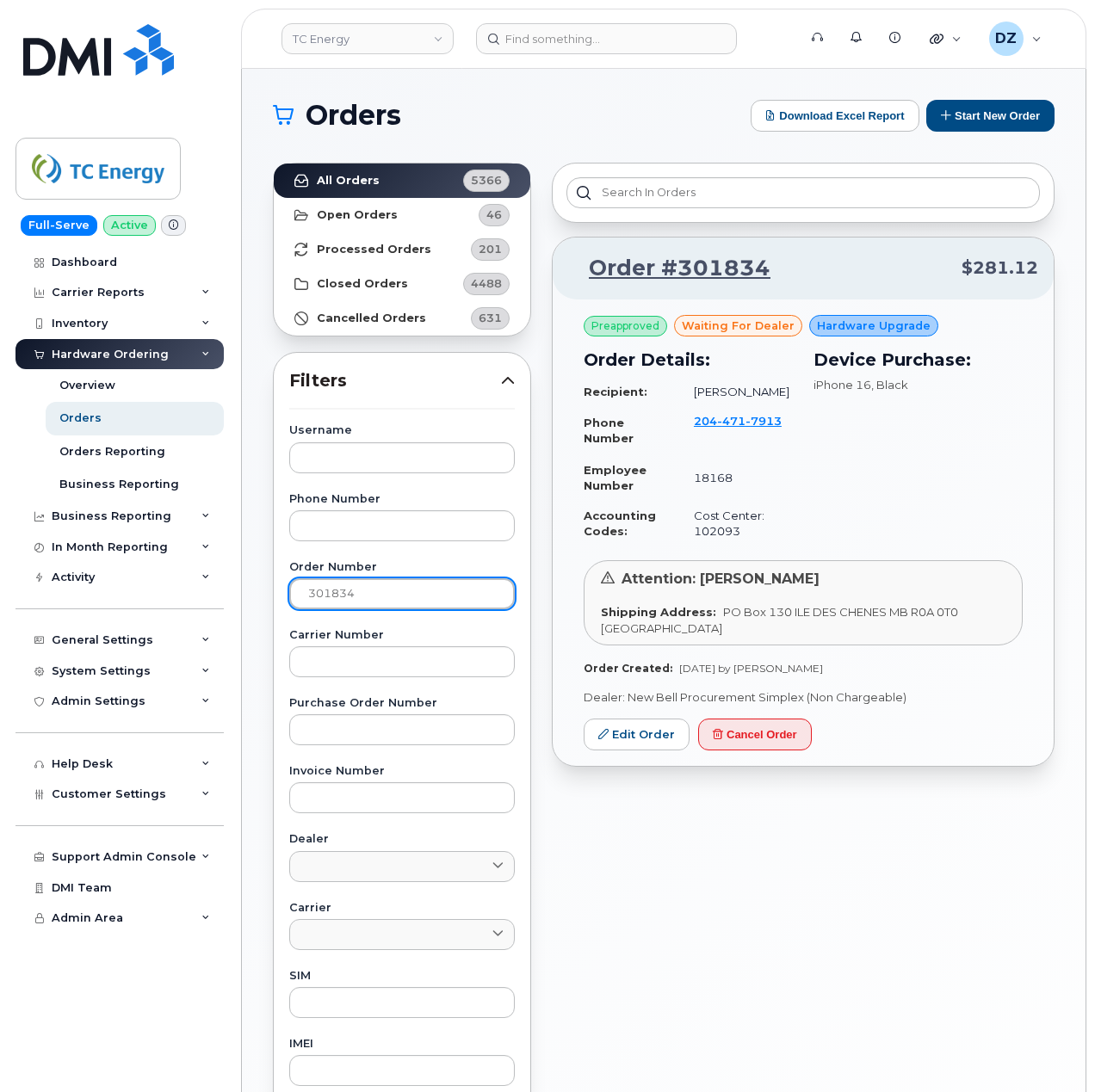
click at [350, 593] on input "301834" at bounding box center [402, 593] width 226 height 31
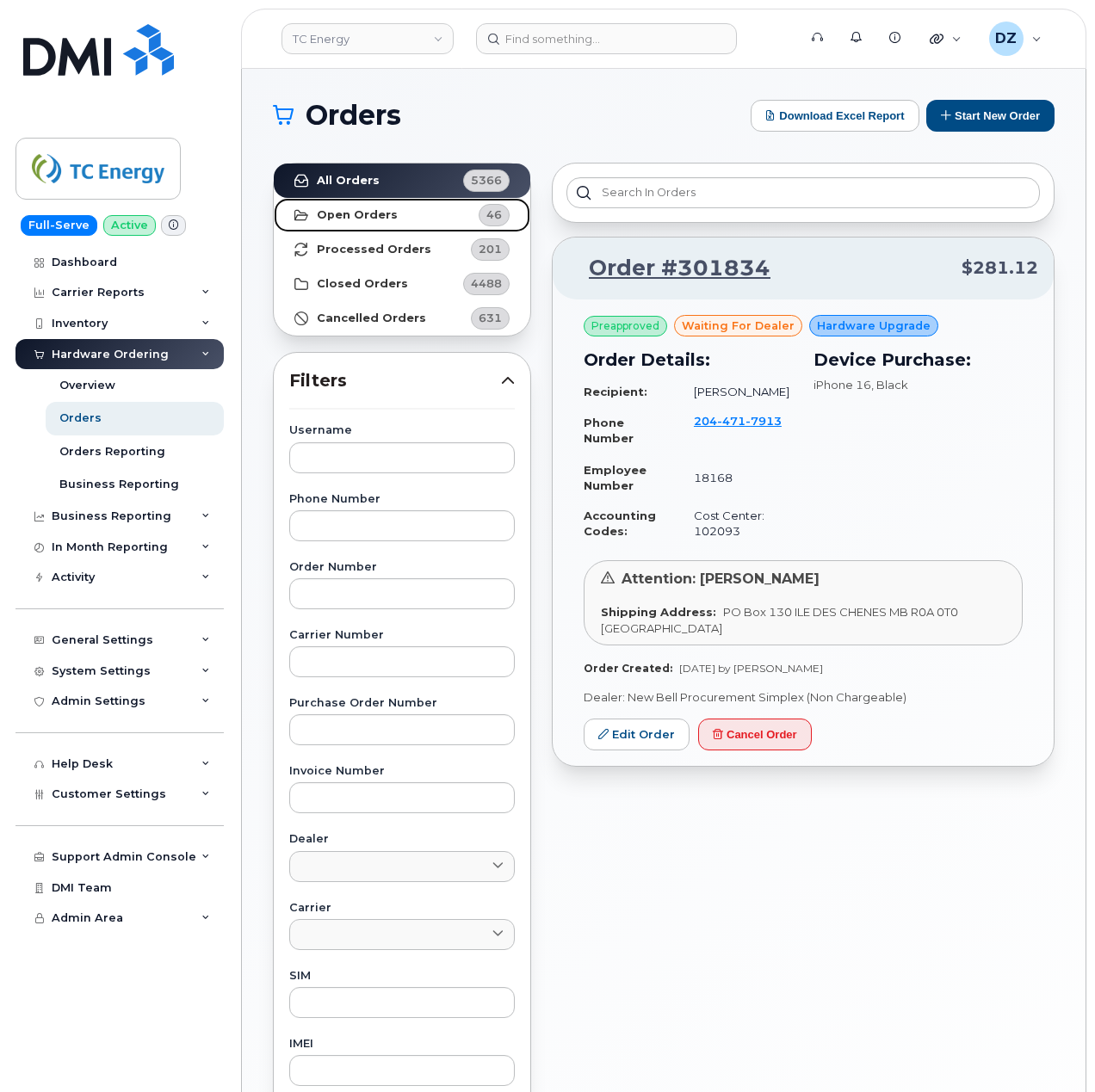
click at [396, 210] on link "Open Orders 46" at bounding box center [402, 215] width 257 height 34
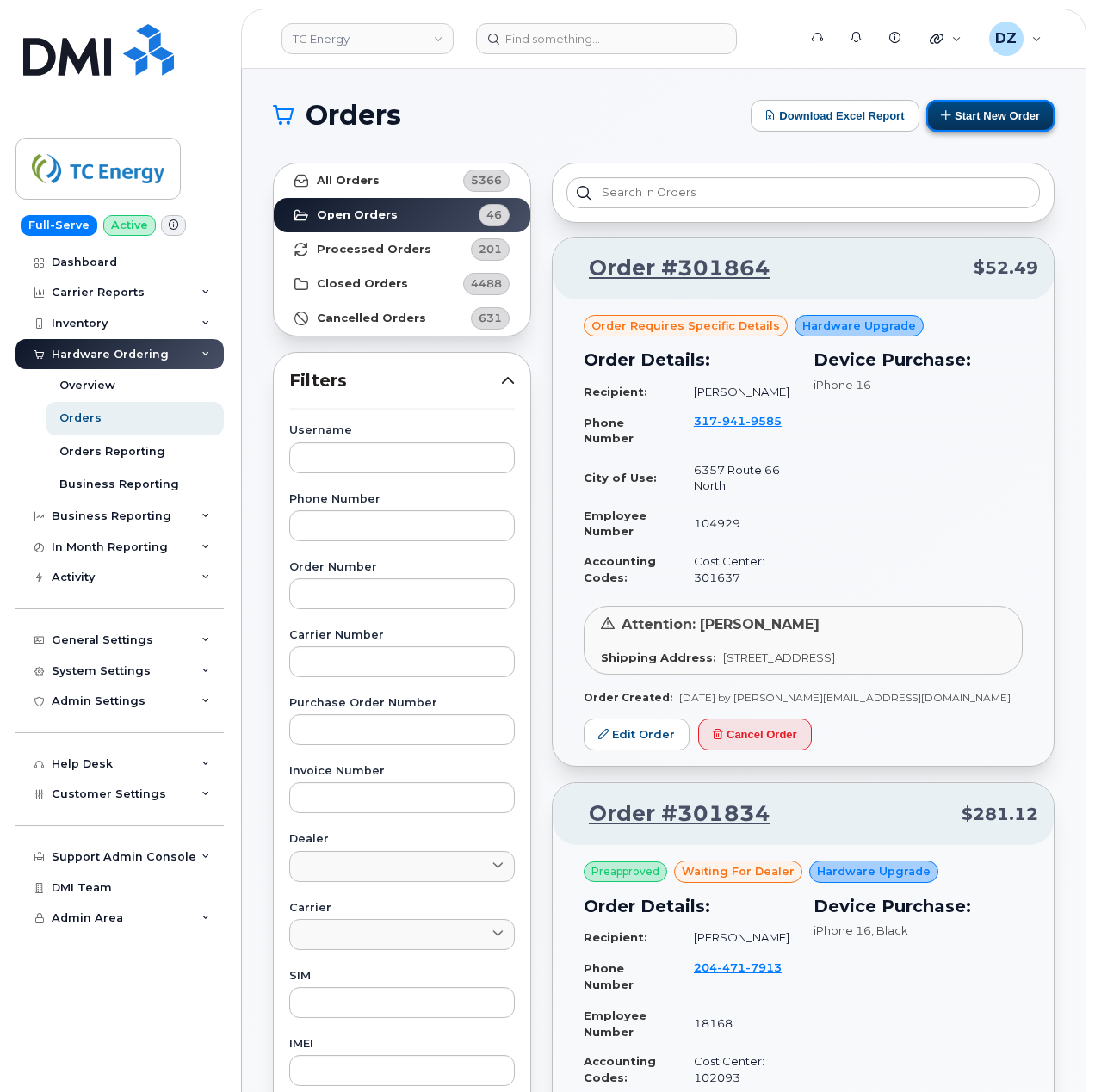
drag, startPoint x: 1000, startPoint y: 109, endPoint x: 983, endPoint y: 125, distance: 23.3
click at [1000, 109] on button "Start New Order" at bounding box center [991, 115] width 128 height 32
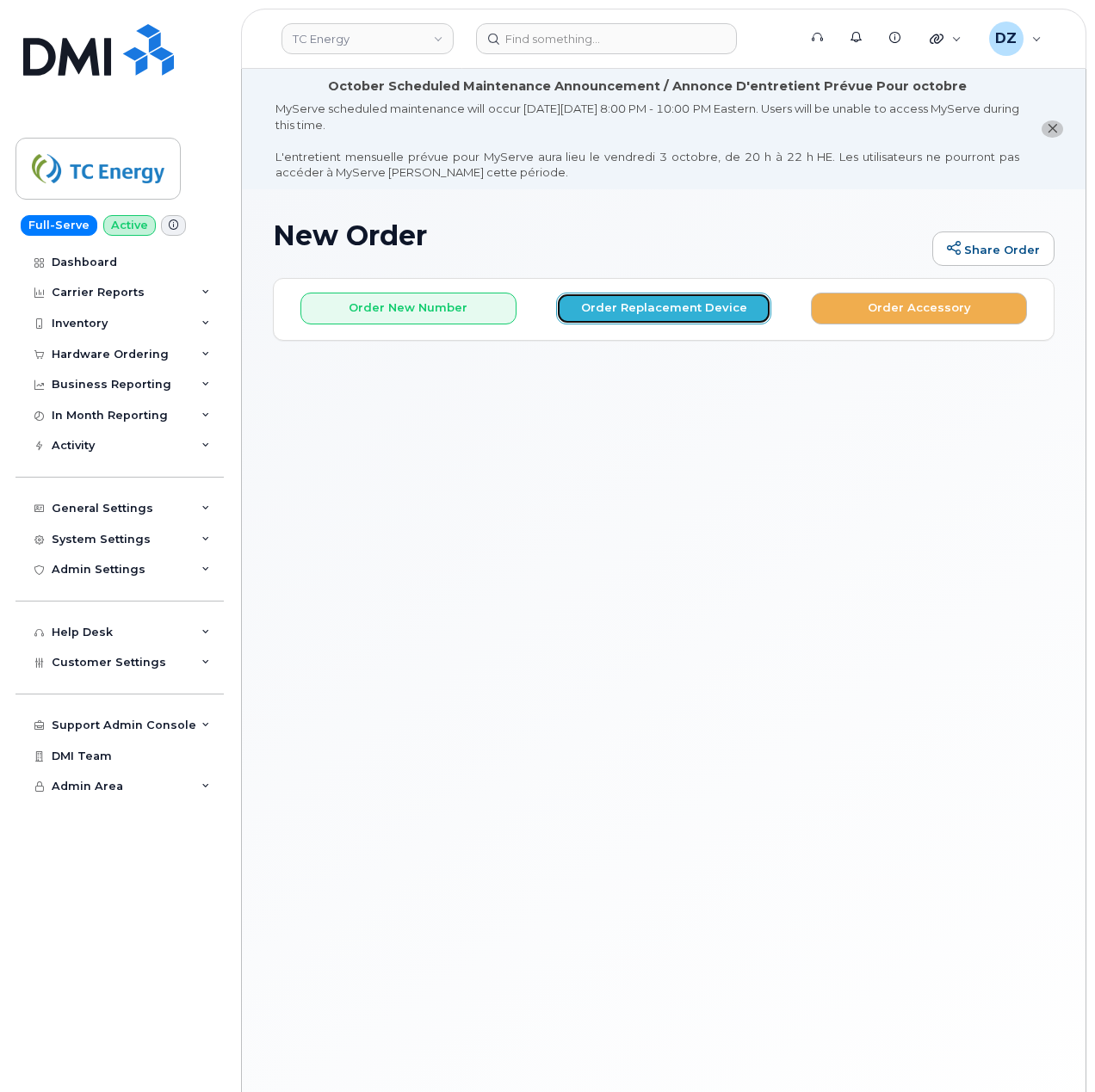
click at [655, 311] on button "Order Replacement Device" at bounding box center [664, 309] width 216 height 32
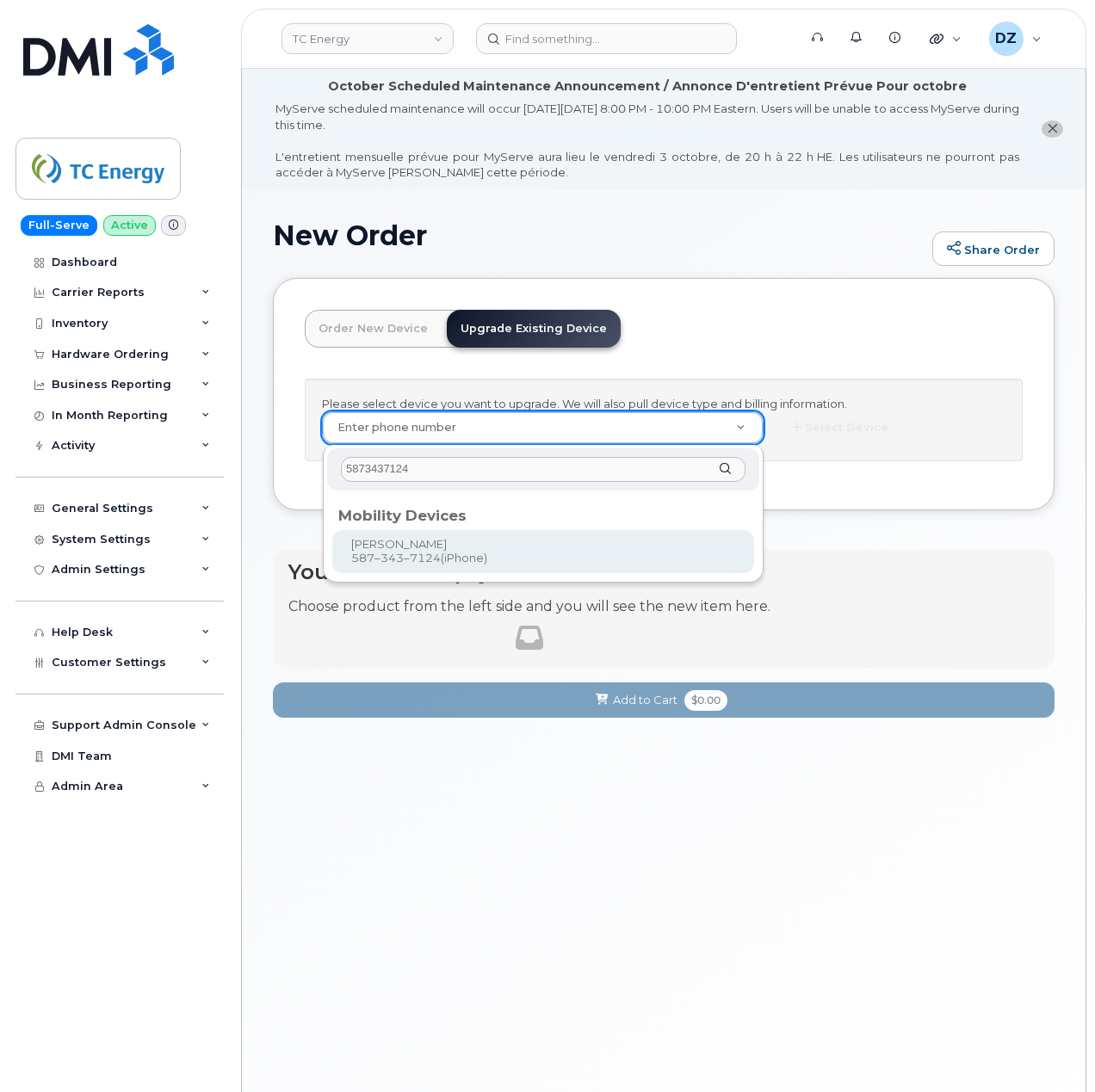
type input "5873437124"
type input "558418"
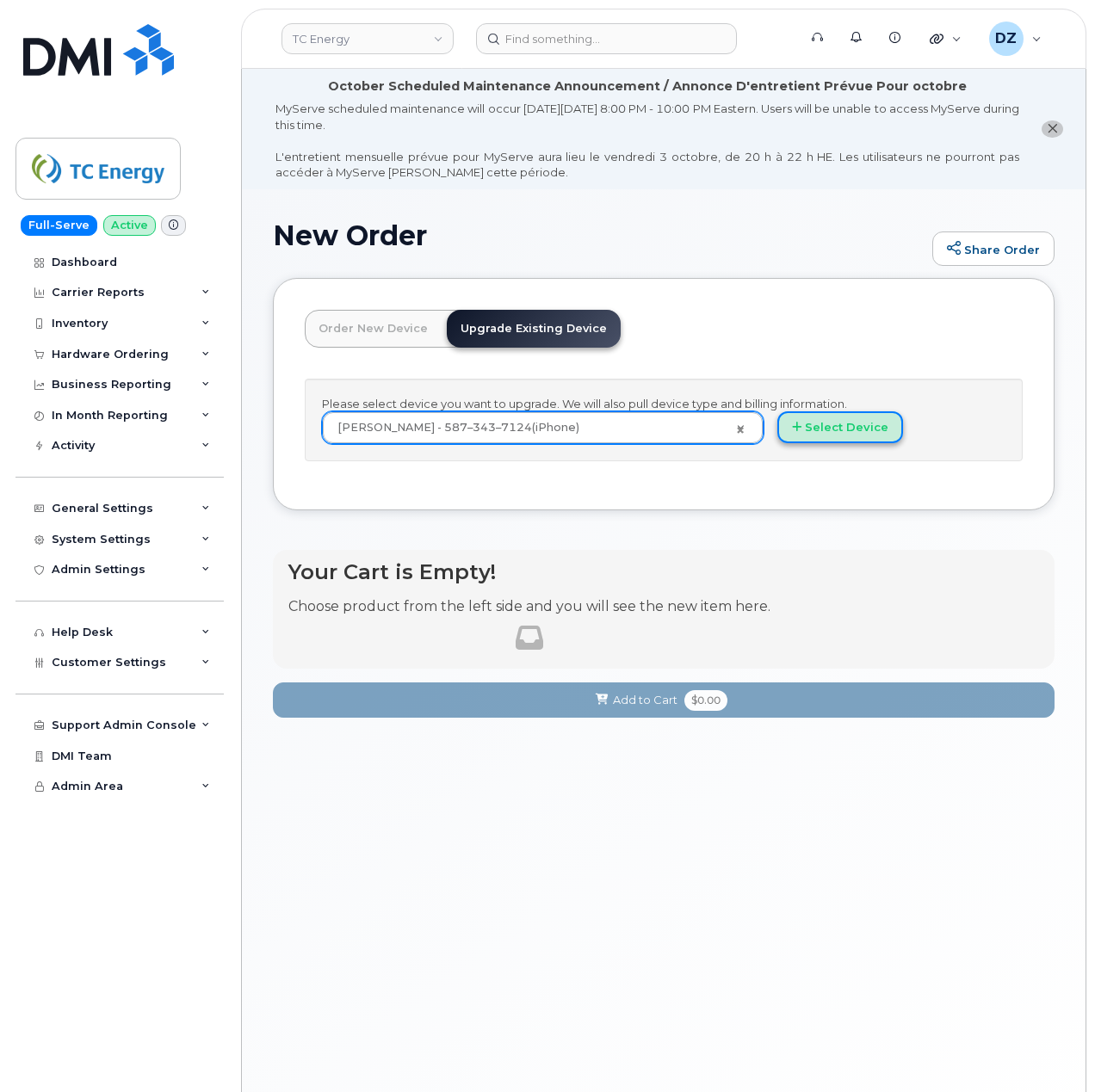
click at [845, 426] on button "Select Device" at bounding box center [839, 428] width 125 height 32
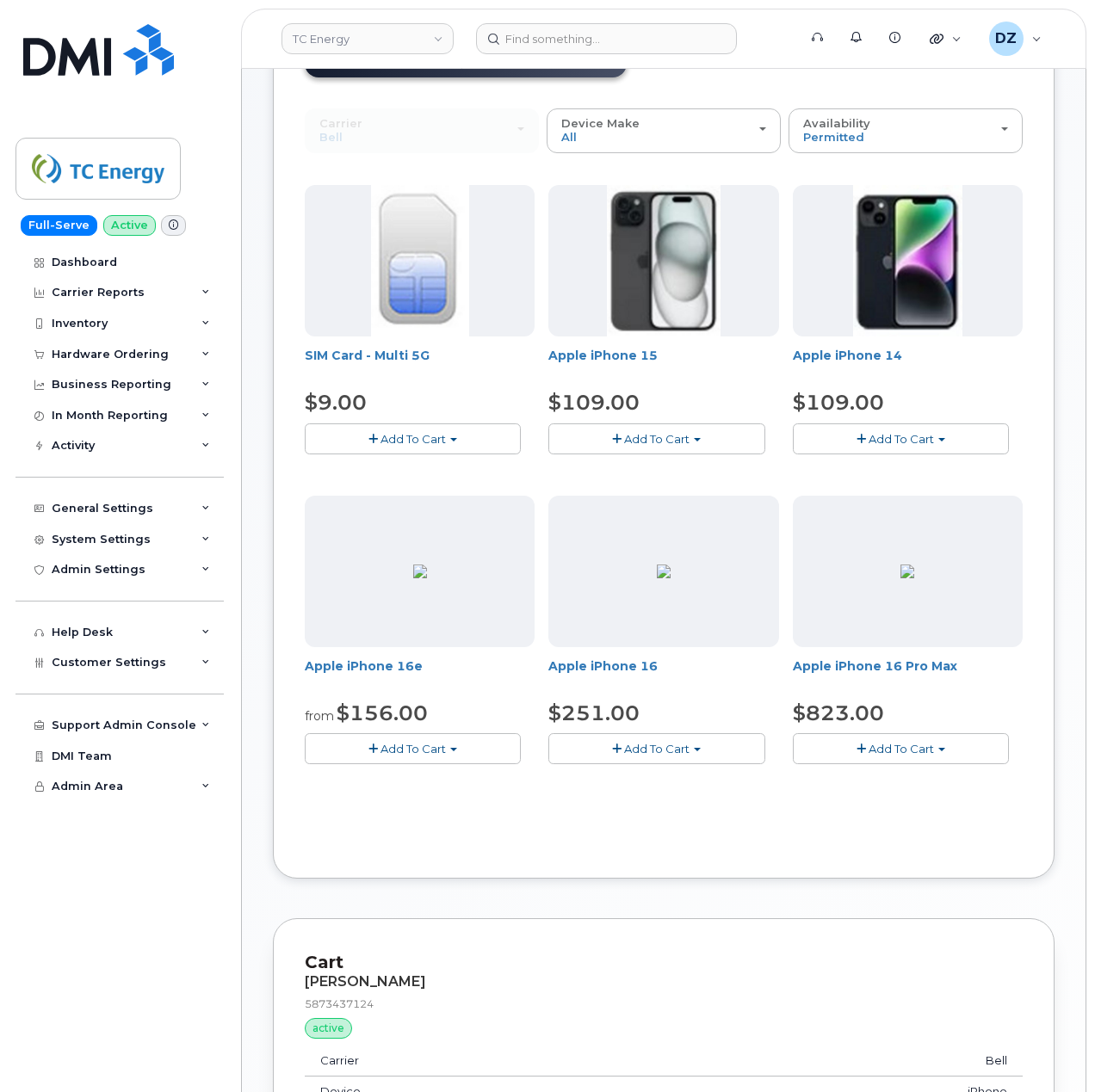
scroll to position [344, 0]
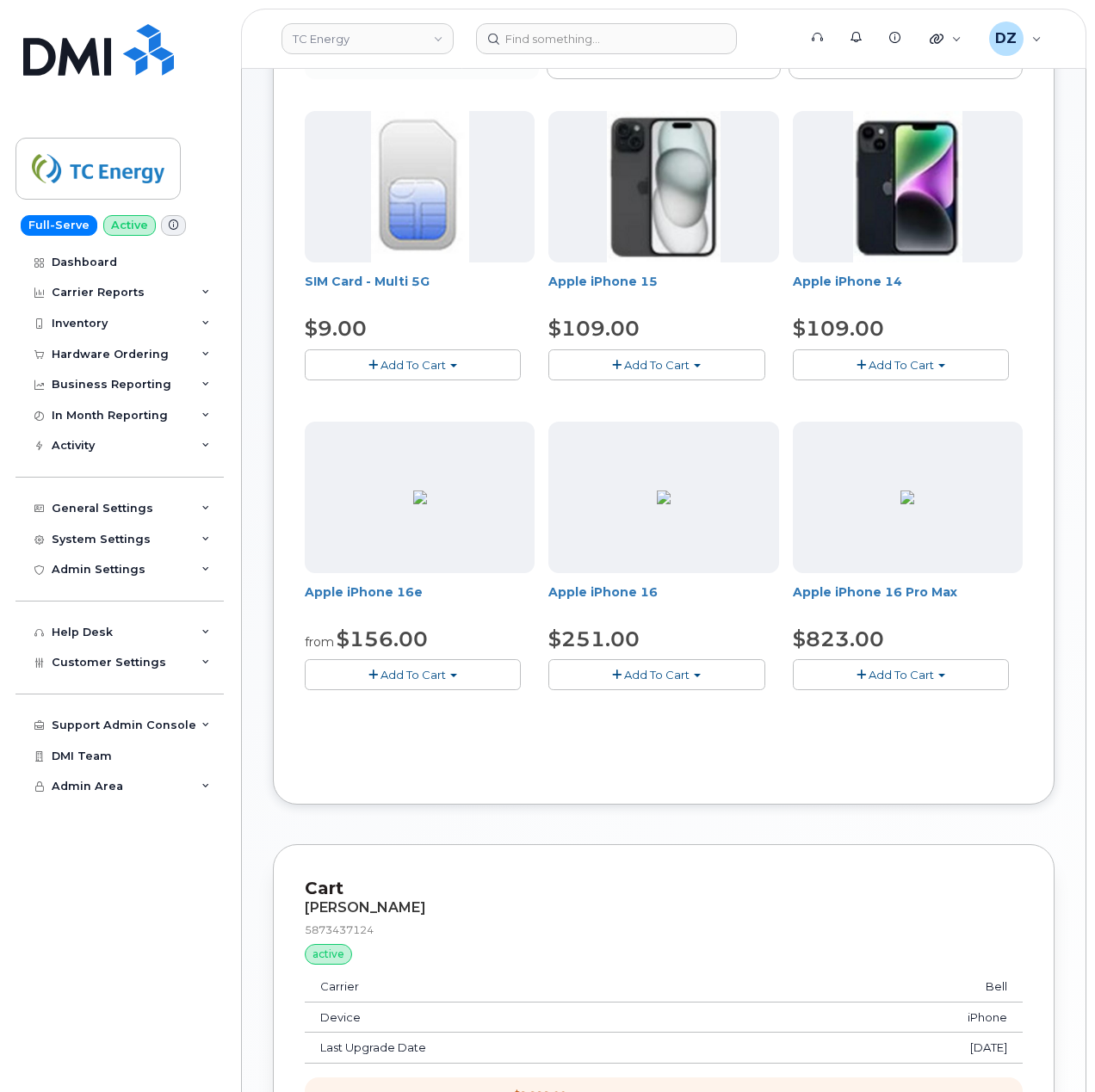
click at [665, 663] on button "Add To Cart" at bounding box center [656, 674] width 216 height 30
click at [649, 733] on link "$251.00 - 3-year upgrade (128GB model)" at bounding box center [688, 728] width 270 height 21
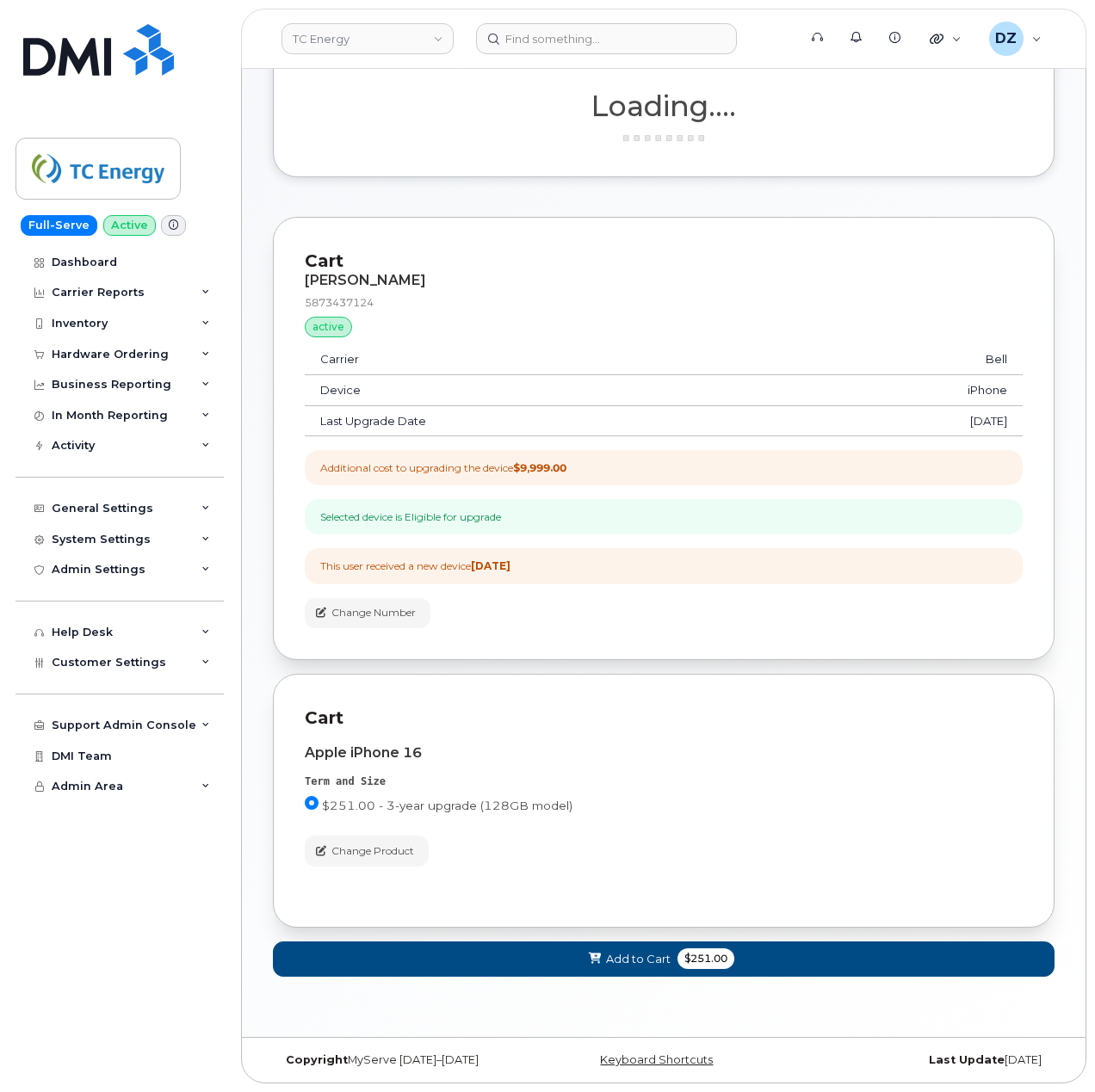
scroll to position [309, 0]
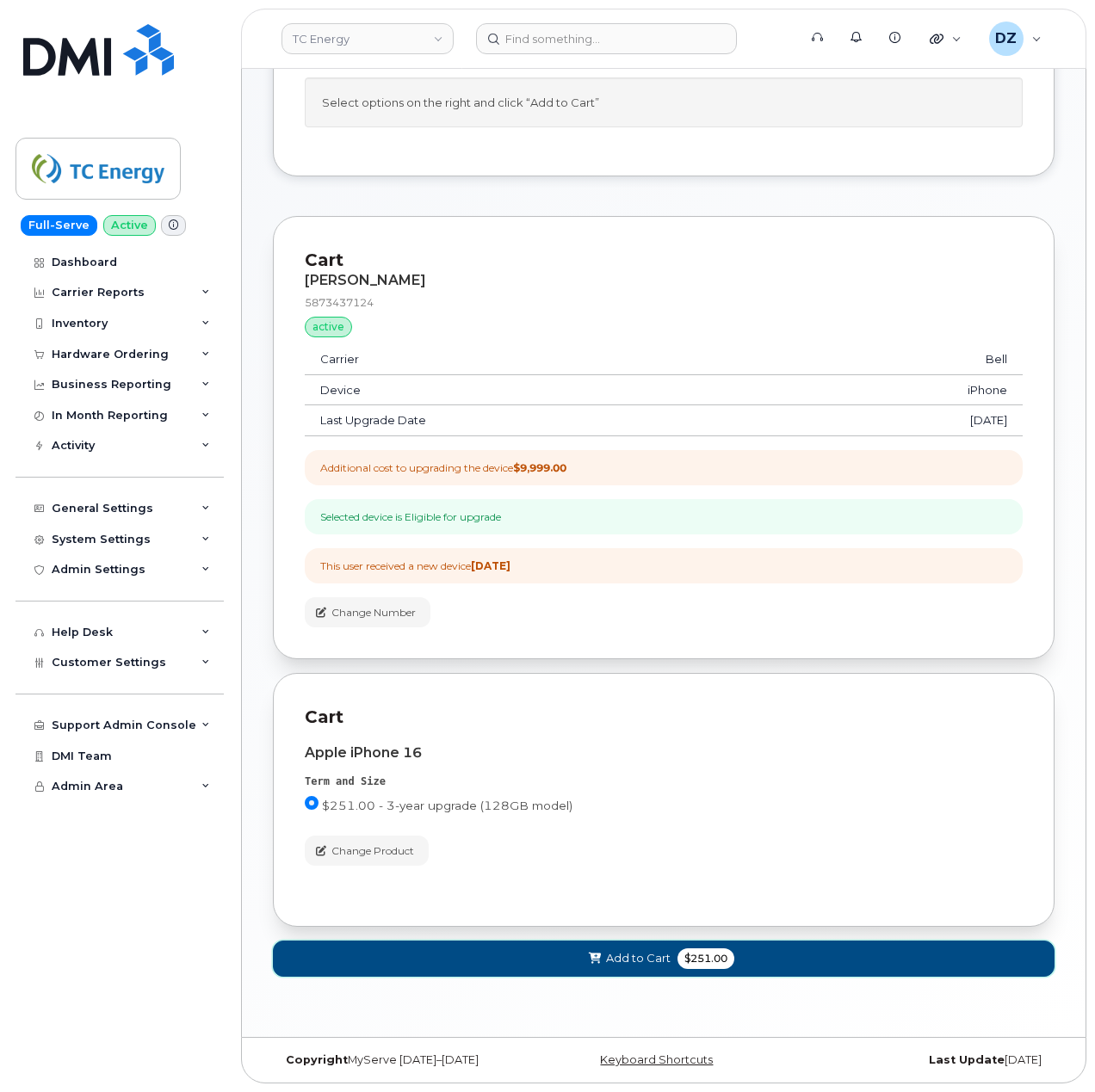
click at [669, 959] on button "Add to Cart $251.00" at bounding box center [664, 958] width 782 height 35
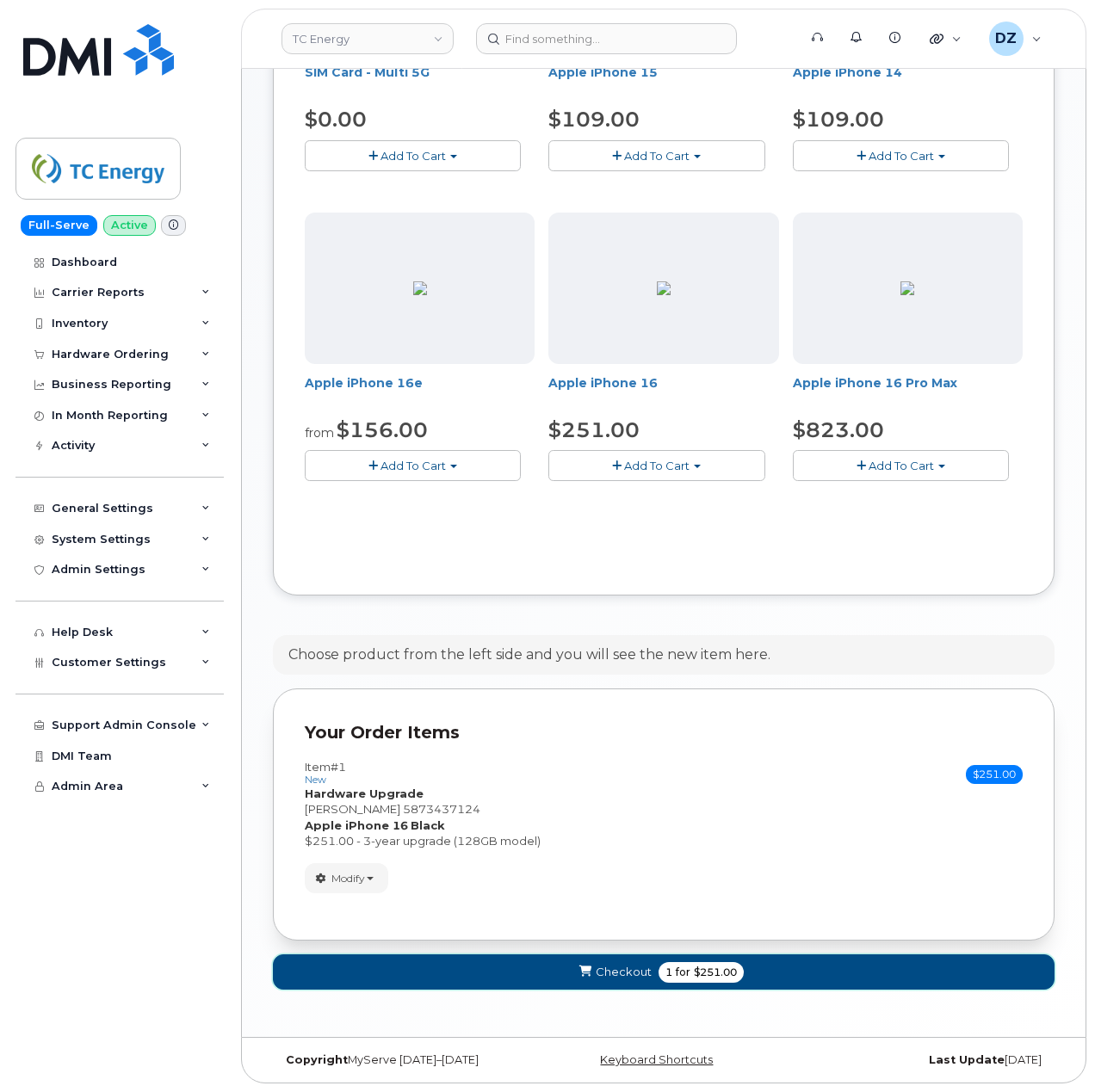
click at [710, 968] on span "$251.00" at bounding box center [716, 972] width 43 height 16
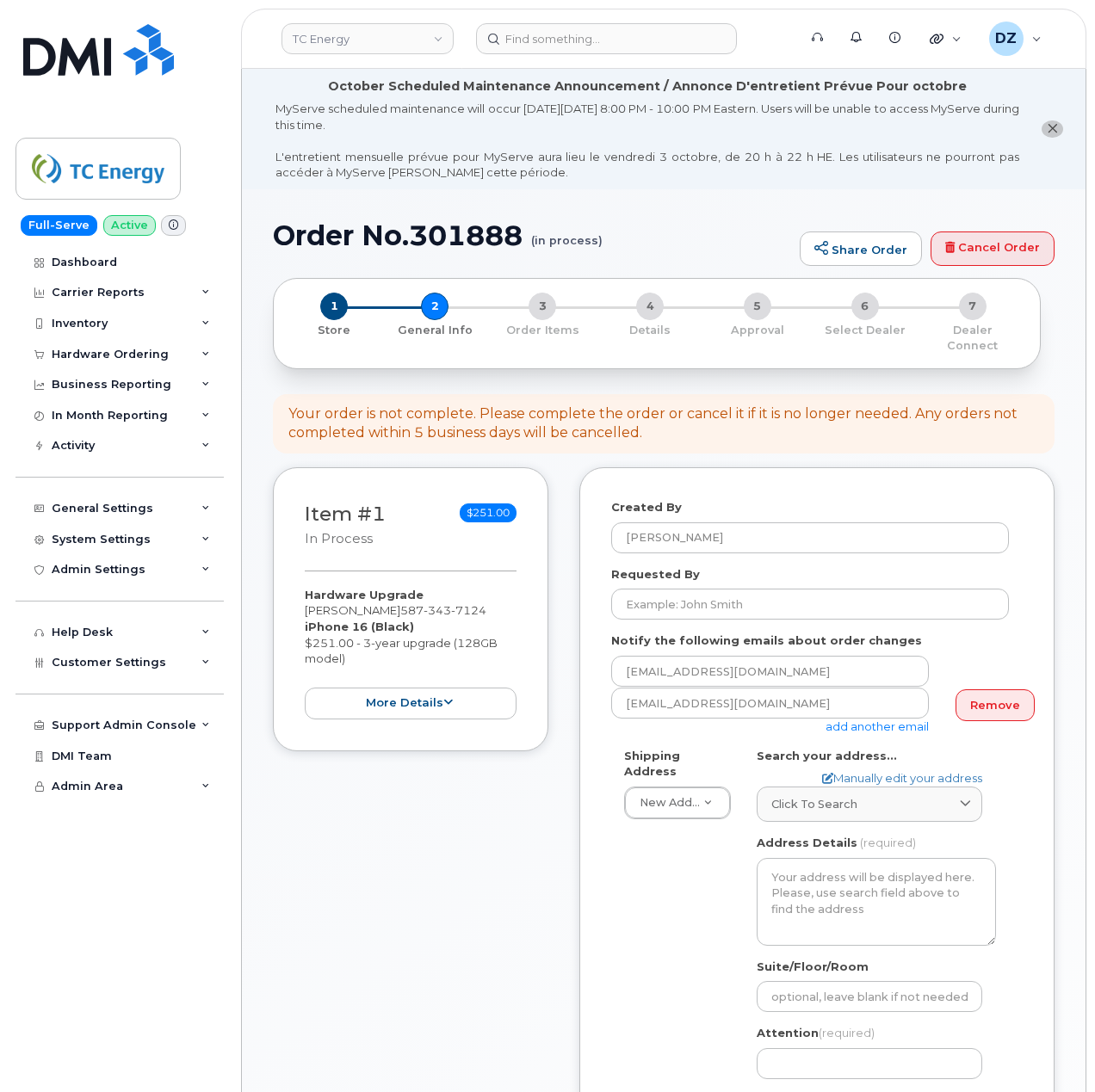
select select
drag, startPoint x: 680, startPoint y: 586, endPoint x: 693, endPoint y: 592, distance: 14.3
click at [680, 589] on input "Requested By" at bounding box center [811, 604] width 398 height 31
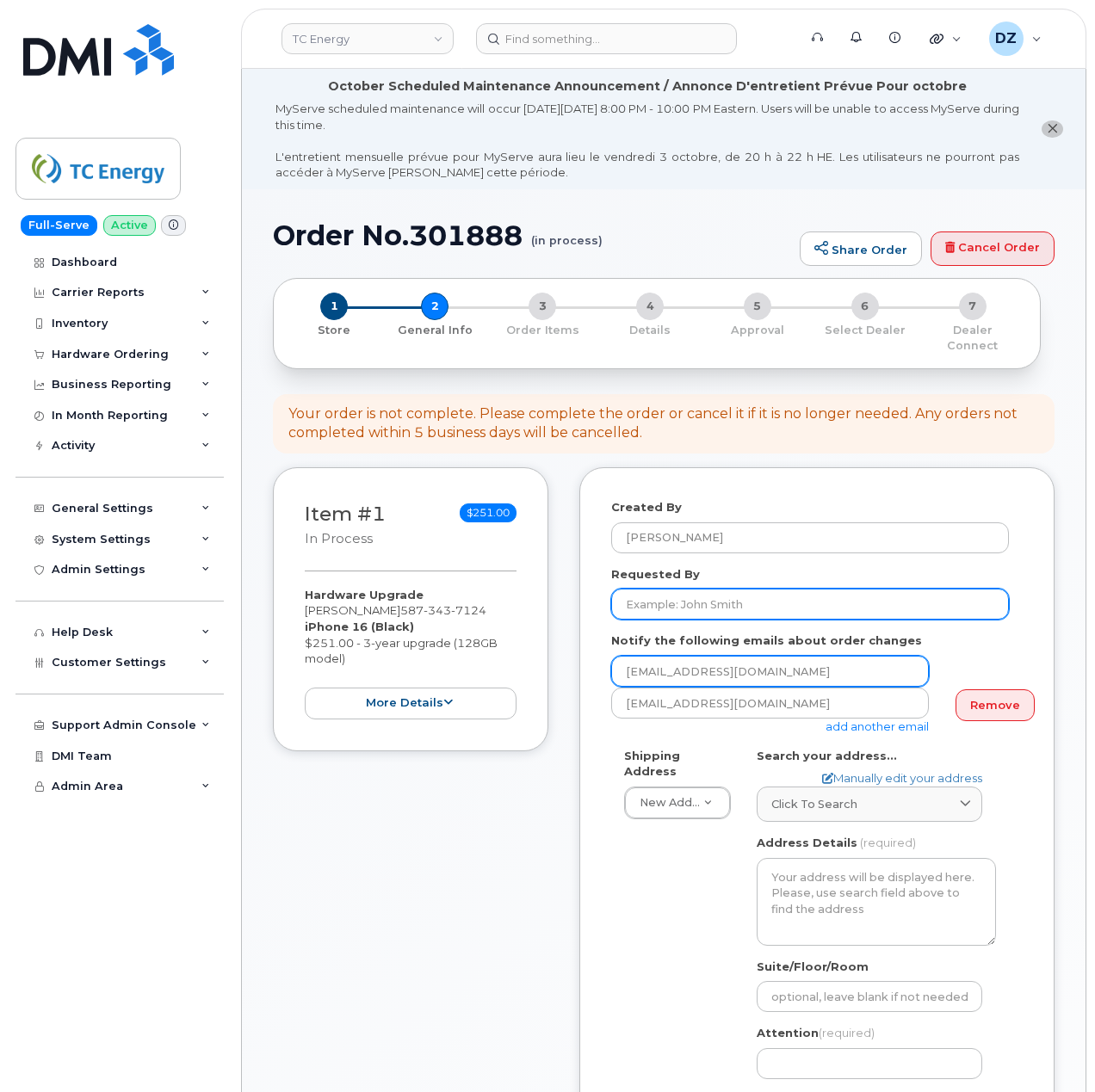
paste input "SCTASK0695957"
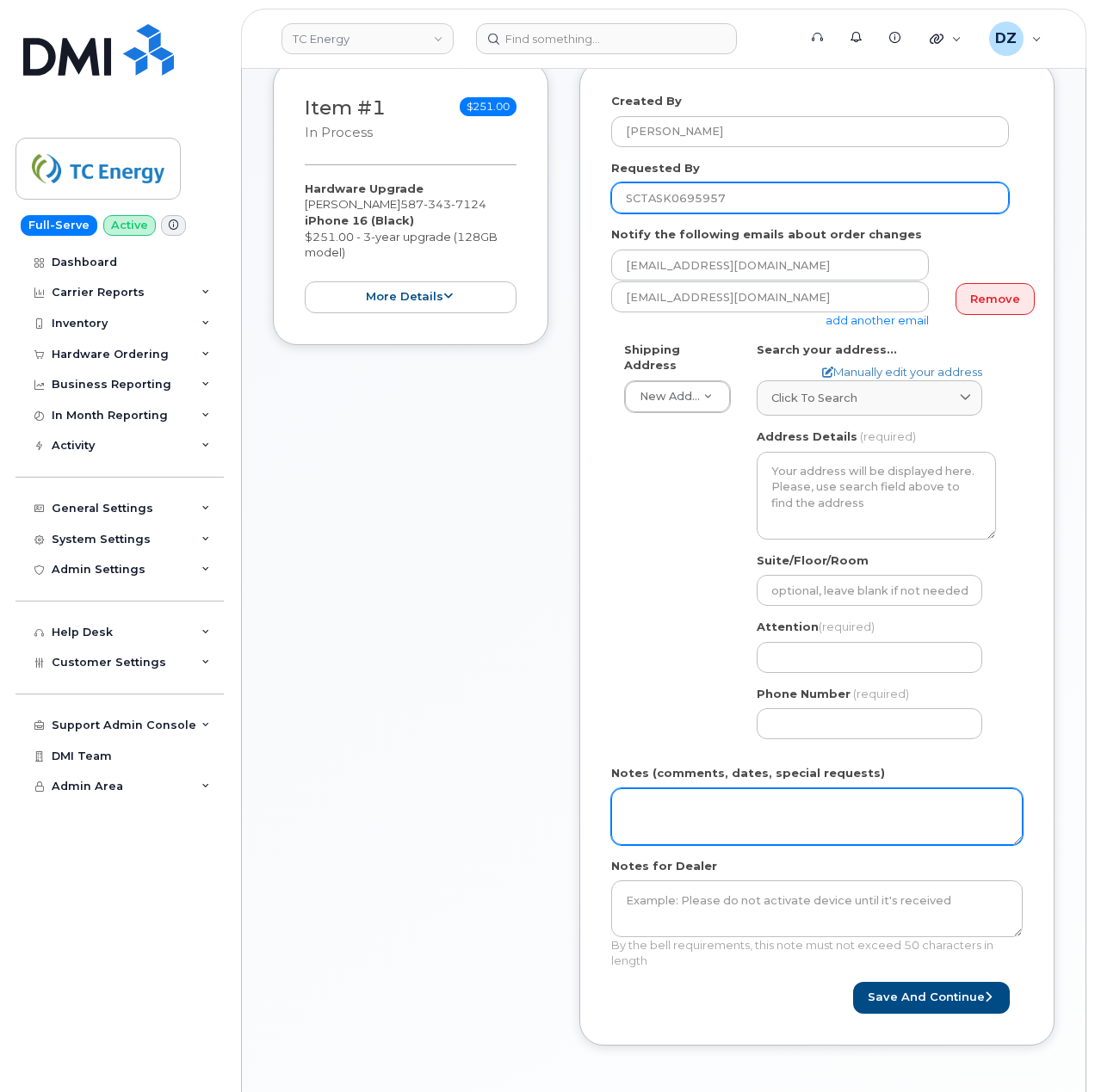
scroll to position [573, 0]
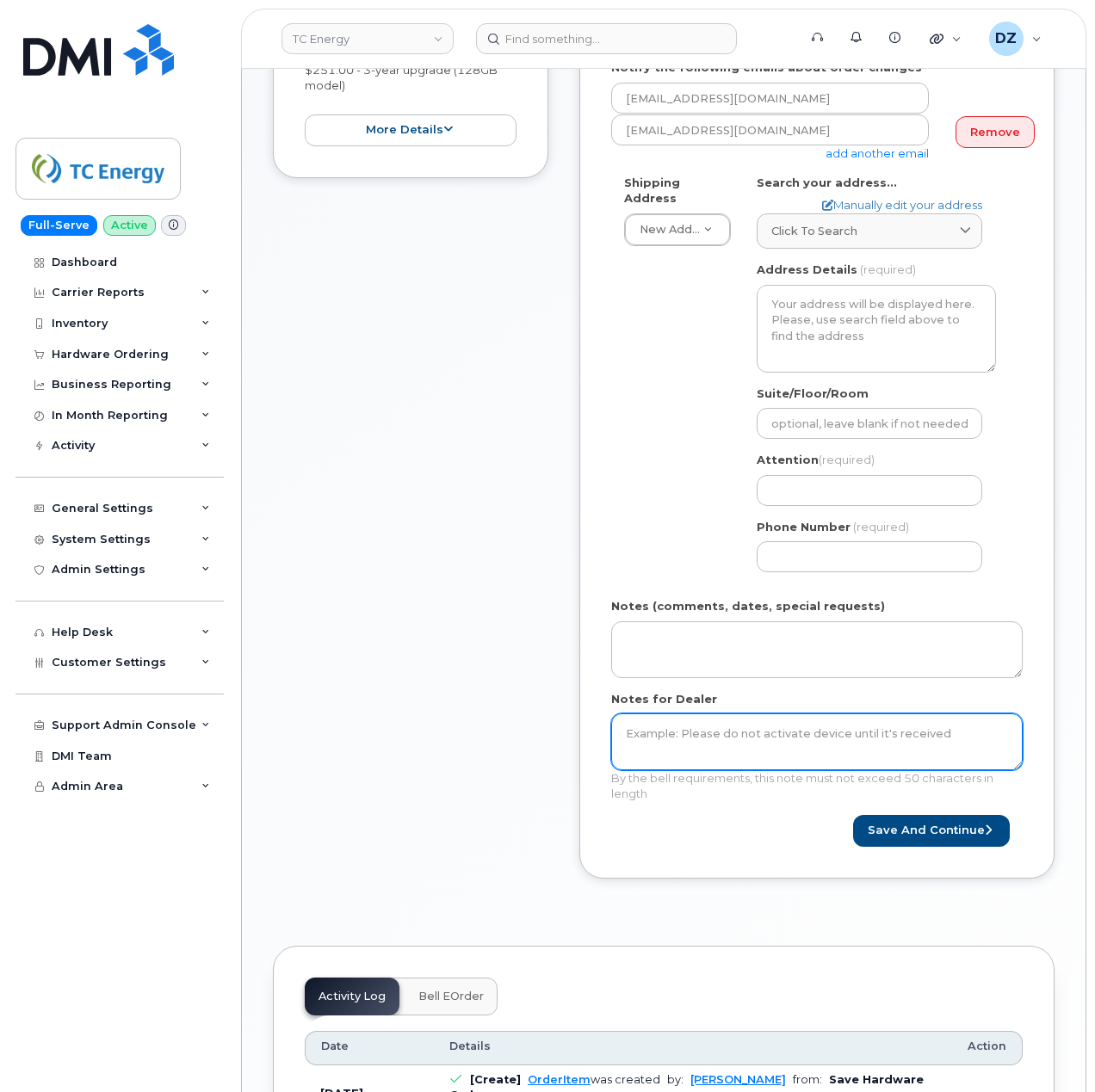
type input "SCTASK0695957"
click at [737, 733] on textarea "Notes for Dealer" at bounding box center [817, 742] width 412 height 57
paste textarea "SCTASK0695957"
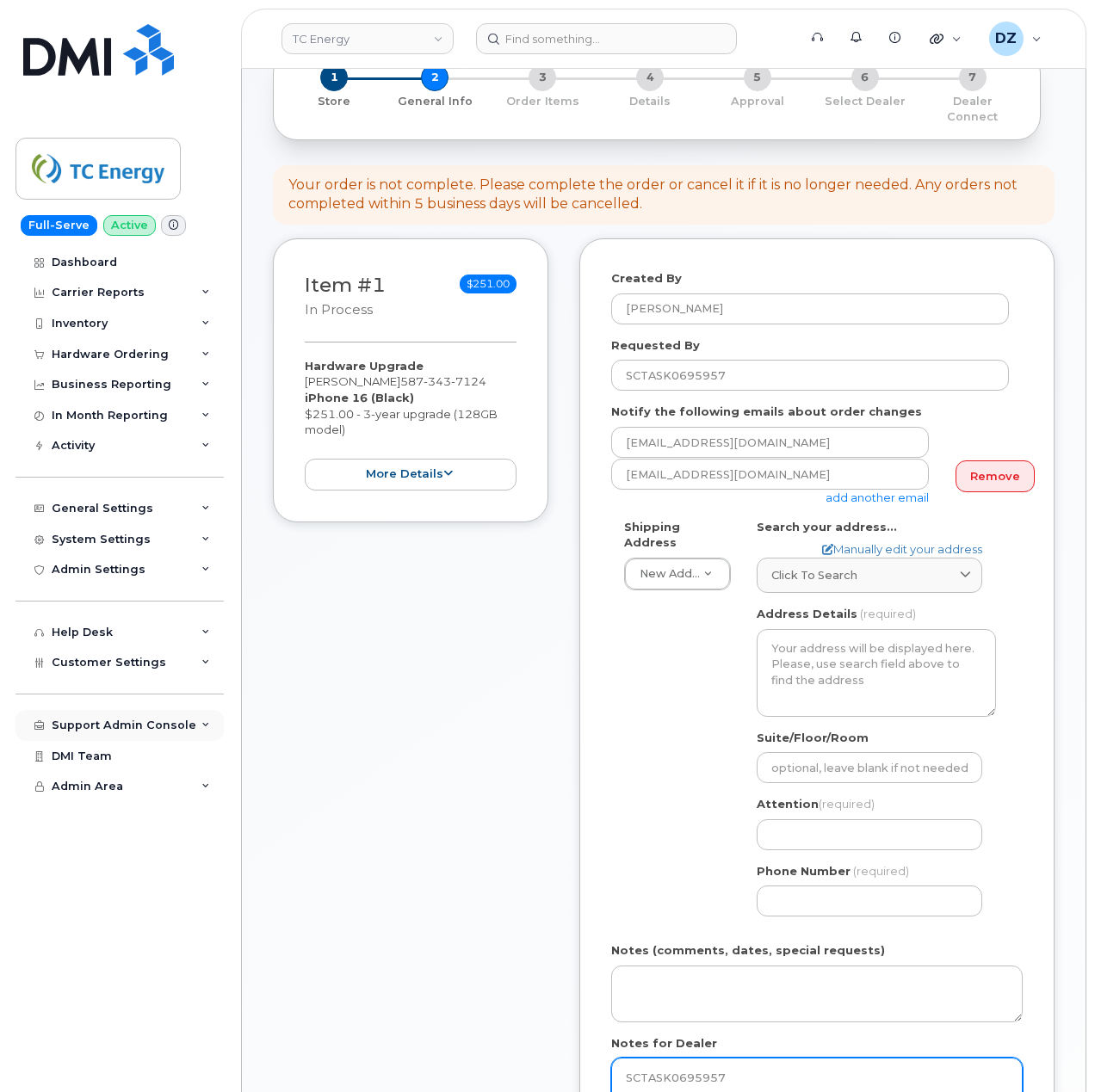
type textarea "SCTASK0695957"
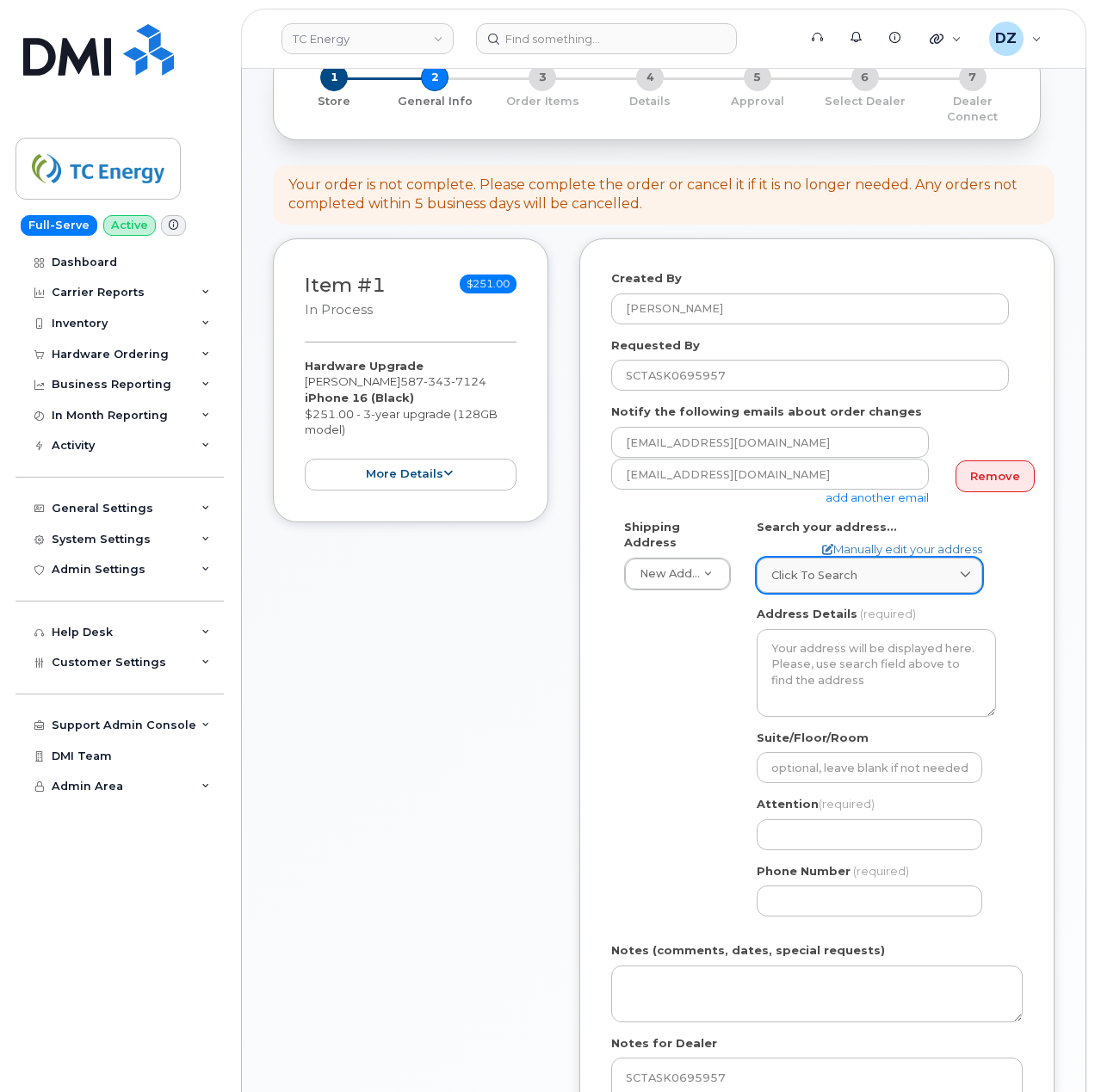
click at [834, 567] on span "Click to search" at bounding box center [814, 575] width 86 height 17
paste input "10543 100th Street"
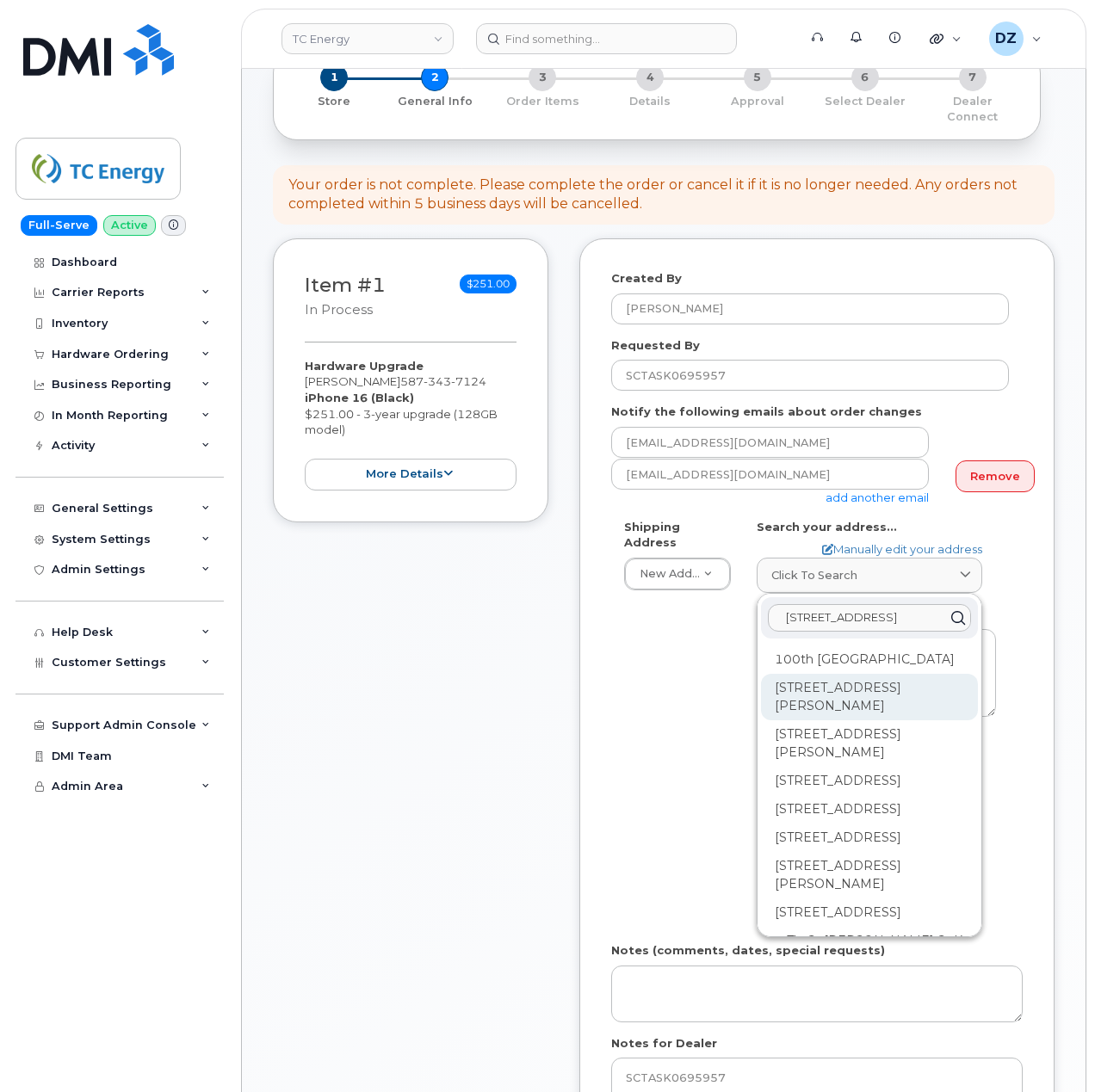
type input "10543 100th Street"
click at [883, 695] on div "10543 100 St Fort St. John BC V1J 3Z4" at bounding box center [869, 697] width 217 height 46
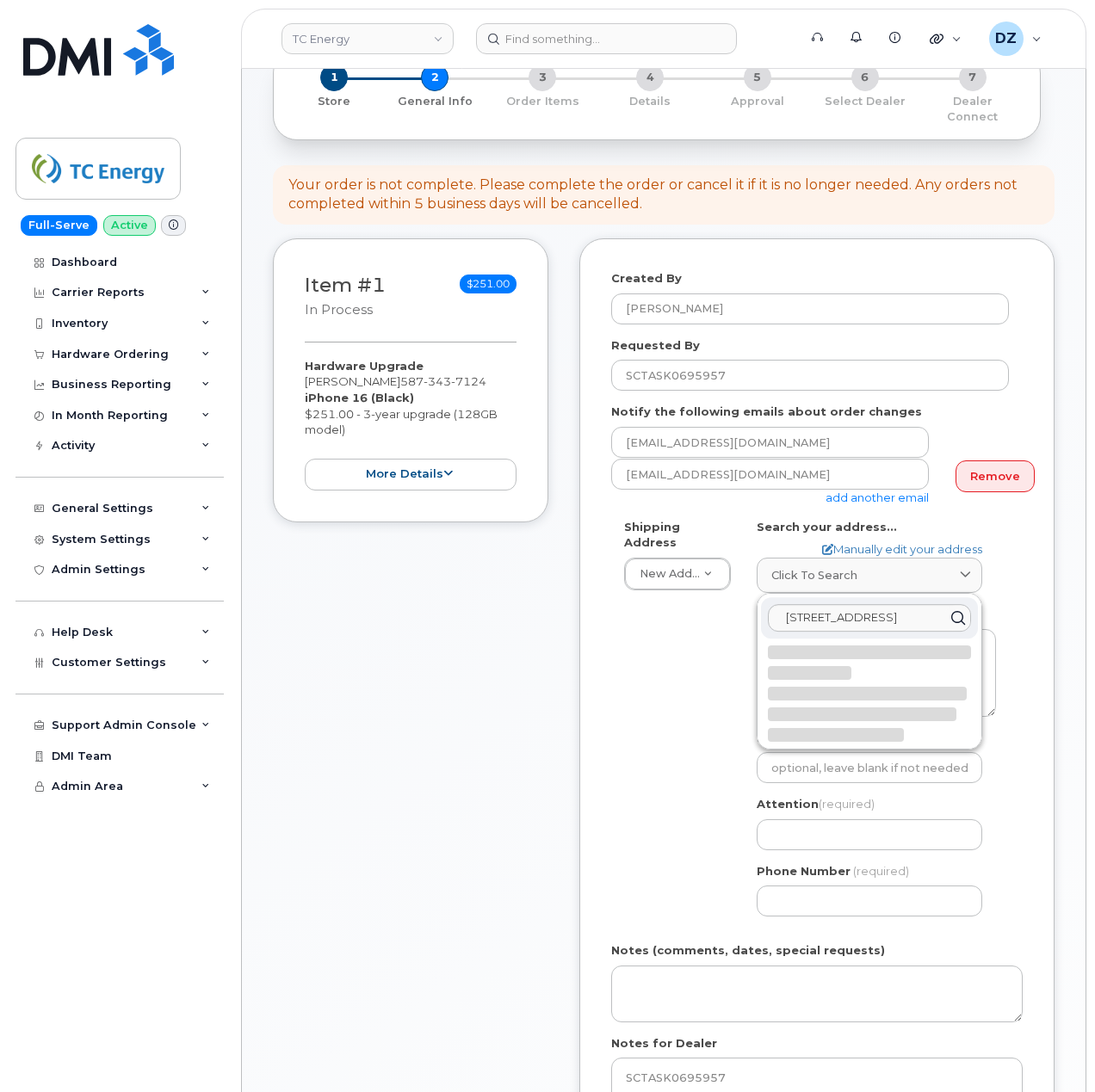
select select
type textarea "10543 100 St FORT ST. JOHN BC V1J 3Z4 CANADA"
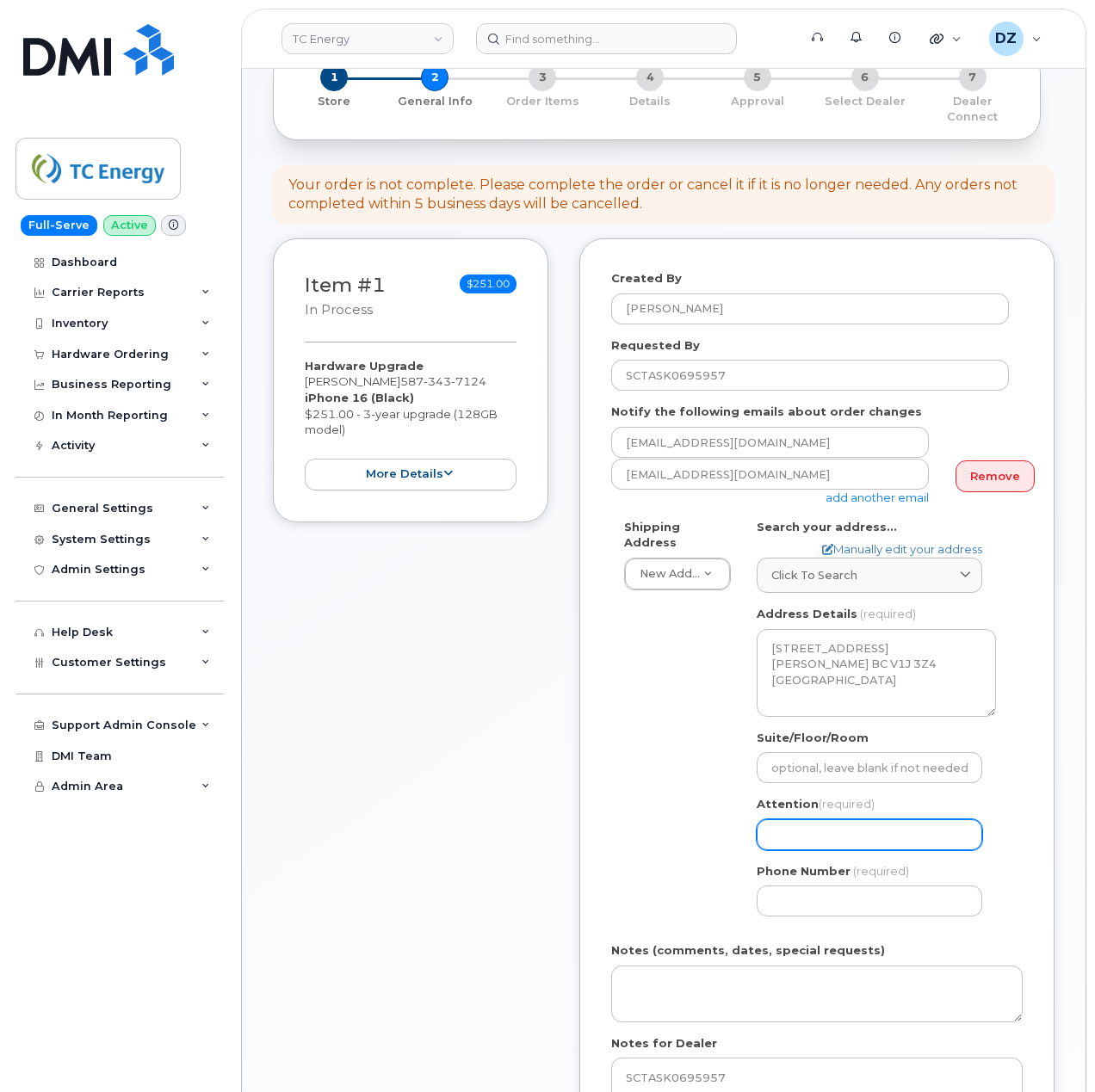
click at [868, 822] on input "Attention (required)" at bounding box center [869, 835] width 226 height 31
paste input "Mark Burzek"
select select
type input "Mark Burzek"
click at [811, 889] on input "Phone Number" at bounding box center [869, 901] width 226 height 31
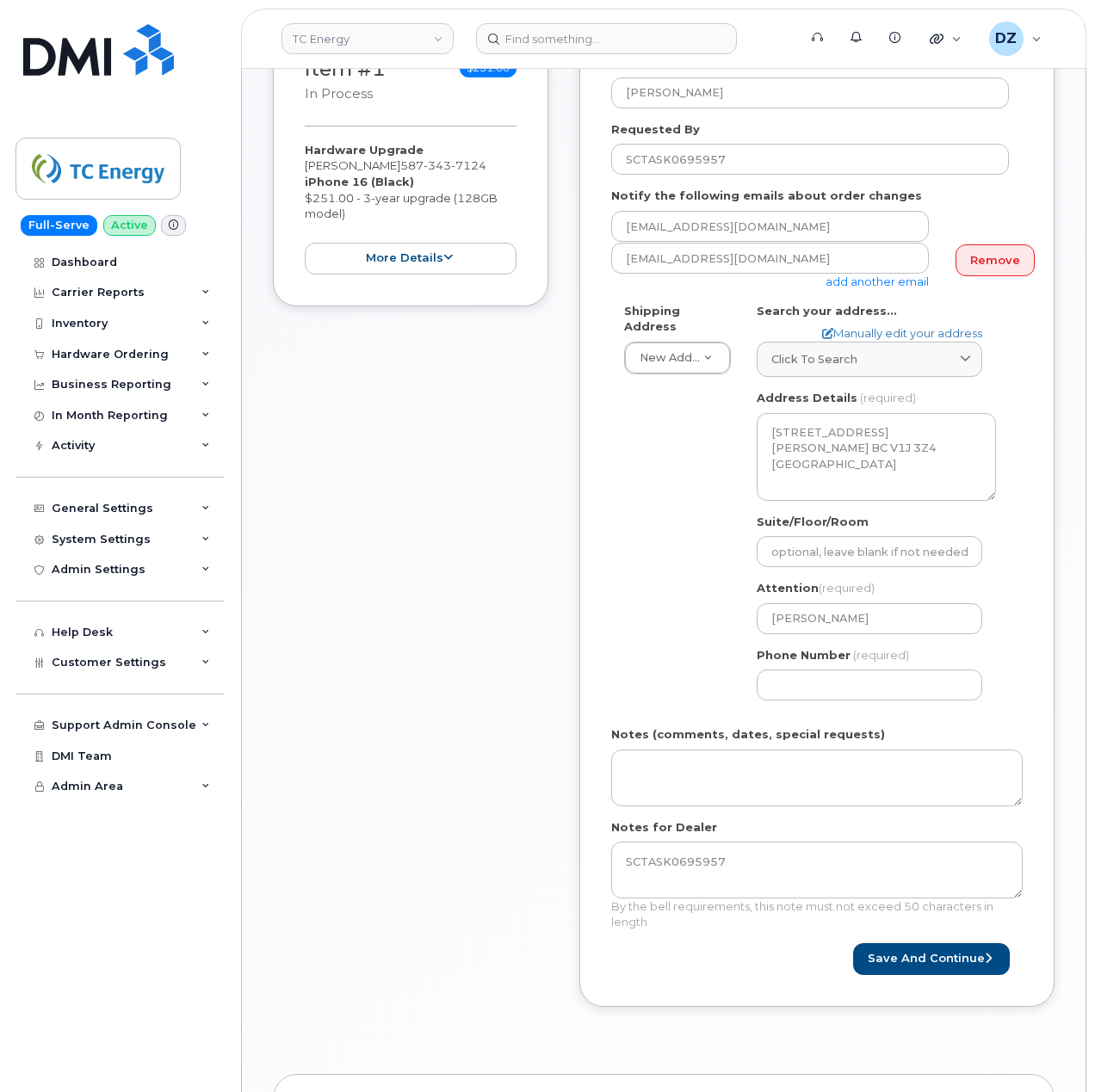
scroll to position [459, 0]
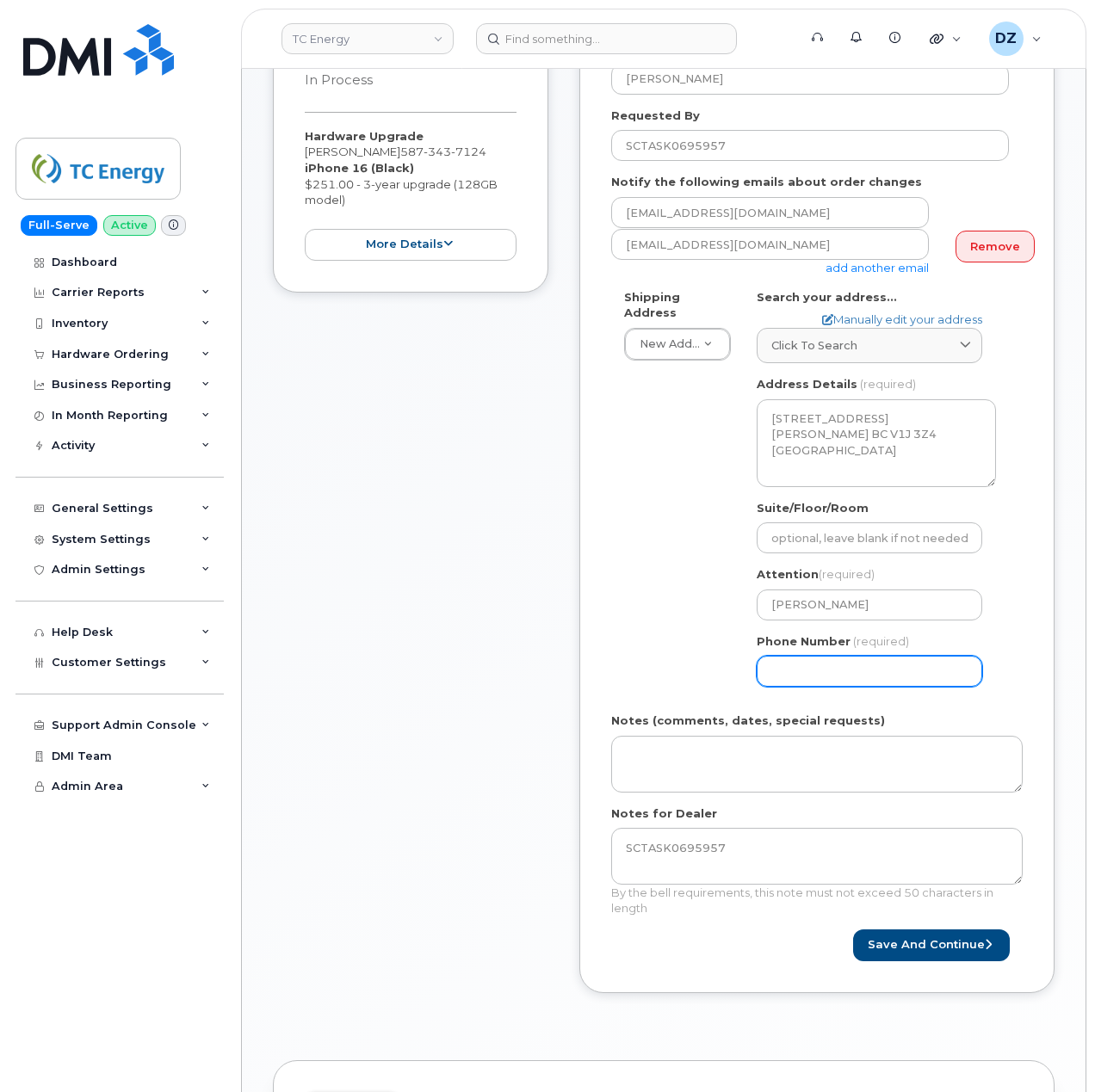
click at [810, 663] on input "Phone Number" at bounding box center [869, 671] width 226 height 31
paste input "5873437124"
type input "5873437124"
select select
type input "5873437124"
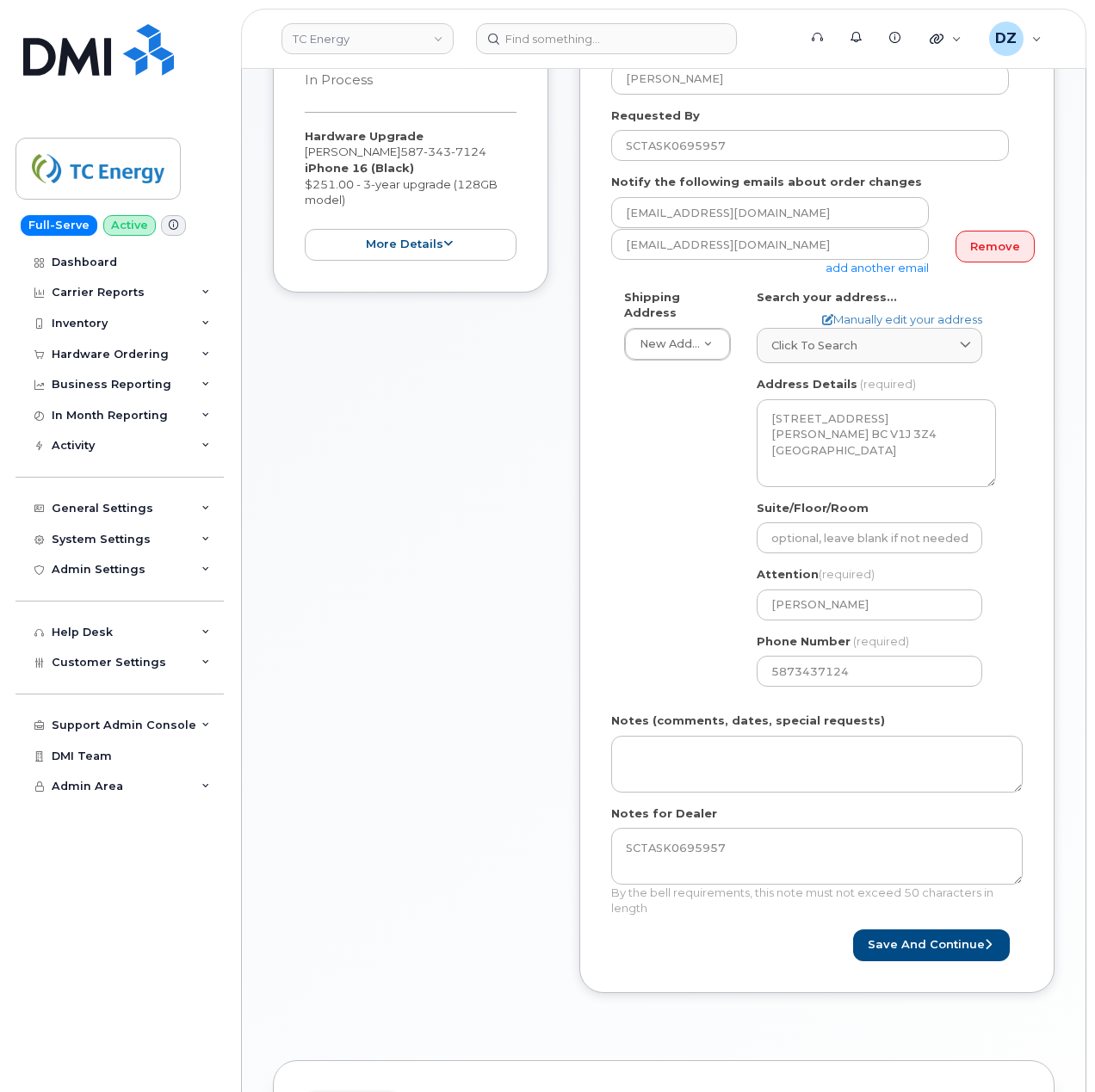
click at [465, 587] on div "Item #1 in process $251.00 Hardware Upgrade Mark Burzek 587 343 7124 iPhone 16 …" at bounding box center [411, 513] width 275 height 1009
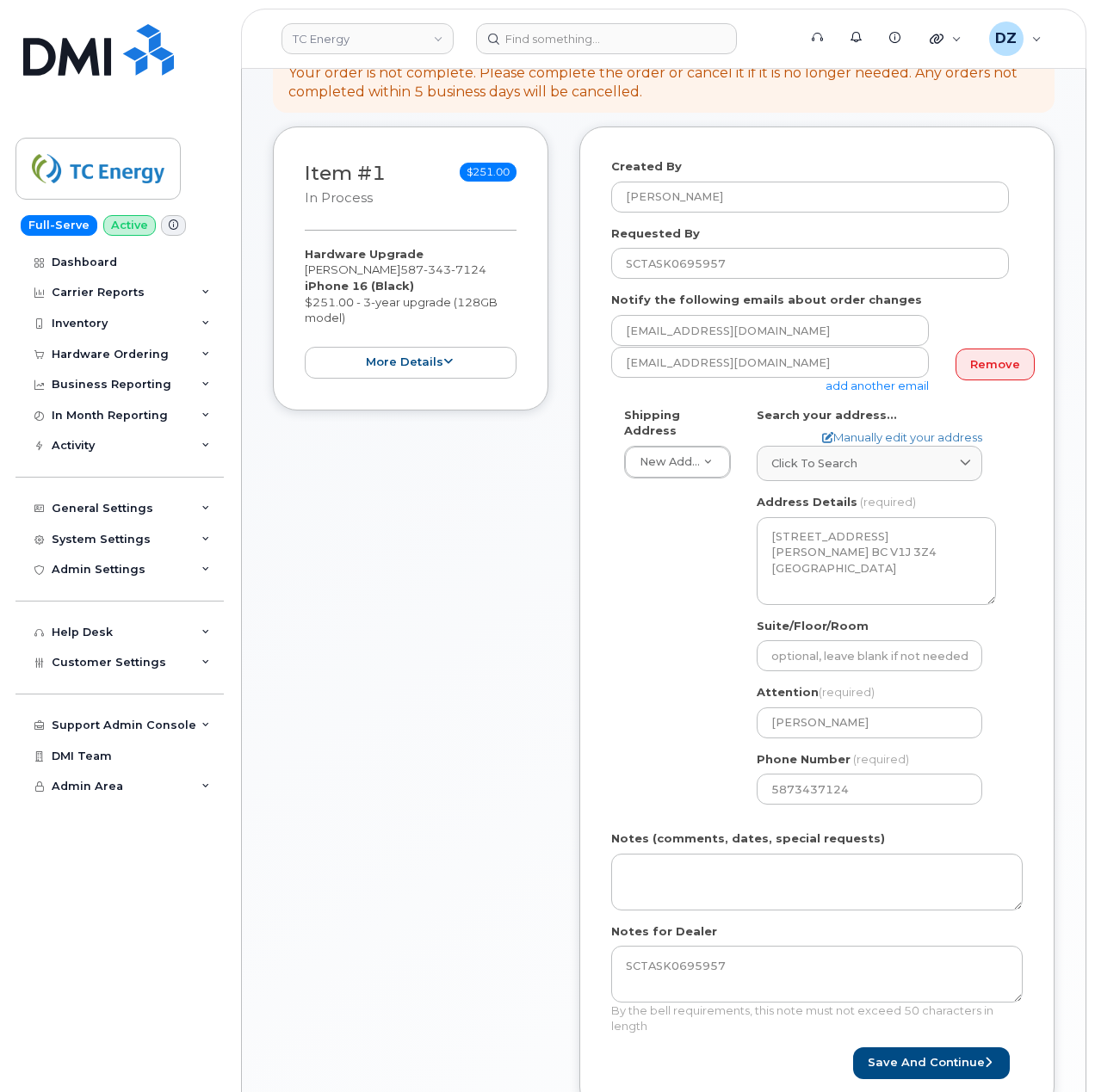
scroll to position [229, 0]
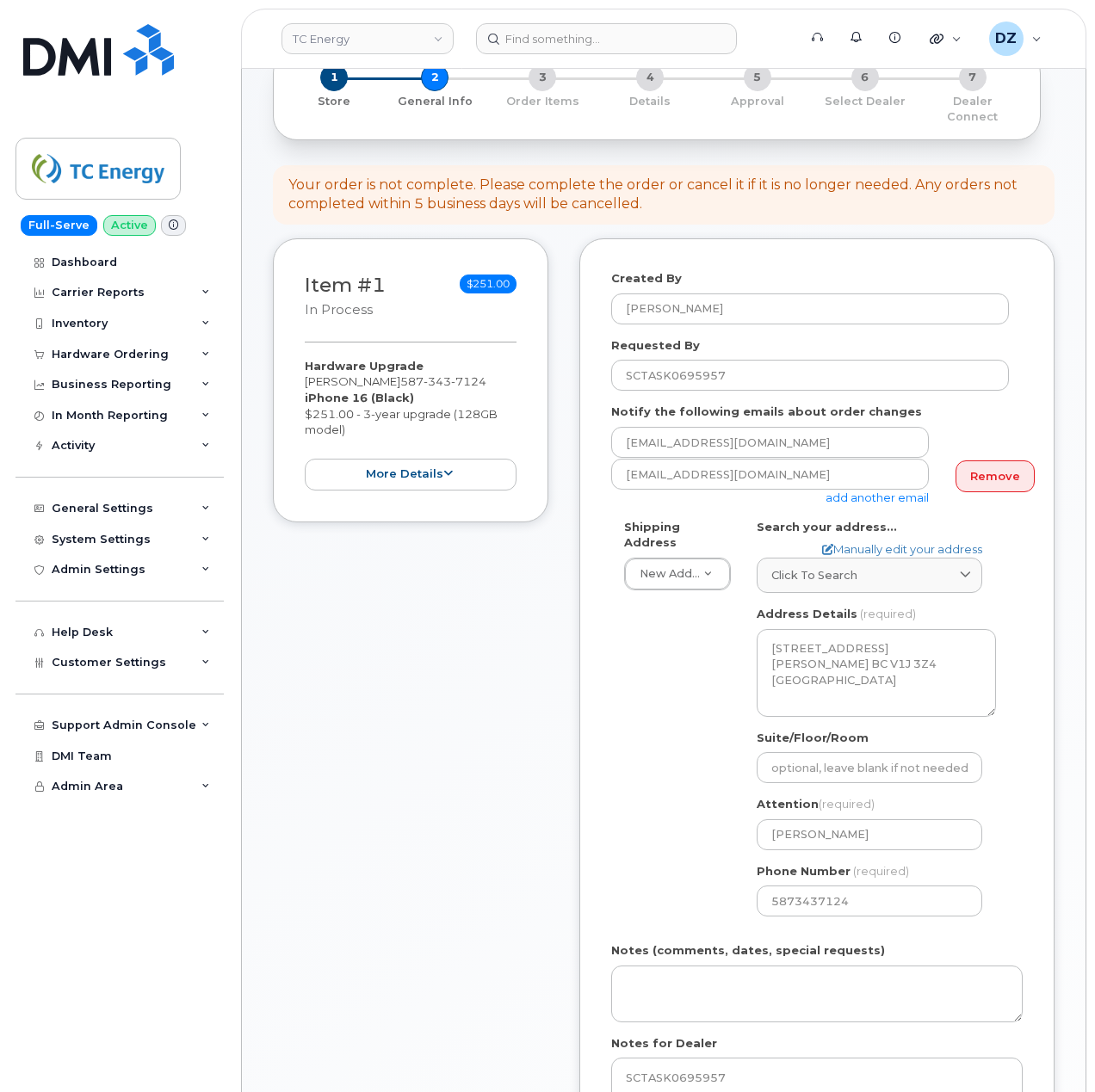
click at [610, 717] on div "Created By Devon Zellars Requested By SCTASK0695957 Notify the following emails…" at bounding box center [816, 730] width 475 height 984
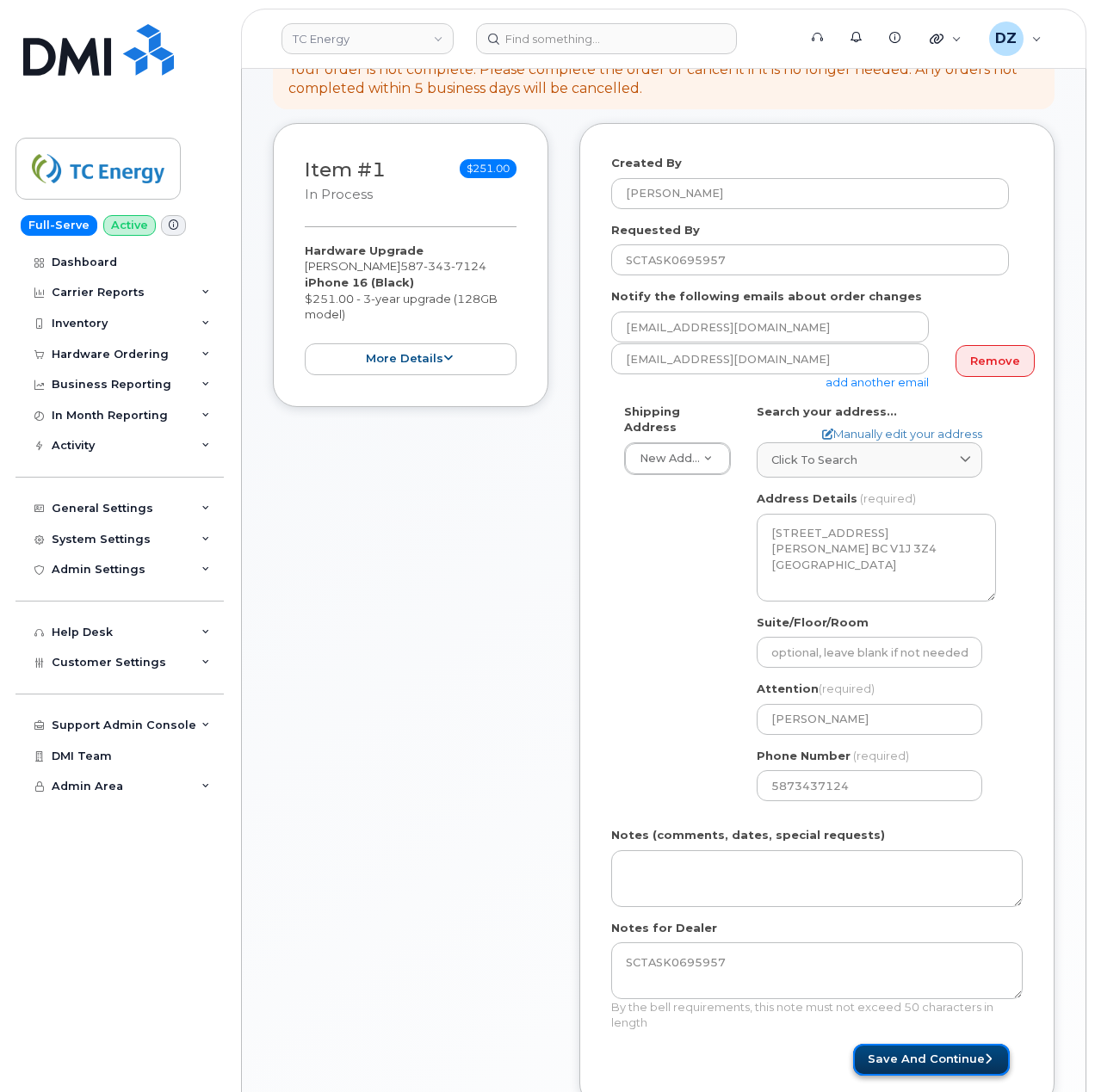
click at [883, 1044] on button "Save and Continue" at bounding box center [931, 1059] width 157 height 32
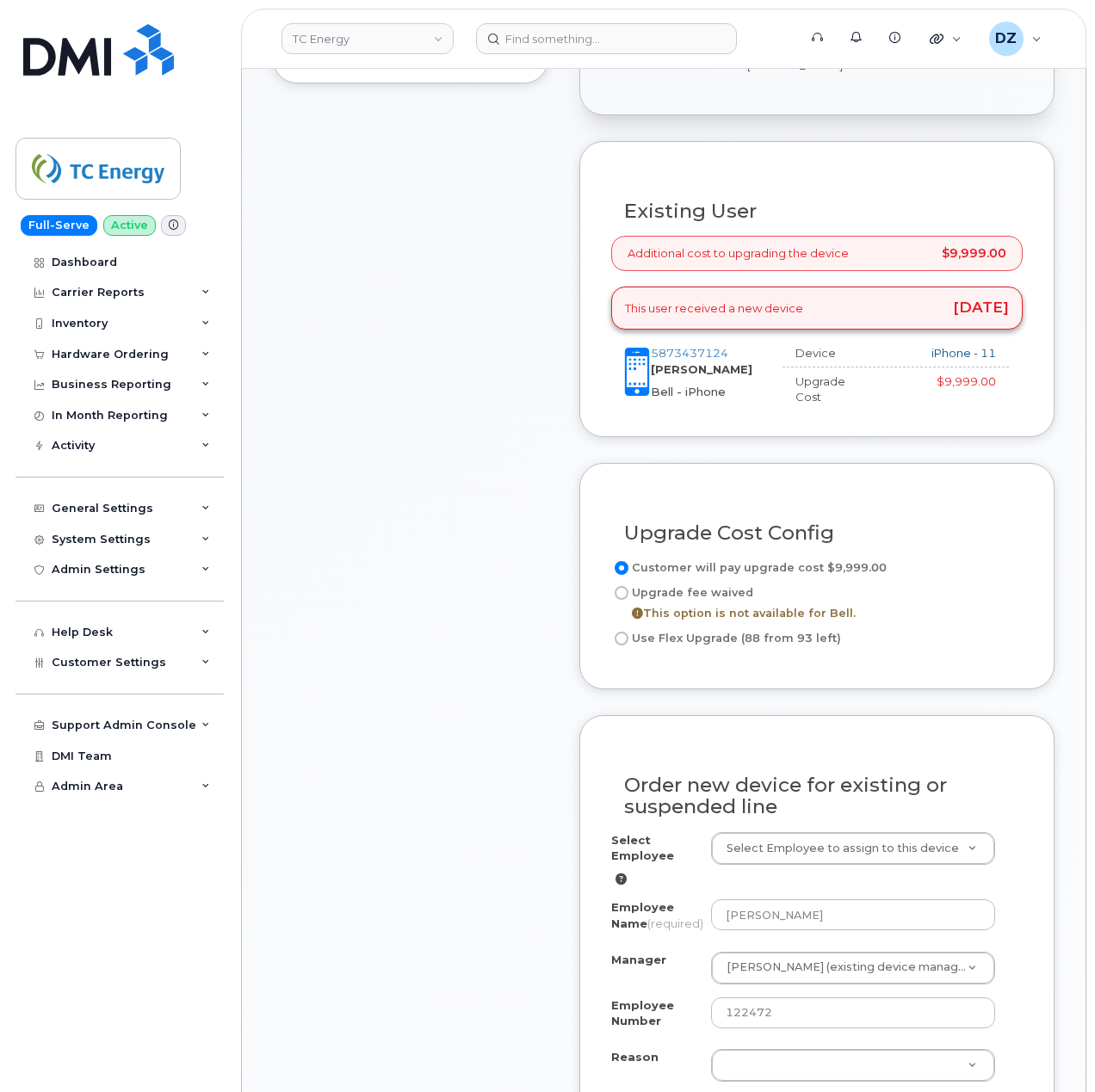
scroll to position [689, 0]
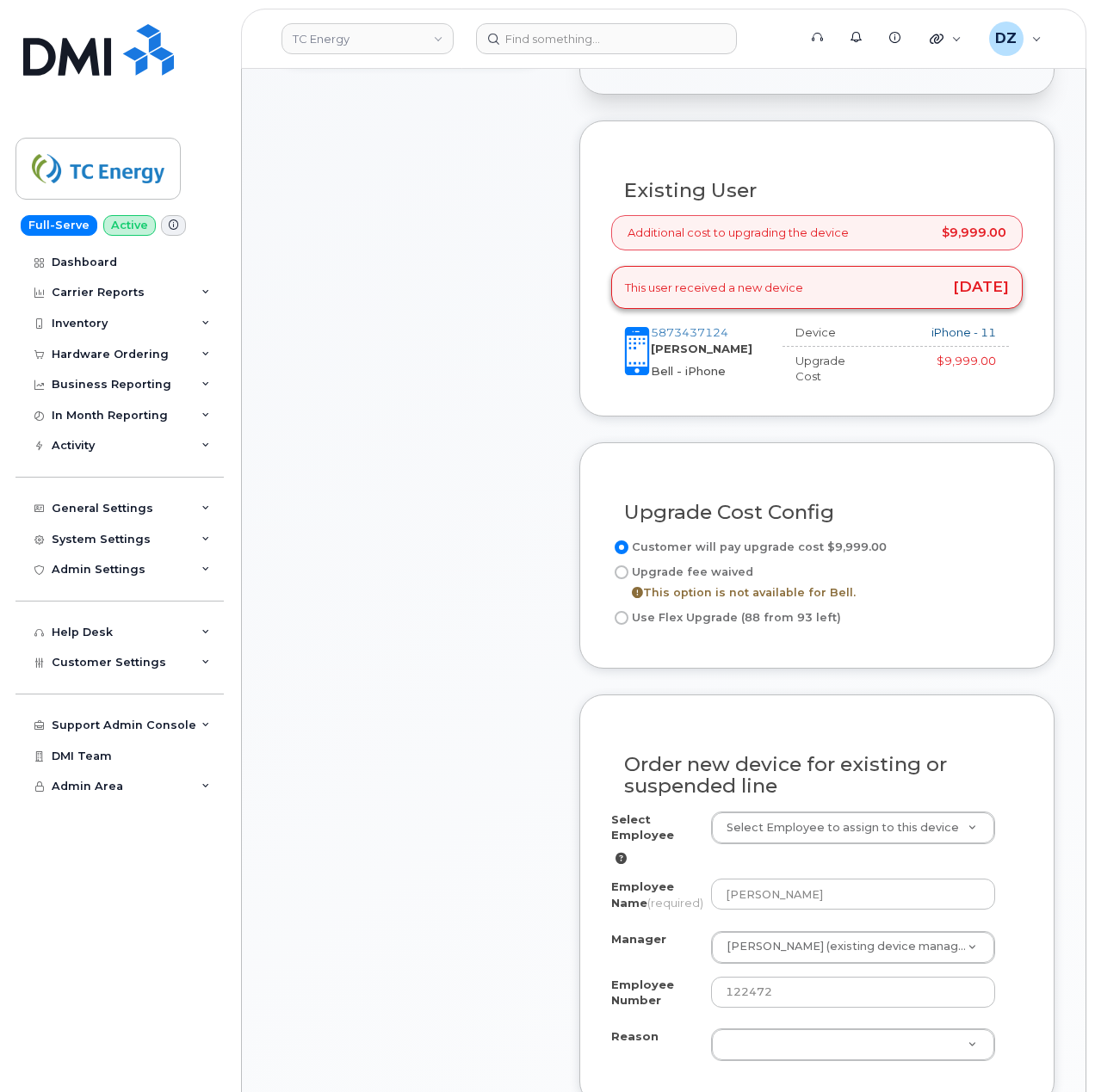
click at [622, 612] on input "Use Flex Upgrade (88 from 93 left)" at bounding box center [621, 618] width 14 height 14
radio input "true"
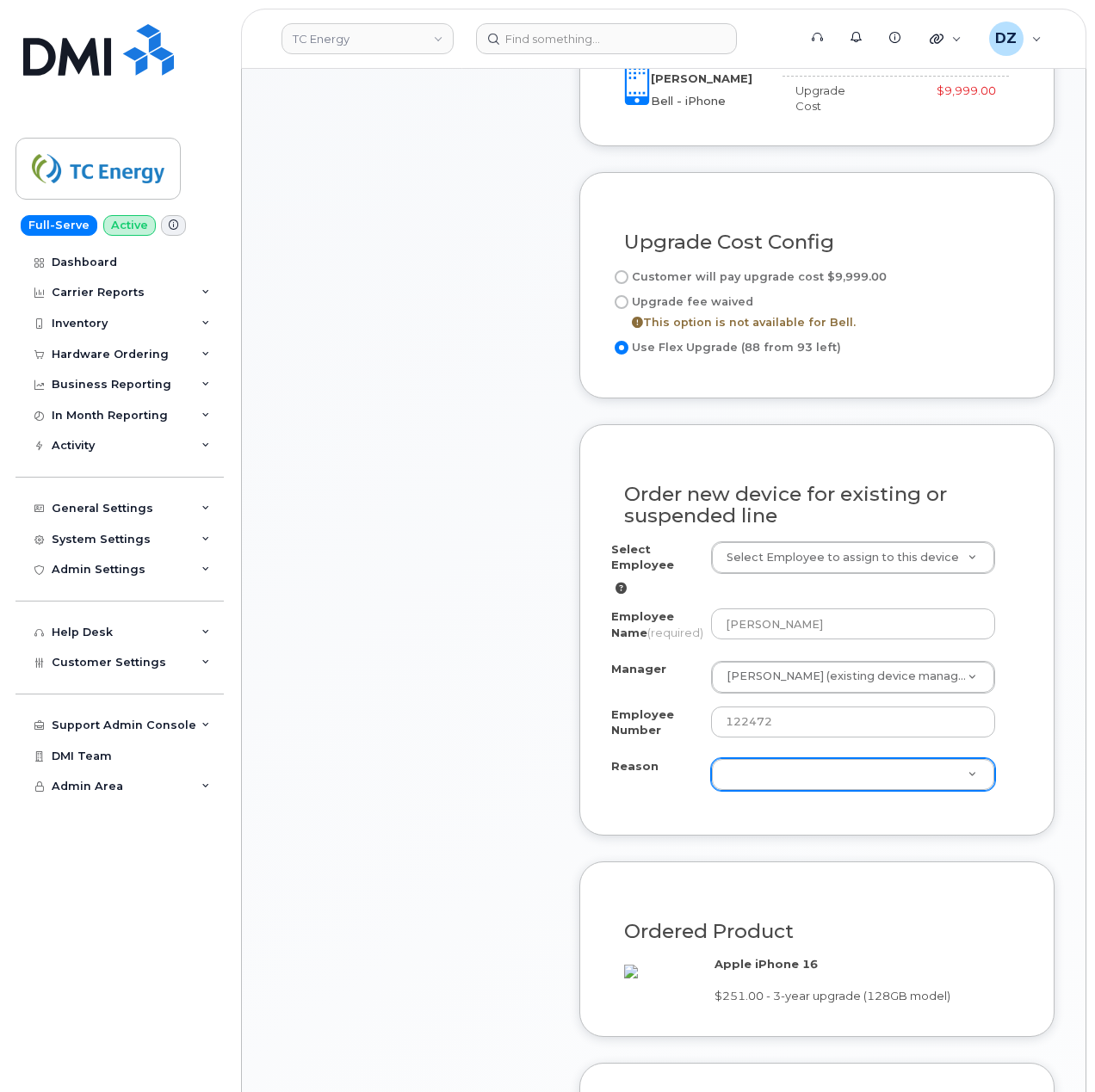
scroll to position [1033, 0]
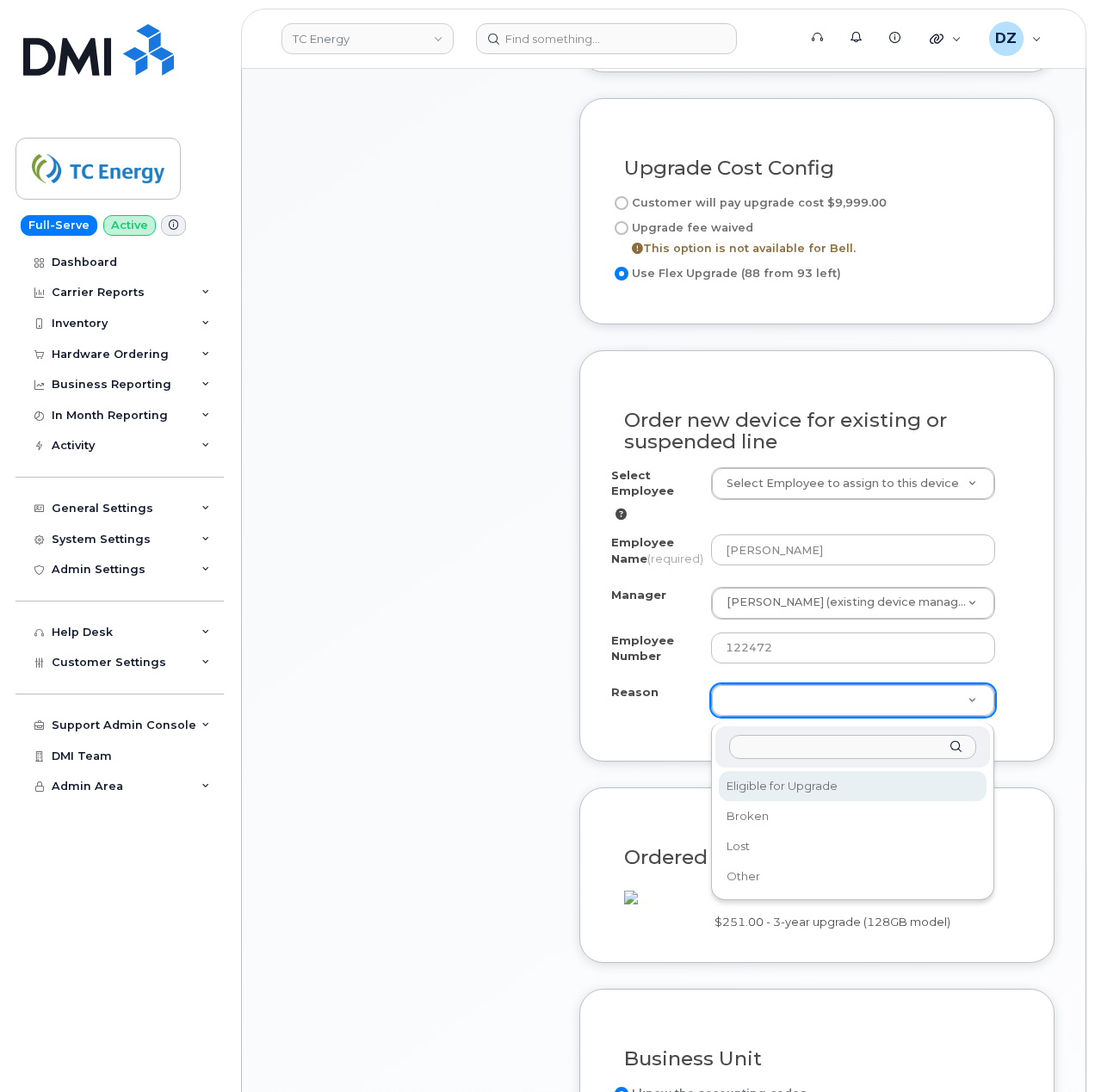
select select "eligible_for_upgrade"
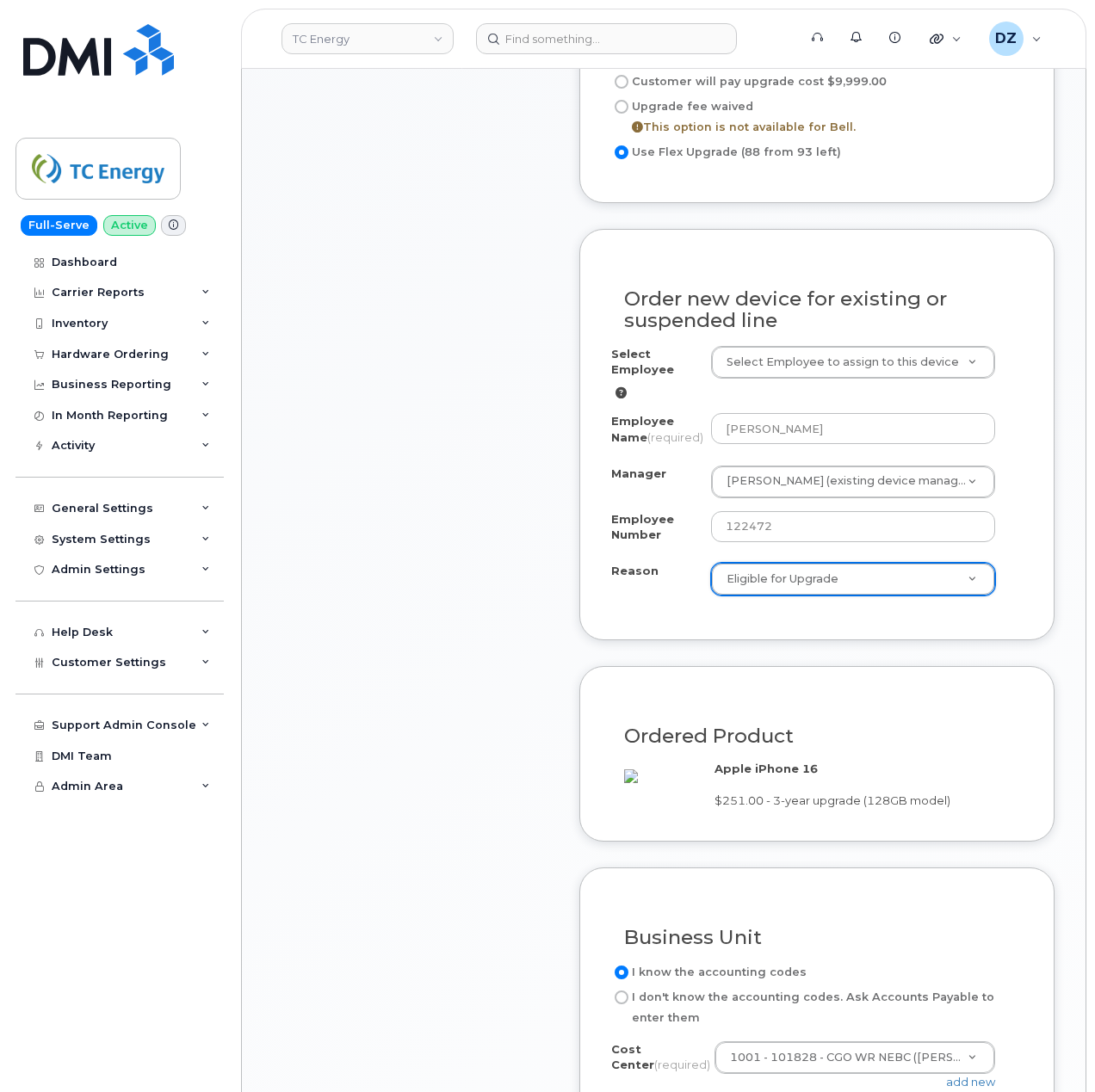
scroll to position [1606, 0]
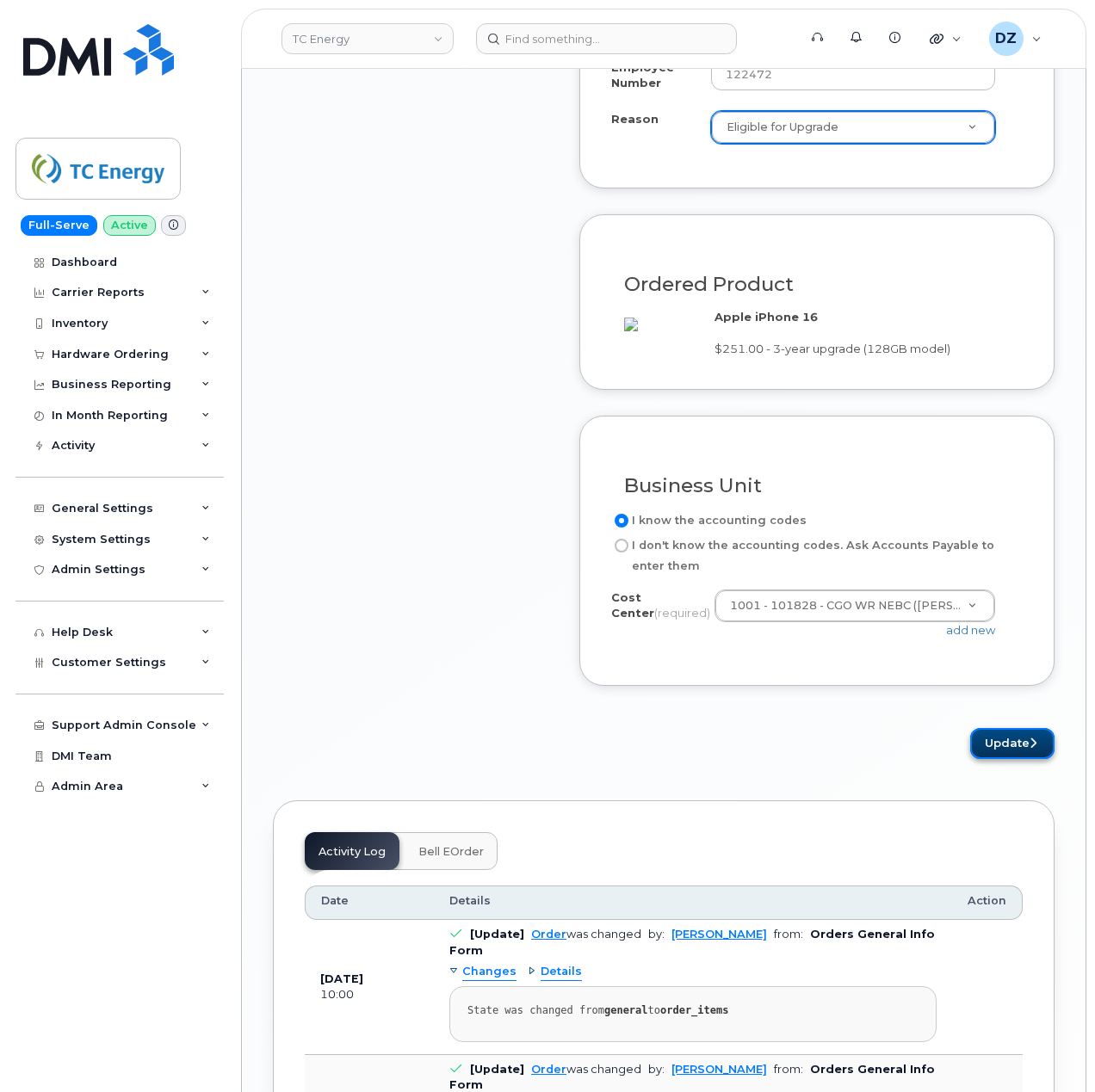
click at [1010, 760] on button "Update" at bounding box center [1012, 744] width 85 height 32
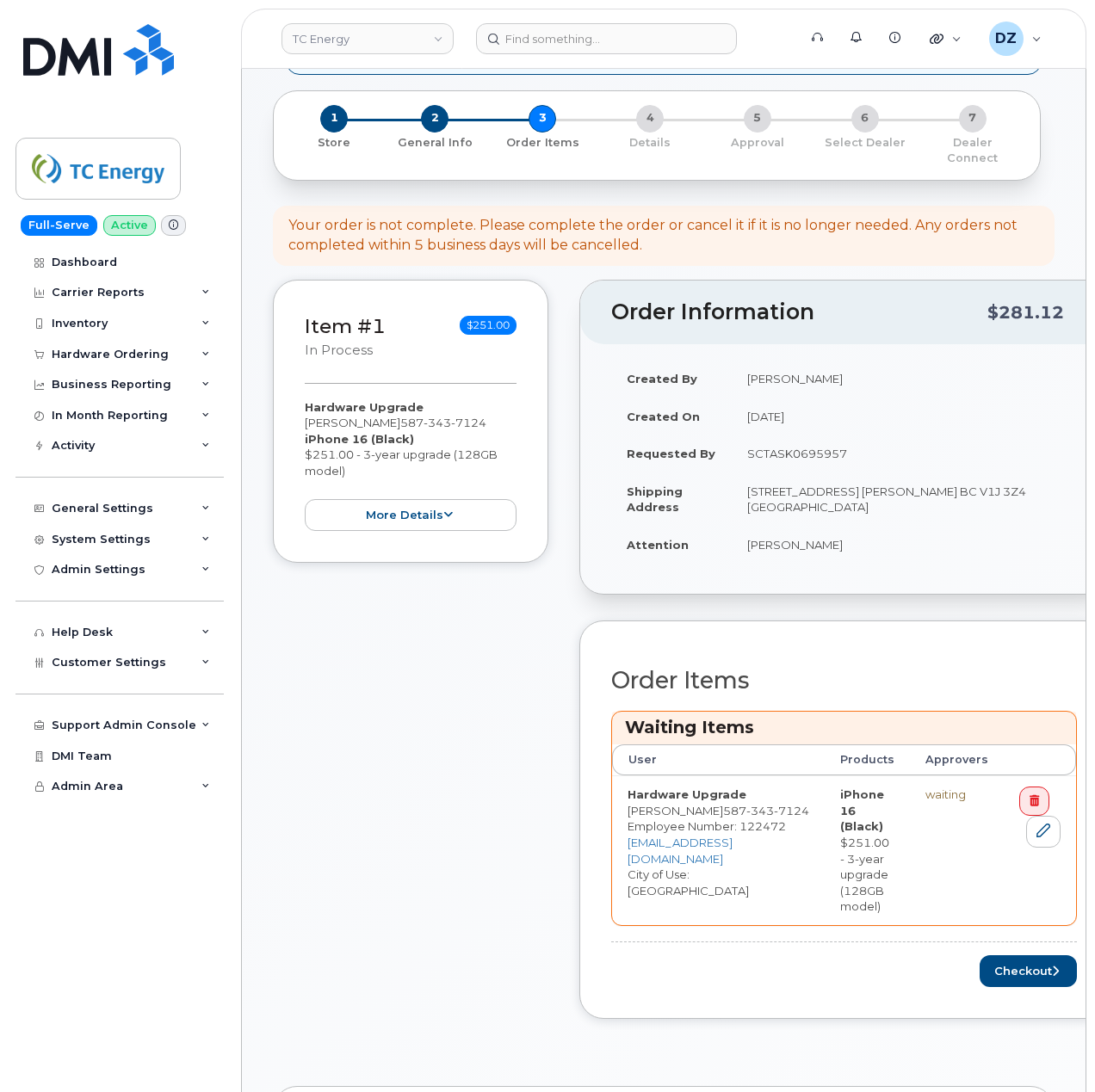
scroll to position [459, 0]
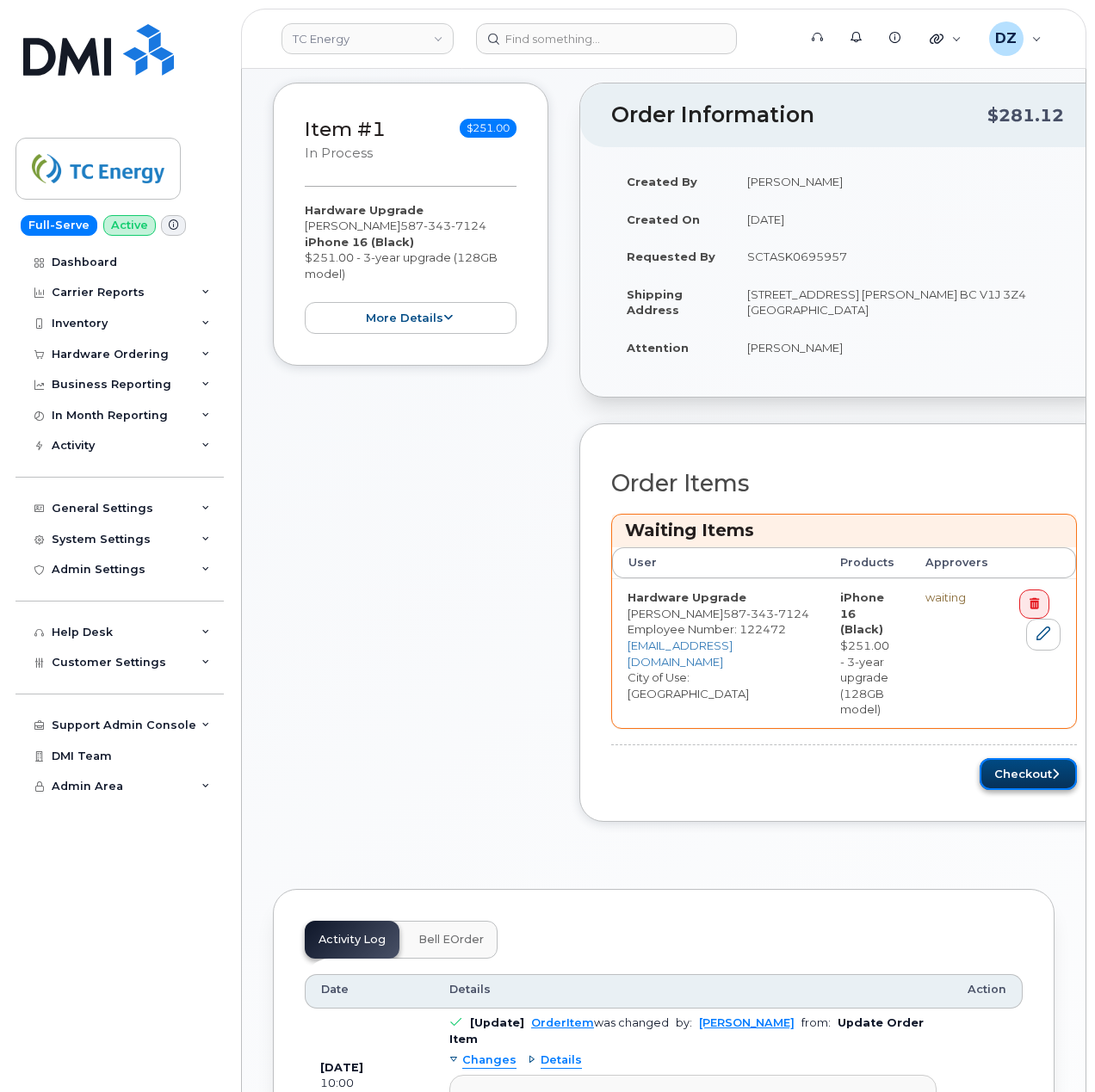
click at [1017, 769] on button "Checkout" at bounding box center [1028, 774] width 98 height 32
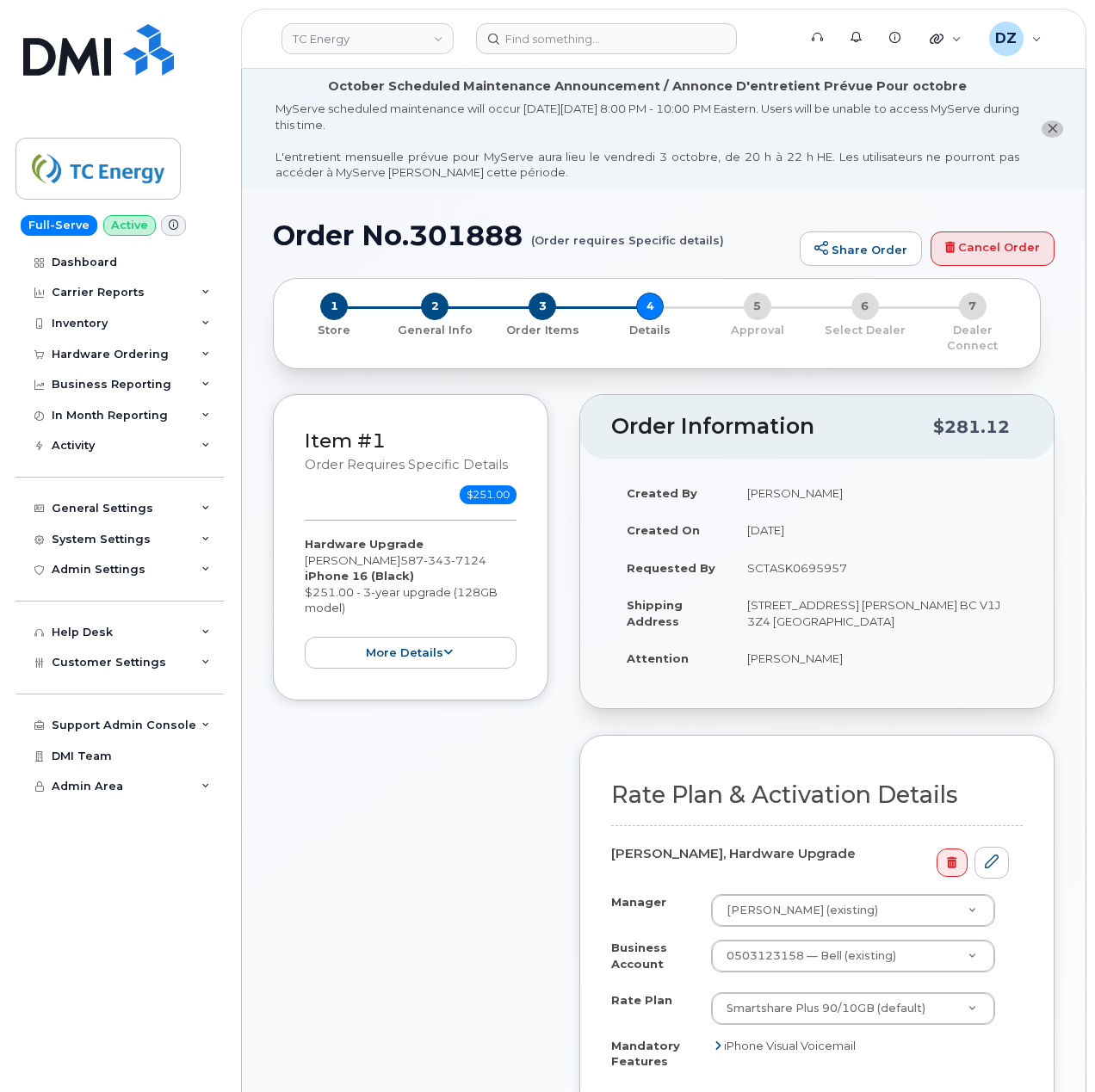
click at [303, 243] on h1 "Order No.301888 (Order requires Specific details)" at bounding box center [533, 235] width 519 height 30
click at [468, 241] on h1 "Order No.301888 (Order requires Specific details)" at bounding box center [533, 235] width 519 height 30
copy h1 "Order No.301888"
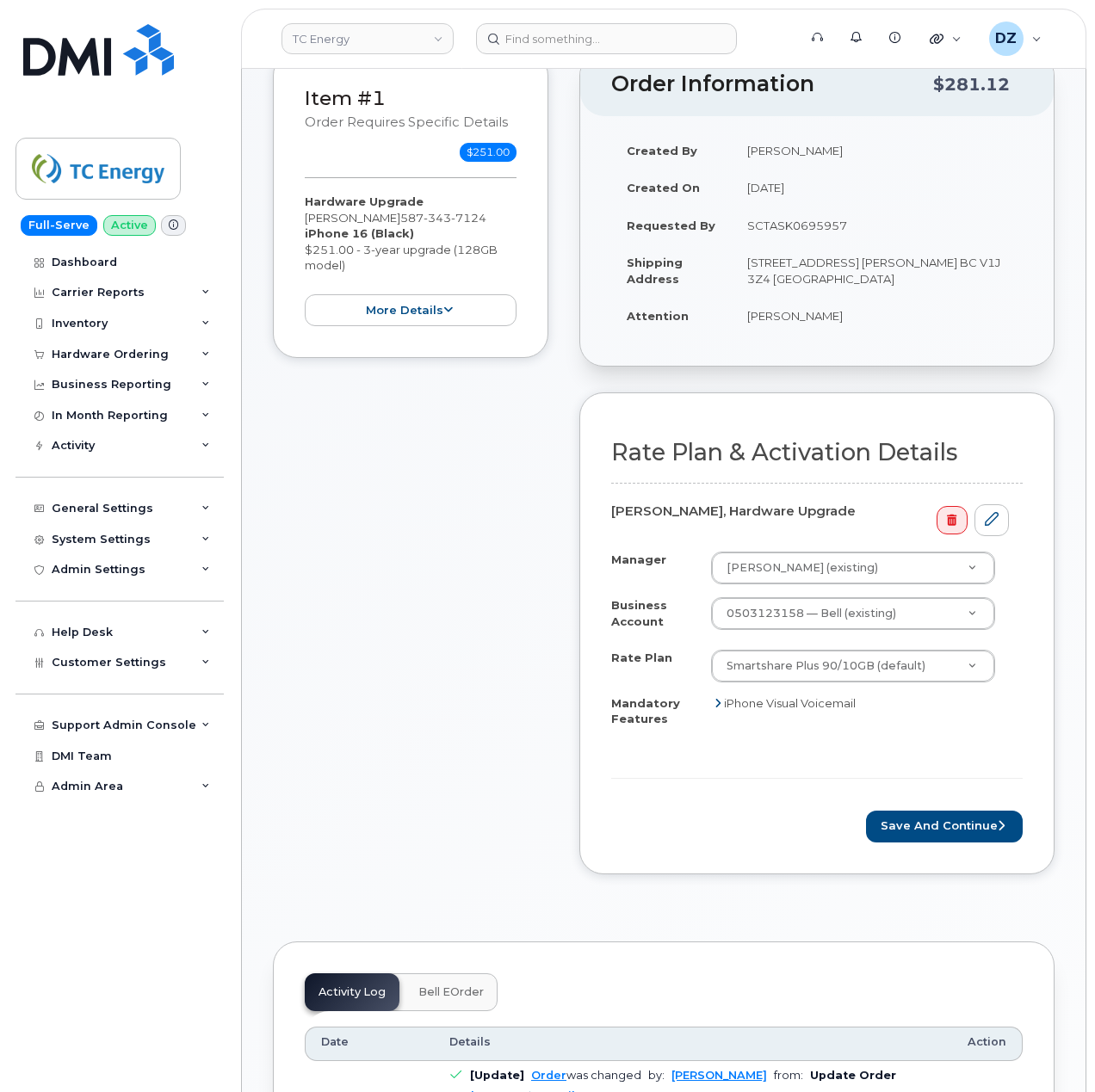
scroll to position [344, 0]
click at [952, 814] on button "Save and Continue" at bounding box center [944, 825] width 157 height 32
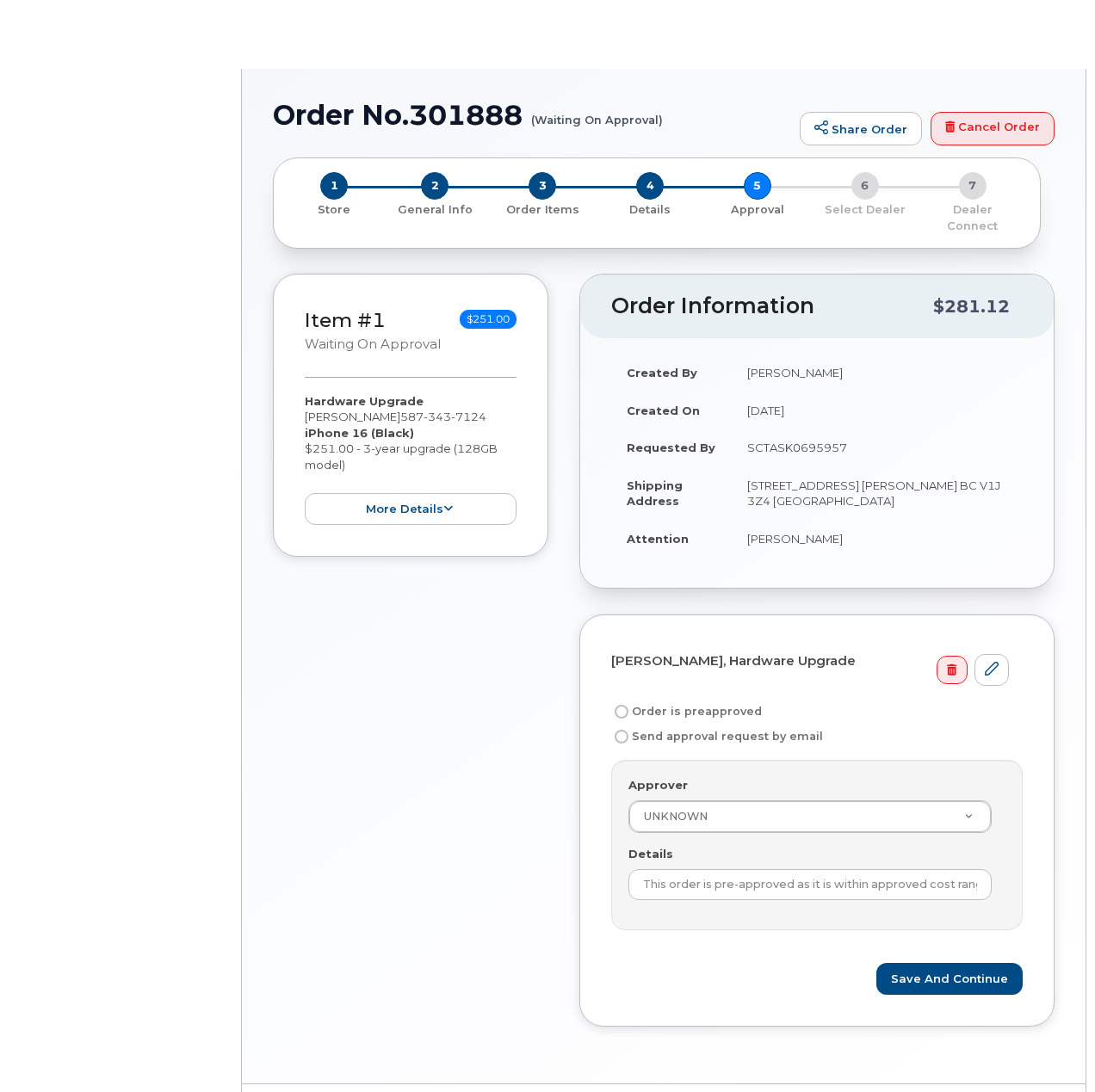
radio input "true"
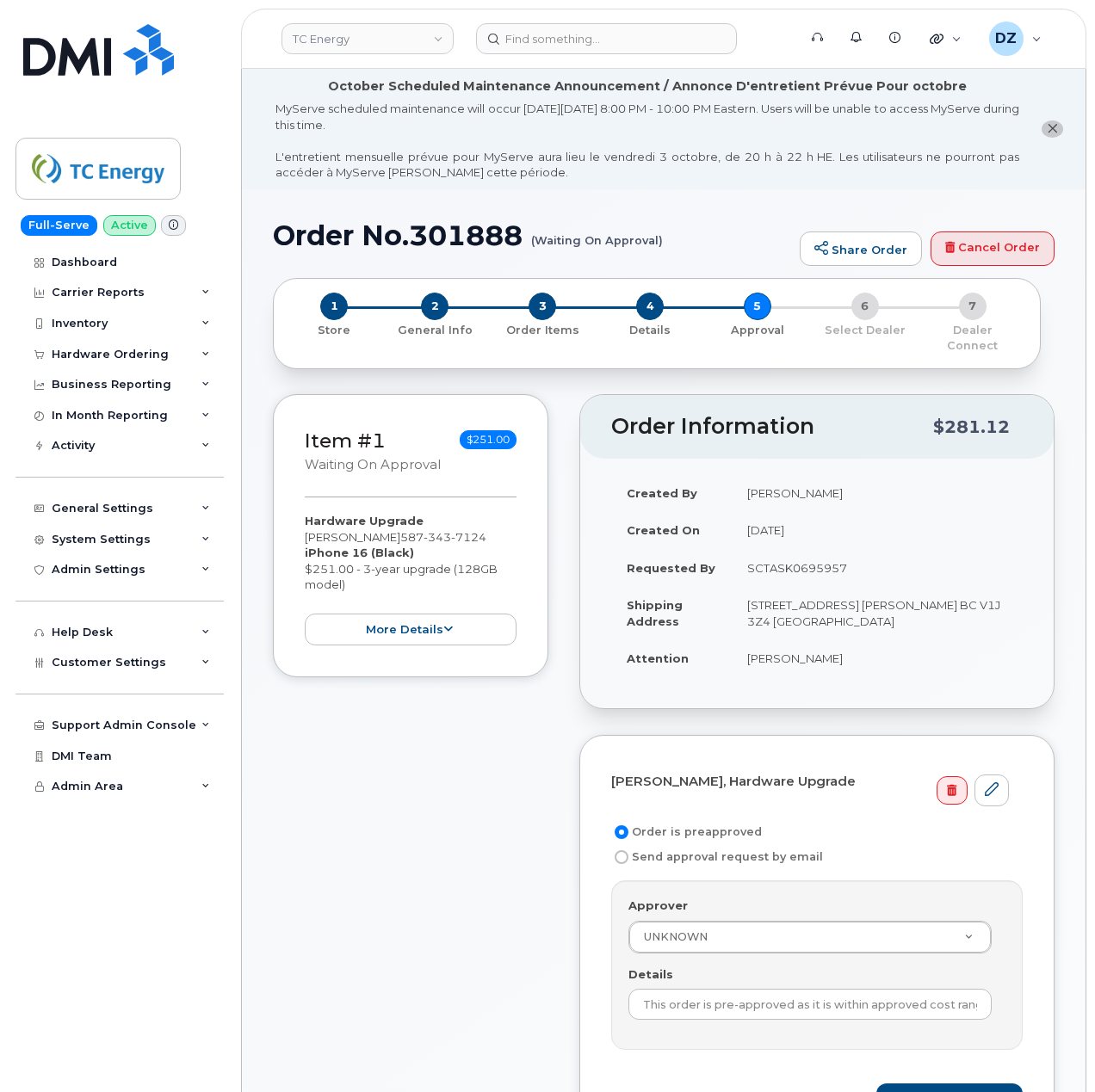
click at [811, 552] on td "SCTASK0695957" at bounding box center [877, 568] width 291 height 38
copy td "SCTASK0695957"
click at [796, 999] on input "This order is pre-approved as it is within approved cost range." at bounding box center [810, 1004] width 363 height 31
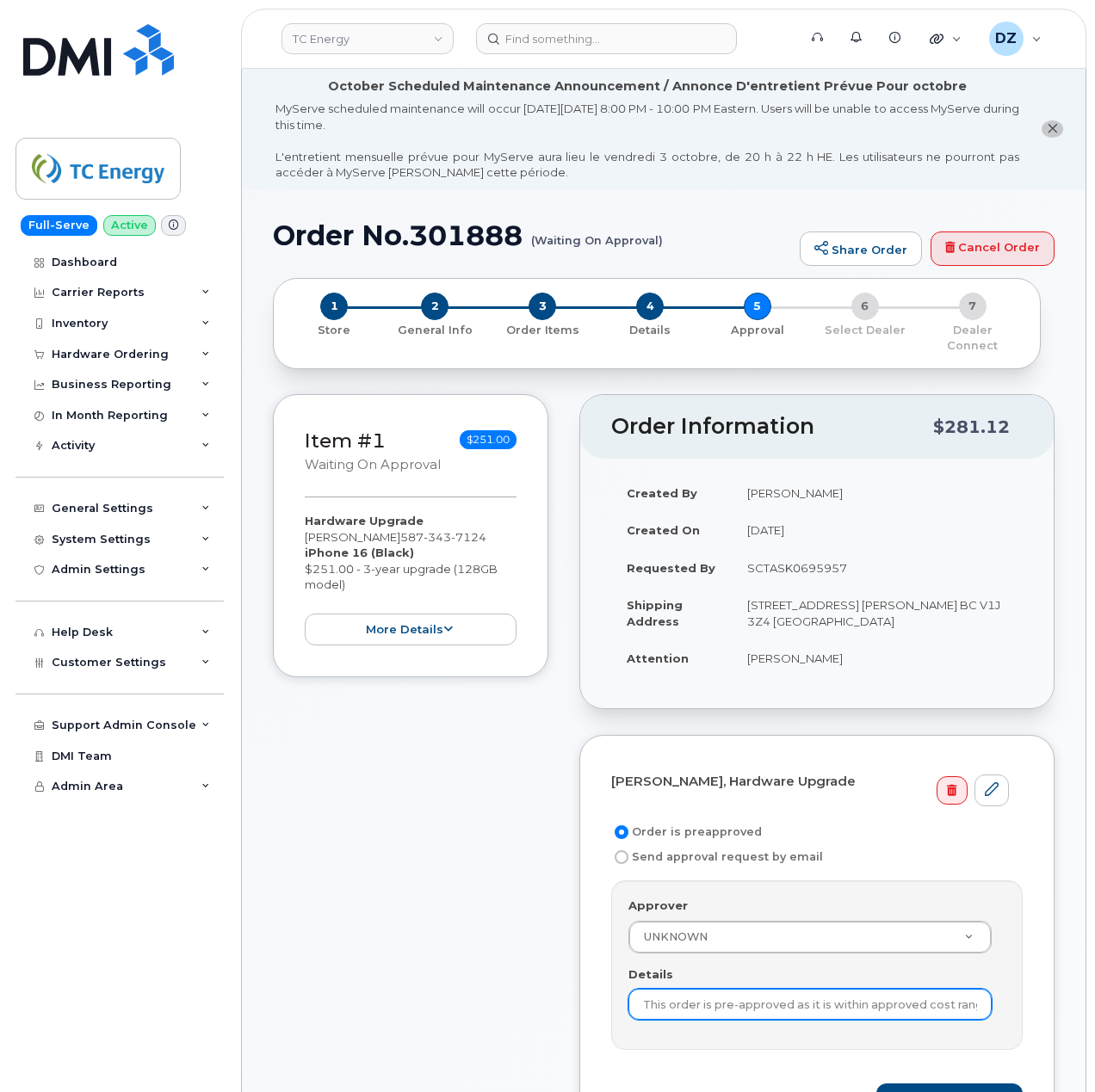
click at [796, 999] on input "This order is pre-approved as it is within approved cost range." at bounding box center [810, 1004] width 363 height 31
paste input "SCTASK0695957"
type input "SCTASK0695957"
click at [528, 934] on div "Item #1 Waiting On Approval $251.00 Hardware Upgrade Mark Burzek 587 343 7124 i…" at bounding box center [411, 783] width 275 height 779
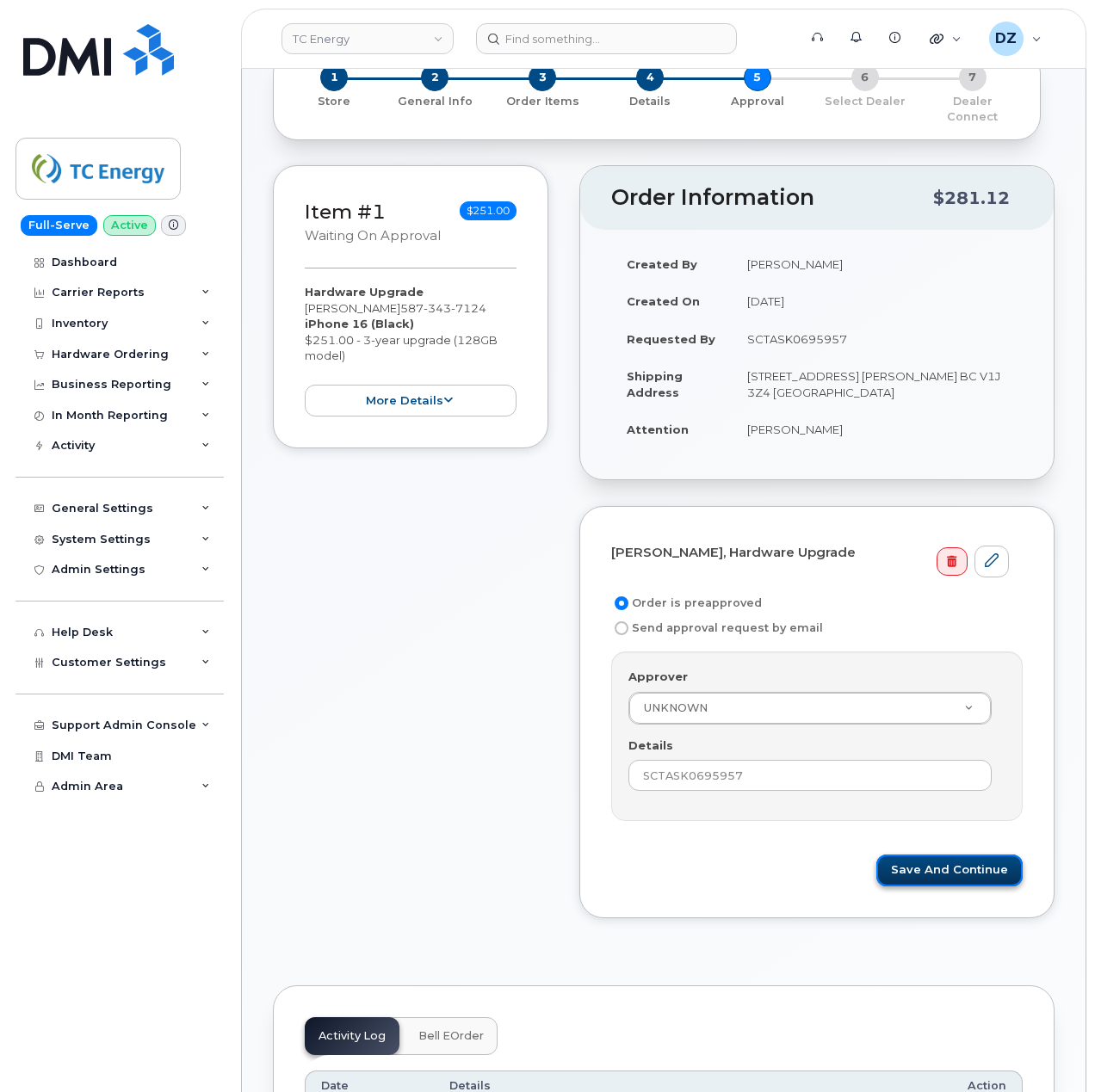
click at [955, 855] on button "Save and Continue" at bounding box center [949, 871] width 146 height 32
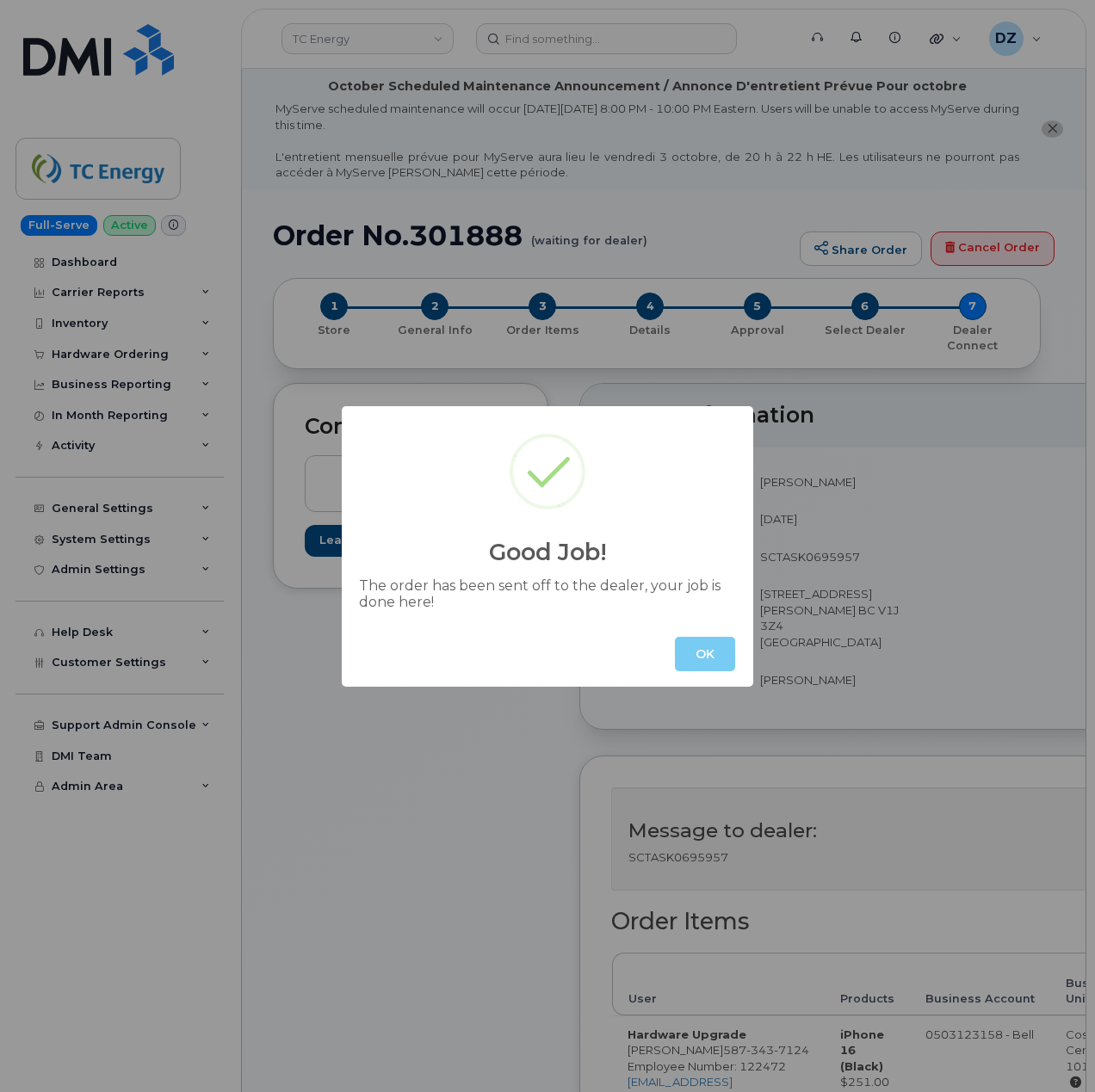
click at [696, 649] on button "OK" at bounding box center [705, 653] width 60 height 34
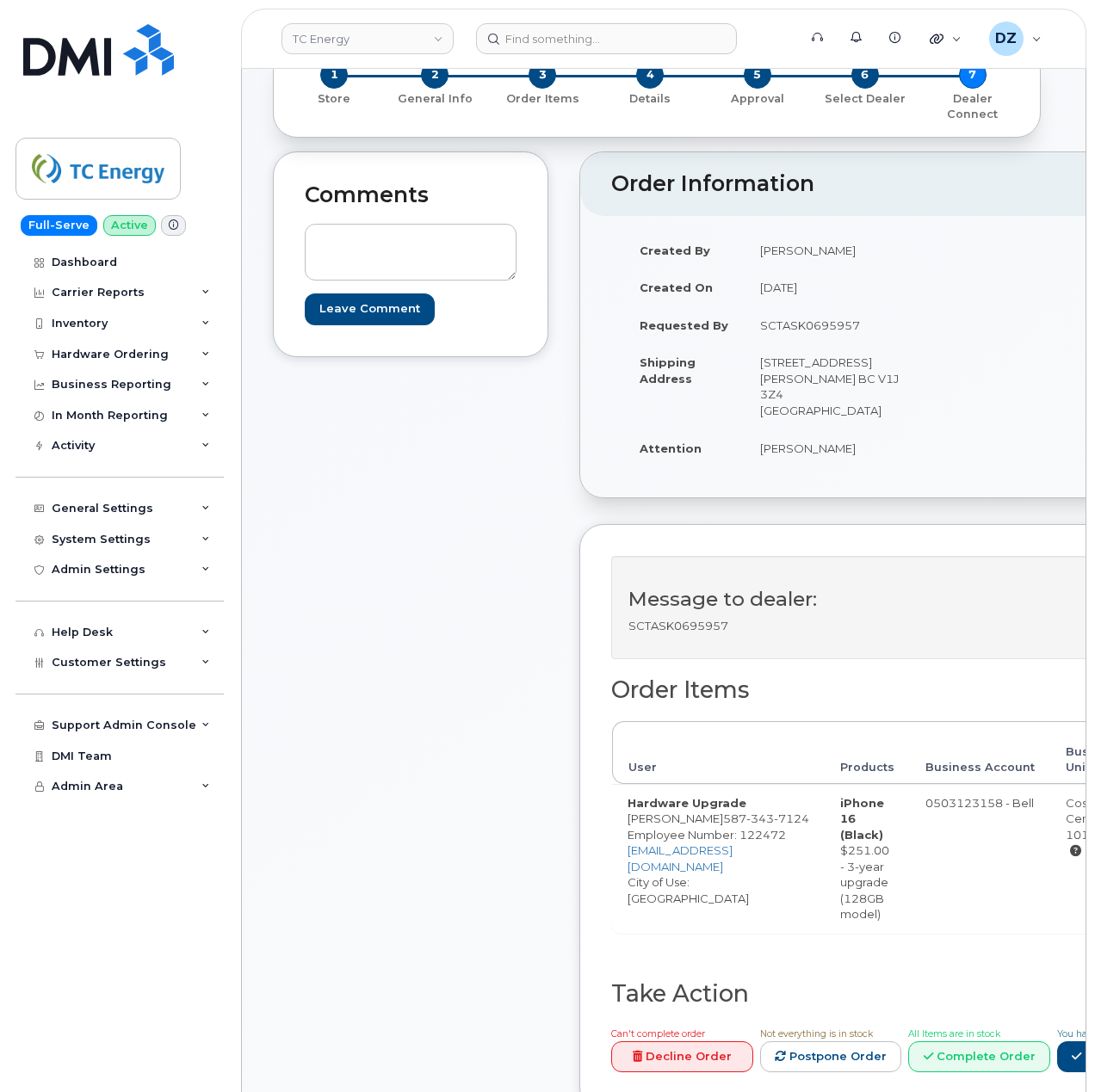
scroll to position [229, 0]
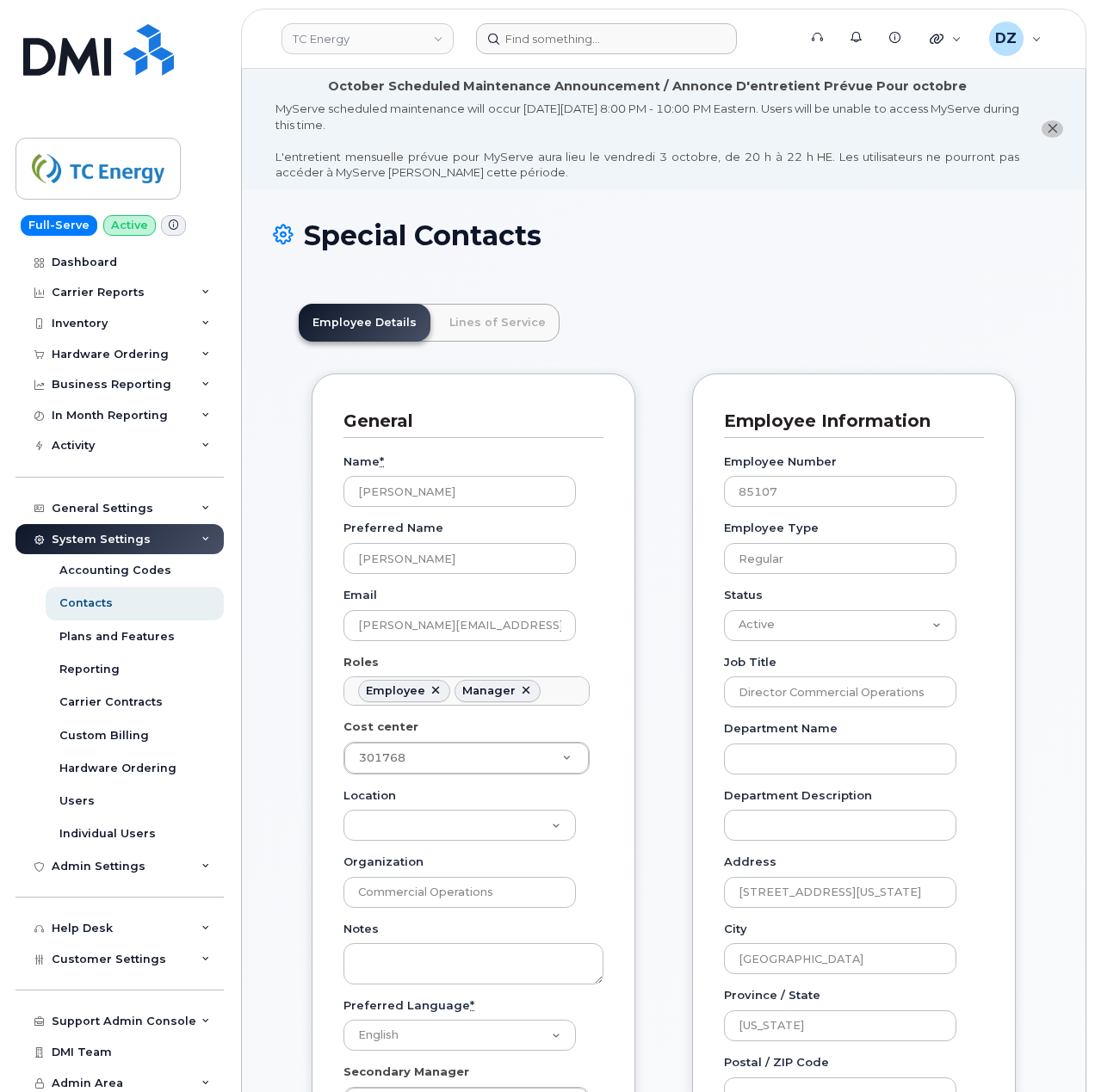
scroll to position [50, 0]
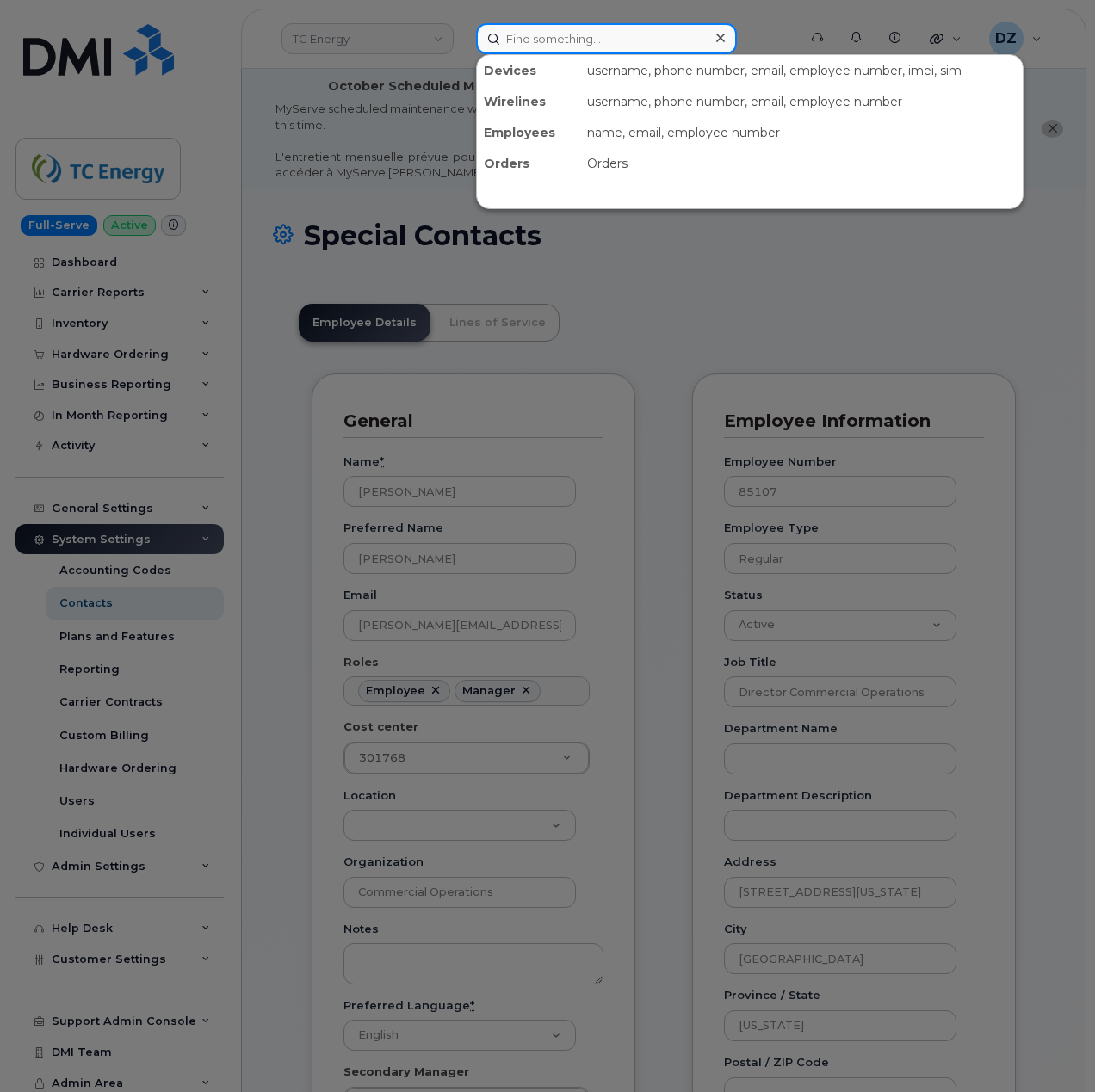
click at [519, 39] on input at bounding box center [606, 38] width 261 height 31
paste input "403)-542-4849"
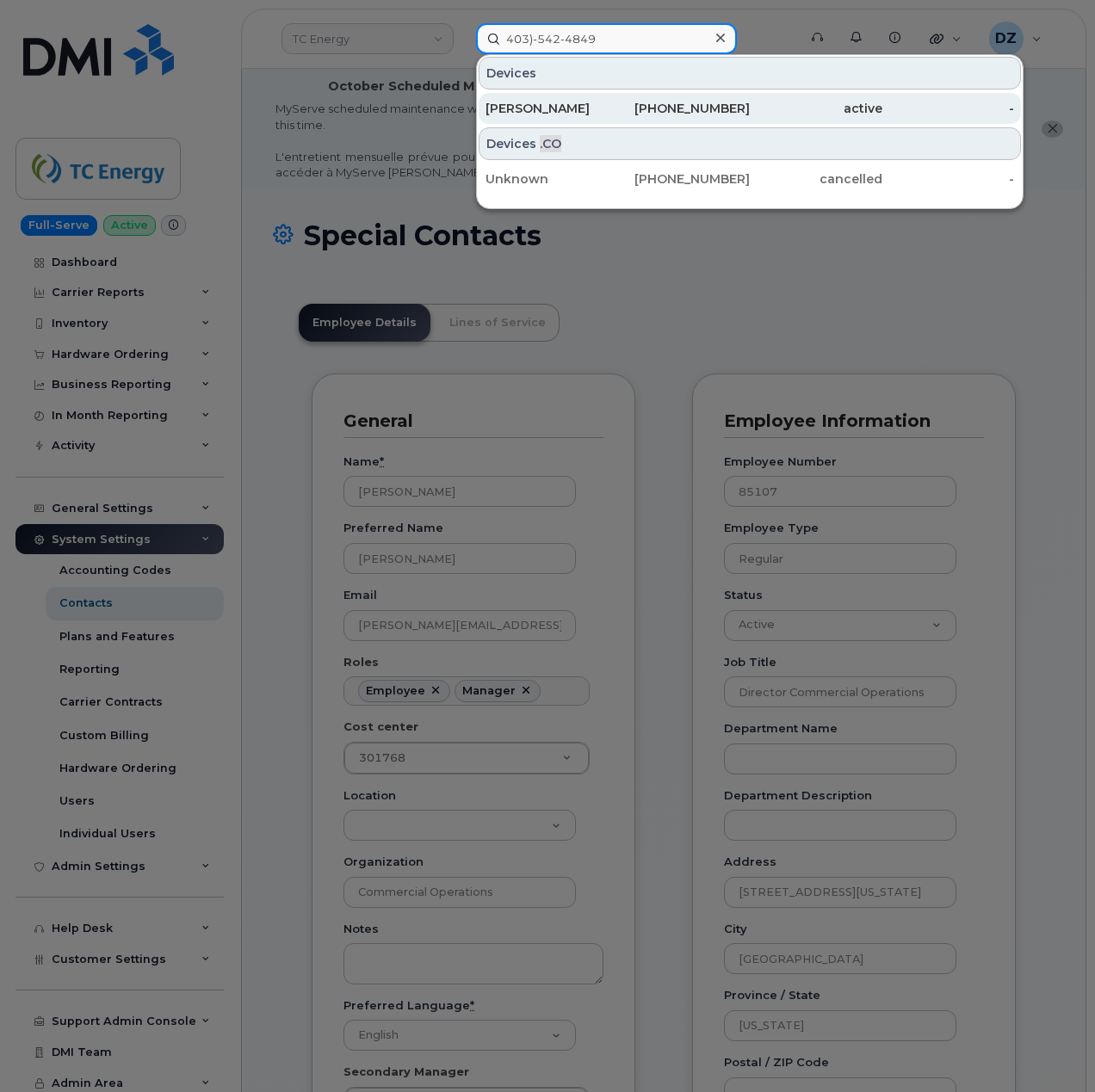
type input "403)-542-4849"
click at [639, 108] on div "[PHONE_NUMBER]" at bounding box center [684, 108] width 133 height 18
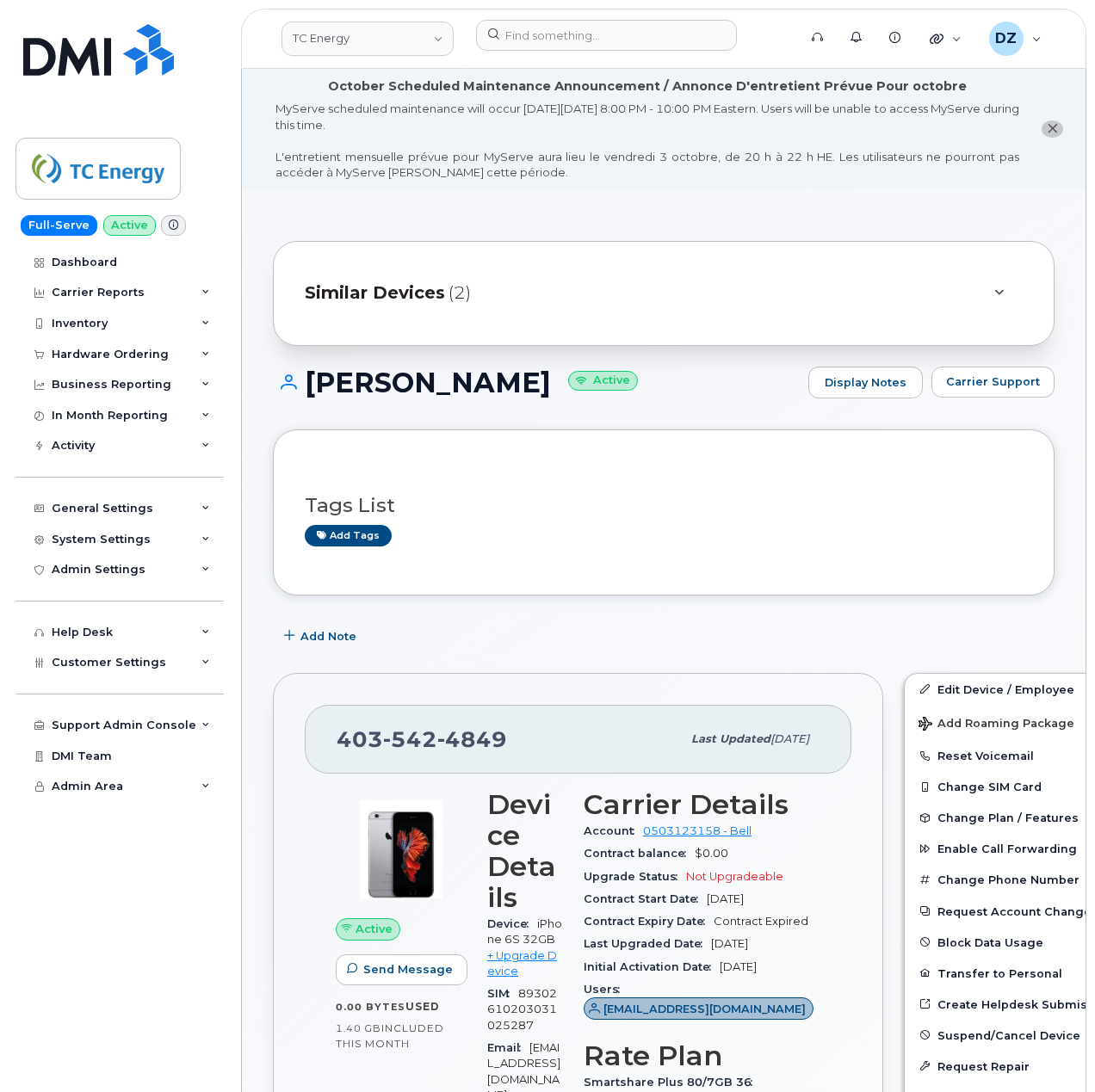
click at [663, 310] on div "Similar Devices (2)" at bounding box center [640, 294] width 670 height 41
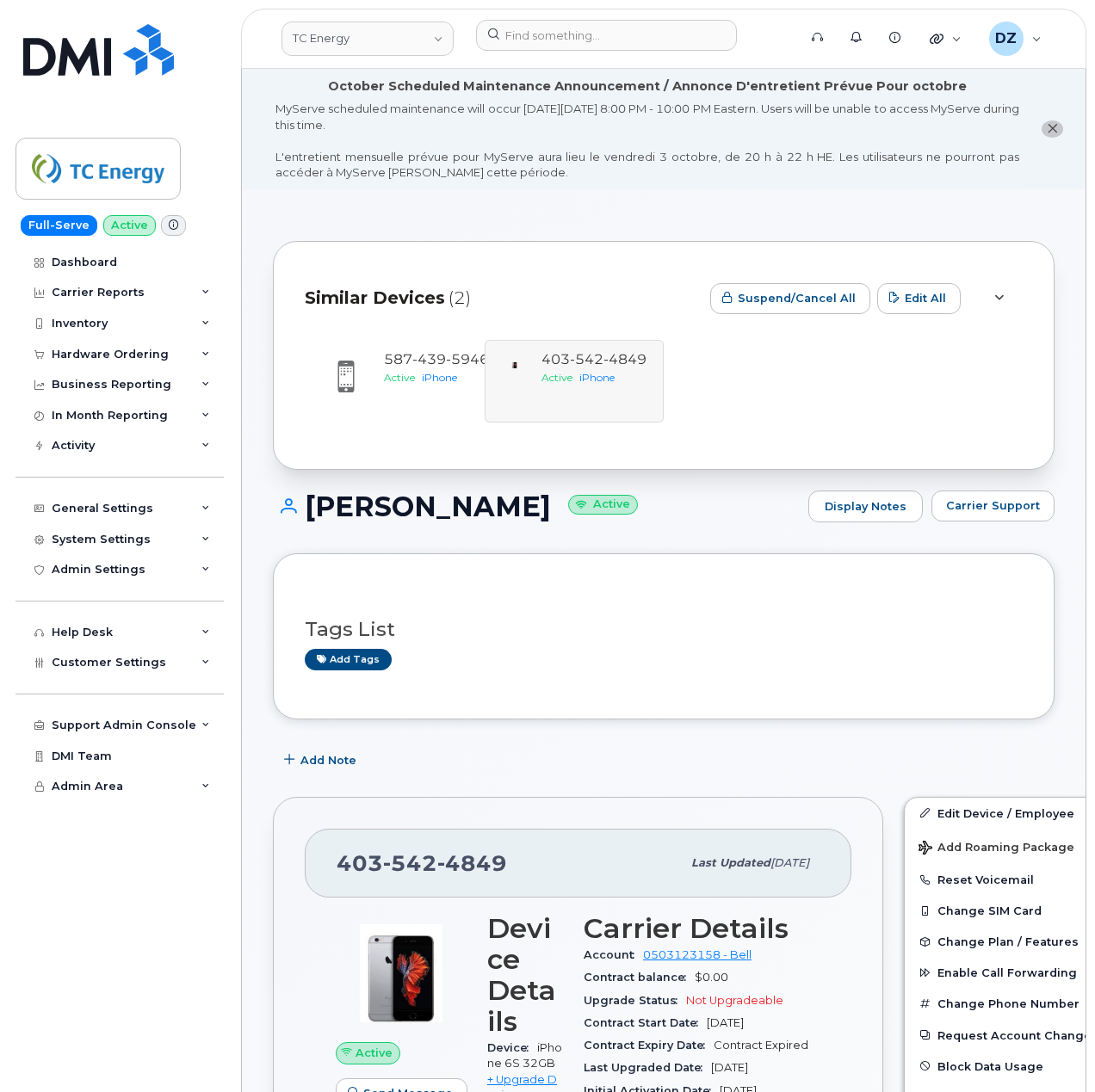
click at [999, 297] on icon at bounding box center [999, 298] width 9 height 11
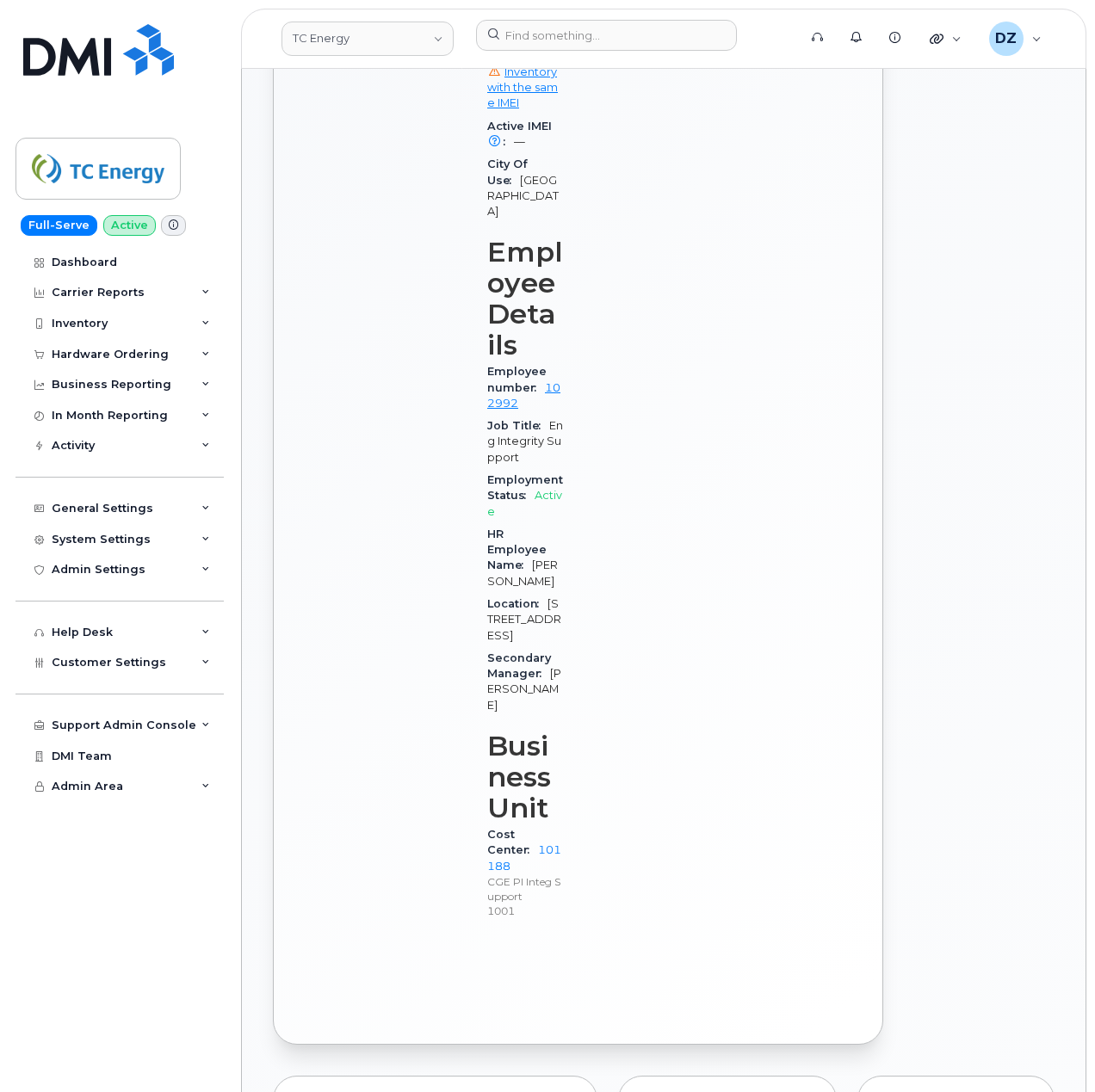
scroll to position [1836, 0]
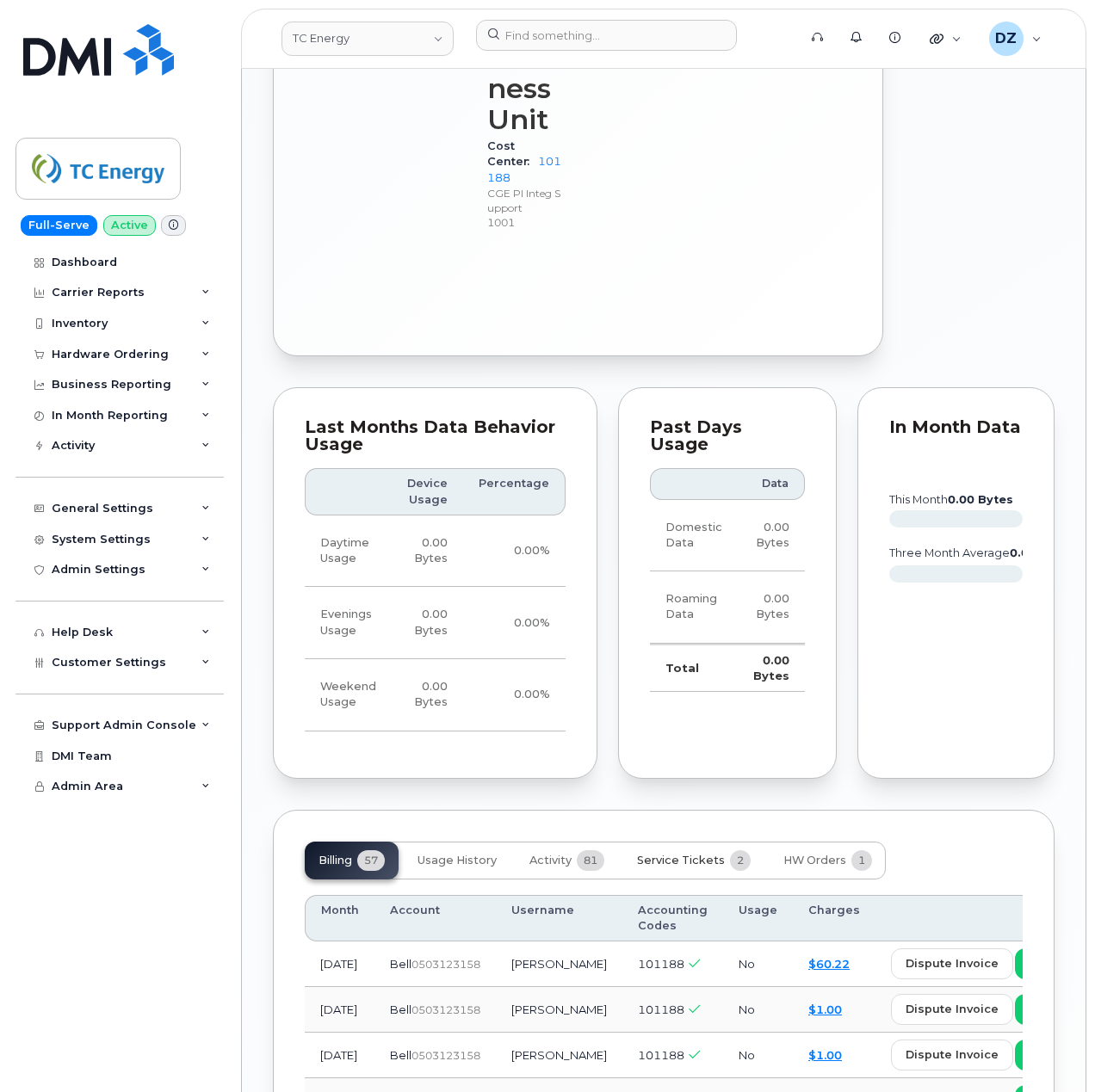
click at [669, 854] on span "Service Tickets" at bounding box center [680, 861] width 87 height 14
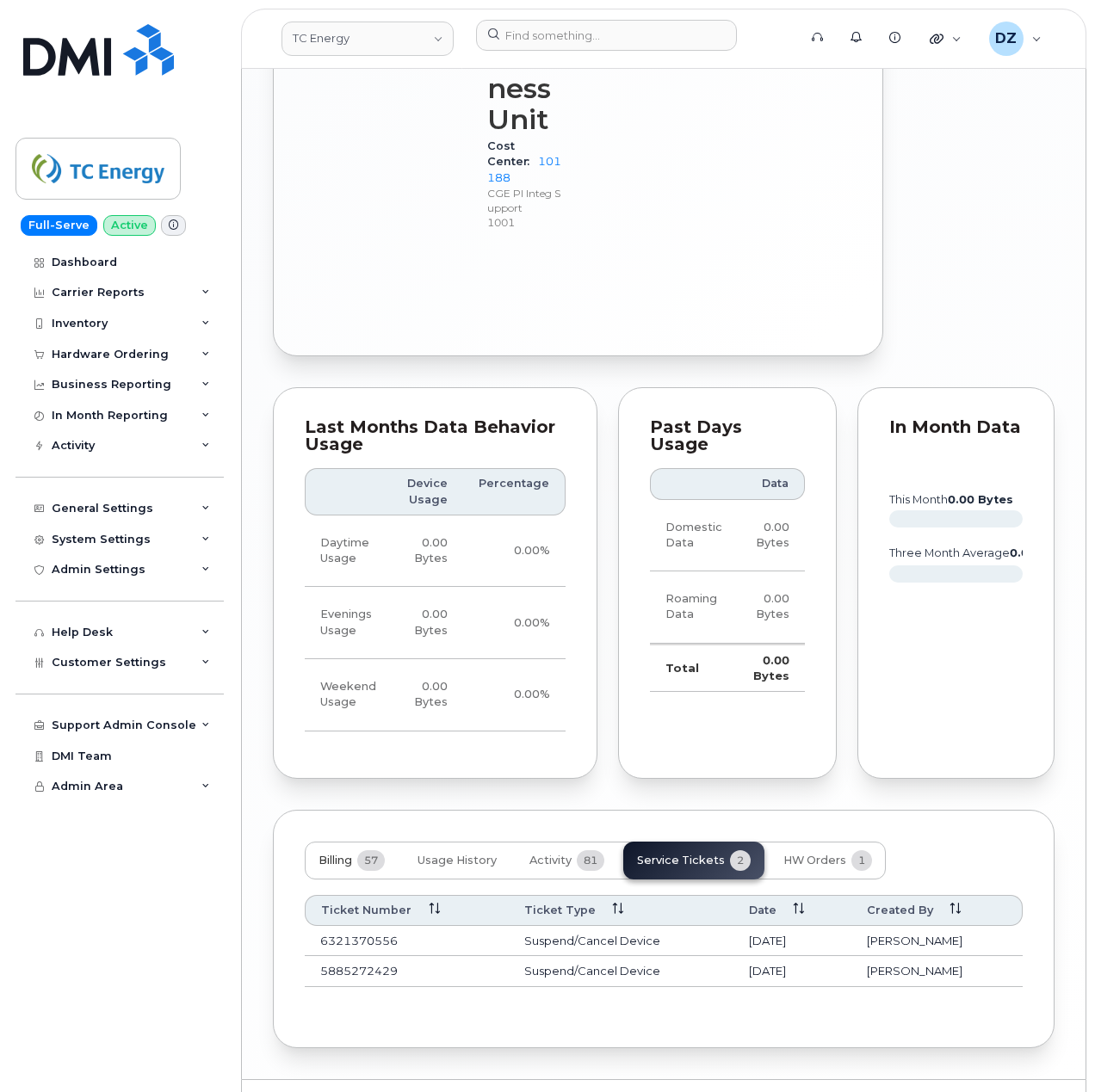
click at [346, 854] on span "Billing" at bounding box center [336, 861] width 33 height 14
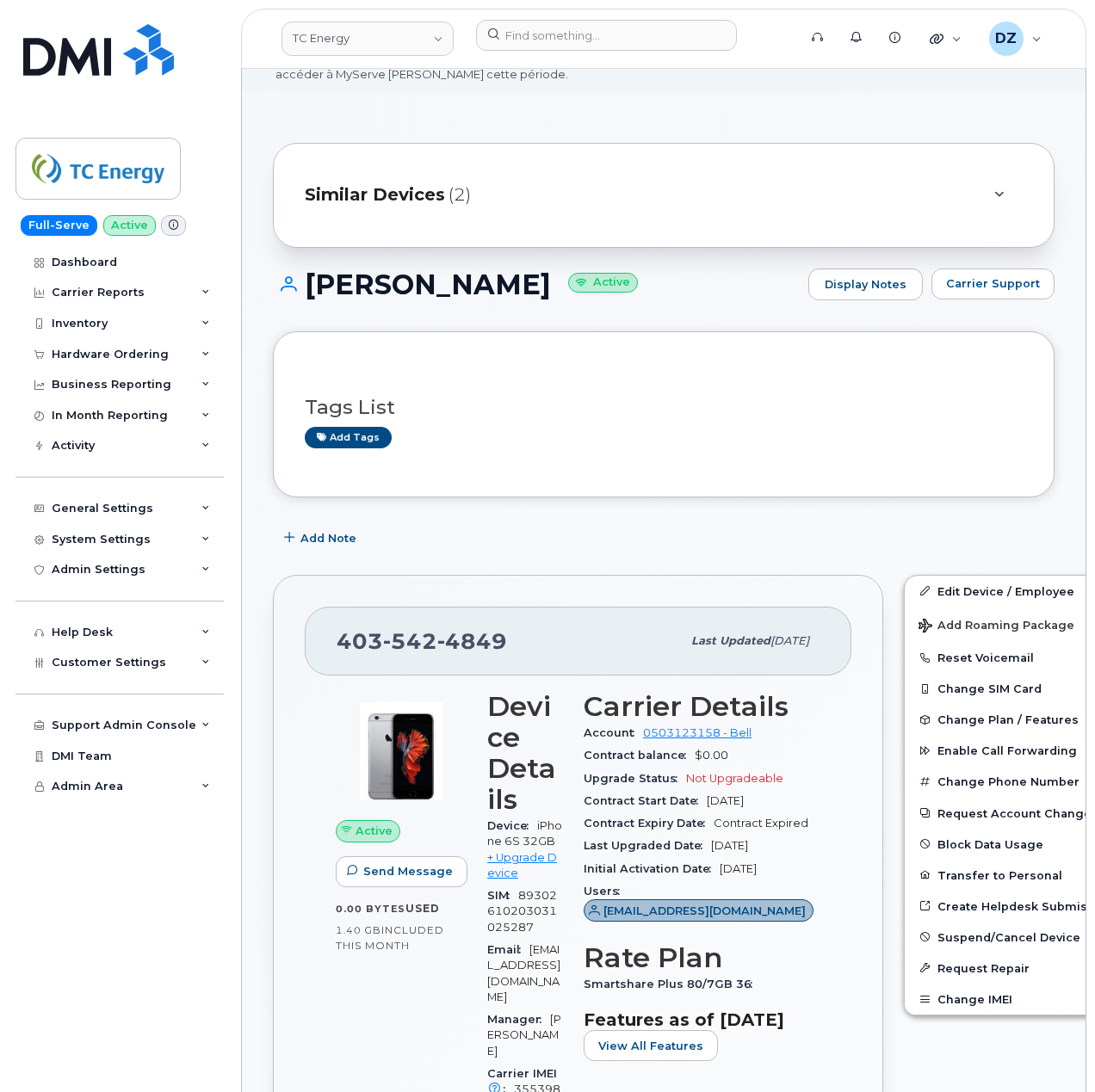
scroll to position [0, 0]
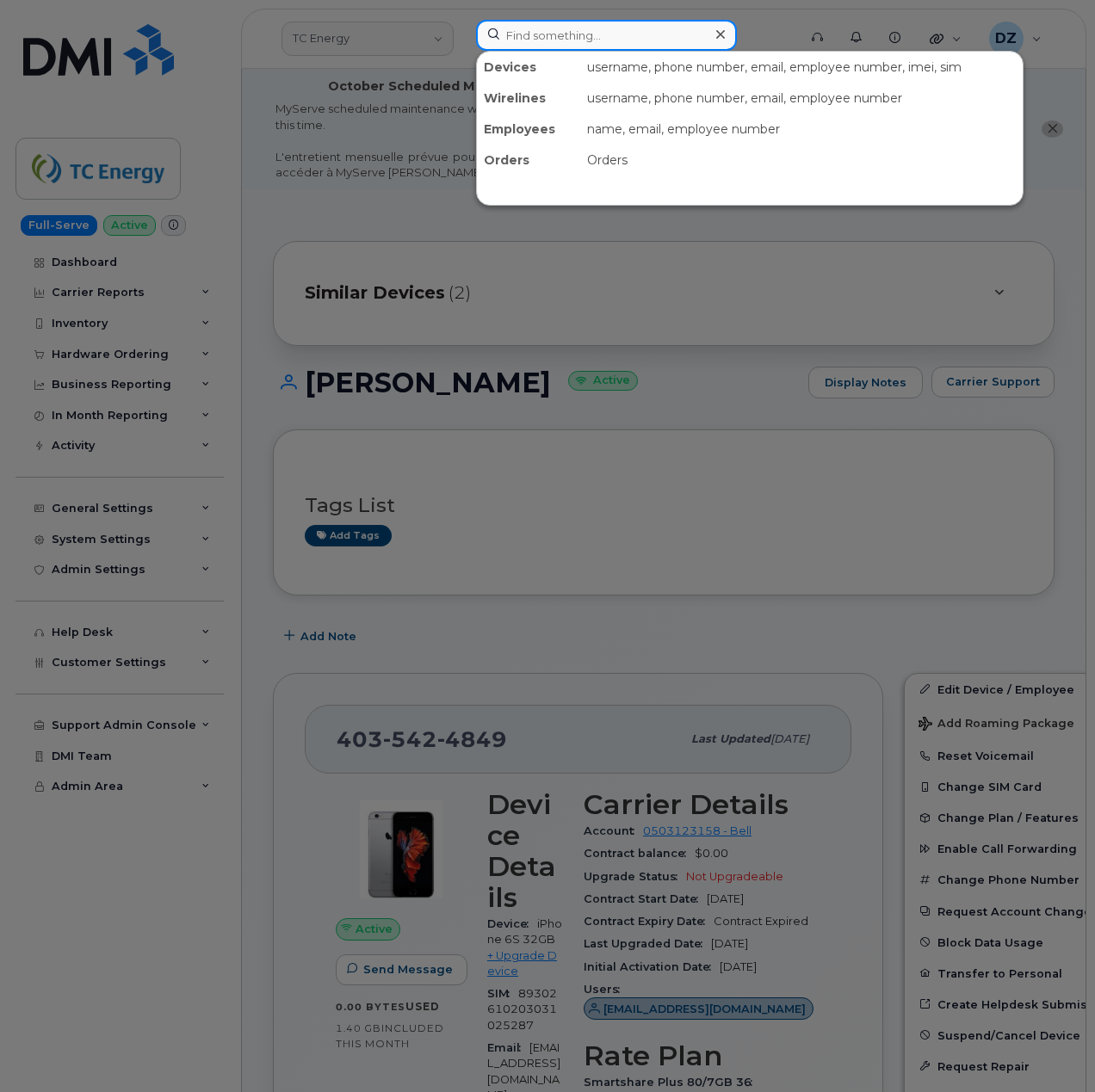
click at [577, 36] on input at bounding box center [606, 34] width 261 height 31
paste input "403)-589-6944"
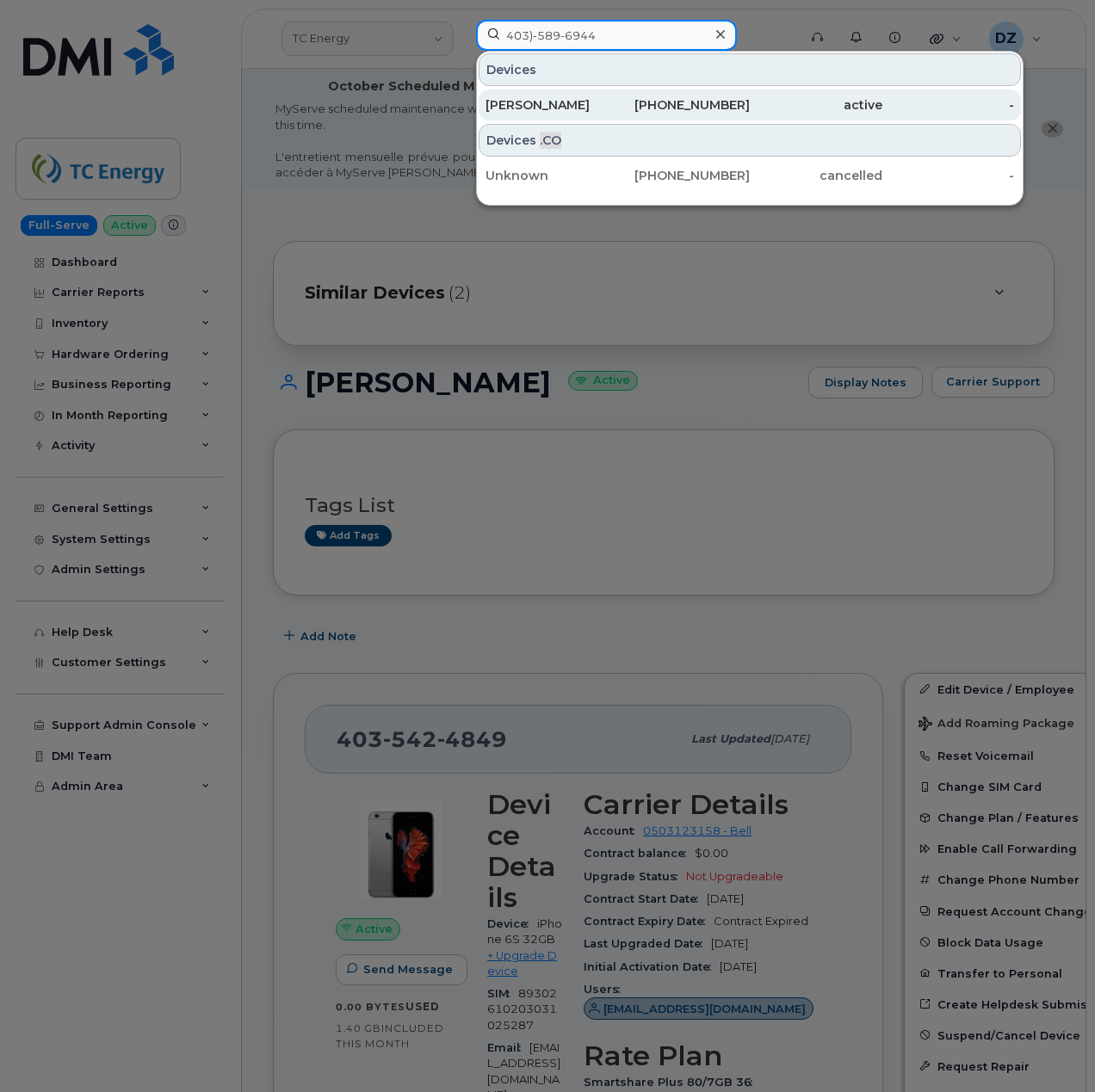
type input "403)-589-6944"
click at [610, 101] on div "[PERSON_NAME]" at bounding box center [551, 105] width 133 height 18
